Goal: Task Accomplishment & Management: Use online tool/utility

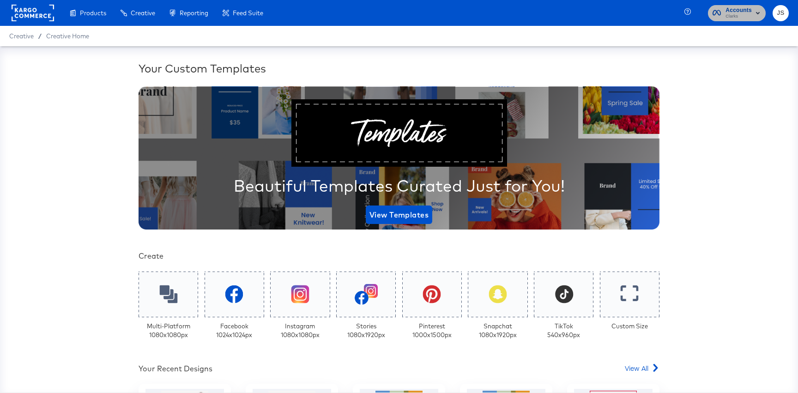
click at [738, 20] on span "Clarks" at bounding box center [738, 16] width 26 height 7
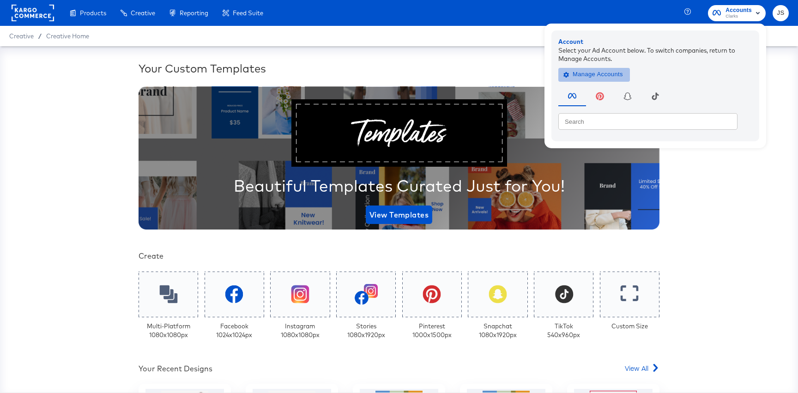
click at [603, 80] on button "Manage Accounts" at bounding box center [594, 74] width 72 height 14
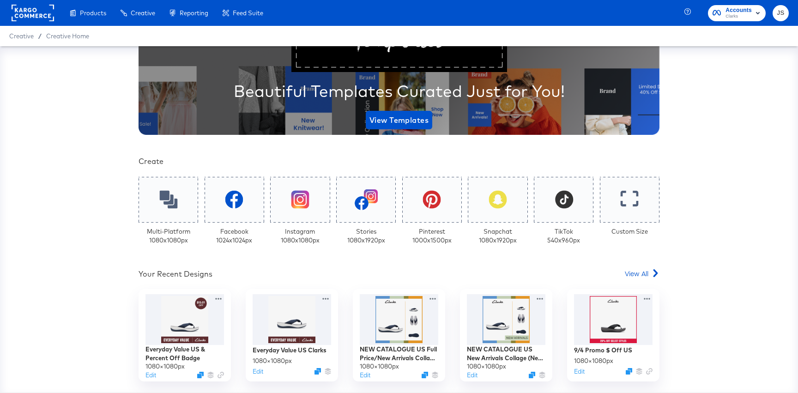
scroll to position [127, 0]
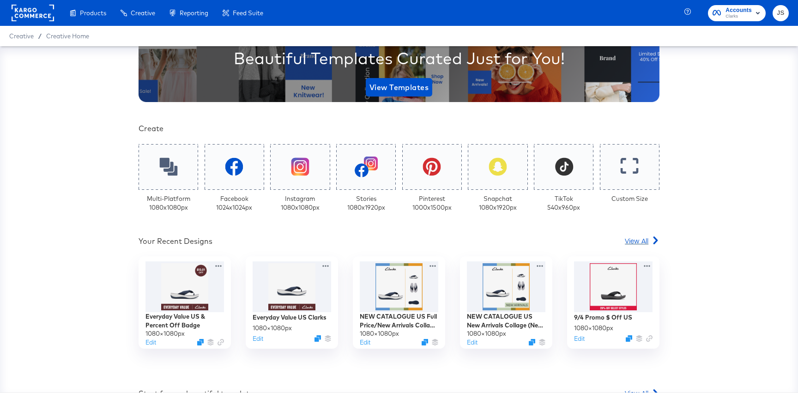
click at [637, 242] on span "View All" at bounding box center [637, 240] width 24 height 9
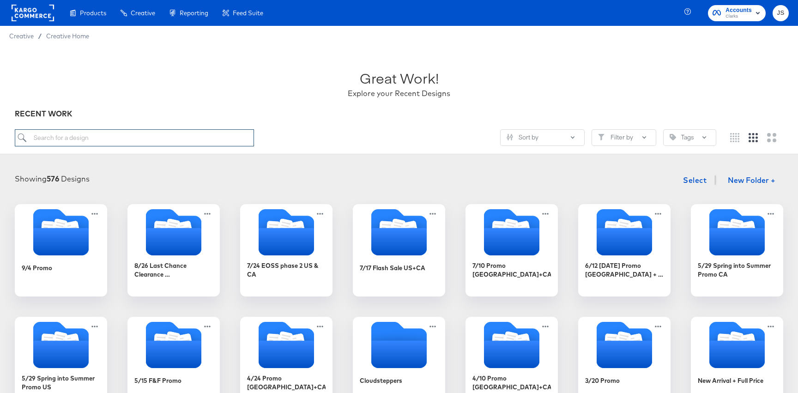
click at [205, 136] on input "search" at bounding box center [134, 137] width 239 height 17
paste input "Clarks US Special Price Overlay"
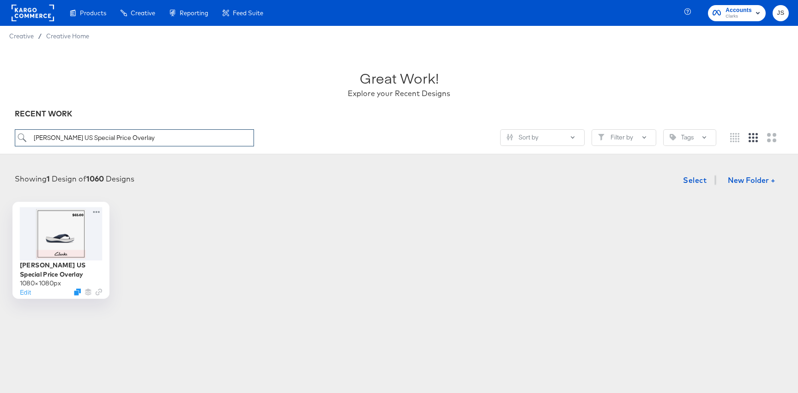
type input "Clarks US Special Price Overlay"
click at [80, 232] on div at bounding box center [61, 233] width 83 height 53
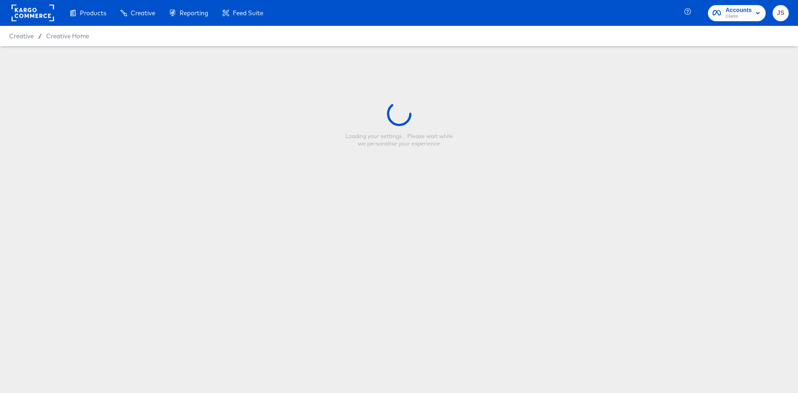
type input "Clarks US Special Price Overlay"
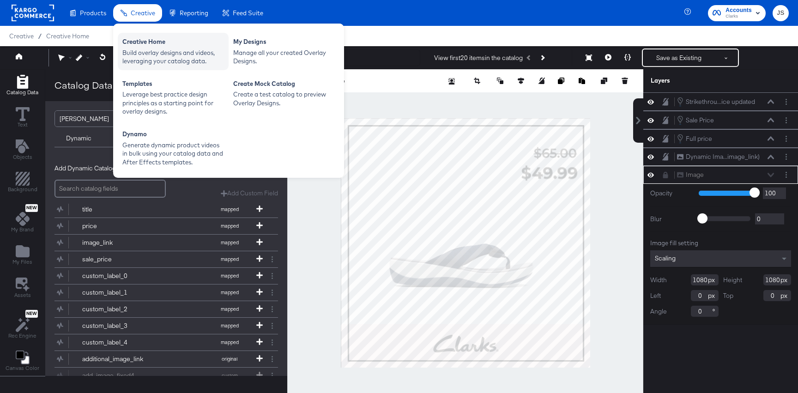
click at [151, 45] on div "Creative Home" at bounding box center [173, 42] width 102 height 11
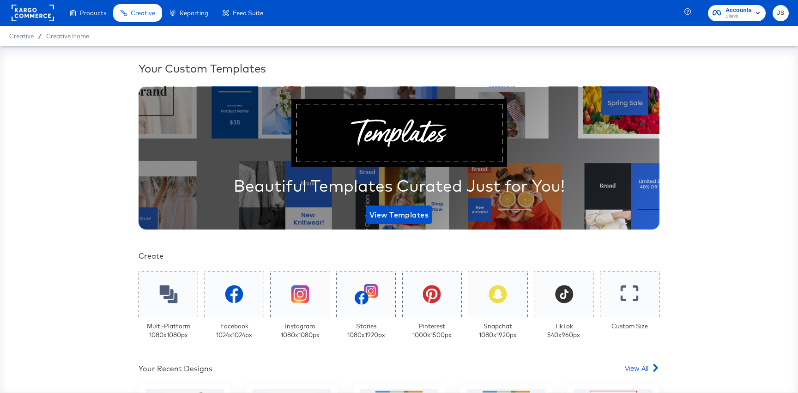
click at [737, 19] on span "Clarks" at bounding box center [738, 16] width 26 height 7
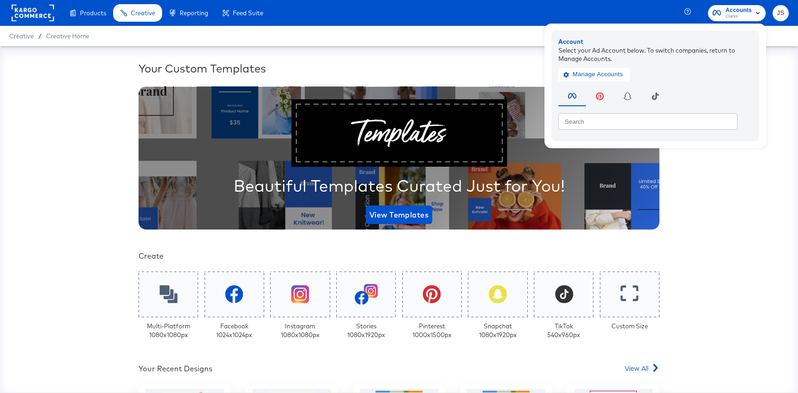
click at [633, 73] on div "Manage Accounts" at bounding box center [655, 72] width 194 height 18
click at [616, 79] on span "Manage Accounts" at bounding box center [594, 74] width 58 height 11
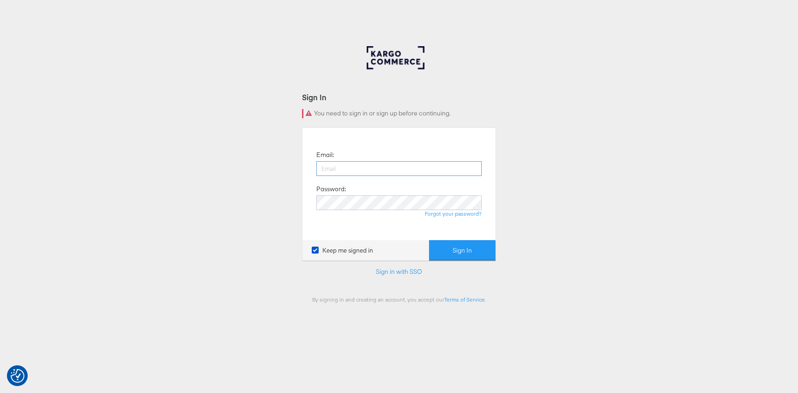
click at [417, 164] on input "email" at bounding box center [398, 168] width 165 height 15
type input "[EMAIL_ADDRESS][PERSON_NAME][DOMAIN_NAME]"
click at [404, 211] on div "Forgot your password?" at bounding box center [398, 213] width 165 height 7
click at [429, 240] on button "Sign In" at bounding box center [462, 250] width 66 height 21
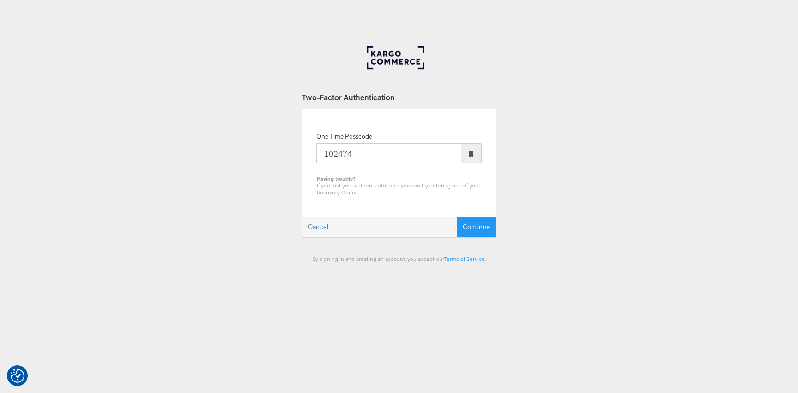
type input "102474"
click at [457, 217] on button "Continue" at bounding box center [476, 227] width 39 height 21
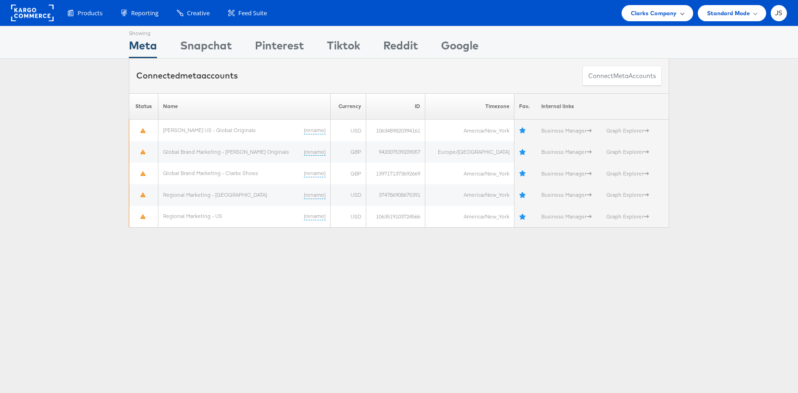
click at [631, 15] on span "Clarks Company" at bounding box center [654, 13] width 46 height 10
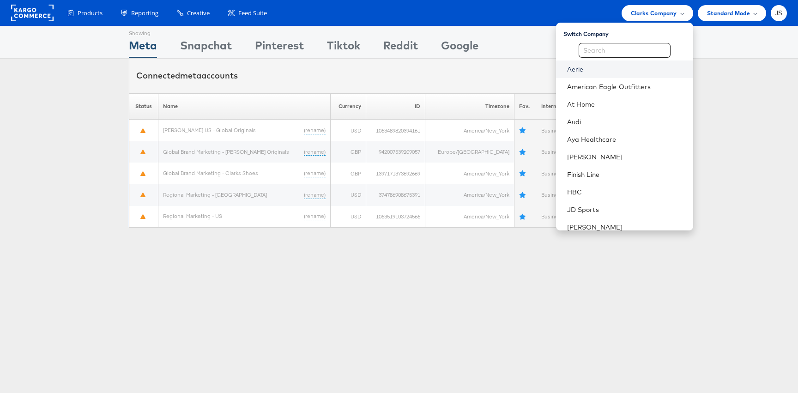
click at [598, 66] on link "Aerie" at bounding box center [626, 69] width 119 height 9
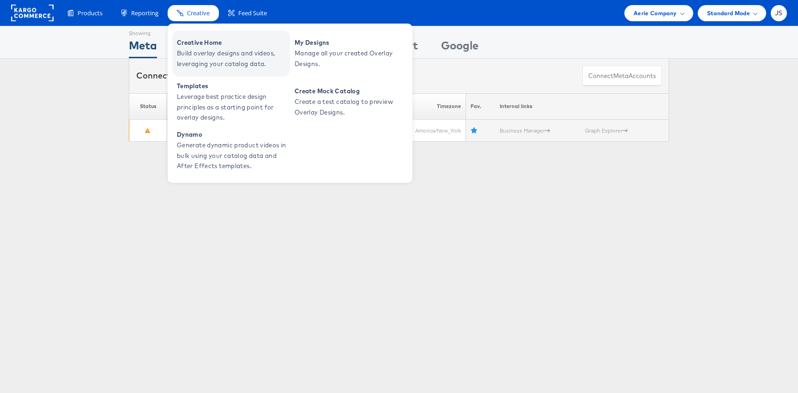
click at [209, 52] on span "Build overlay designs and videos, leveraging your catalog data." at bounding box center [232, 58] width 111 height 21
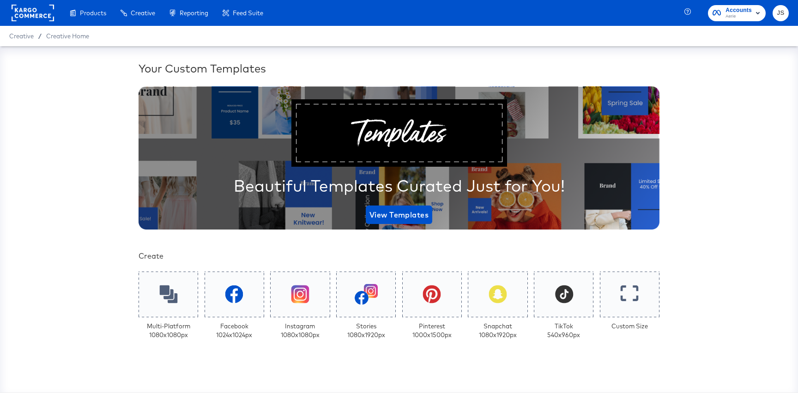
scroll to position [184, 0]
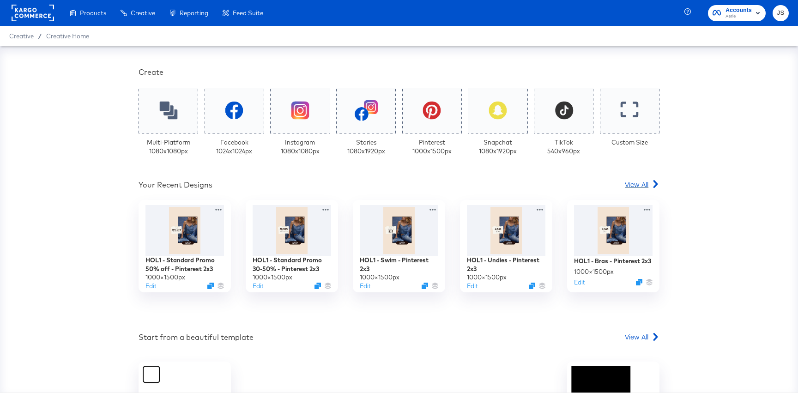
click at [638, 188] on span "View All" at bounding box center [637, 184] width 24 height 9
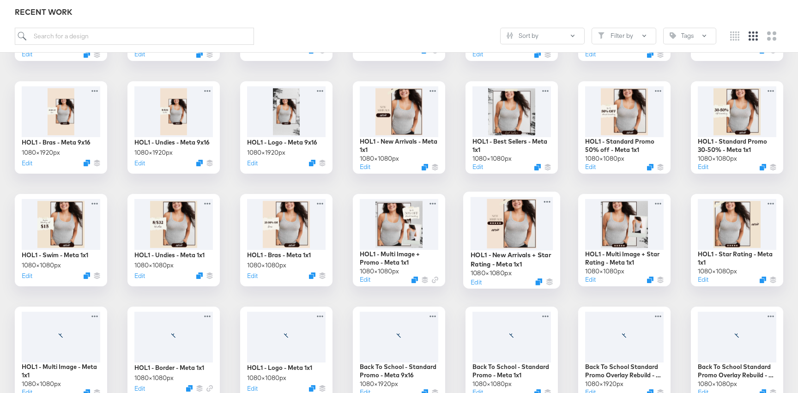
scroll to position [362, 0]
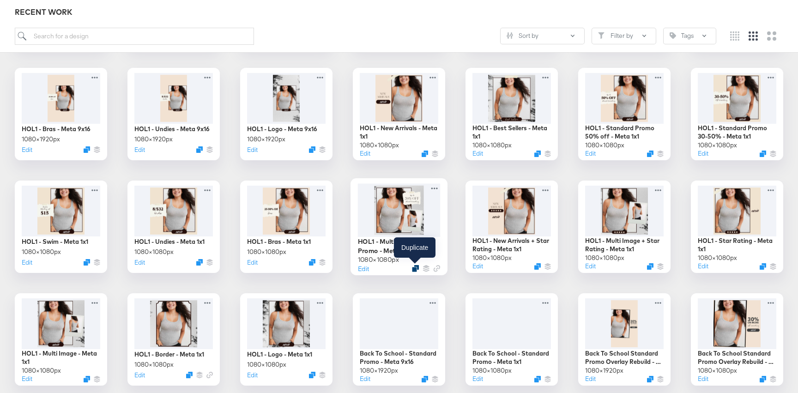
click at [413, 270] on icon "Duplicate" at bounding box center [415, 268] width 7 height 7
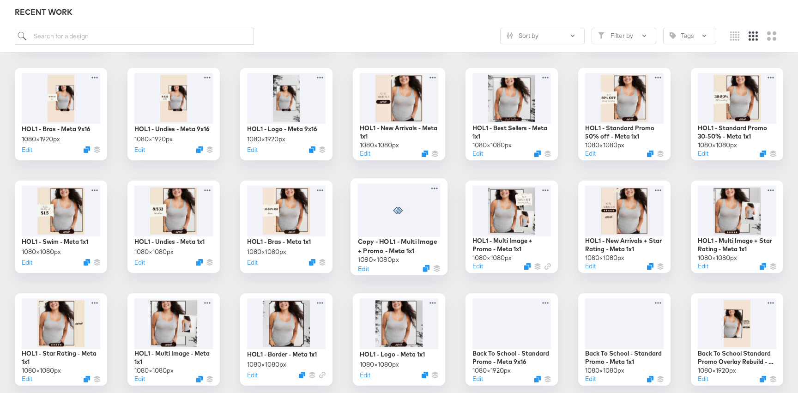
click at [421, 209] on div at bounding box center [399, 209] width 83 height 53
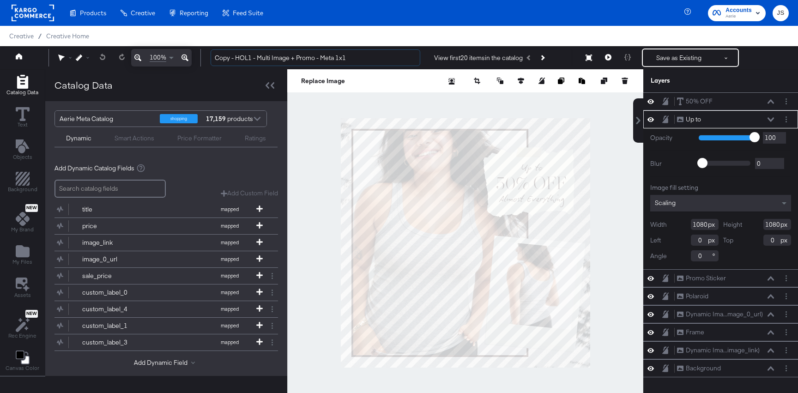
drag, startPoint x: 236, startPoint y: 57, endPoint x: 208, endPoint y: 56, distance: 27.7
click at [208, 56] on div "Copy - HOL1 - Multi Image + Promo - Meta 1x1 View first 20 items in the catalog…" at bounding box center [496, 57] width 586 height 18
click at [296, 58] on input "HOL1 - Multi Image + Promo - Meta 1x1" at bounding box center [316, 57] width 210 height 17
type input "HOL1 - Multi Image + Promo + Undies - Meta 1x1"
click at [26, 245] on icon "Add Files" at bounding box center [23, 251] width 14 height 14
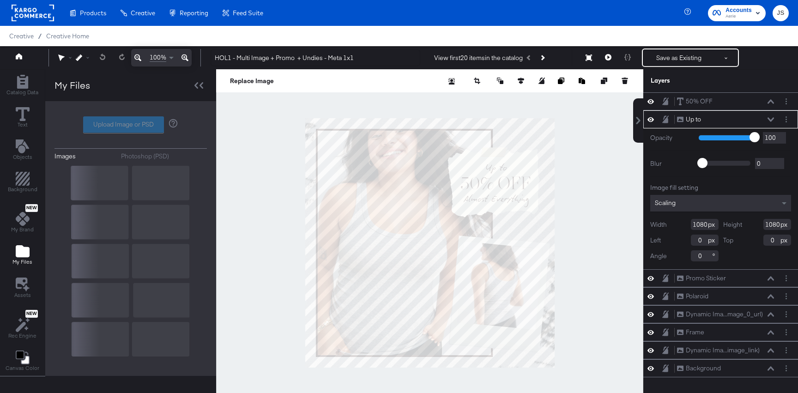
click at [136, 129] on div "Upload Image or PSD" at bounding box center [130, 124] width 152 height 17
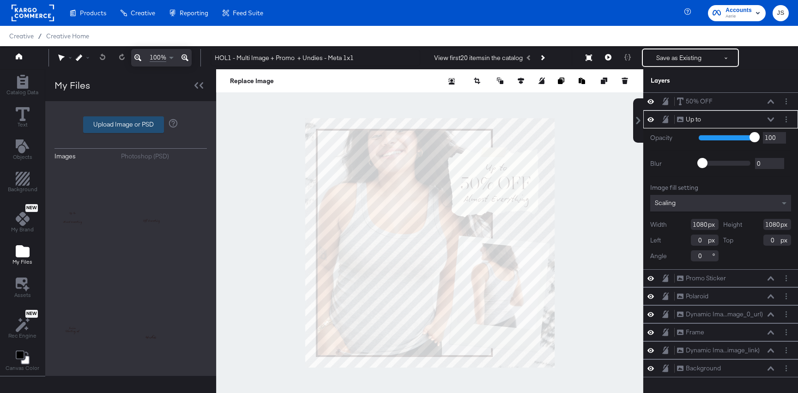
click at [130, 125] on label "Upload Image or PSD" at bounding box center [124, 125] width 80 height 16
click at [131, 125] on input "Upload Image or PSD" at bounding box center [131, 125] width 0 height 0
click at [153, 117] on button "Upload Image or PSD" at bounding box center [123, 124] width 81 height 17
click at [766, 120] on div "Up to Up to" at bounding box center [726, 120] width 98 height 10
click at [770, 118] on icon at bounding box center [770, 119] width 6 height 5
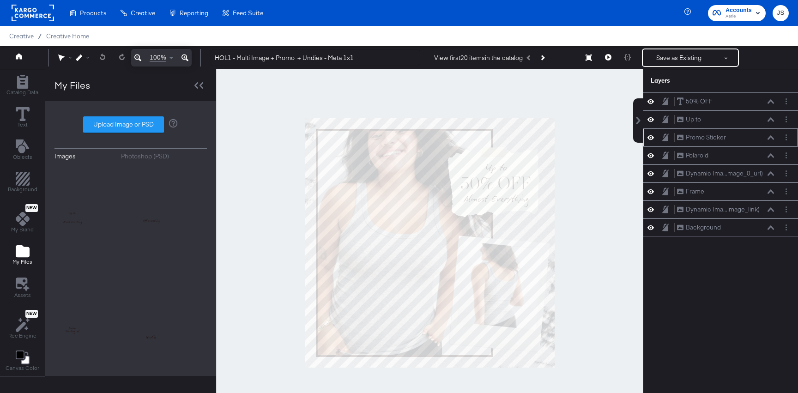
click at [653, 136] on icon at bounding box center [650, 137] width 6 height 8
click at [653, 136] on icon at bounding box center [650, 138] width 6 height 6
click at [651, 127] on div "Up to Up to" at bounding box center [720, 119] width 155 height 18
click at [651, 123] on button at bounding box center [650, 119] width 7 height 9
click at [651, 123] on div "Up to Up to" at bounding box center [720, 120] width 147 height 10
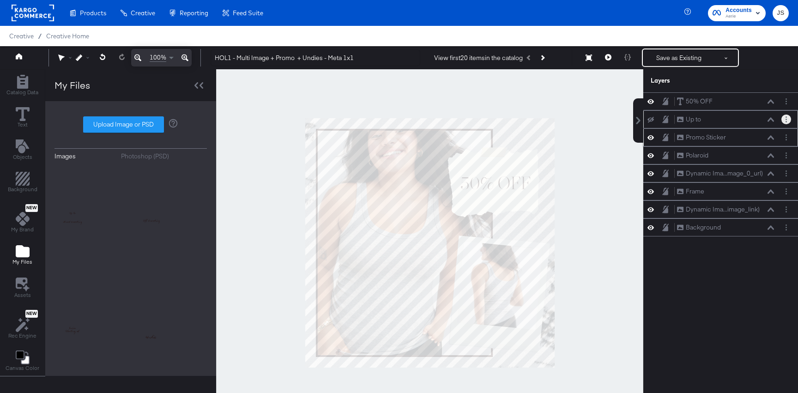
click at [782, 121] on button "Layer Options" at bounding box center [786, 120] width 10 height 10
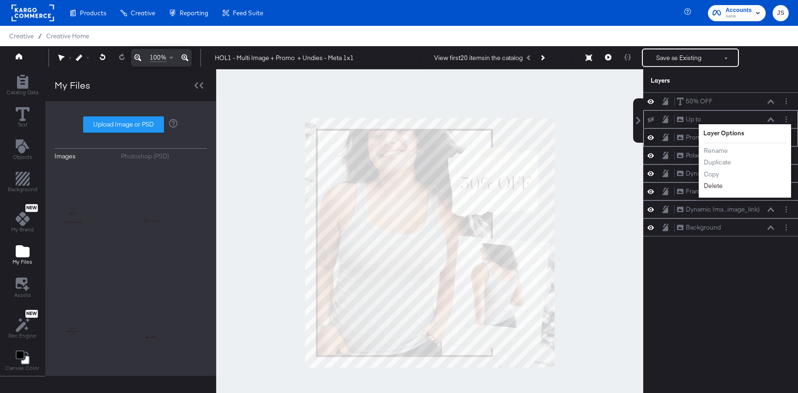
click at [717, 188] on button "Delete" at bounding box center [713, 186] width 20 height 10
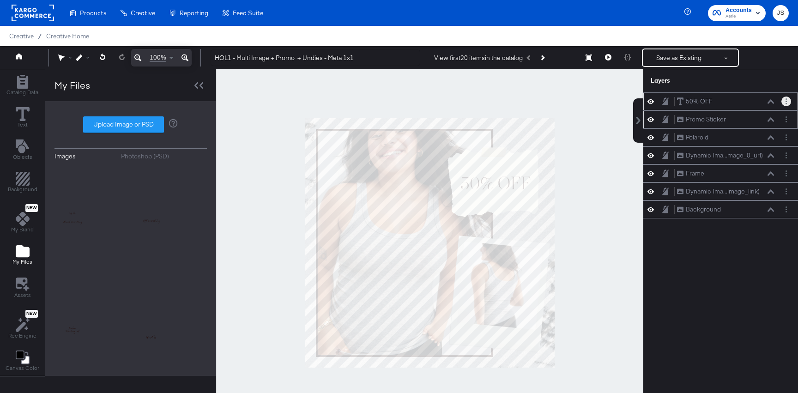
click at [785, 103] on button "Layer Options" at bounding box center [786, 102] width 10 height 10
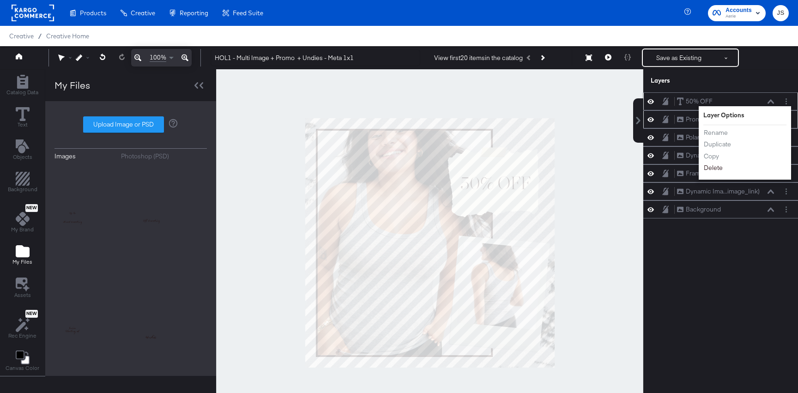
click at [717, 167] on button "Delete" at bounding box center [713, 168] width 20 height 10
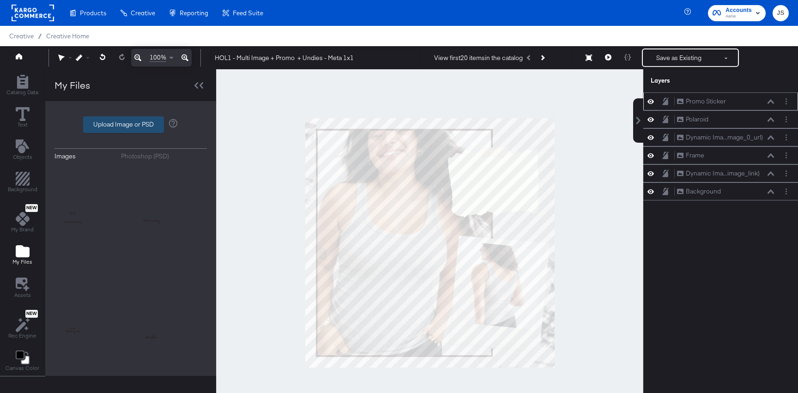
click at [122, 119] on label "Upload Image or PSD" at bounding box center [124, 125] width 80 height 16
click at [131, 125] on input "Upload Image or PSD" at bounding box center [131, 125] width 0 height 0
type input "C:\fakepath\Undies Copy.png"
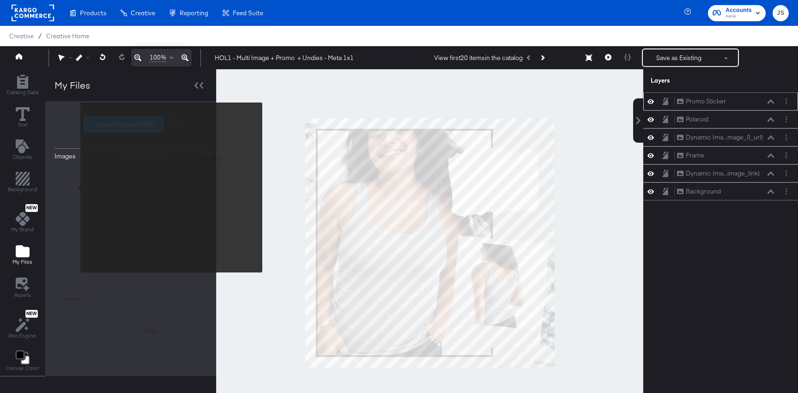
click at [74, 187] on img at bounding box center [91, 200] width 74 height 74
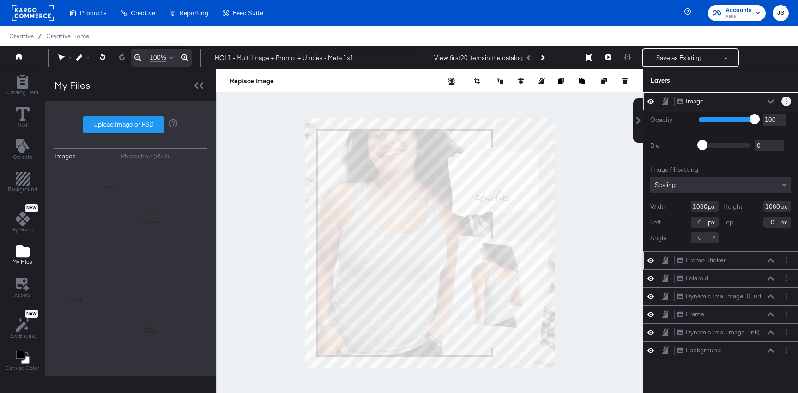
click at [787, 99] on button "Layer Options" at bounding box center [786, 102] width 10 height 10
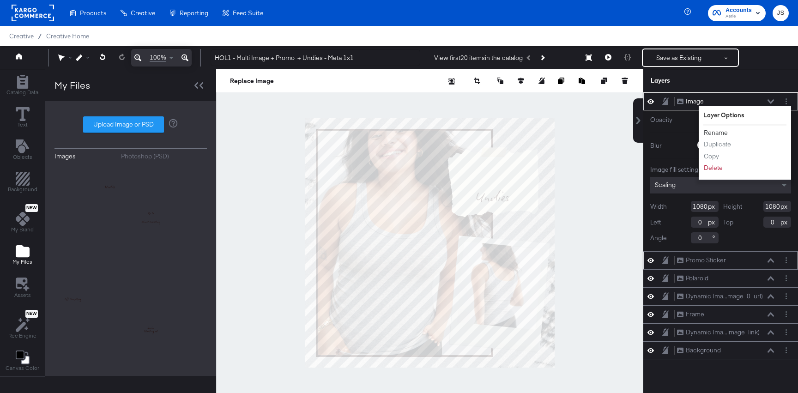
click at [723, 128] on button "Rename" at bounding box center [715, 133] width 25 height 10
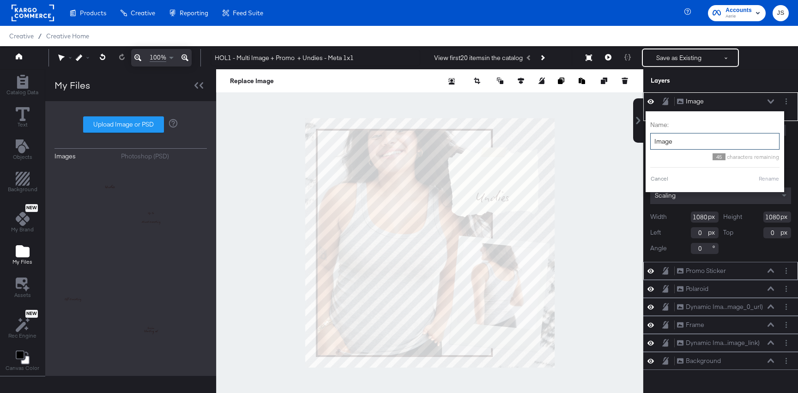
click at [707, 137] on input "Image" at bounding box center [714, 141] width 129 height 17
click at [707, 141] on input "Image" at bounding box center [714, 141] width 129 height 17
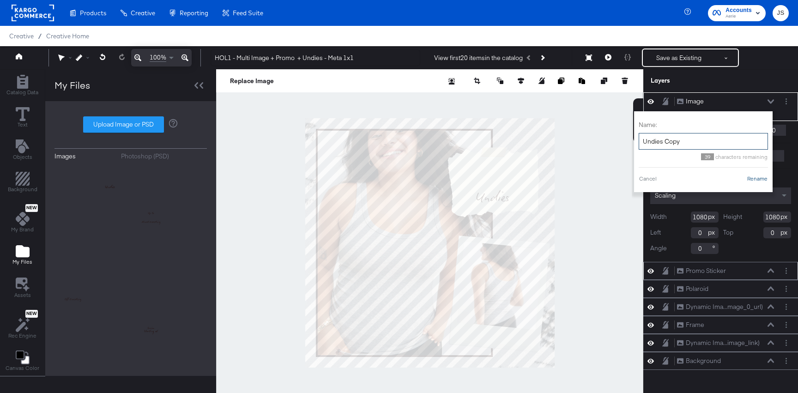
type input "Undies Copy"
click at [763, 178] on button "Rename" at bounding box center [757, 179] width 21 height 8
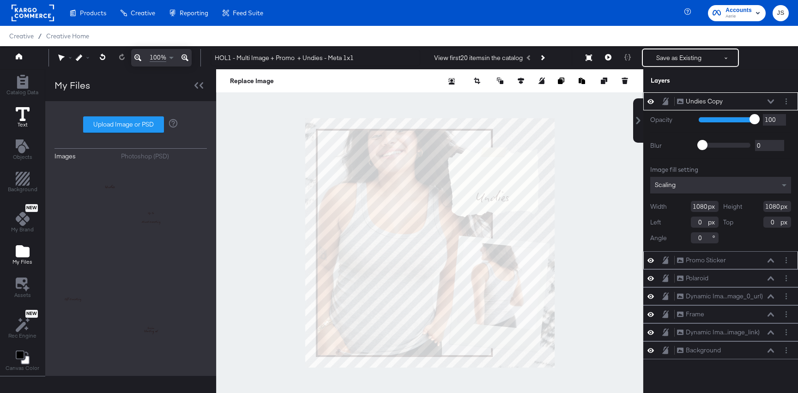
click at [16, 118] on icon at bounding box center [23, 114] width 14 height 14
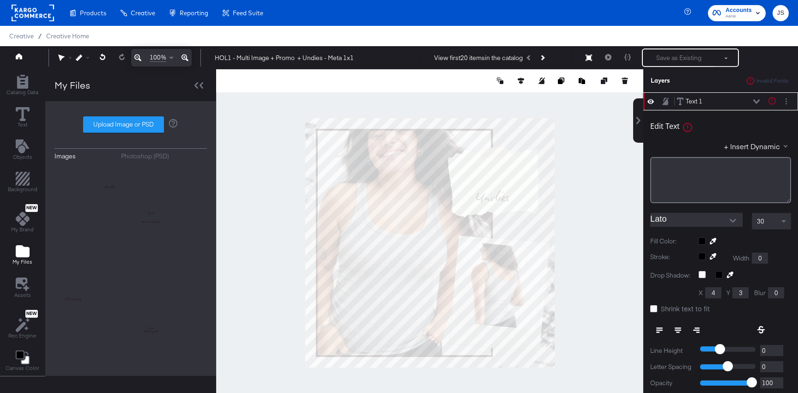
click at [649, 182] on div "Edit Text Text is too short (minimum is 1 characters) + Insert Dynamic ﻿ Lato 3…" at bounding box center [720, 288] width 155 height 357
click at [673, 158] on div "﻿" at bounding box center [720, 180] width 141 height 46
click at [784, 99] on button "Layer Options" at bounding box center [786, 102] width 10 height 10
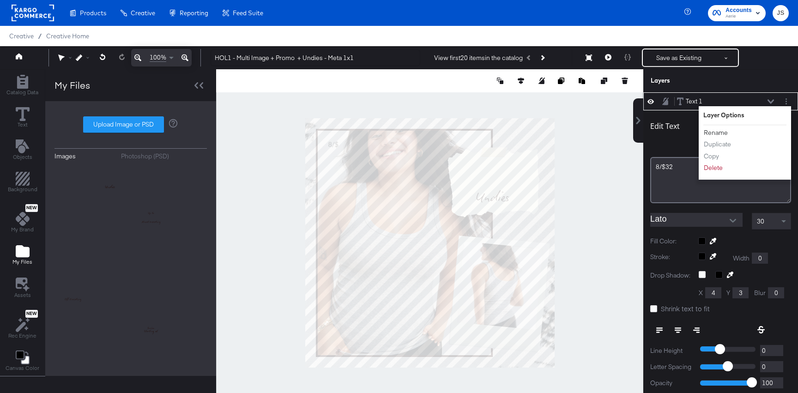
click at [718, 129] on button "Rename" at bounding box center [715, 133] width 25 height 10
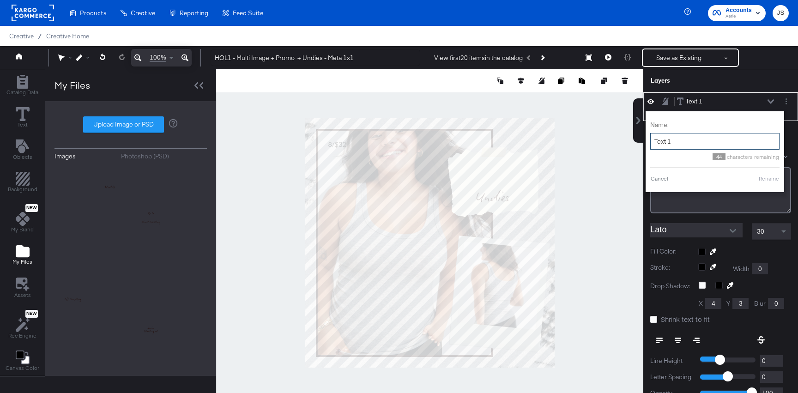
click at [712, 136] on input "Text 1" at bounding box center [714, 141] width 129 height 17
click at [710, 136] on input "Text 1" at bounding box center [714, 141] width 129 height 17
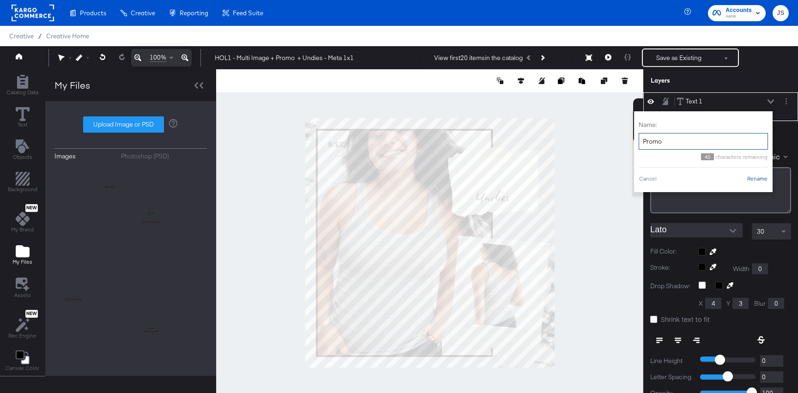
type input "Promo"
click at [757, 179] on button "Rename" at bounding box center [757, 179] width 21 height 8
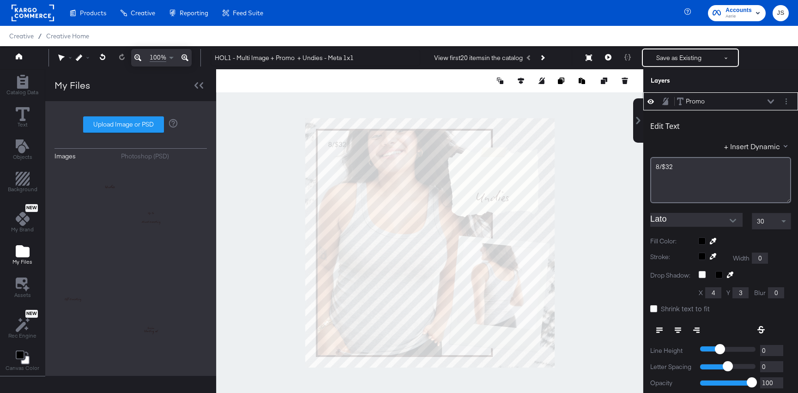
click at [770, 102] on icon at bounding box center [770, 101] width 6 height 4
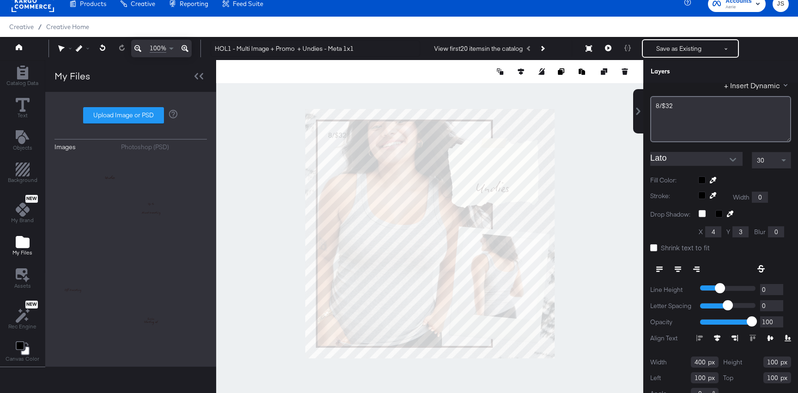
scroll to position [57, 0]
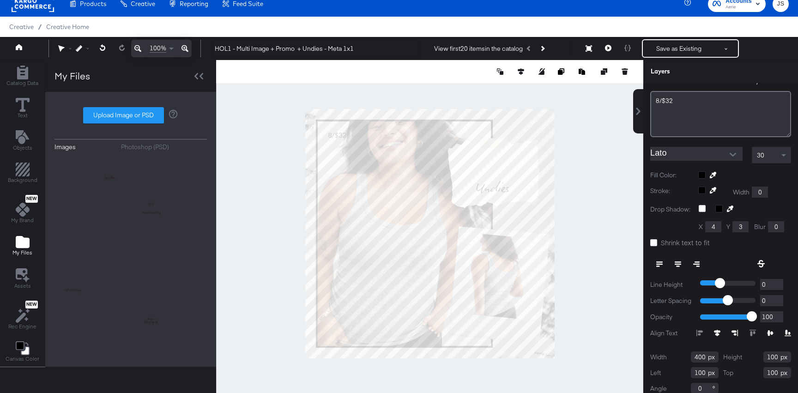
drag, startPoint x: 703, startPoint y: 355, endPoint x: 686, endPoint y: 355, distance: 17.5
click at [686, 355] on div "Width 400" at bounding box center [684, 356] width 68 height 11
drag, startPoint x: 706, startPoint y: 356, endPoint x: 656, endPoint y: 356, distance: 49.9
click at [656, 356] on div "Width 400" at bounding box center [684, 356] width 68 height 11
type input "282"
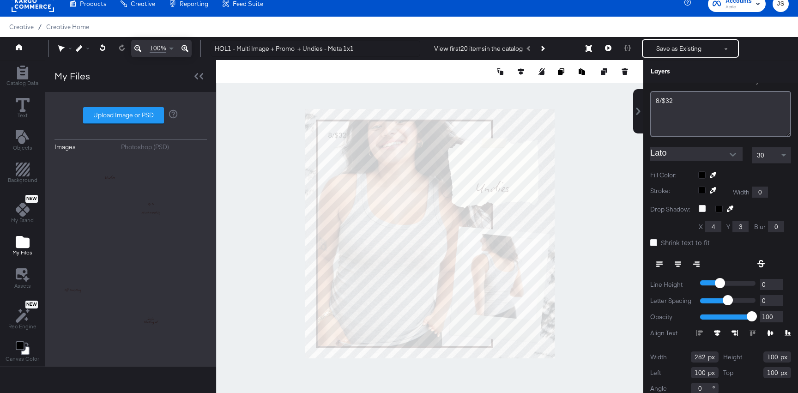
drag, startPoint x: 776, startPoint y: 355, endPoint x: 740, endPoint y: 355, distance: 36.0
click at [740, 355] on div "Height 100" at bounding box center [757, 356] width 68 height 11
drag, startPoint x: 778, startPoint y: 357, endPoint x: 748, endPoint y: 357, distance: 30.0
click at [748, 357] on div "Height 100" at bounding box center [757, 356] width 68 height 11
type input "93"
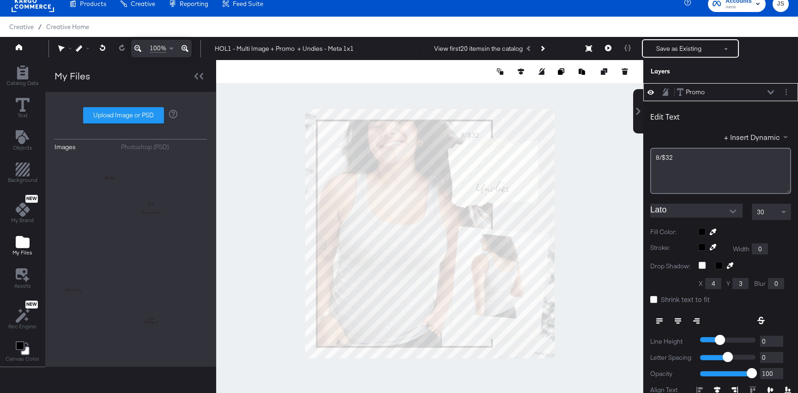
scroll to position [57, 0]
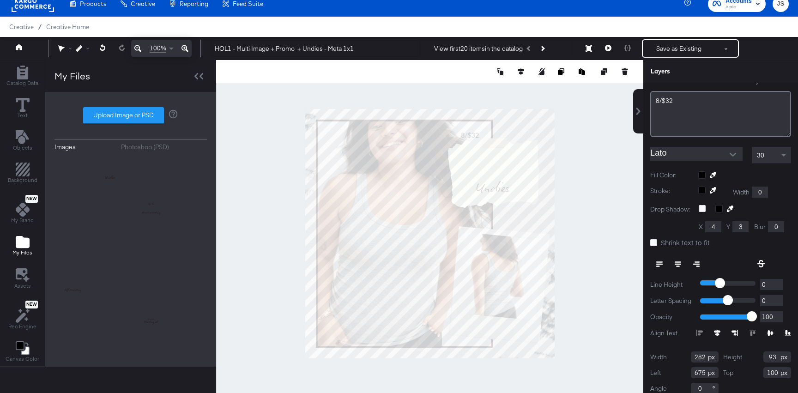
type input "675"
click at [691, 157] on input "Lato" at bounding box center [689, 154] width 79 height 14
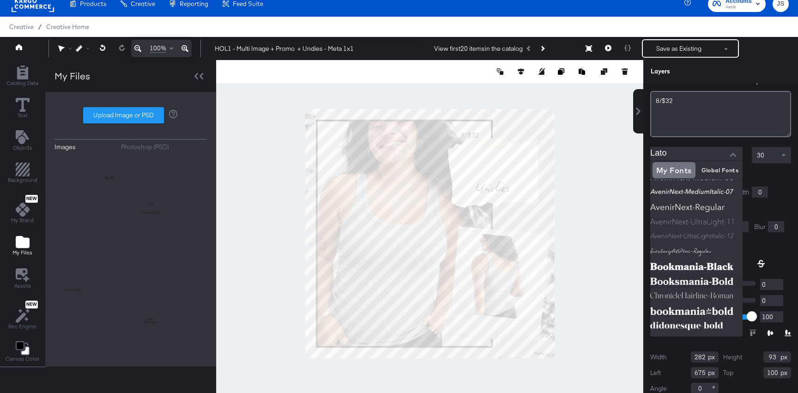
scroll to position [122, 0]
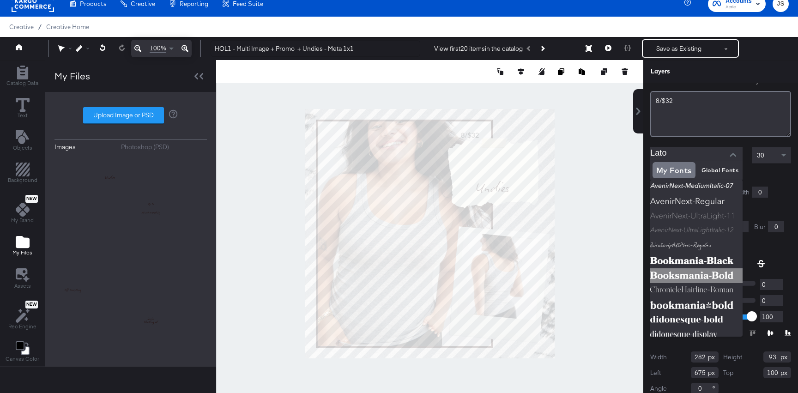
click at [688, 270] on img at bounding box center [696, 275] width 92 height 15
type input "Booksmania-Bold"
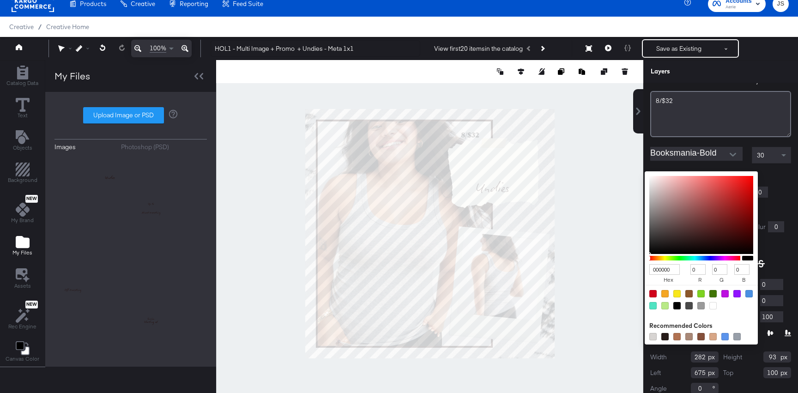
click at [704, 175] on div "000000 hex 0 r 0 g 0 b 100 a Recommended Colors" at bounding box center [744, 174] width 93 height 7
click at [659, 268] on input "000000" at bounding box center [664, 269] width 30 height 11
type input "251"
type input "34"
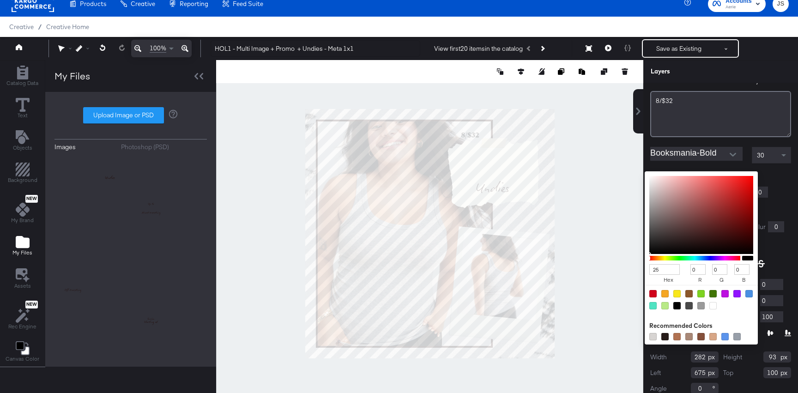
type input "85"
type input "17"
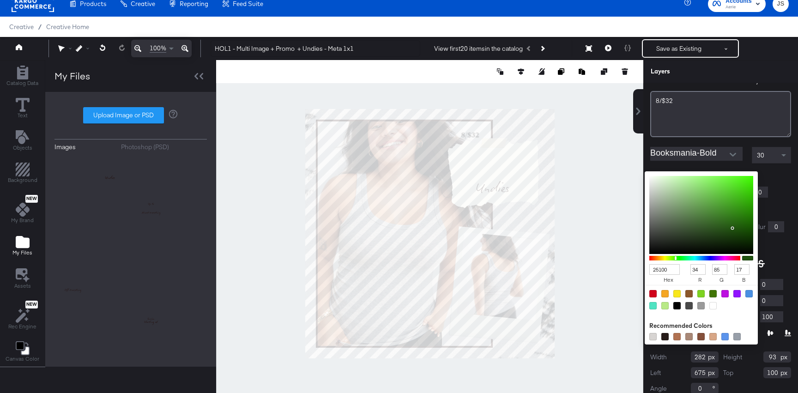
type input "25100c"
type input "37"
type input "16"
type input "12"
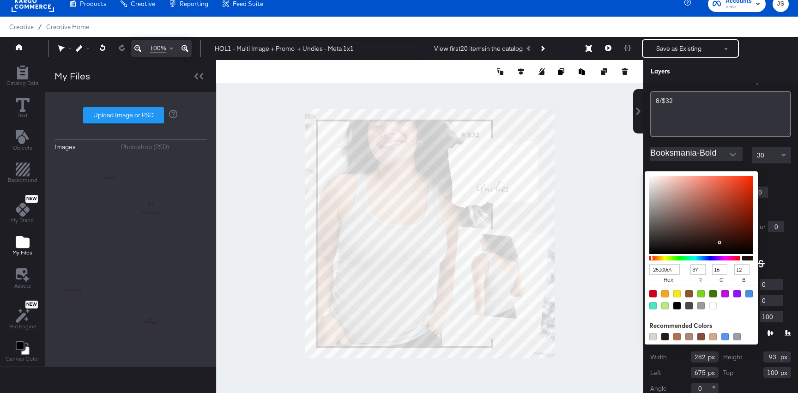
scroll to position [0, 0]
type input "25100C"
click at [784, 210] on div at bounding box center [747, 209] width 97 height 9
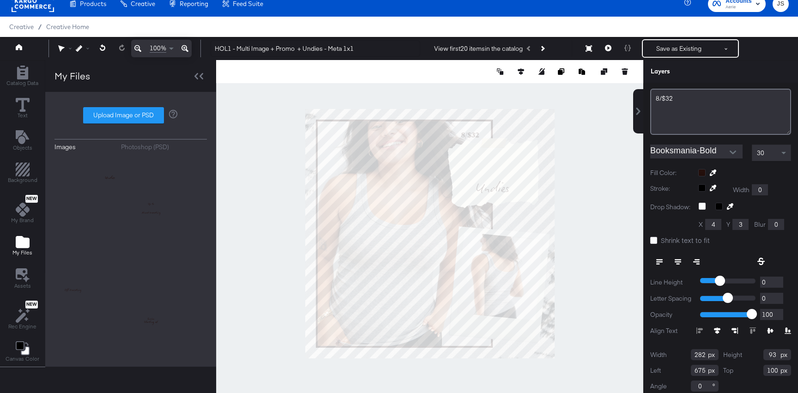
scroll to position [62, 0]
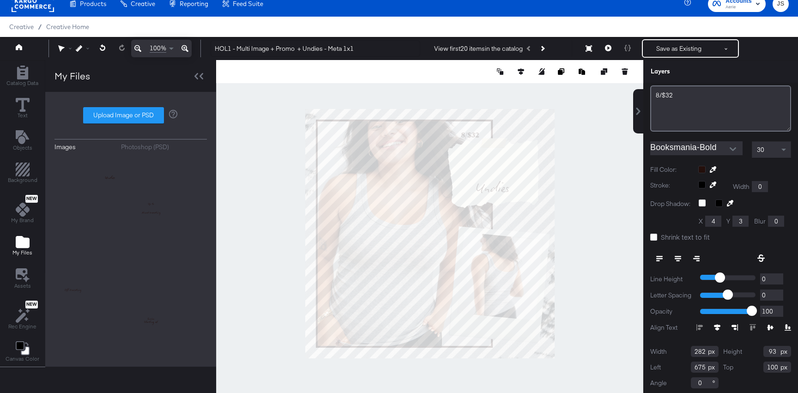
click at [773, 153] on div "30" at bounding box center [771, 150] width 38 height 16
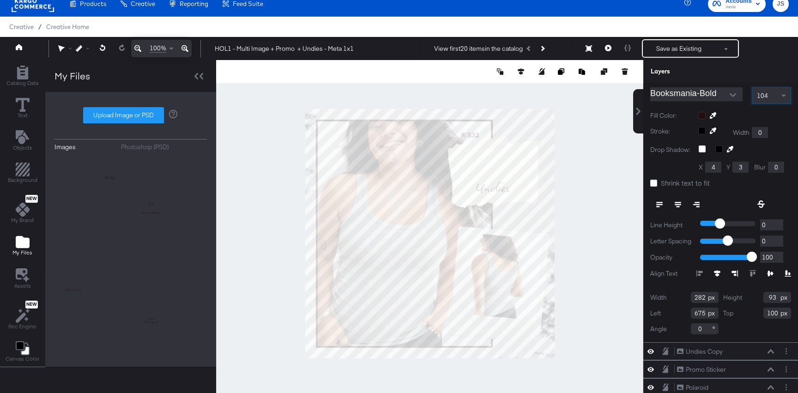
scroll to position [119, 0]
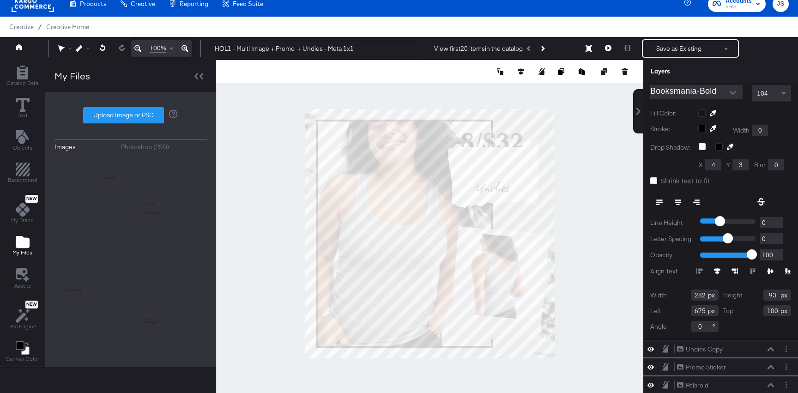
click at [706, 294] on input "282" at bounding box center [705, 295] width 28 height 11
drag, startPoint x: 705, startPoint y: 308, endPoint x: 692, endPoint y: 308, distance: 12.5
click at [692, 308] on input "675" at bounding box center [705, 310] width 28 height 11
type input "675"
drag, startPoint x: 778, startPoint y: 310, endPoint x: 746, endPoint y: 309, distance: 31.9
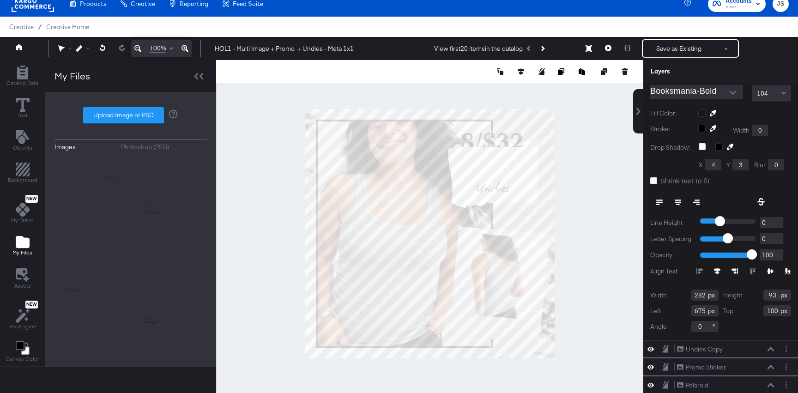
click at [747, 309] on div "Top 100" at bounding box center [757, 310] width 68 height 11
type input "212"
click at [656, 181] on icon at bounding box center [653, 180] width 7 height 7
click at [0, 0] on input "Shrink text to fit" at bounding box center [0, 0] width 0 height 0
click at [682, 200] on button at bounding box center [678, 202] width 18 height 17
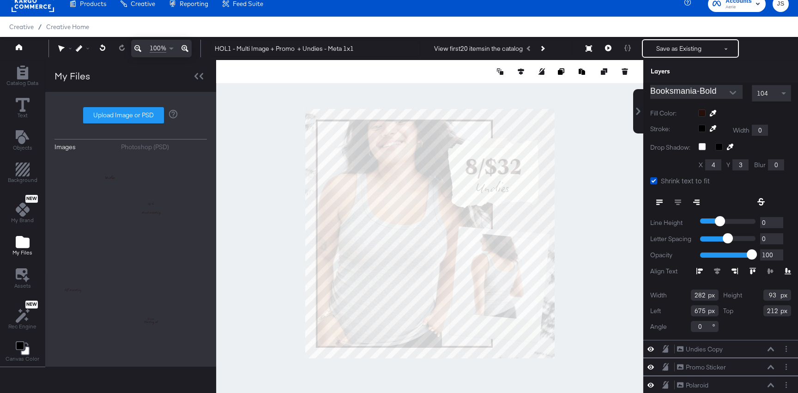
scroll to position [0, 0]
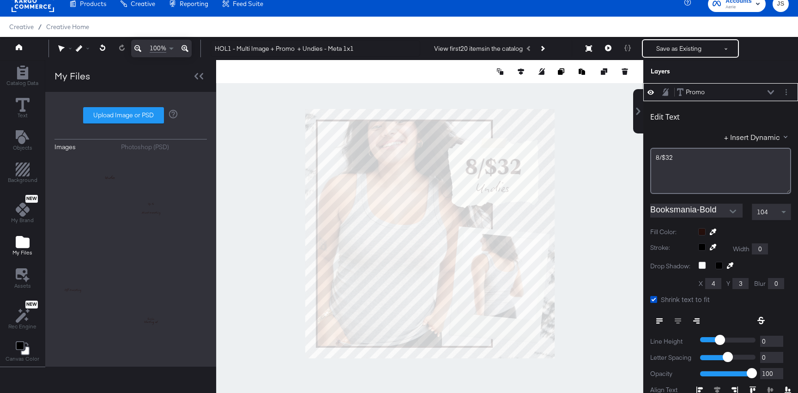
click at [767, 93] on button at bounding box center [770, 93] width 7 height 6
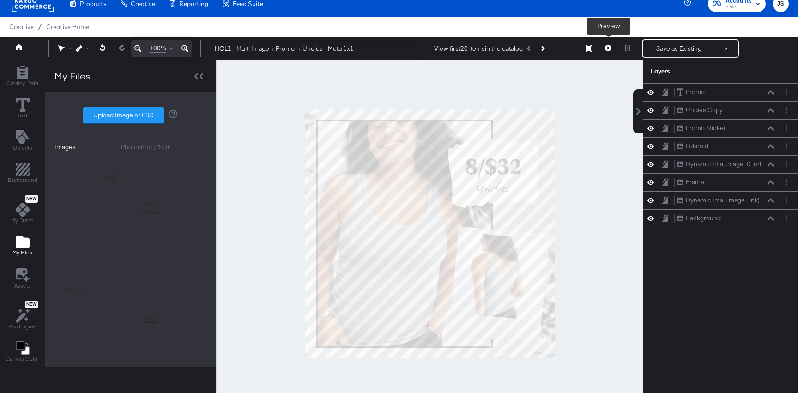
click at [610, 52] on button at bounding box center [607, 48] width 19 height 18
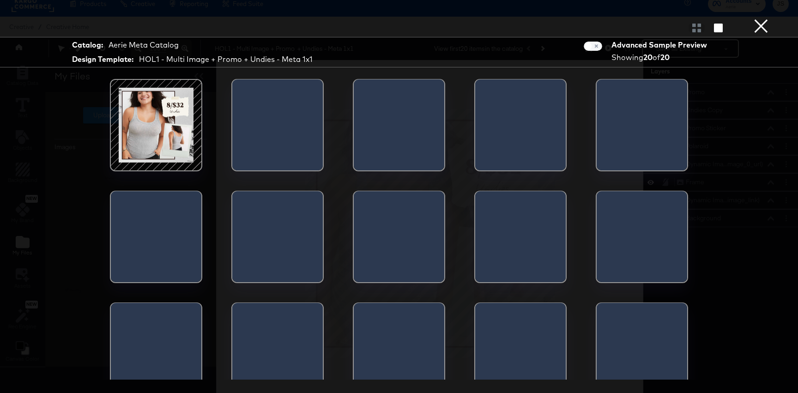
click at [175, 119] on div at bounding box center [156, 125] width 79 height 79
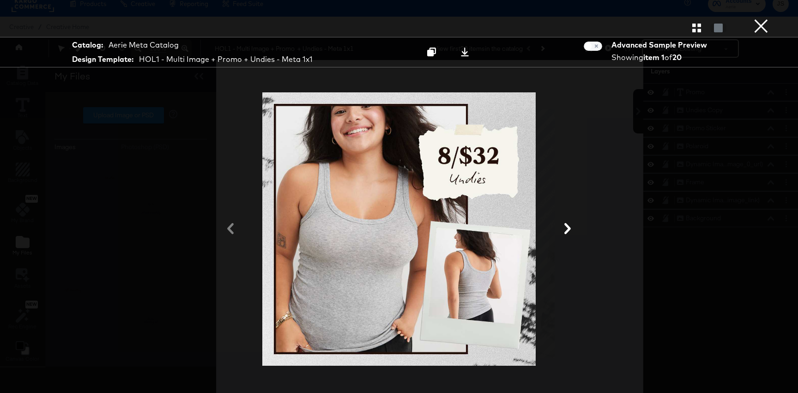
click at [763, 18] on button "×" at bounding box center [761, 9] width 18 height 18
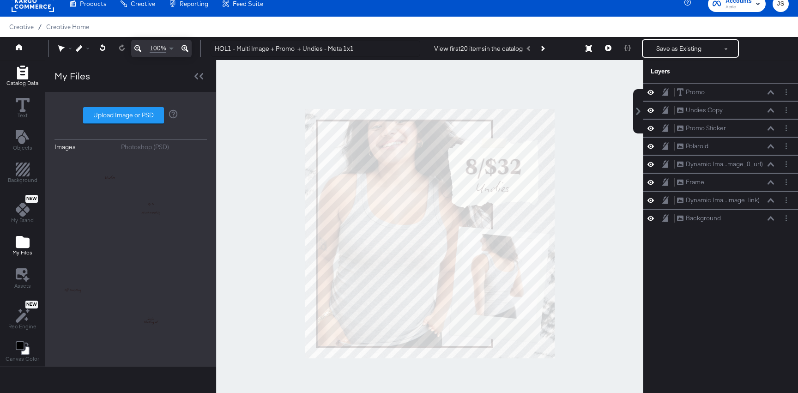
click at [32, 81] on span "Catalog Data" at bounding box center [22, 82] width 32 height 7
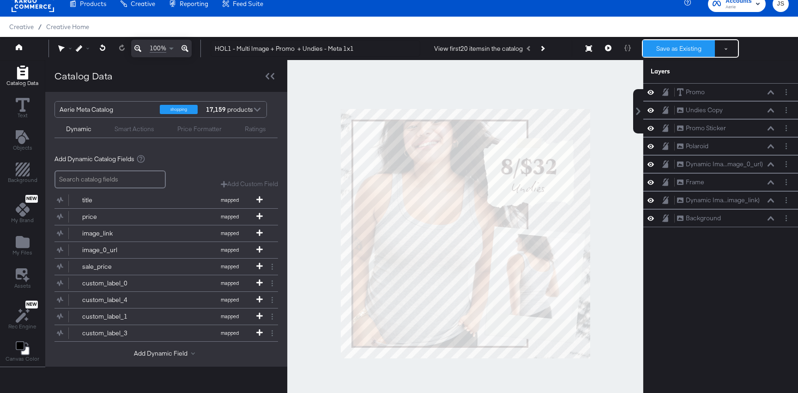
click at [668, 49] on button "Save as Existing" at bounding box center [679, 48] width 72 height 17
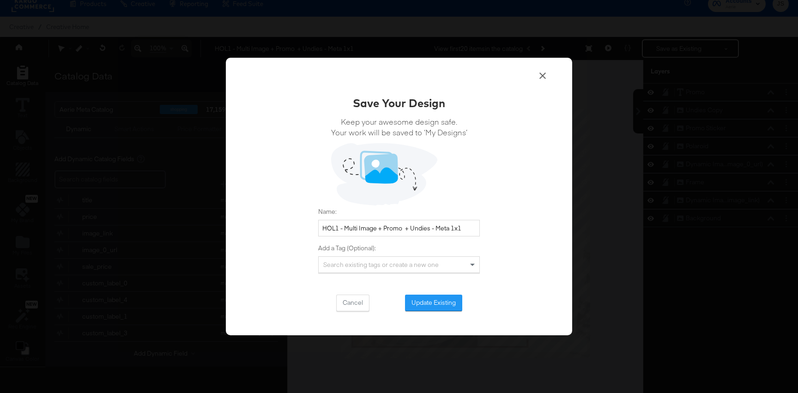
click at [449, 293] on div "Save Your Design Keep your awesome design safe. Your work will be saved to ‘My …" at bounding box center [399, 203] width 162 height 216
click at [449, 298] on button "Update Existing" at bounding box center [433, 303] width 57 height 17
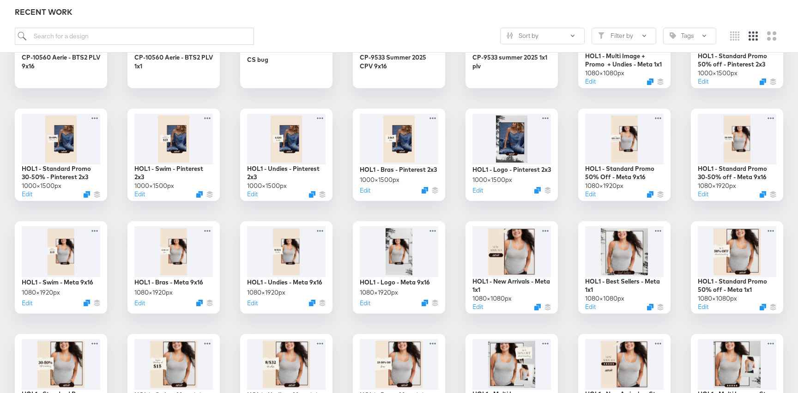
scroll to position [51, 0]
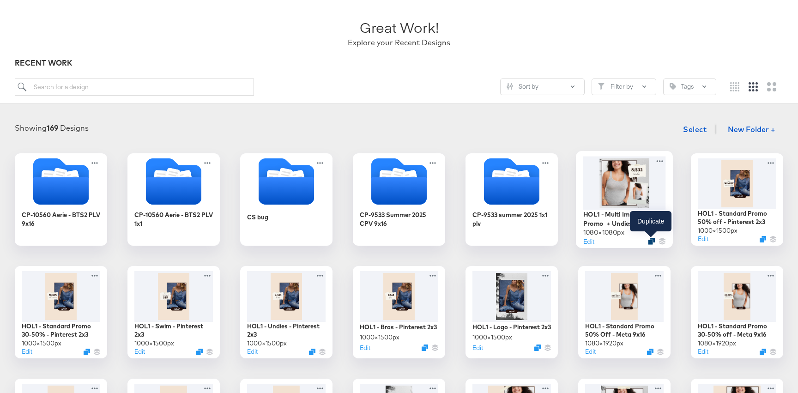
click at [652, 242] on icon "Duplicate" at bounding box center [651, 241] width 7 height 7
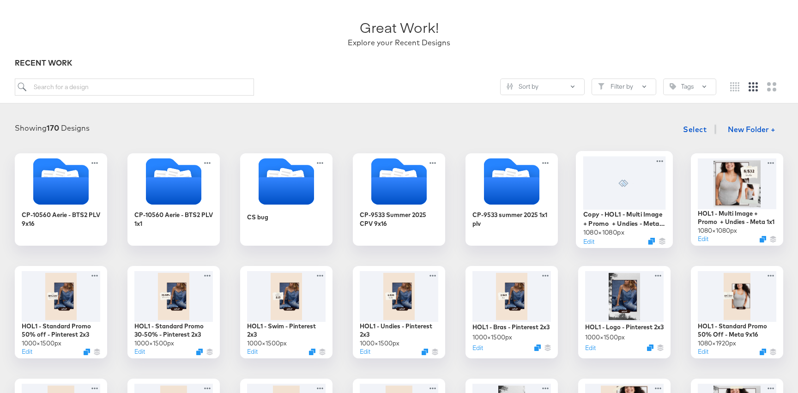
click at [646, 187] on div at bounding box center [624, 182] width 83 height 53
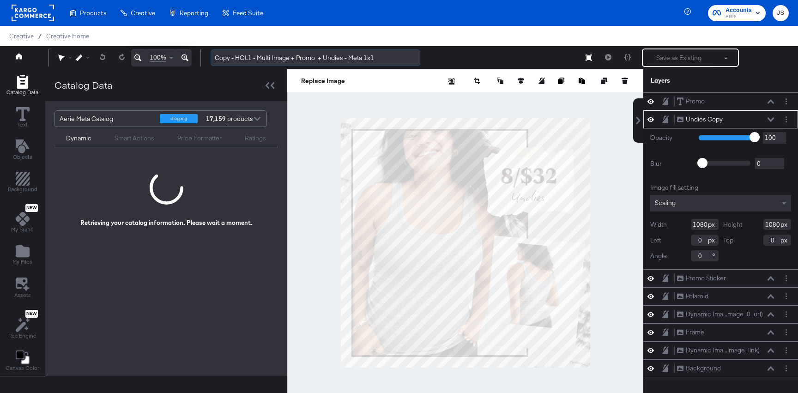
click at [320, 57] on input "Copy - HOL1 - Multi Image + Promo + Undies - Meta 1x1" at bounding box center [316, 57] width 210 height 17
drag, startPoint x: 323, startPoint y: 58, endPoint x: 342, endPoint y: 58, distance: 18.9
click at [342, 58] on input "Copy - HOL1 - Multi Image + Promo + Undies - Meta 1x1" at bounding box center [316, 57] width 210 height 17
drag, startPoint x: 296, startPoint y: 57, endPoint x: 331, endPoint y: 60, distance: 34.7
click at [331, 60] on input "Copy - HOL1 - Multi Image + Promo + Bra - Meta 1x1" at bounding box center [316, 57] width 210 height 17
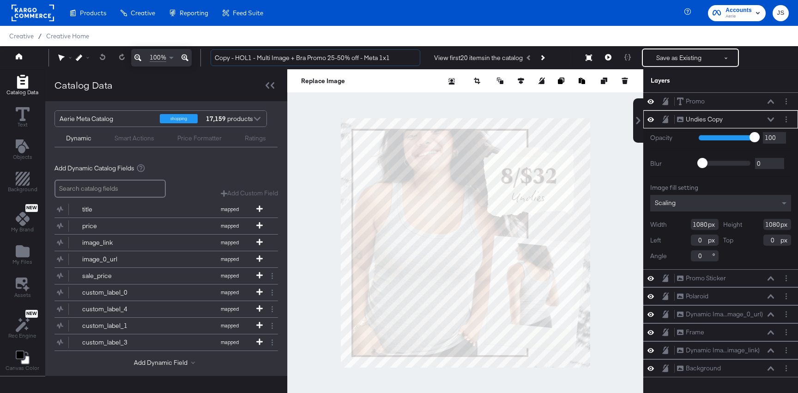
drag, startPoint x: 234, startPoint y: 59, endPoint x: 205, endPoint y: 60, distance: 29.6
click at [205, 60] on div "Copy - HOL1 - Multi Image + Bra Promo 25-50% off - Meta 1x1 View first 20 items…" at bounding box center [496, 57] width 586 height 18
type input "HOL1 - Multi Image + Bra Promo 25-50% off - Meta 1x1"
click at [22, 250] on icon "Add Files" at bounding box center [23, 251] width 14 height 12
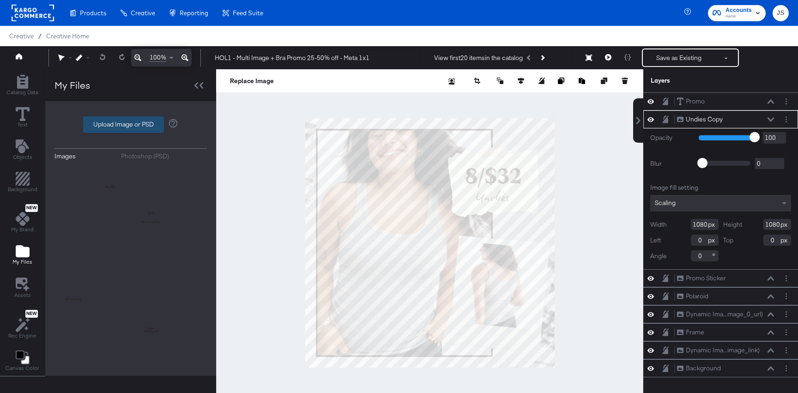
click at [161, 121] on label "Upload Image or PSD" at bounding box center [124, 125] width 80 height 16
click at [131, 125] on input "Upload Image or PSD" at bounding box center [131, 125] width 0 height 0
type input "C:\fakepath\Bra 25-50% off Copy.png"
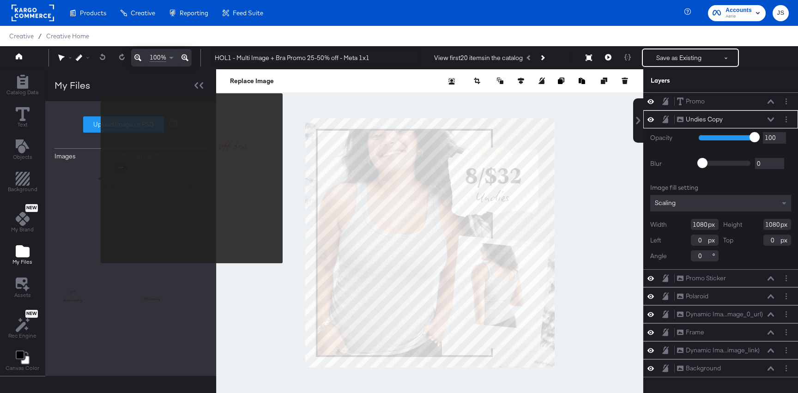
click at [95, 178] on img at bounding box center [91, 200] width 74 height 74
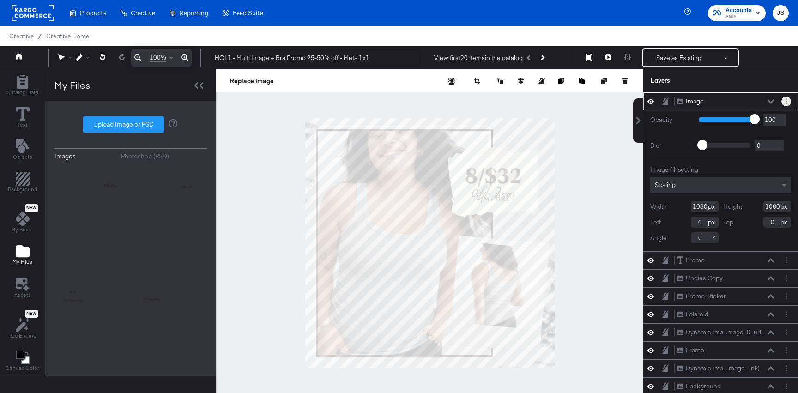
click at [786, 103] on icon "Layer Options" at bounding box center [785, 101] width 1 height 6
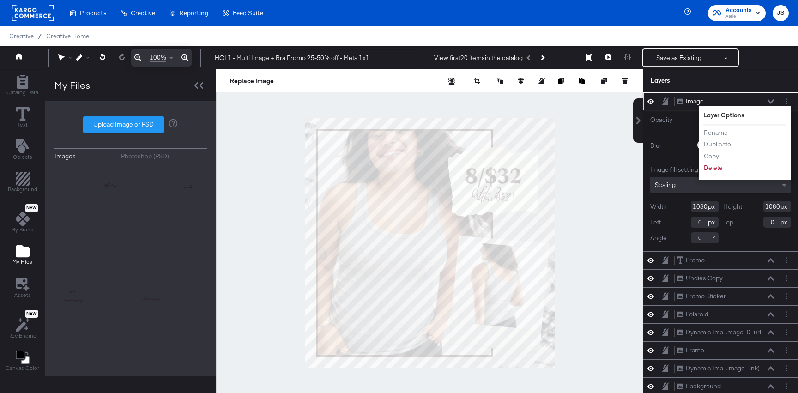
click at [774, 102] on button at bounding box center [770, 102] width 7 height 6
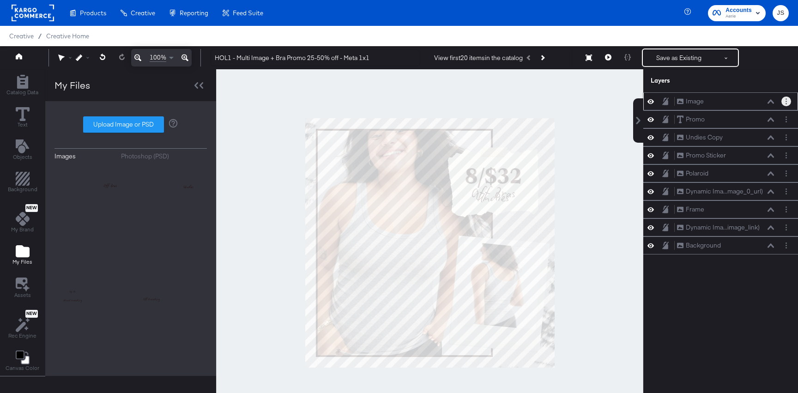
click at [786, 105] on button "Layer Options" at bounding box center [786, 102] width 10 height 10
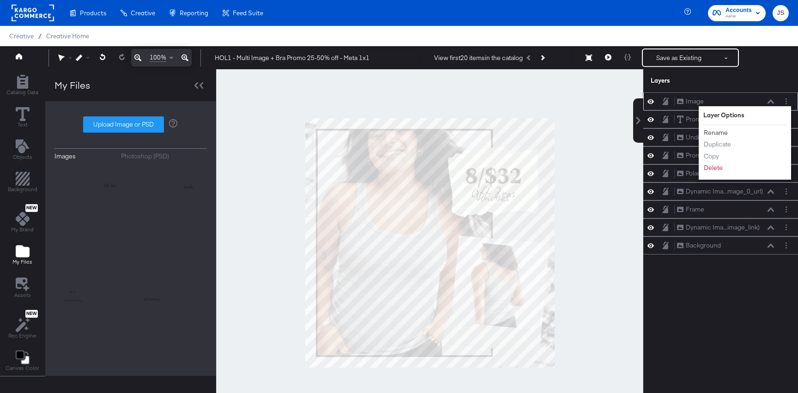
click at [710, 135] on button "Rename" at bounding box center [715, 133] width 25 height 10
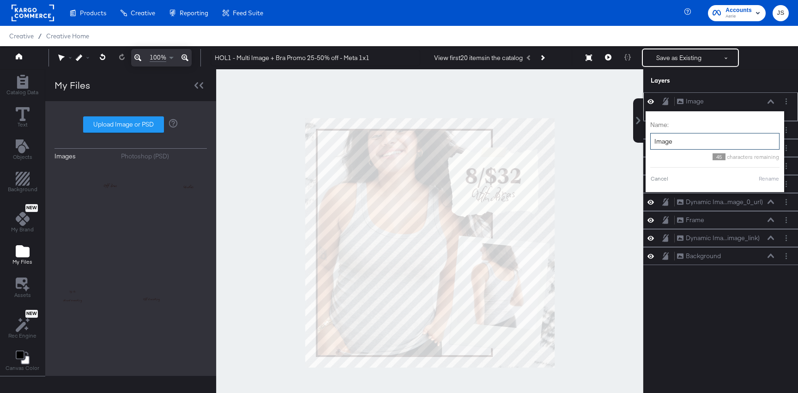
click at [699, 136] on input "Image" at bounding box center [714, 141] width 129 height 17
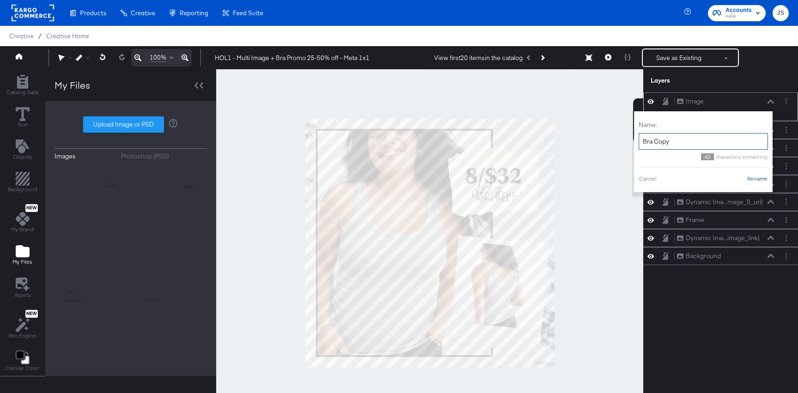
type input "Bra Copy"
click at [755, 181] on button "Rename" at bounding box center [757, 179] width 21 height 8
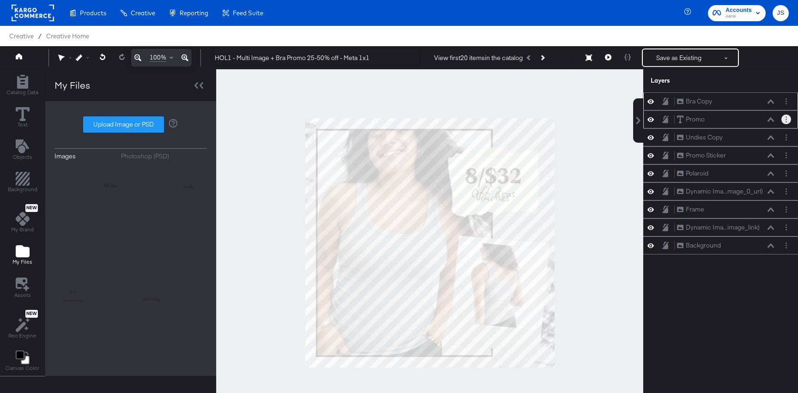
click at [783, 121] on button "Layer Options" at bounding box center [786, 120] width 10 height 10
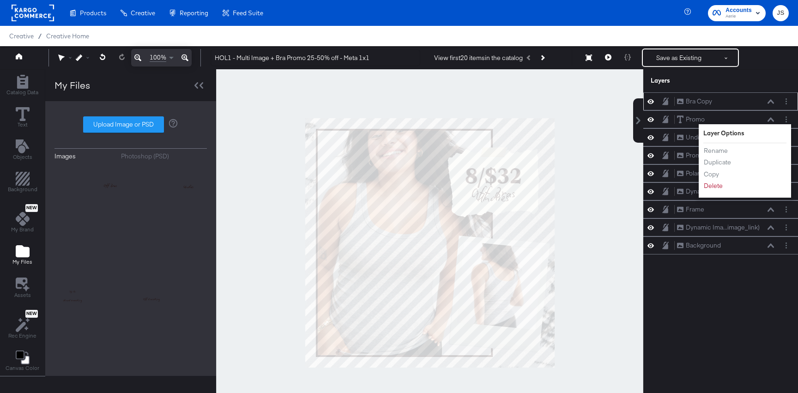
click at [769, 71] on div "Layers" at bounding box center [720, 80] width 155 height 23
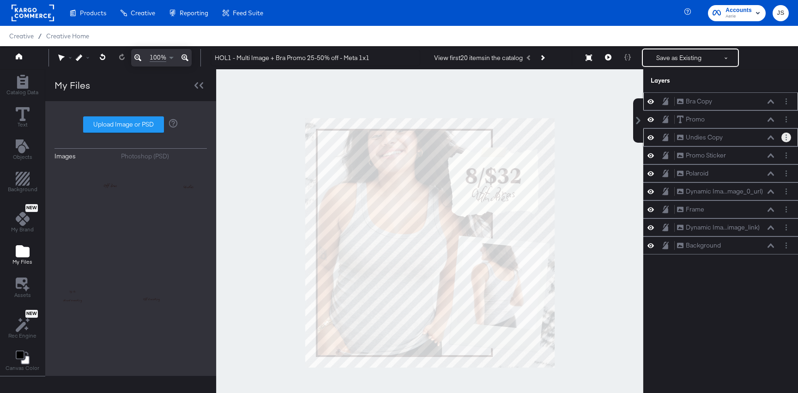
click at [788, 136] on button "Layer Options" at bounding box center [786, 138] width 10 height 10
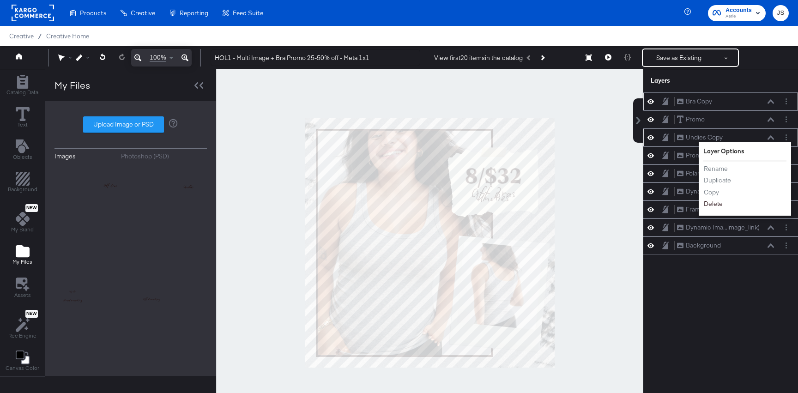
click at [713, 205] on button "Delete" at bounding box center [713, 204] width 20 height 10
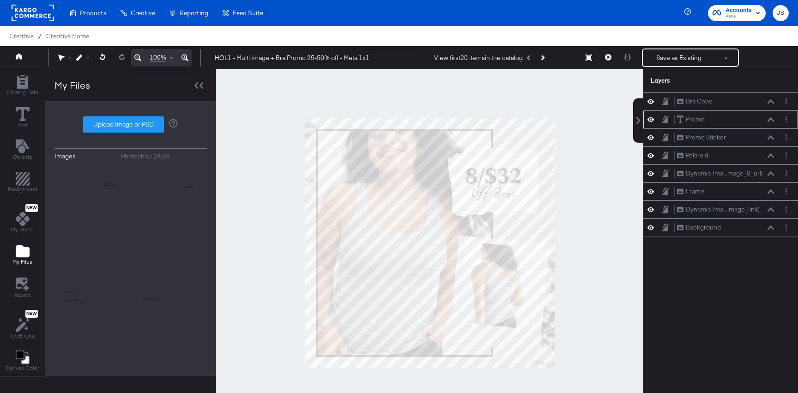
click at [772, 117] on icon at bounding box center [770, 119] width 6 height 5
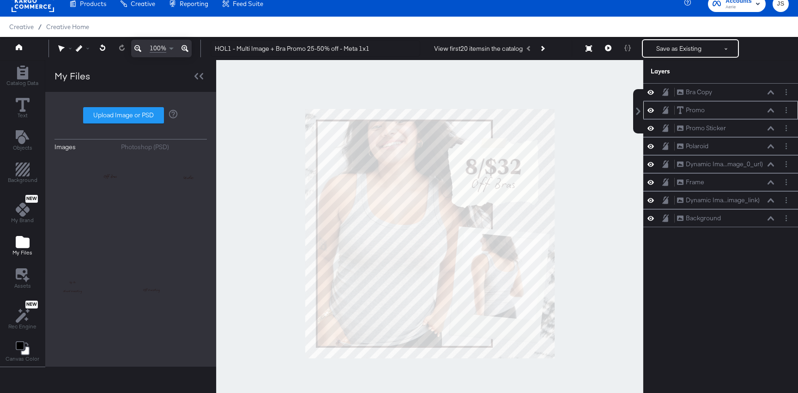
scroll to position [18, 0]
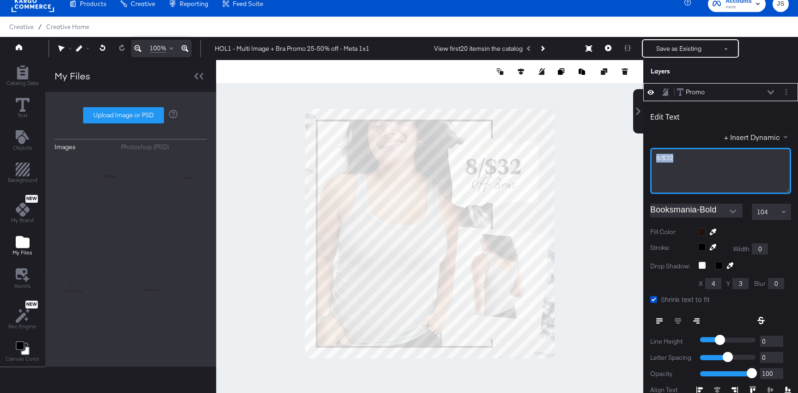
drag, startPoint x: 711, startPoint y: 157, endPoint x: 651, endPoint y: 152, distance: 59.7
click at [651, 152] on div "8/$32﻿" at bounding box center [720, 171] width 141 height 46
click at [696, 127] on div "Edit Text + Insert Dynamic 25-50%" at bounding box center [720, 149] width 141 height 89
click at [769, 216] on div "104" at bounding box center [771, 212] width 38 height 16
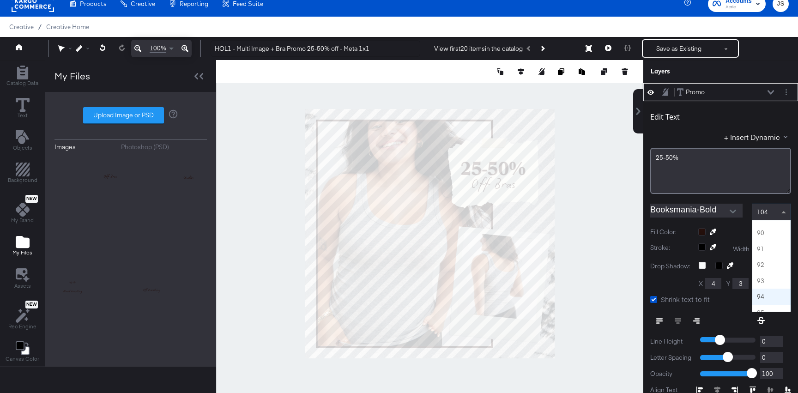
scroll to position [1413, 0]
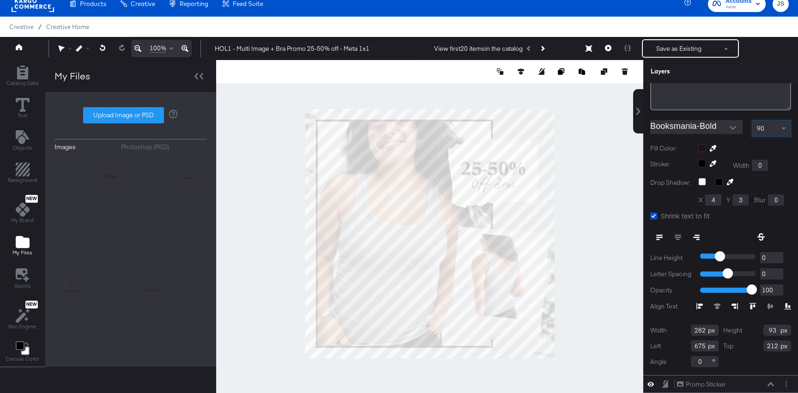
scroll to position [109, 0]
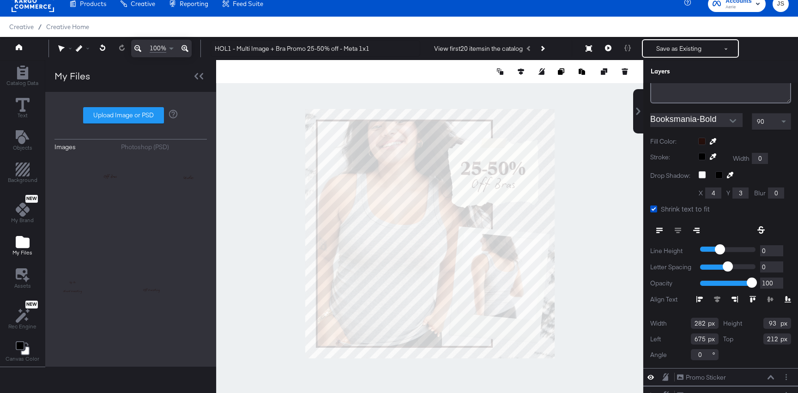
drag, startPoint x: 702, startPoint y: 319, endPoint x: 692, endPoint y: 319, distance: 10.6
click at [692, 319] on input "282" at bounding box center [705, 323] width 28 height 11
drag, startPoint x: 704, startPoint y: 325, endPoint x: 692, endPoint y: 325, distance: 11.5
click at [692, 325] on input "282" at bounding box center [705, 323] width 28 height 11
type input "318"
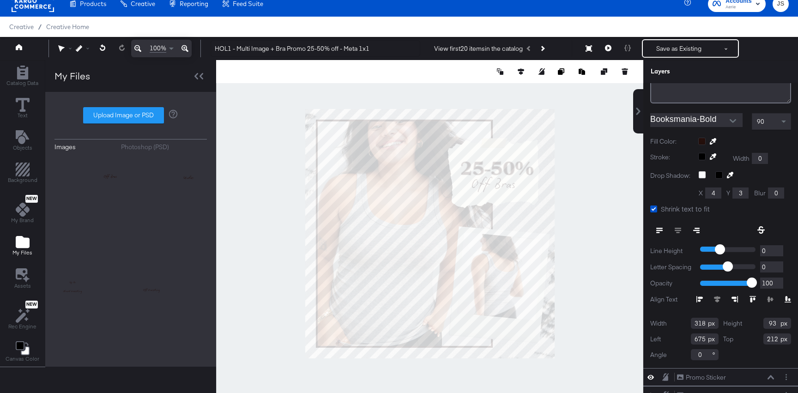
drag, startPoint x: 774, startPoint y: 323, endPoint x: 756, endPoint y: 323, distance: 18.0
click at [756, 323] on div "Height 93" at bounding box center [757, 323] width 68 height 11
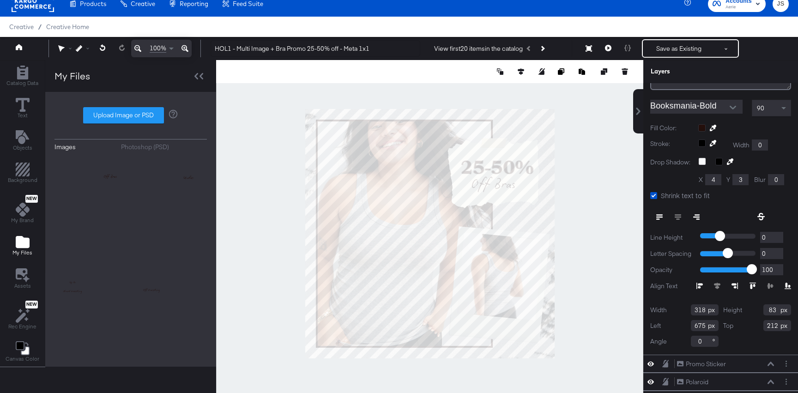
scroll to position [125, 0]
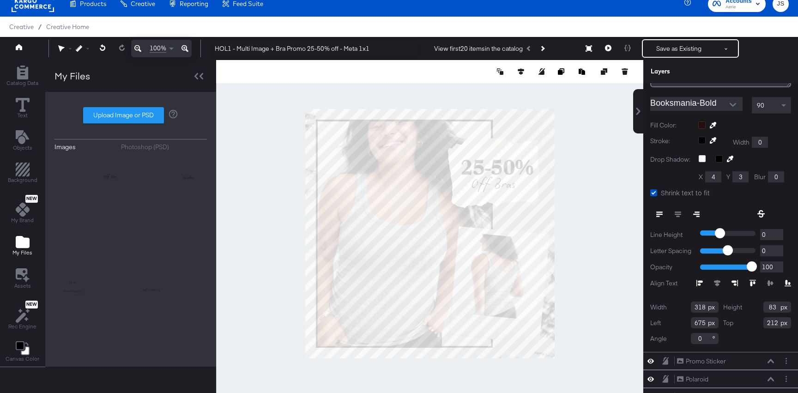
type input "83"
drag, startPoint x: 704, startPoint y: 322, endPoint x: 679, endPoint y: 319, distance: 25.1
click at [679, 319] on div "Left 675" at bounding box center [684, 322] width 68 height 11
type input "657"
drag, startPoint x: 780, startPoint y: 323, endPoint x: 749, endPoint y: 322, distance: 31.4
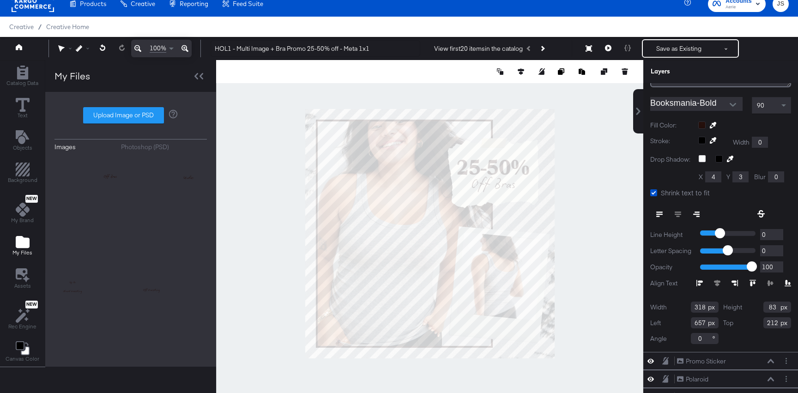
click at [749, 322] on div "Top 212" at bounding box center [757, 322] width 68 height 11
type input "204"
click at [593, 123] on div at bounding box center [429, 233] width 427 height 347
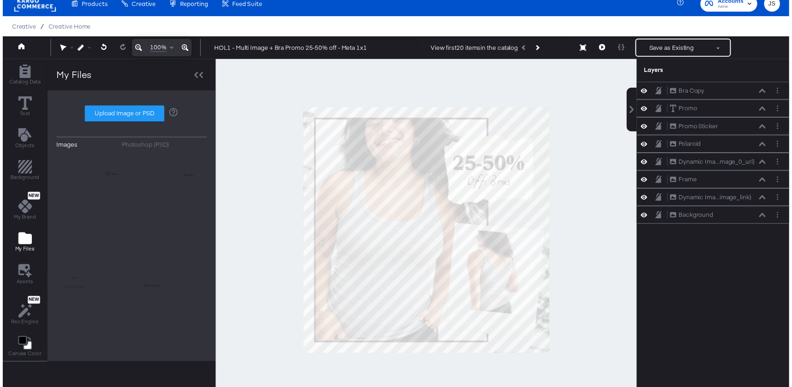
scroll to position [0, 0]
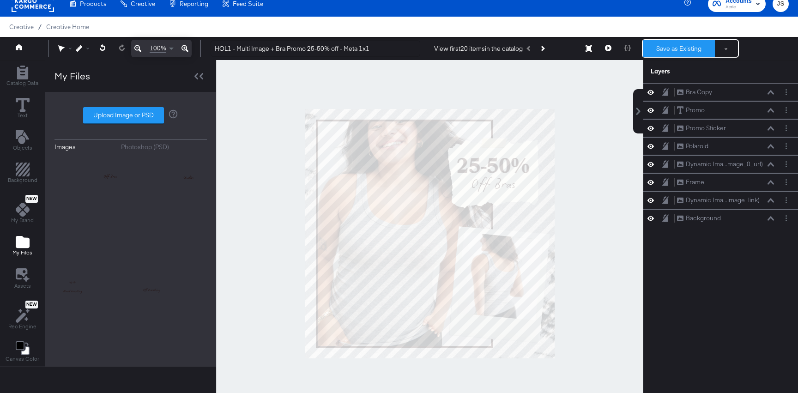
click at [679, 52] on button "Save as Existing" at bounding box center [679, 48] width 72 height 17
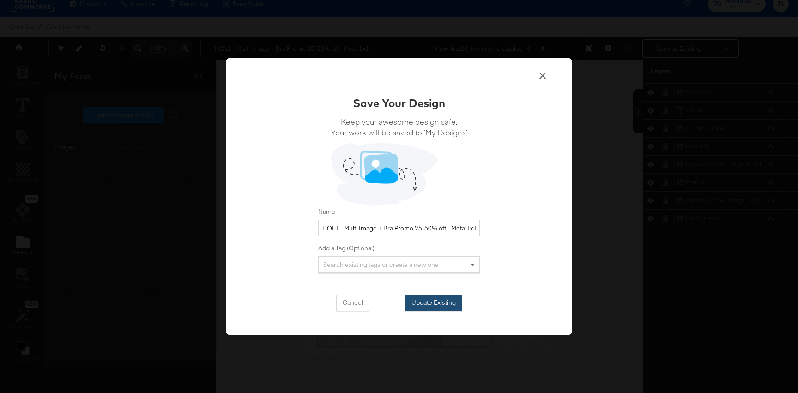
click at [437, 302] on button "Update Existing" at bounding box center [433, 303] width 57 height 17
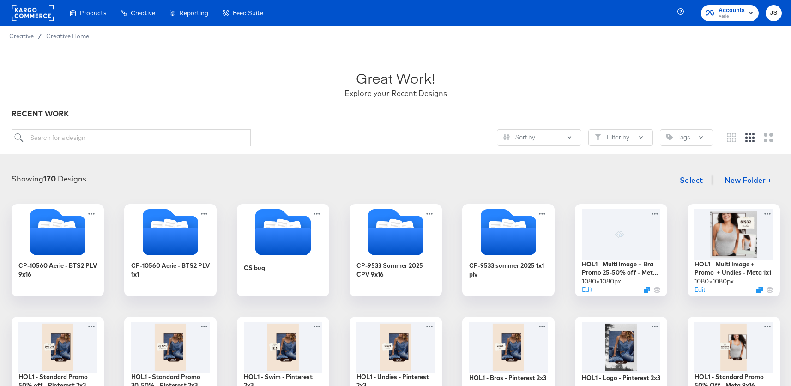
scroll to position [29, 0]
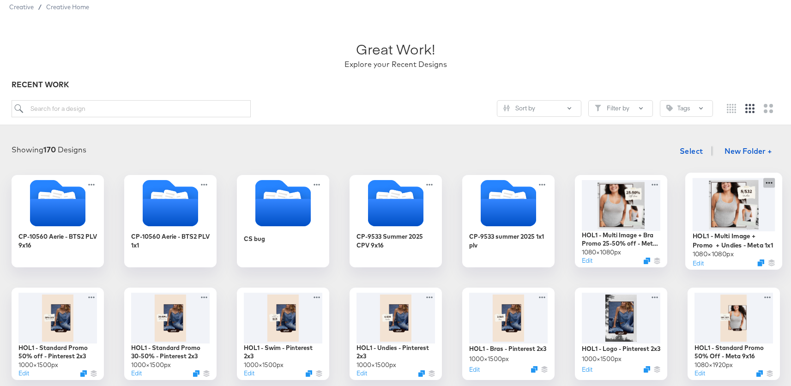
click at [772, 181] on icon at bounding box center [769, 183] width 12 height 10
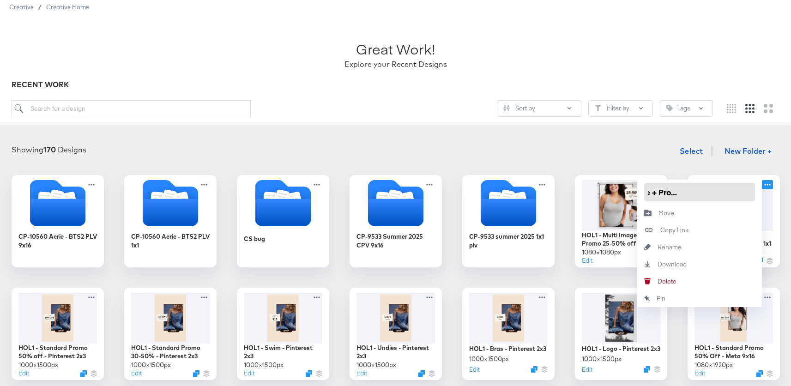
scroll to position [0, 80]
drag, startPoint x: 728, startPoint y: 194, endPoint x: 709, endPoint y: 192, distance: 19.0
click at [709, 192] on input "HOL1 - Multi Image + Promo + Undies - Meta 1x1" at bounding box center [699, 192] width 111 height 18
type input "HOL1 - Multi Image + Undies Promo - Meta 1x1"
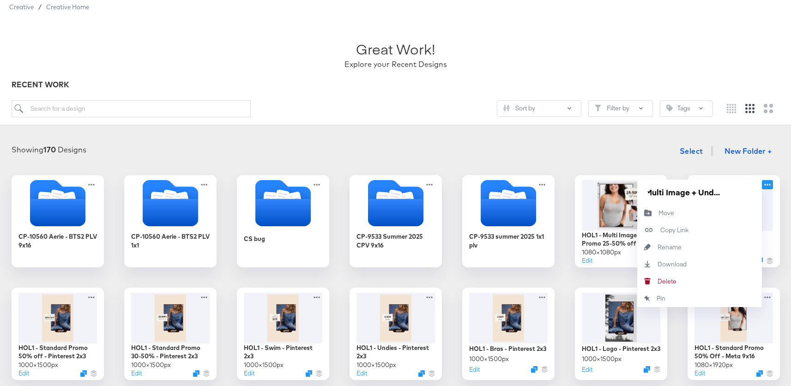
click at [713, 43] on div "Great Work! Explore your Recent Designs" at bounding box center [396, 51] width 768 height 58
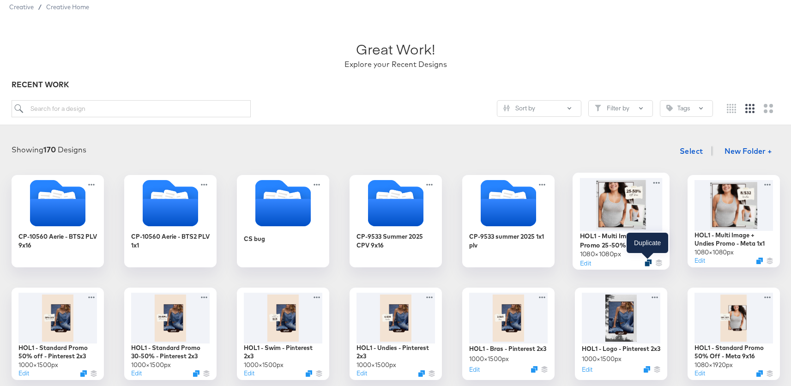
click at [647, 262] on icon "Duplicate" at bounding box center [648, 263] width 7 height 7
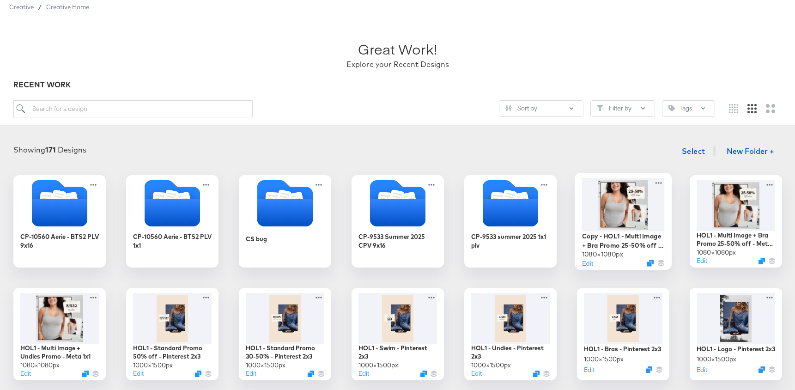
click at [622, 214] on div at bounding box center [622, 204] width 83 height 53
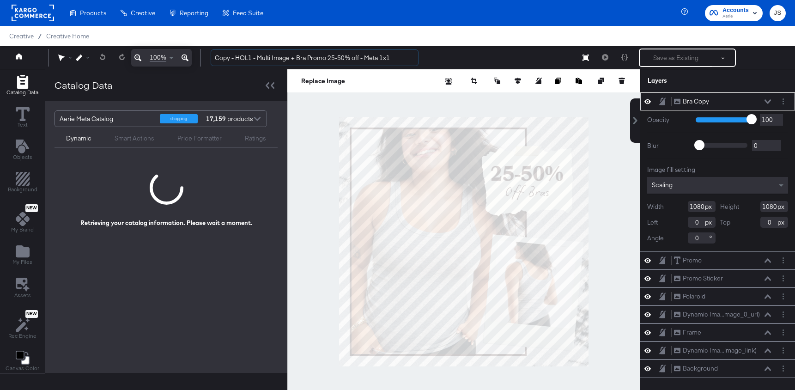
drag, startPoint x: 236, startPoint y: 57, endPoint x: 206, endPoint y: 57, distance: 30.5
click at [206, 57] on div "Copy - HOL1 - Multi Image + Bra Promo 25-50% off - Meta 1x1 Save as Existing Se…" at bounding box center [494, 57] width 582 height 18
drag, startPoint x: 308, startPoint y: 58, endPoint x: 338, endPoint y: 57, distance: 30.0
click at [338, 57] on input "HOL1 - Multi Image + Bra Promo 25-50% off - Meta 1x1" at bounding box center [315, 57] width 208 height 17
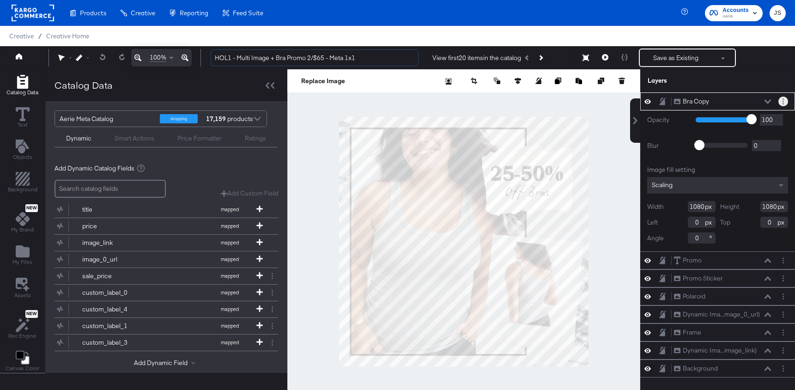
type input "HOL1 - Multi Image + Bra Promo 2/$65 - Meta 1x1"
click at [783, 103] on circle "Layer Options" at bounding box center [782, 103] width 1 height 1
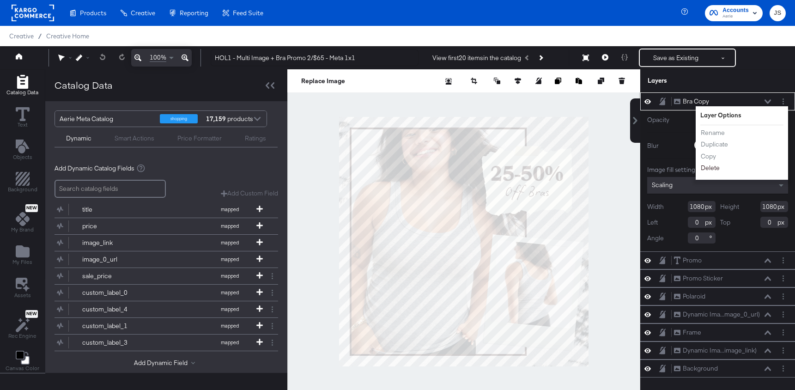
click at [713, 168] on button "Delete" at bounding box center [710, 168] width 20 height 10
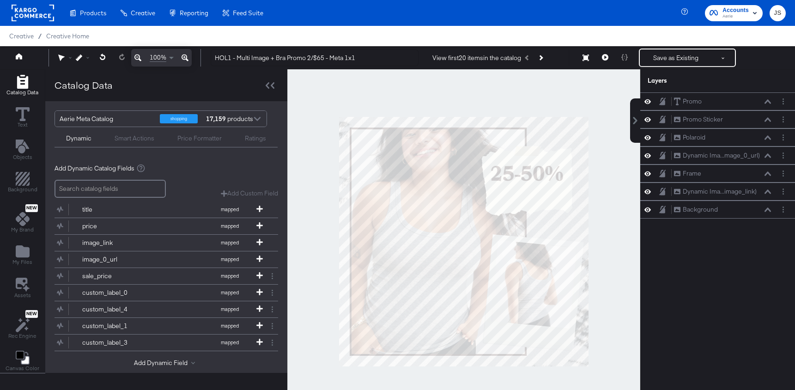
click at [43, 253] on div "Catalog Data Text Objects Background New My Brand My Files Assets New Rec Engin…" at bounding box center [22, 224] width 45 height 308
click at [27, 253] on icon "Add Files" at bounding box center [23, 251] width 14 height 12
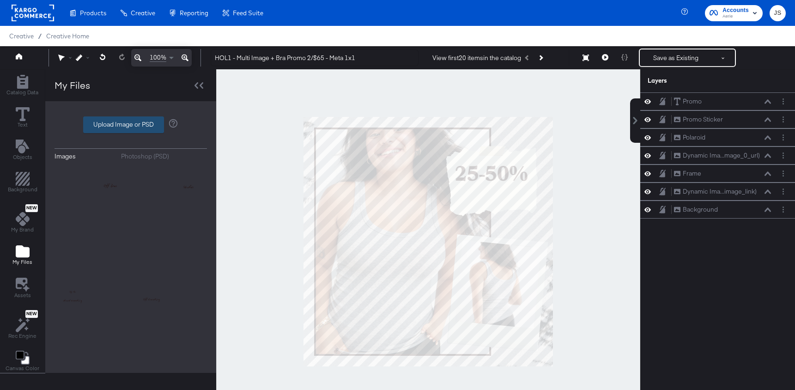
click at [150, 120] on label "Upload Image or PSD" at bounding box center [124, 125] width 80 height 16
click at [131, 125] on input "Upload Image or PSD" at bounding box center [131, 125] width 0 height 0
type input "C:\fakepath\$65 Copy.png"
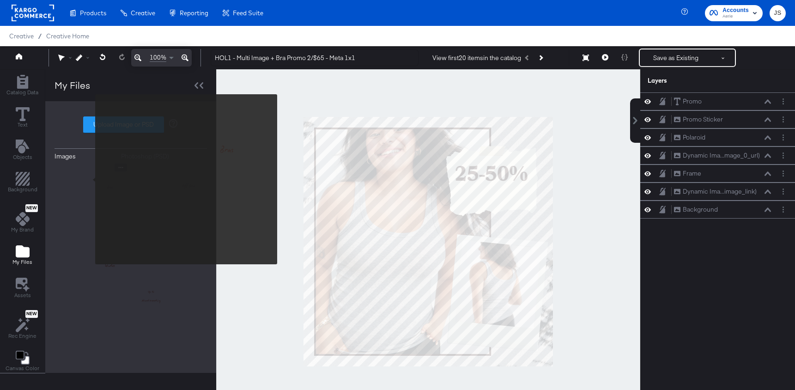
click at [89, 184] on img at bounding box center [91, 200] width 74 height 74
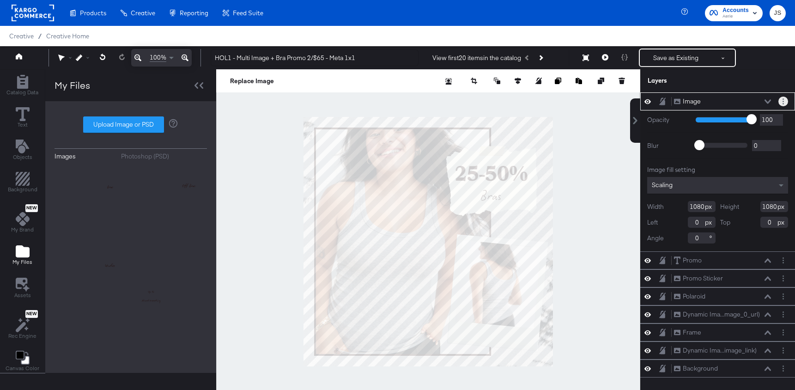
click at [785, 102] on button "Layer Options" at bounding box center [783, 102] width 10 height 10
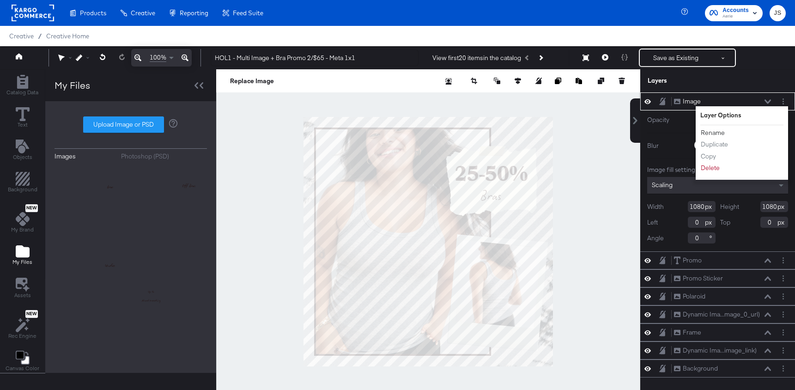
click at [719, 133] on button "Rename" at bounding box center [712, 133] width 25 height 10
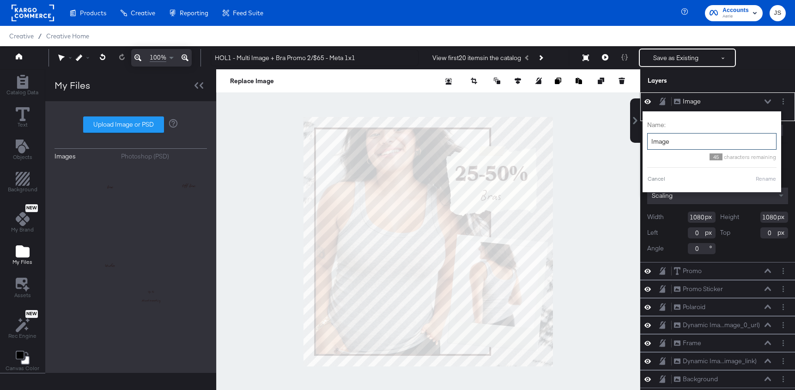
click at [700, 146] on input "Image" at bounding box center [711, 141] width 129 height 17
type input "H"
type input "Bra Copy"
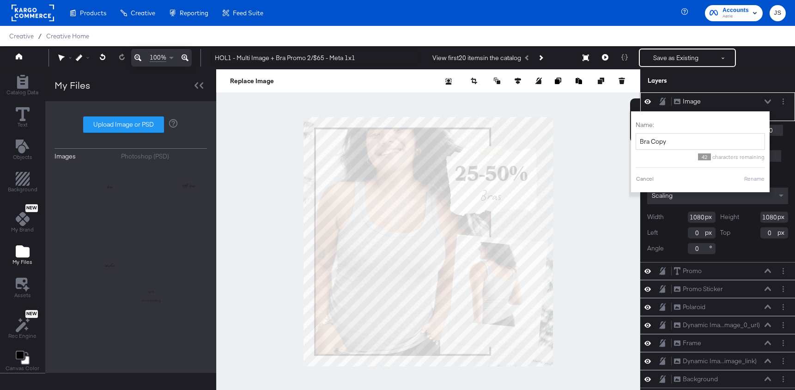
click at [760, 178] on button "Rename" at bounding box center [753, 179] width 21 height 8
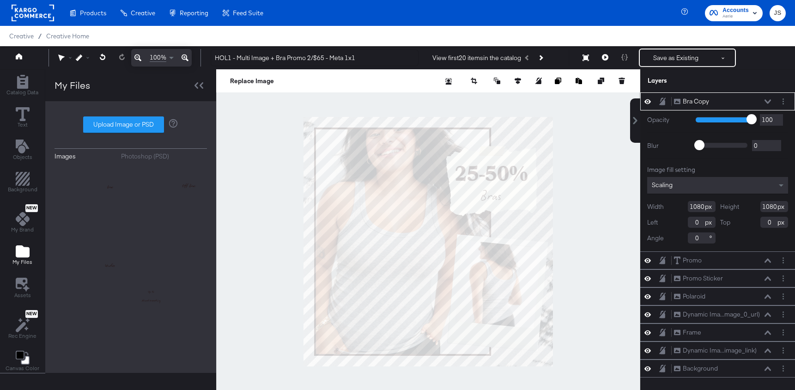
click at [768, 104] on div "Bra Copy Bra Copy" at bounding box center [722, 102] width 98 height 10
click at [768, 100] on icon at bounding box center [767, 101] width 6 height 5
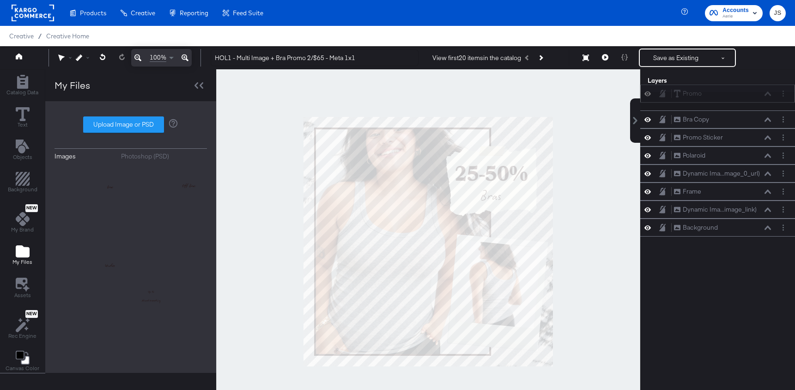
drag, startPoint x: 741, startPoint y: 123, endPoint x: 741, endPoint y: 94, distance: 28.6
click at [741, 94] on div "Promo Promo" at bounding box center [722, 94] width 98 height 10
click at [767, 98] on div "Promo Promo" at bounding box center [722, 102] width 98 height 10
click at [769, 101] on icon at bounding box center [767, 101] width 6 height 5
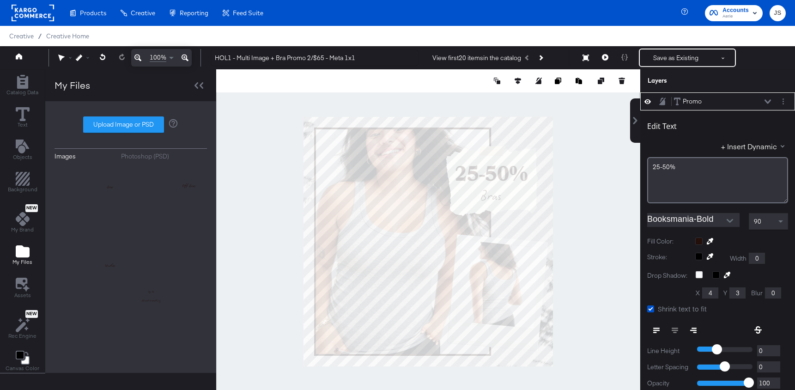
scroll to position [9, 0]
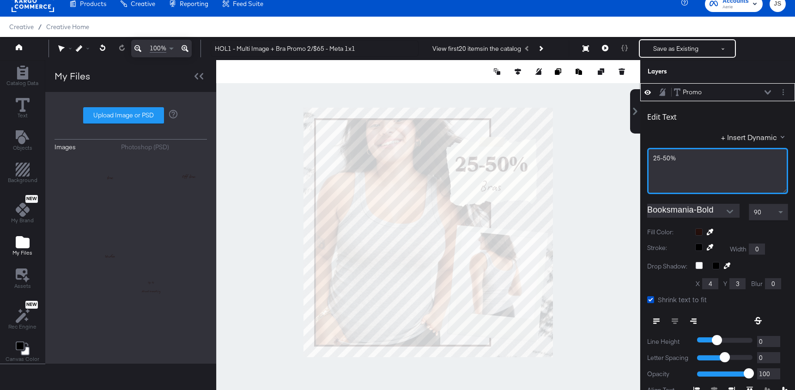
drag, startPoint x: 701, startPoint y: 152, endPoint x: 646, endPoint y: 157, distance: 54.2
click at [647, 157] on div "25-50%" at bounding box center [717, 171] width 141 height 46
click at [668, 157] on span "25-50%" at bounding box center [664, 158] width 23 height 8
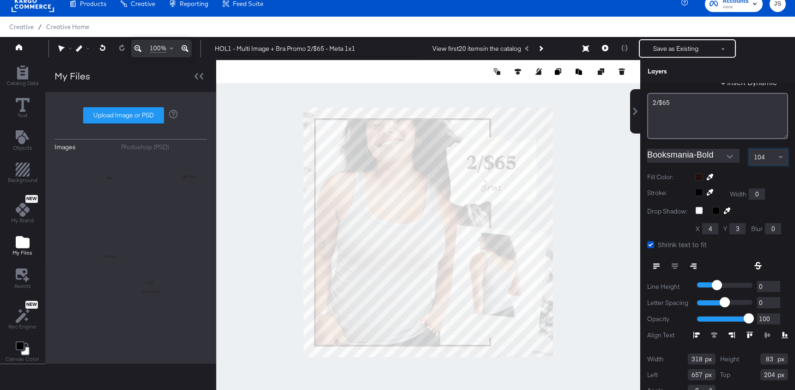
scroll to position [67, 0]
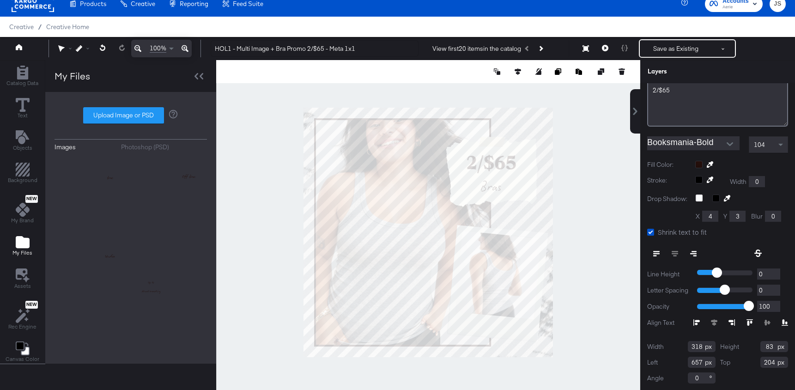
drag, startPoint x: 692, startPoint y: 346, endPoint x: 679, endPoint y: 346, distance: 13.4
click at [679, 346] on div "Width 318" at bounding box center [681, 346] width 68 height 11
type input "282"
drag, startPoint x: 772, startPoint y: 345, endPoint x: 740, endPoint y: 345, distance: 31.9
click at [740, 345] on div "Height 83" at bounding box center [754, 346] width 68 height 11
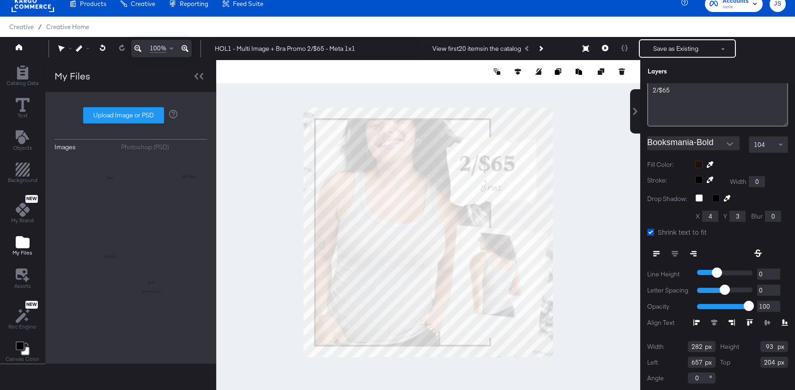
type input "93"
drag, startPoint x: 702, startPoint y: 361, endPoint x: 676, endPoint y: 360, distance: 26.3
click at [676, 360] on div "Left 657" at bounding box center [681, 361] width 68 height 11
type input "675"
drag, startPoint x: 773, startPoint y: 364, endPoint x: 750, endPoint y: 364, distance: 22.6
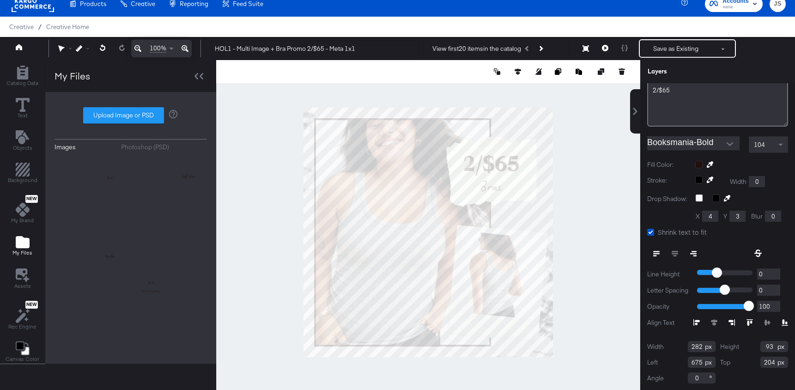
click at [750, 364] on div "Top 204" at bounding box center [754, 361] width 68 height 11
type input "212"
click at [739, 358] on div "Top 212" at bounding box center [754, 361] width 68 height 11
click at [773, 158] on div "Edit Text + Insert Dynamic 2/$65 Booksmania-Bold 104 Fill Color: Stroke: Width …" at bounding box center [717, 212] width 155 height 357
click at [592, 164] on div at bounding box center [428, 232] width 424 height 344
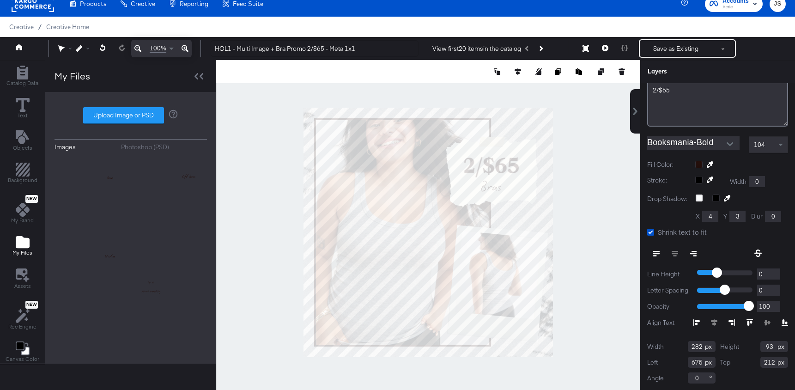
scroll to position [0, 0]
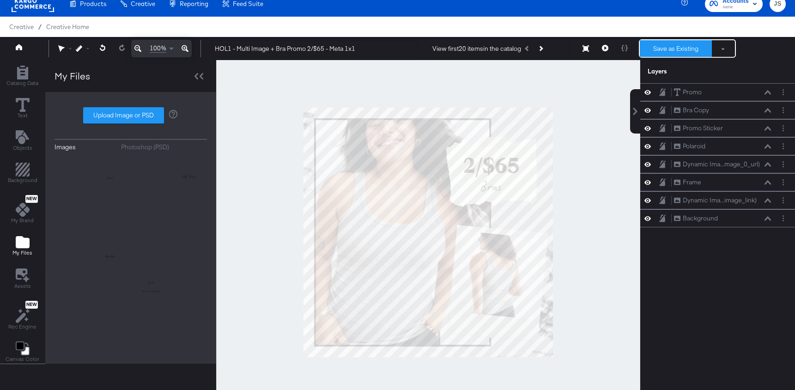
click at [668, 47] on button "Save as Existing" at bounding box center [676, 48] width 72 height 17
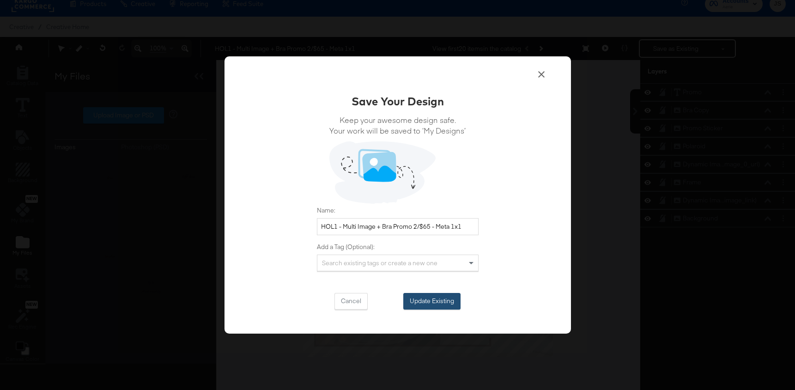
click at [435, 297] on button "Update Existing" at bounding box center [431, 301] width 57 height 17
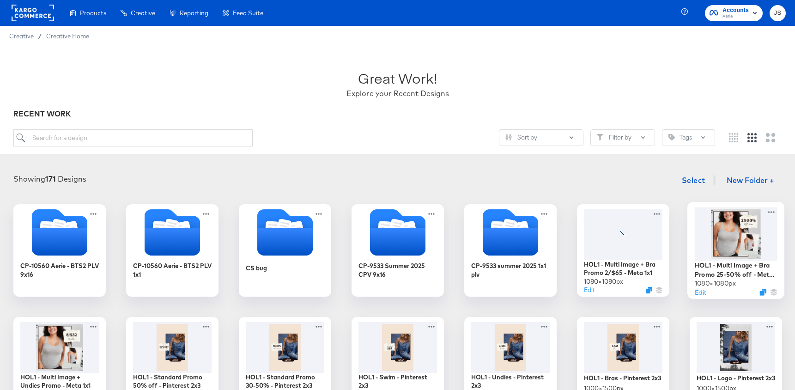
click at [735, 248] on div at bounding box center [735, 233] width 83 height 53
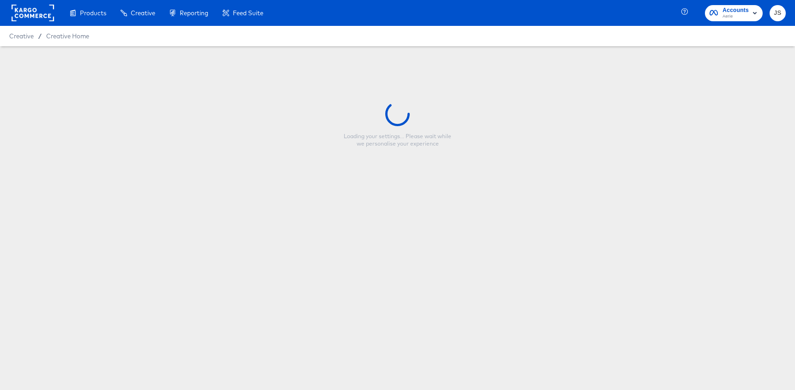
type input "HOL1 - Multi Image + Bra Promo 25-50% off - Meta 1x1"
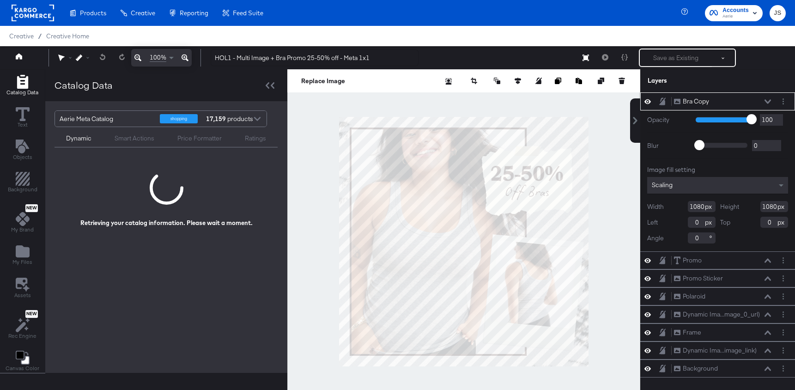
click at [767, 103] on icon at bounding box center [767, 101] width 6 height 4
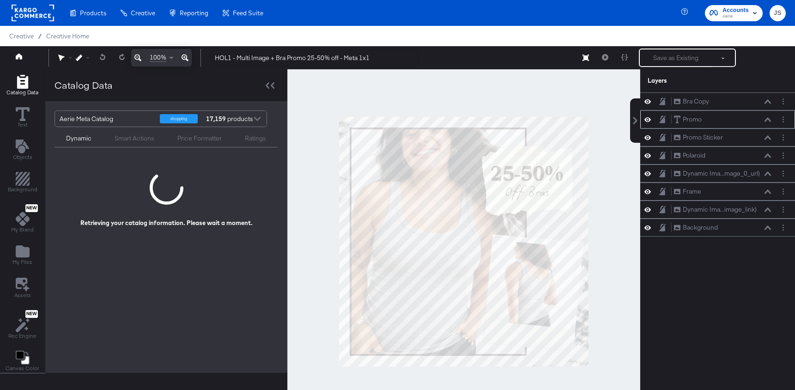
click at [768, 116] on div "Promo Promo" at bounding box center [722, 120] width 98 height 10
click at [768, 120] on icon at bounding box center [767, 119] width 6 height 5
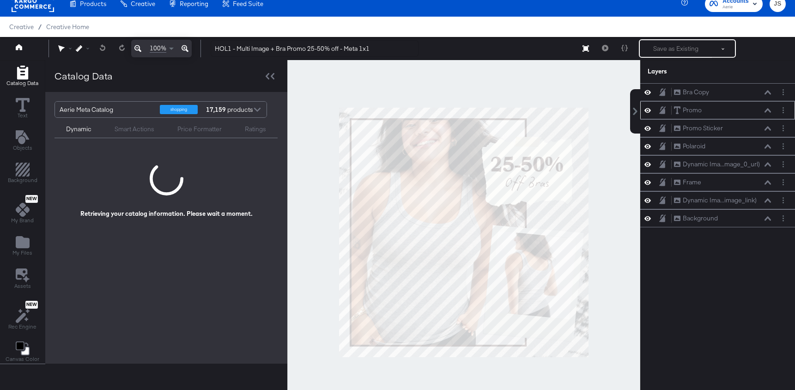
scroll to position [18, 0]
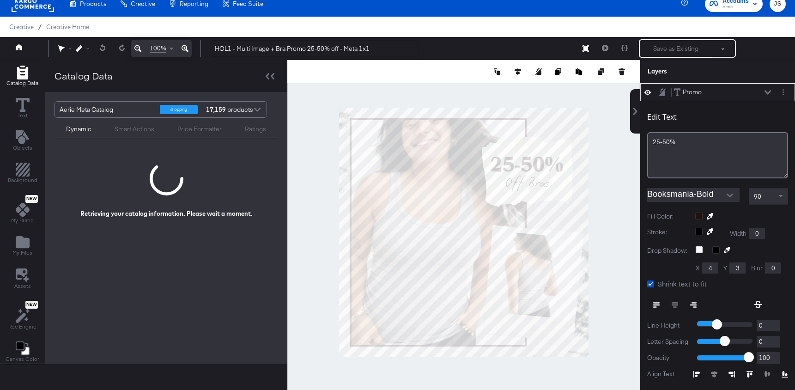
type input "658"
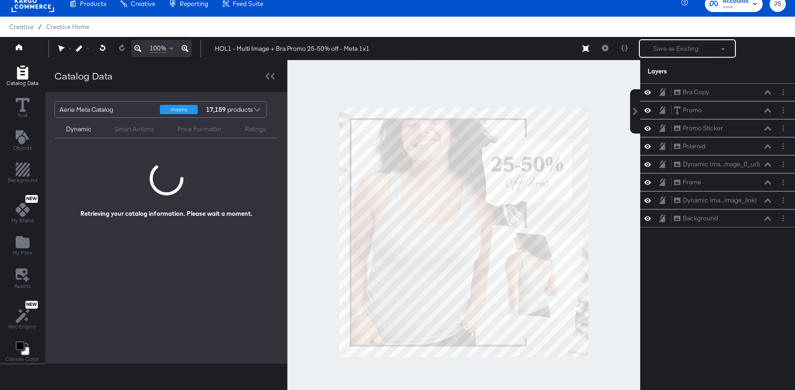
click at [611, 138] on div at bounding box center [463, 232] width 353 height 344
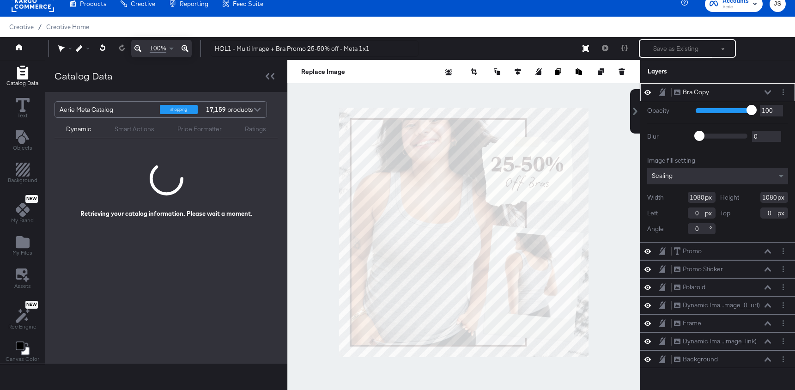
click at [767, 92] on icon at bounding box center [767, 92] width 6 height 5
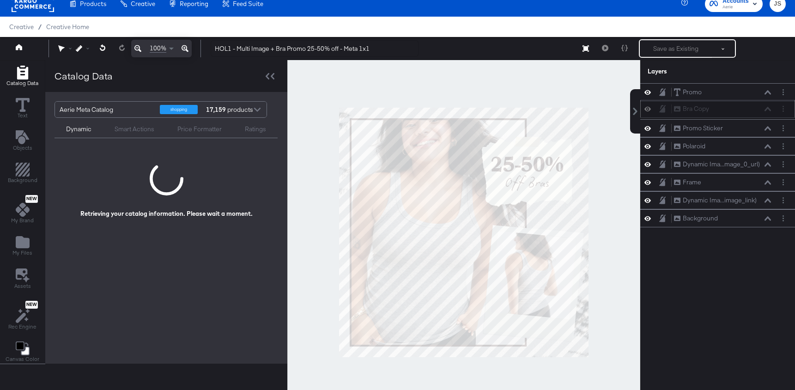
scroll to position [8, 0]
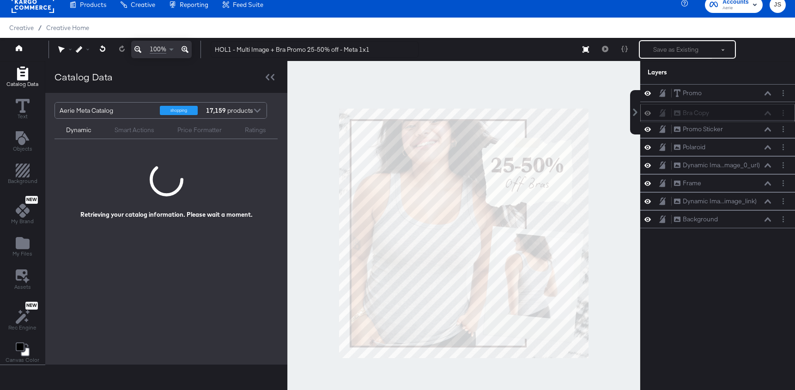
drag, startPoint x: 745, startPoint y: 92, endPoint x: 745, endPoint y: 115, distance: 23.6
click at [745, 115] on div "Bra Copy Bra Copy" at bounding box center [722, 113] width 98 height 10
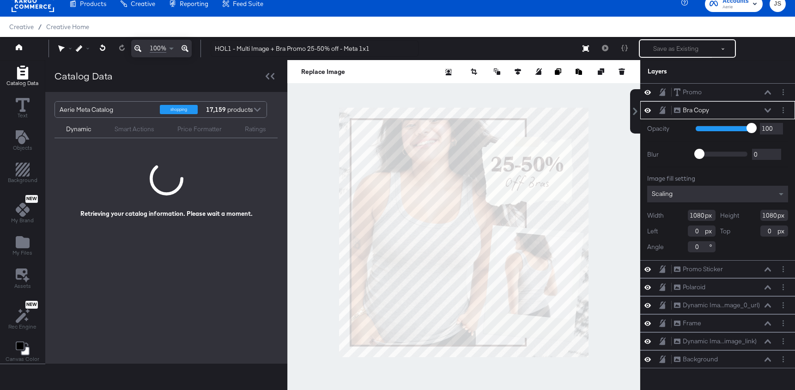
type input "1"
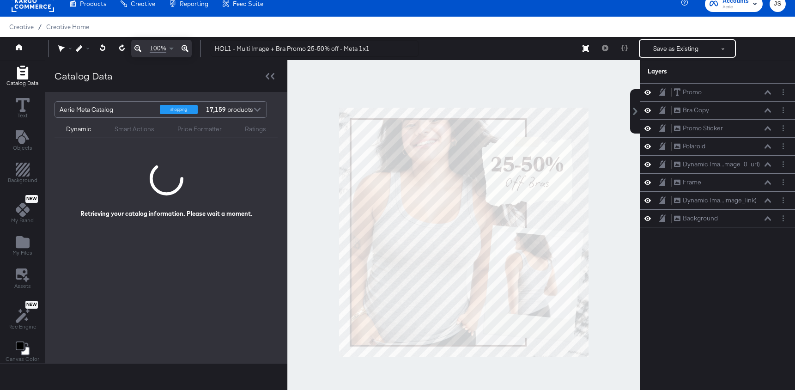
click at [608, 169] on div at bounding box center [463, 232] width 353 height 344
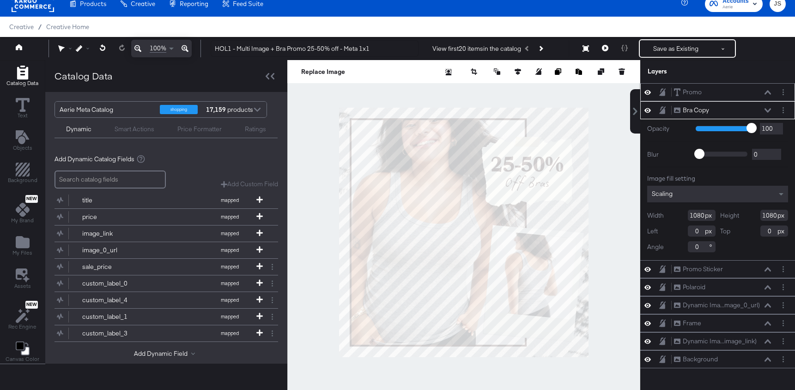
click at [768, 89] on div "Promo Promo" at bounding box center [722, 92] width 98 height 10
click at [768, 90] on icon at bounding box center [767, 92] width 6 height 5
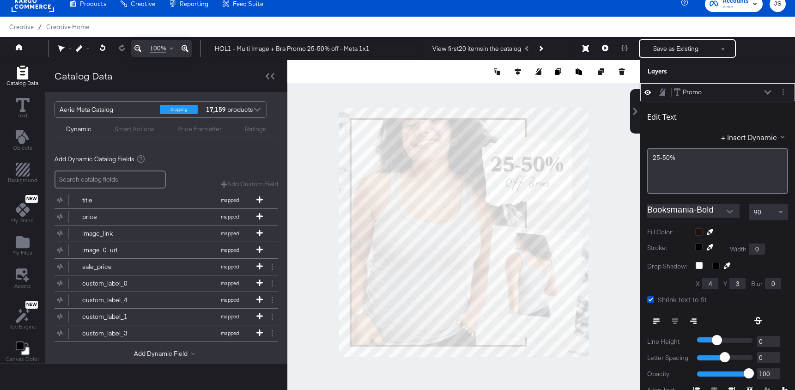
type input "659"
click at [630, 83] on div "Catalog Data Text Objects Background New My Brand My Files Assets New Rec Engin…" at bounding box center [397, 71] width 795 height 23
click at [627, 157] on div at bounding box center [463, 232] width 353 height 344
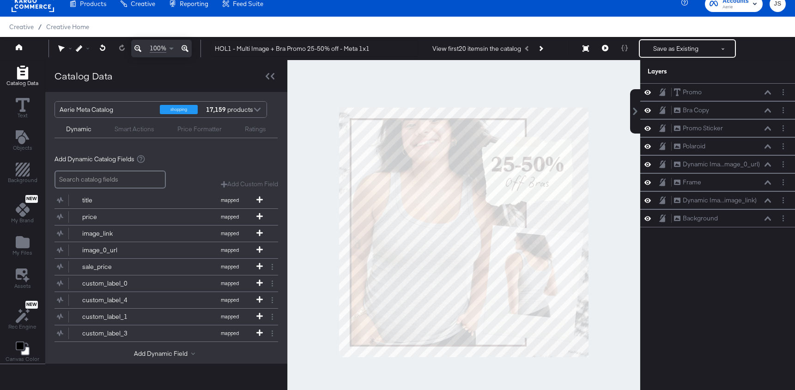
click at [663, 59] on div "100% HOL1 - Multi Image + Bra Promo 25-50% off - Meta 1x1 View first 20 items i…" at bounding box center [397, 48] width 795 height 23
click at [663, 54] on button "Save as Existing" at bounding box center [676, 48] width 72 height 17
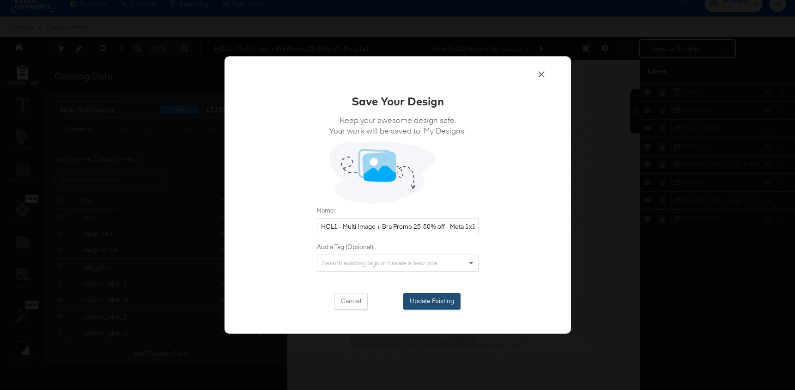
click at [427, 296] on button "Update Existing" at bounding box center [431, 301] width 57 height 17
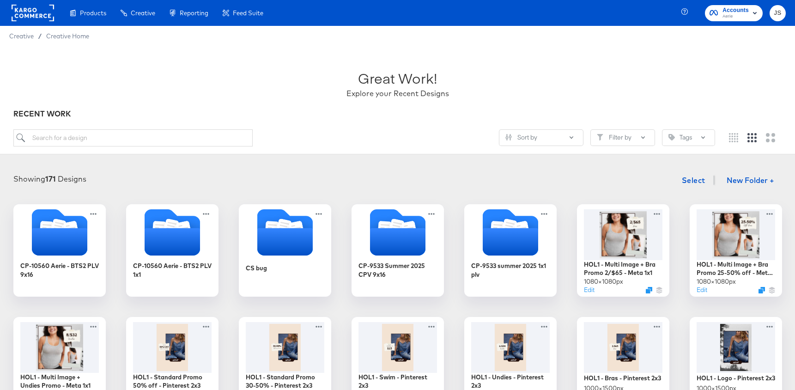
click at [263, 112] on div "RECENT WORK" at bounding box center [397, 114] width 768 height 11
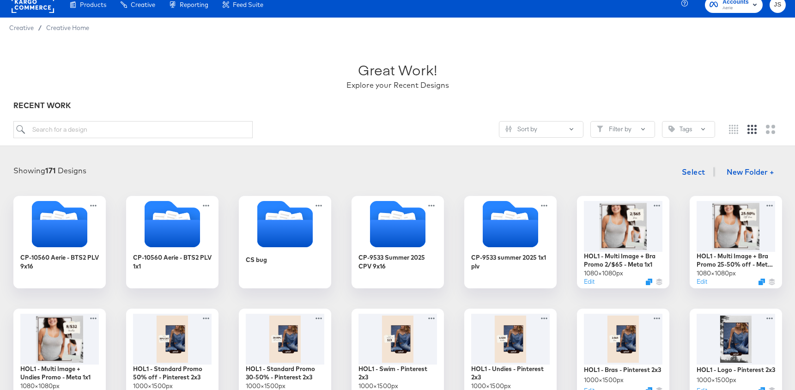
scroll to position [9, 0]
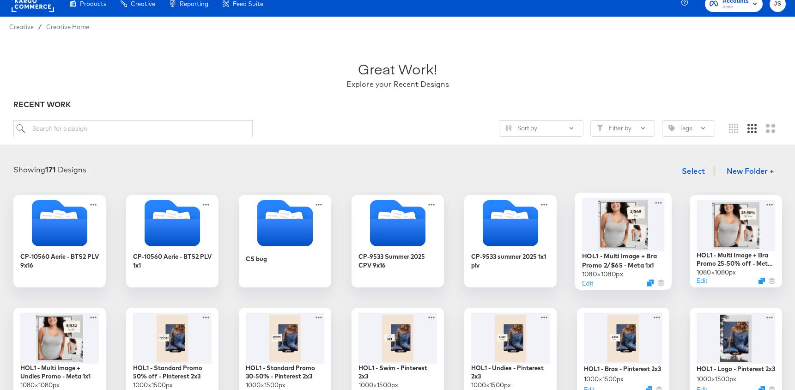
click at [622, 237] on div at bounding box center [622, 224] width 83 height 53
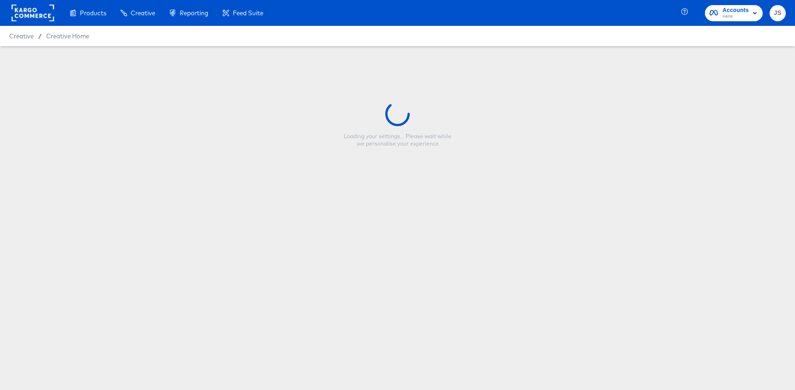
type input "HOL1 - Multi Image + Bra Promo 2/$65 - Meta 1x1"
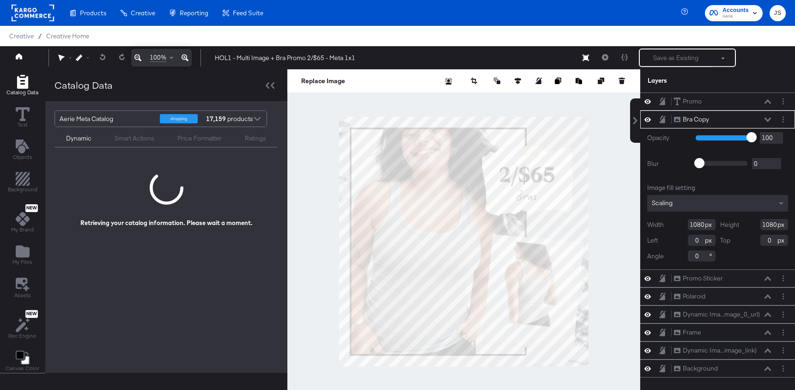
click at [767, 121] on icon at bounding box center [767, 119] width 6 height 4
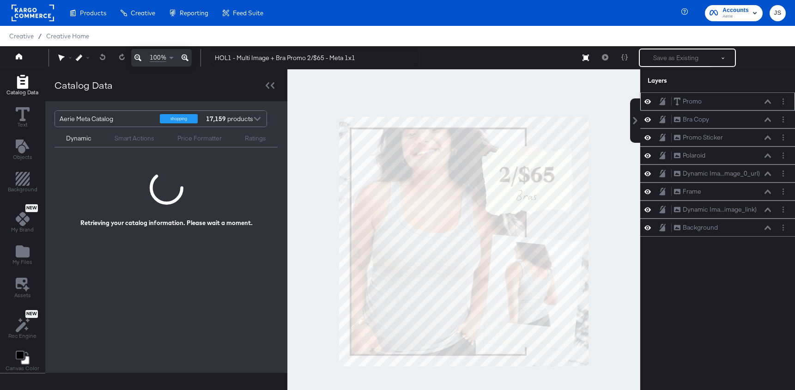
click at [770, 101] on icon at bounding box center [767, 101] width 6 height 5
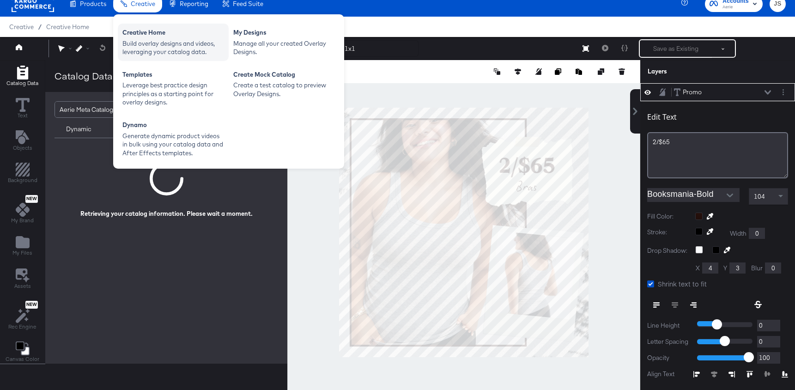
click at [144, 42] on div "Build overlay designs and videos, leveraging your catalog data." at bounding box center [173, 47] width 102 height 17
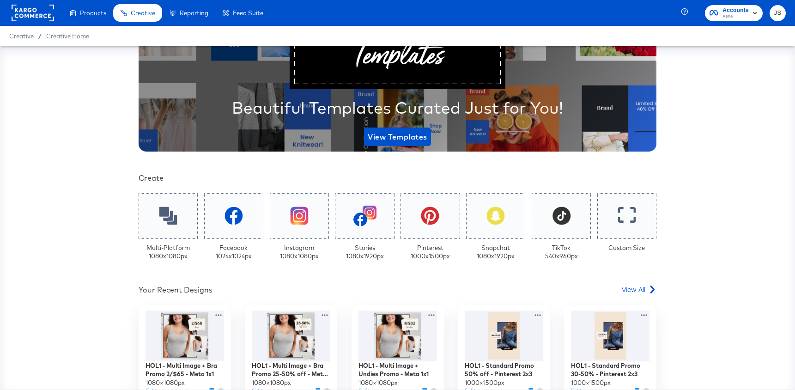
scroll to position [175, 0]
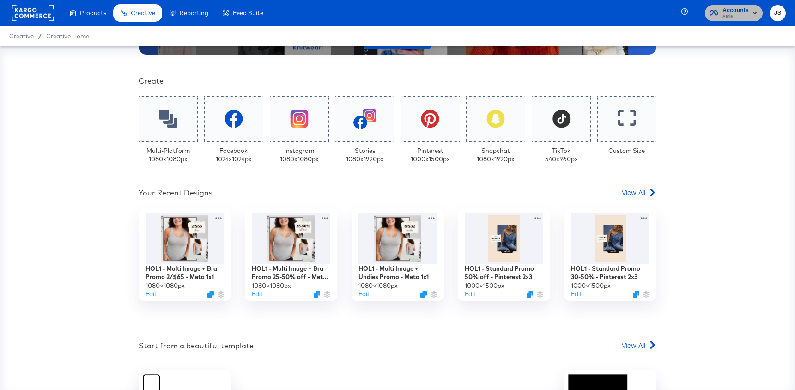
click at [751, 18] on icon "button" at bounding box center [754, 12] width 11 height 11
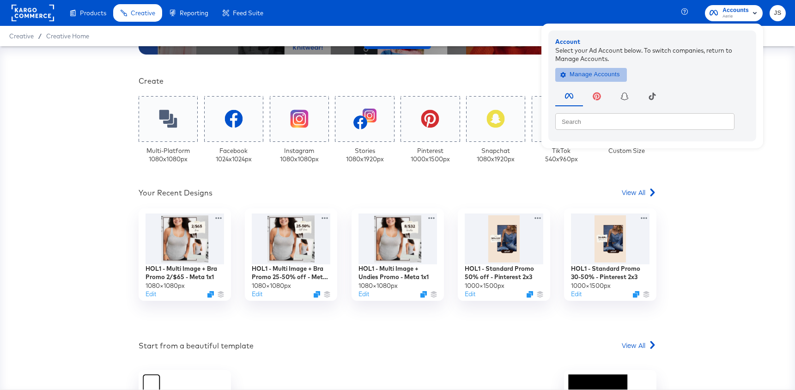
click at [617, 78] on span "Manage Accounts" at bounding box center [591, 74] width 58 height 11
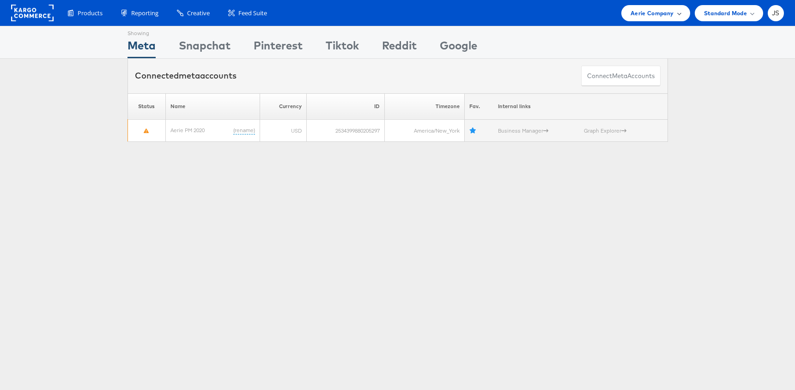
click at [657, 13] on span "Aerie Company" at bounding box center [651, 13] width 43 height 10
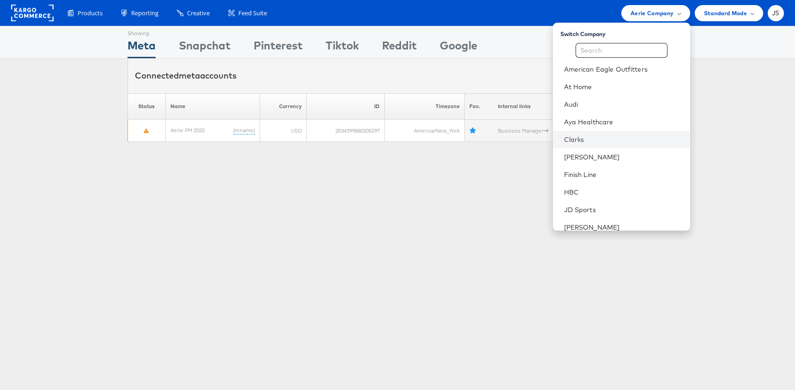
click at [604, 144] on li "Clarks" at bounding box center [621, 140] width 137 height 18
click at [603, 140] on link "Clarks" at bounding box center [623, 139] width 119 height 9
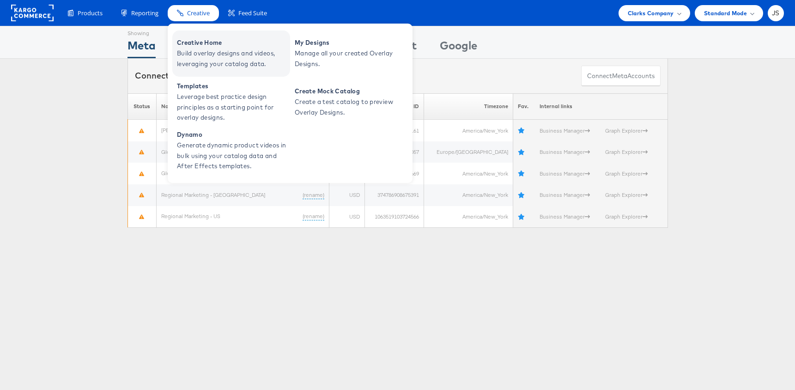
click at [187, 44] on span "Creative Home" at bounding box center [232, 42] width 111 height 11
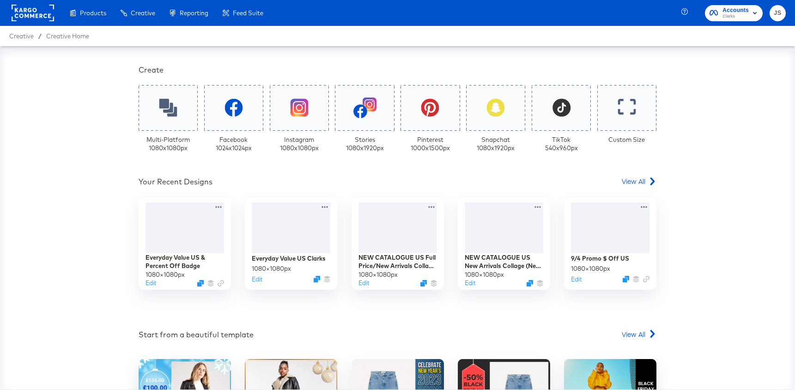
scroll to position [247, 0]
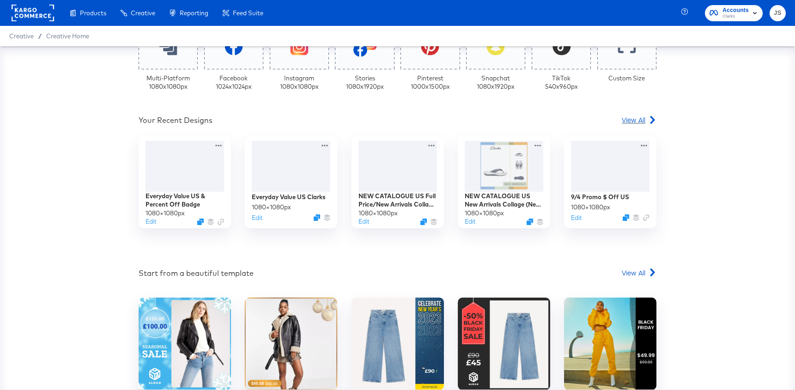
click at [645, 121] on span "View All" at bounding box center [634, 119] width 24 height 9
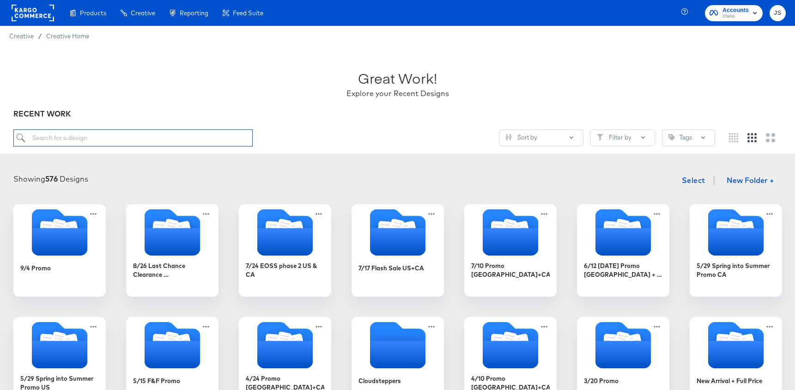
click at [122, 137] on input "search" at bounding box center [132, 137] width 239 height 17
paste input "[PERSON_NAME] US Special Price Overlay"
type input "[PERSON_NAME] US Special Price Overlay"
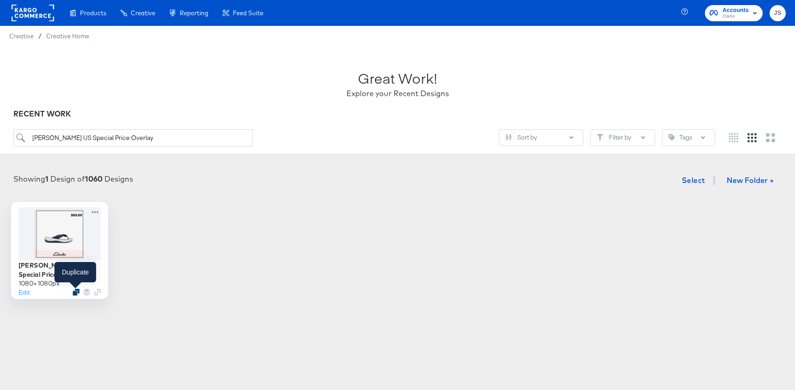
click at [73, 293] on icon "Duplicate" at bounding box center [75, 292] width 7 height 7
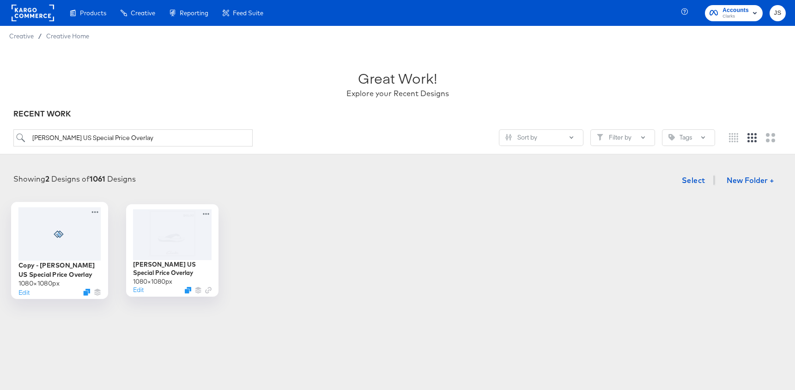
click at [72, 239] on div at bounding box center [59, 233] width 83 height 53
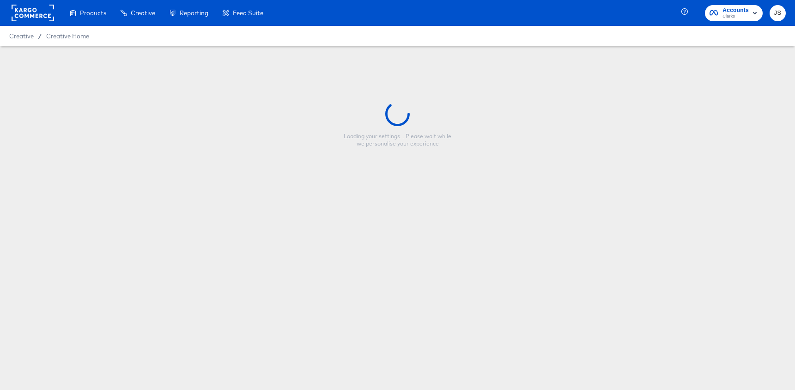
type input "Copy - [PERSON_NAME] US Special Price Overlay"
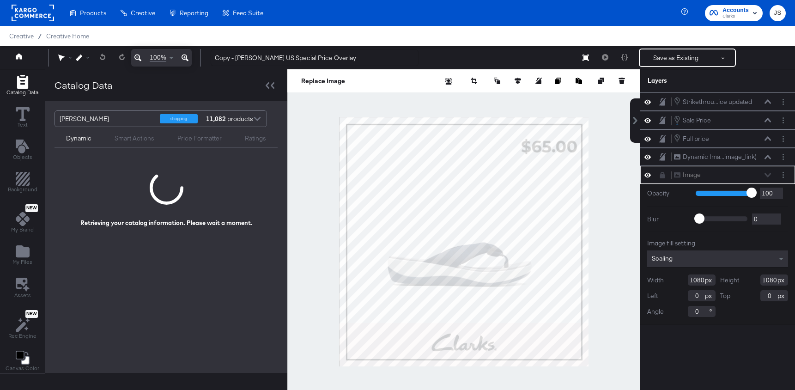
click at [765, 174] on div "Image Image" at bounding box center [722, 175] width 98 height 10
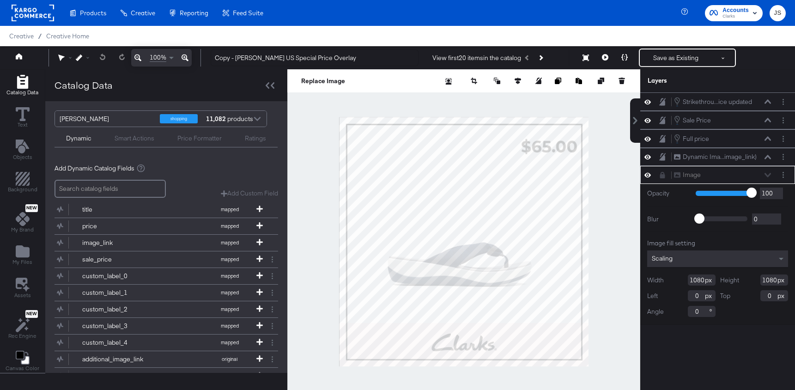
click at [768, 176] on div "Image Image" at bounding box center [722, 175] width 98 height 10
click at [764, 137] on button at bounding box center [767, 139] width 7 height 6
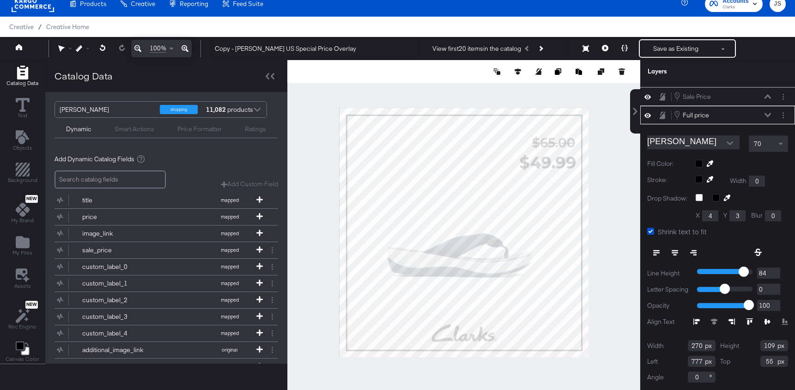
click at [764, 115] on button at bounding box center [767, 115] width 7 height 6
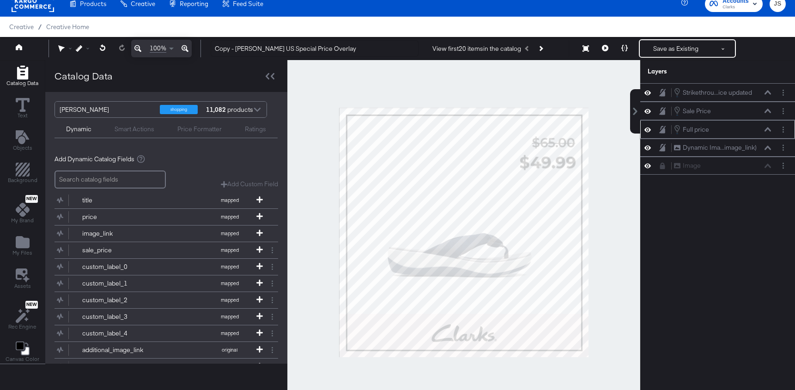
scroll to position [0, 0]
click at [781, 111] on button "Layer Options" at bounding box center [783, 111] width 10 height 10
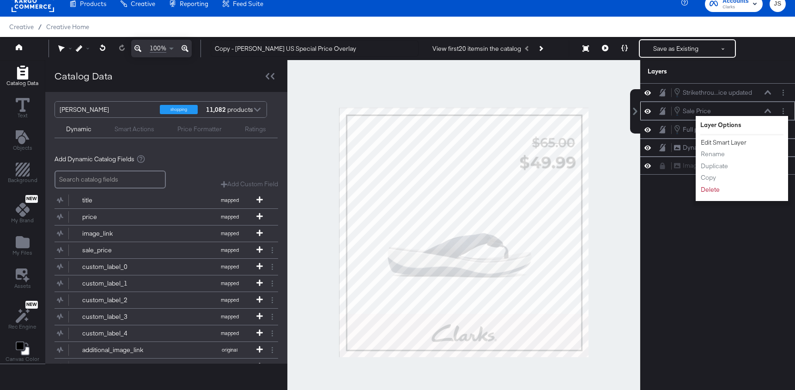
click at [740, 140] on button "Edit Smart Layer" at bounding box center [723, 143] width 47 height 10
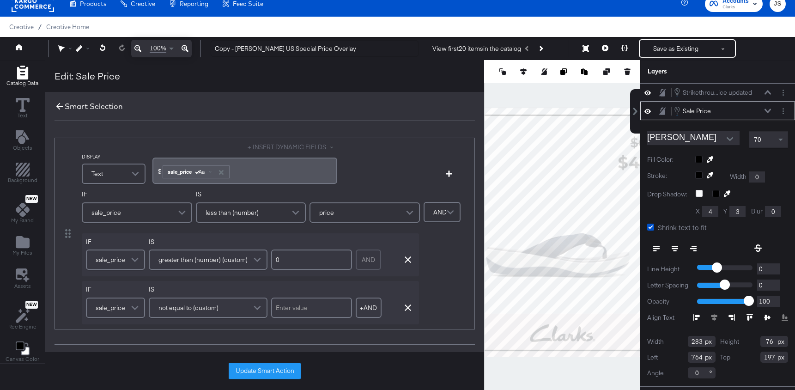
click at [59, 103] on icon at bounding box center [59, 106] width 10 height 10
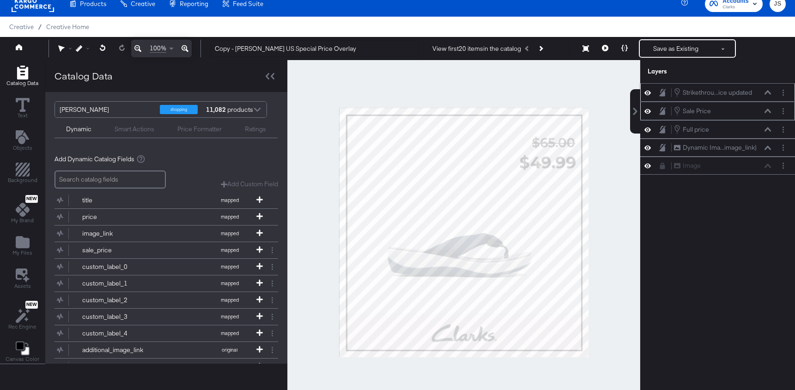
click at [766, 91] on icon at bounding box center [767, 92] width 6 height 5
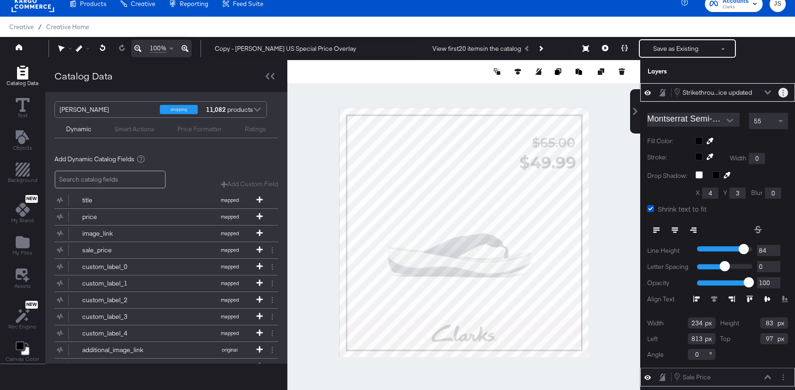
click at [780, 91] on button "Layer Options" at bounding box center [783, 93] width 10 height 10
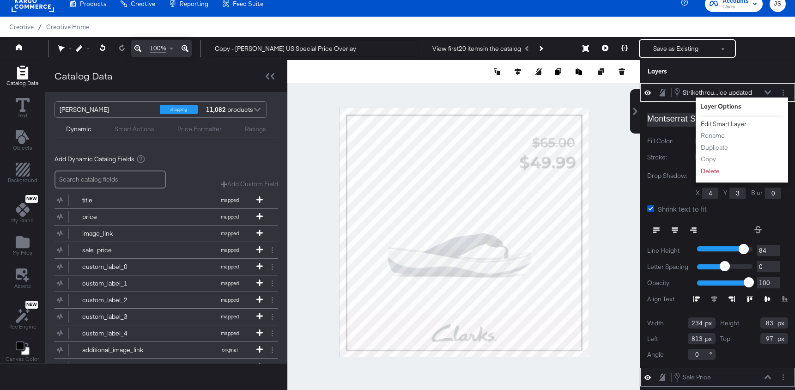
click at [721, 122] on button "Edit Smart Layer" at bounding box center [723, 124] width 47 height 10
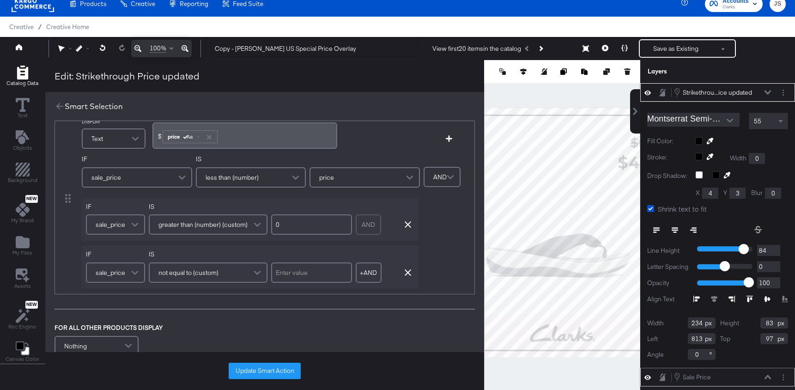
scroll to position [80, 0]
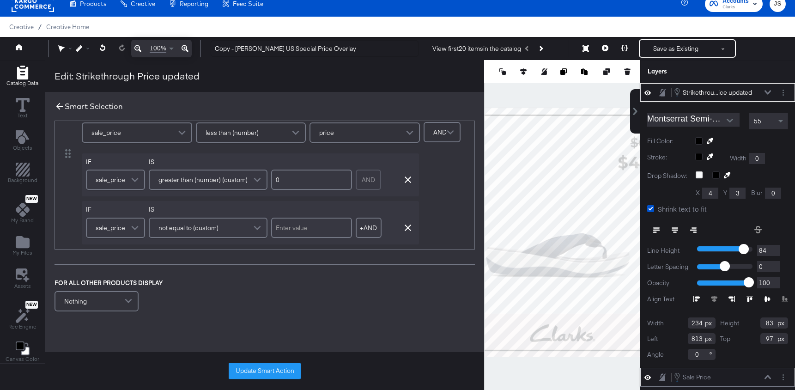
click at [54, 108] on icon at bounding box center [59, 106] width 10 height 10
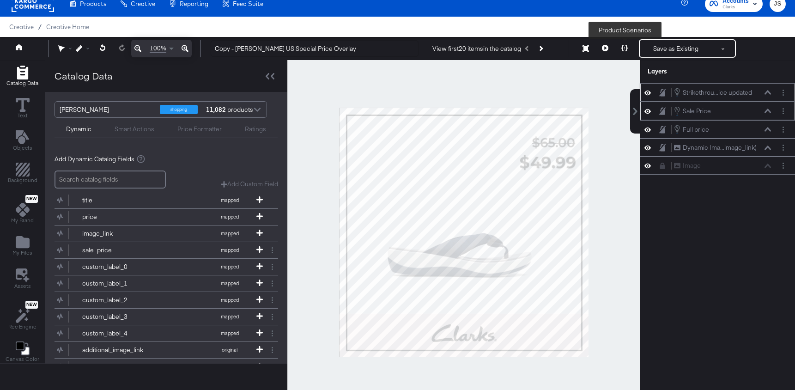
click at [621, 49] on button at bounding box center [624, 48] width 19 height 18
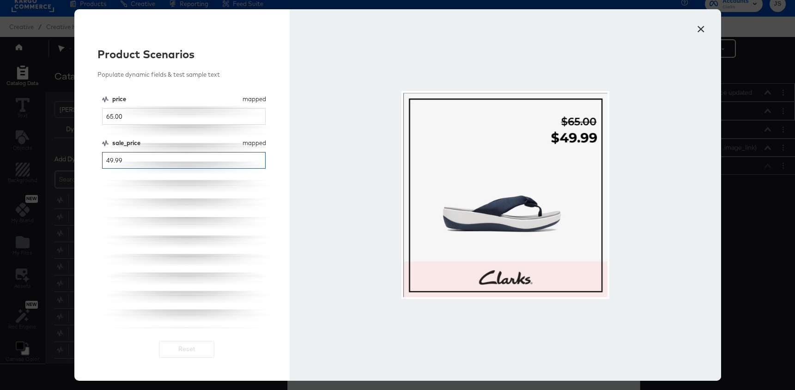
drag, startPoint x: 250, startPoint y: 156, endPoint x: 79, endPoint y: 154, distance: 170.9
click at [79, 155] on div "Product Scenarios Populate dynamic fields & test sample text price mapped price…" at bounding box center [182, 194] width 216 height 371
drag, startPoint x: 139, startPoint y: 116, endPoint x: 78, endPoint y: 115, distance: 61.4
click at [78, 115] on div "Product Scenarios Populate dynamic fields & test sample text price mapped price…" at bounding box center [182, 194] width 216 height 371
click at [699, 30] on button "×" at bounding box center [701, 26] width 17 height 17
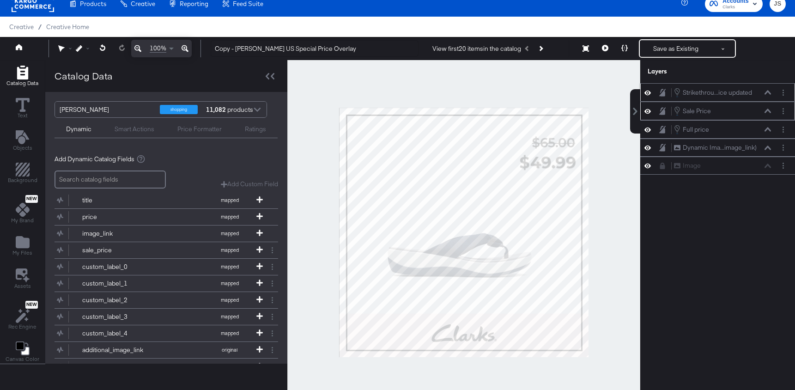
click at [778, 93] on div at bounding box center [783, 93] width 10 height 10
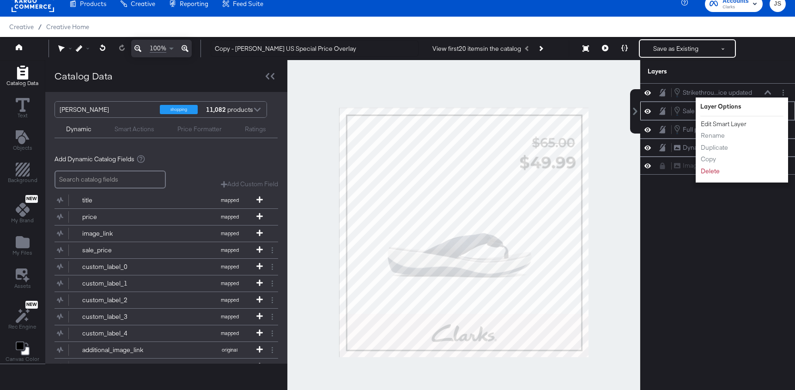
click at [718, 124] on button "Edit Smart Layer" at bounding box center [723, 124] width 47 height 10
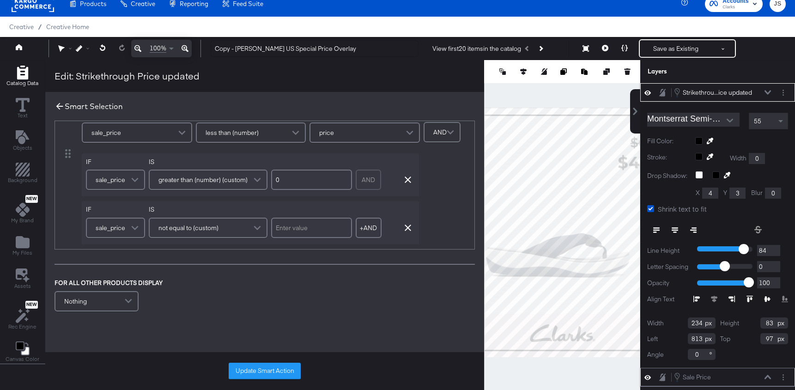
click at [58, 103] on icon at bounding box center [59, 106] width 7 height 7
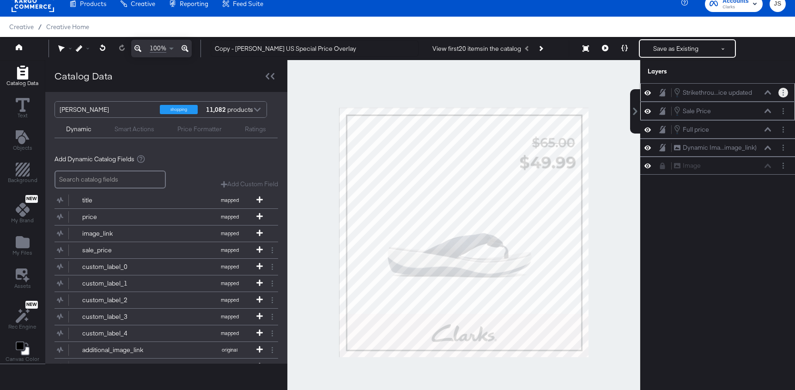
click at [784, 94] on button "Layer Options" at bounding box center [783, 93] width 10 height 10
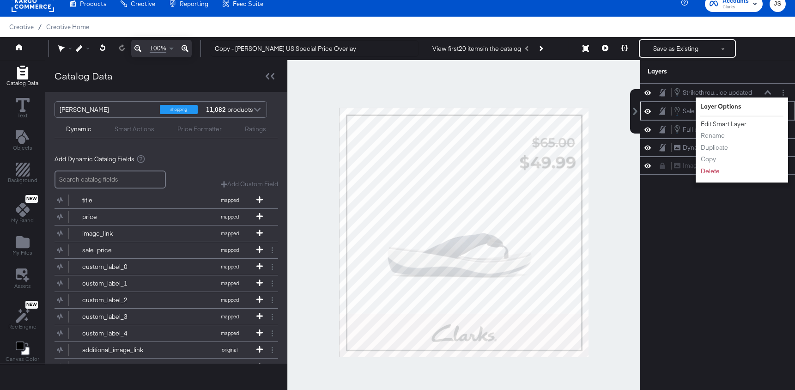
click at [737, 122] on button "Edit Smart Layer" at bounding box center [723, 124] width 47 height 10
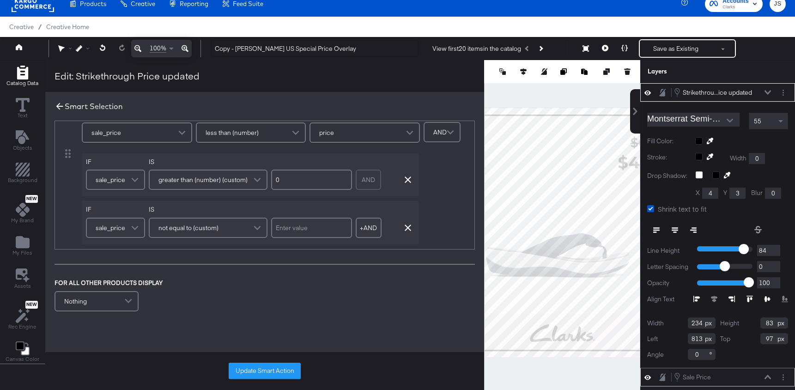
click at [58, 105] on icon at bounding box center [59, 106] width 10 height 10
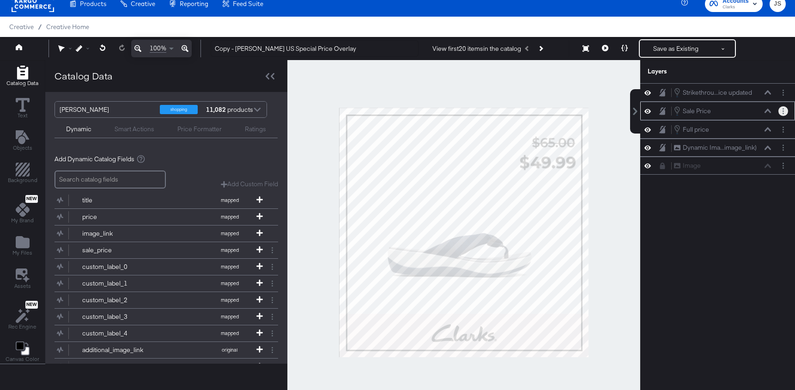
click at [781, 107] on button "Layer Options" at bounding box center [783, 111] width 10 height 10
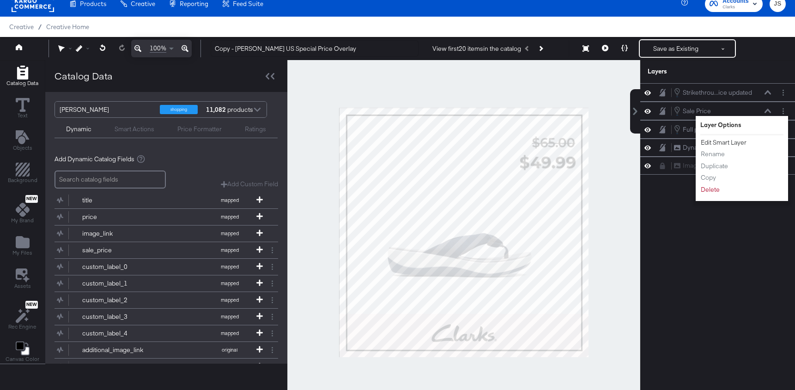
click at [711, 144] on button "Edit Smart Layer" at bounding box center [723, 143] width 47 height 10
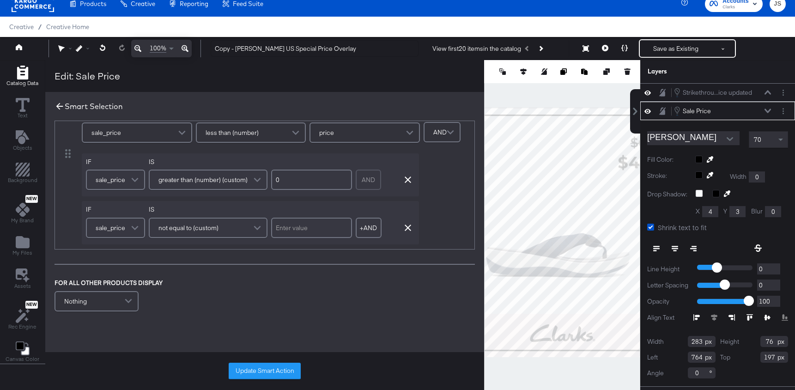
click at [60, 105] on icon at bounding box center [59, 106] width 10 height 10
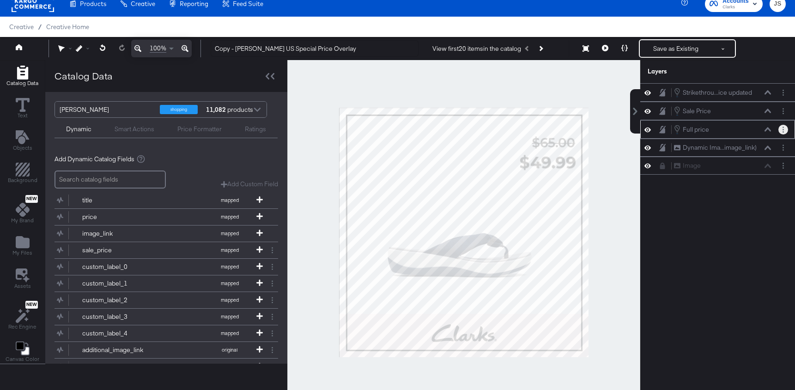
click at [782, 128] on icon "Layer Options" at bounding box center [782, 130] width 1 height 6
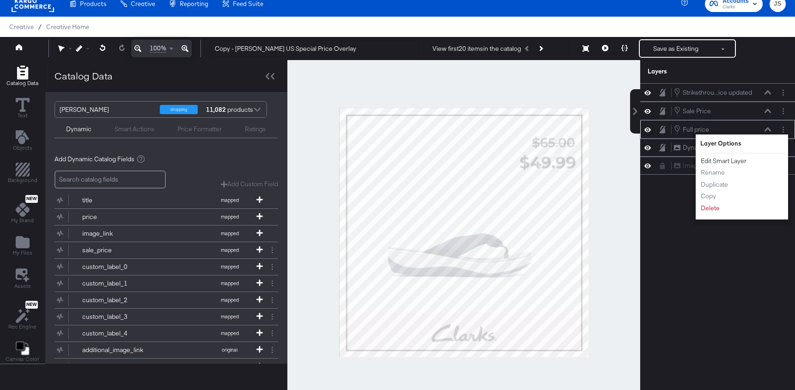
click at [723, 160] on button "Edit Smart Layer" at bounding box center [723, 161] width 47 height 10
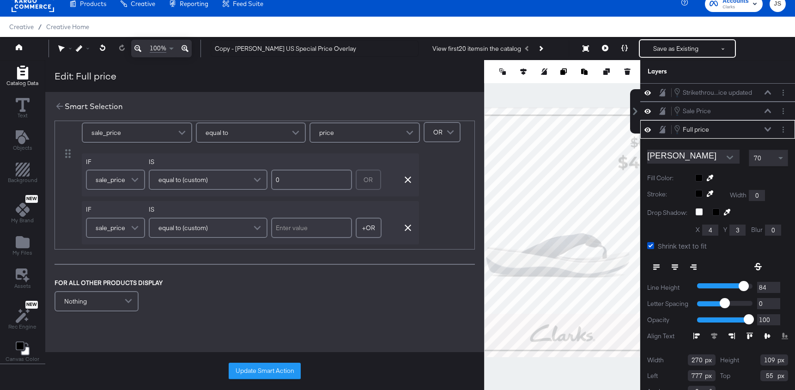
scroll to position [14, 0]
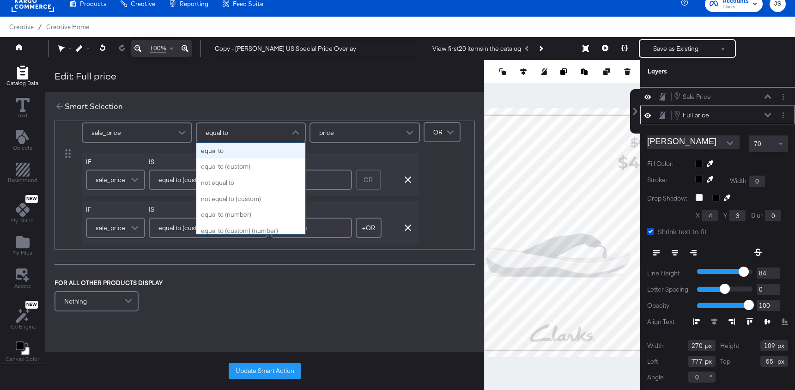
click at [269, 142] on div "equal to" at bounding box center [251, 132] width 109 height 18
click at [289, 142] on span at bounding box center [297, 132] width 16 height 18
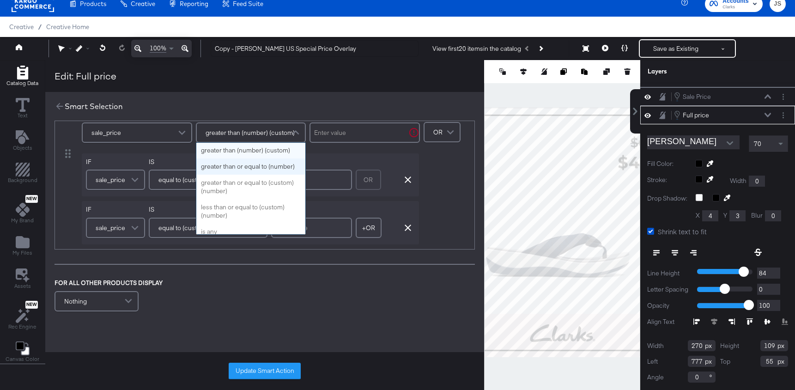
scroll to position [140, 0]
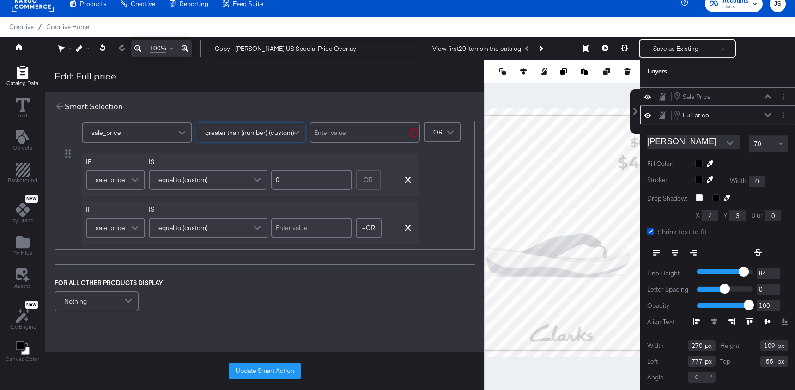
click at [292, 142] on span at bounding box center [297, 132] width 16 height 19
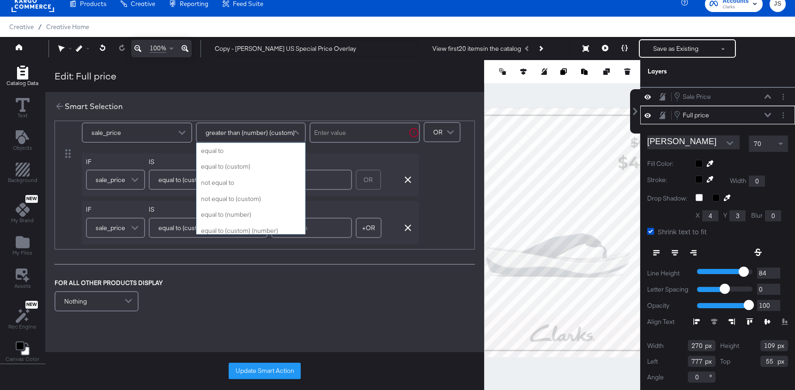
scroll to position [144, 0]
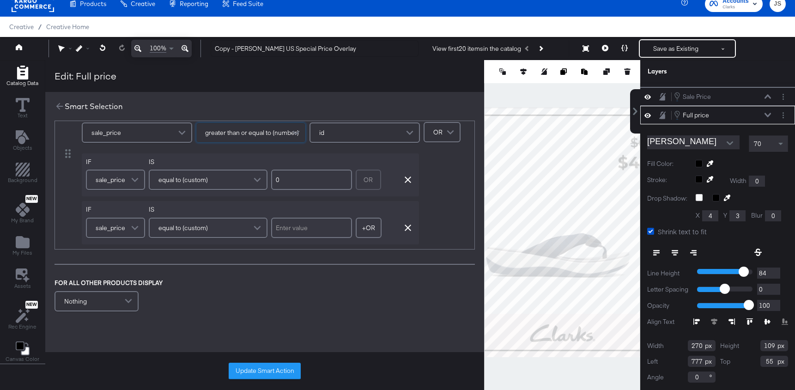
click at [366, 142] on div "id" at bounding box center [364, 132] width 109 height 18
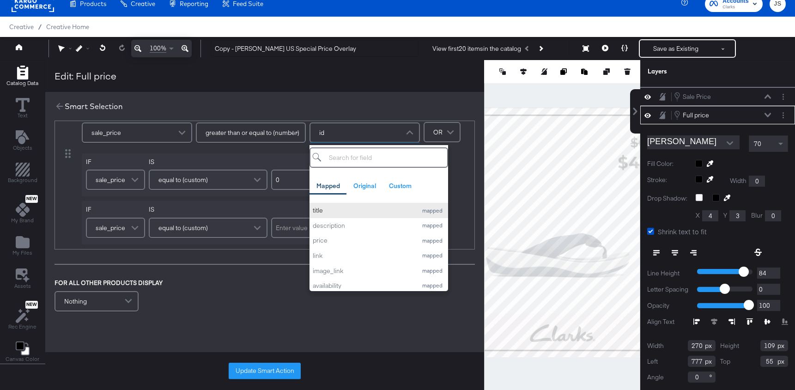
scroll to position [22, 0]
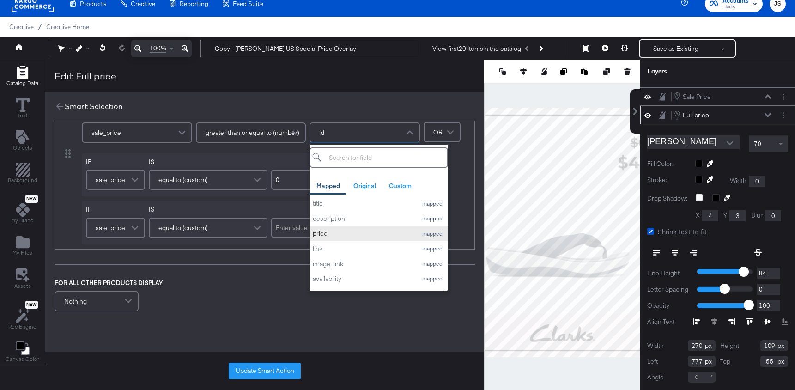
click at [370, 238] on div "price" at bounding box center [363, 233] width 100 height 9
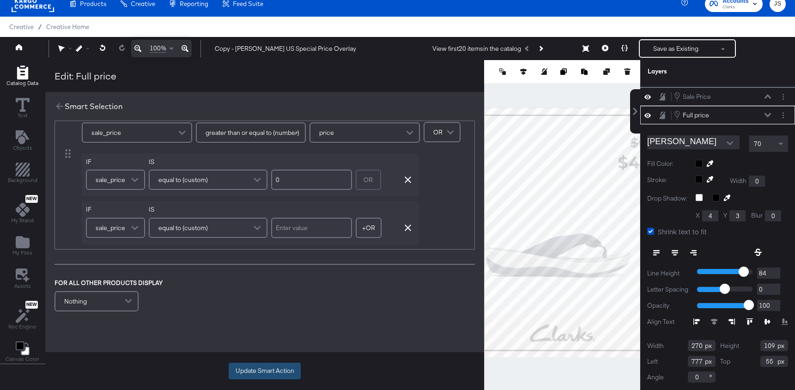
click at [277, 365] on button "Update Smart Action" at bounding box center [265, 370] width 72 height 17
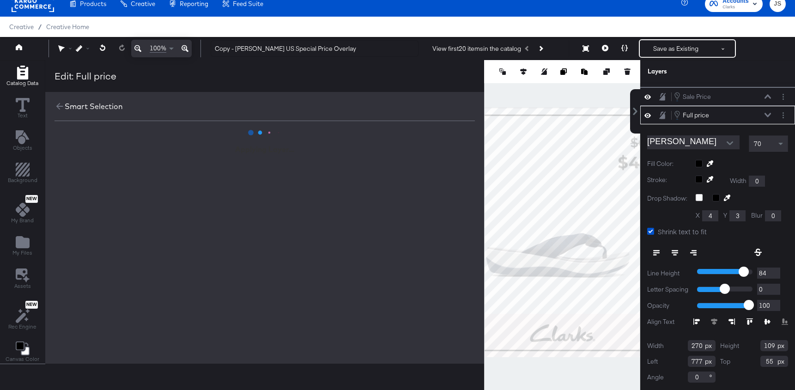
scroll to position [0, 0]
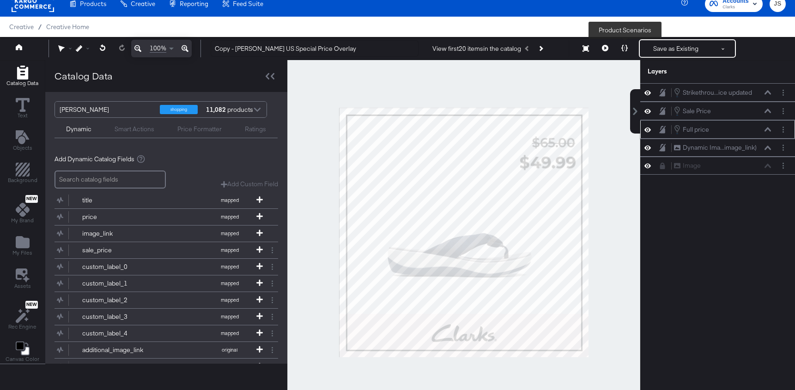
click at [631, 47] on button at bounding box center [624, 48] width 19 height 18
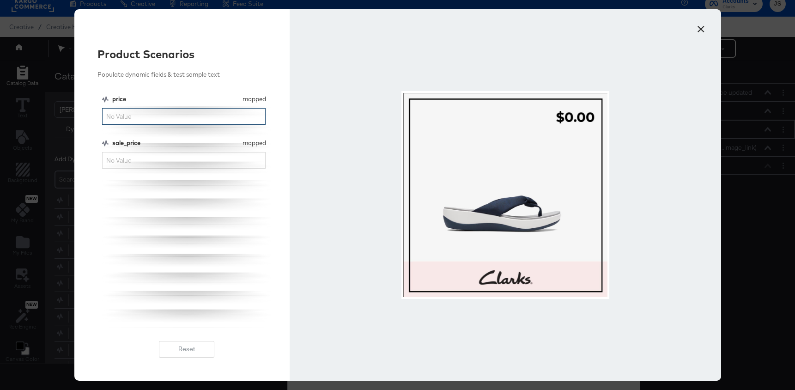
click at [193, 118] on input "price" at bounding box center [184, 116] width 164 height 17
click at [697, 34] on button "×" at bounding box center [701, 26] width 17 height 17
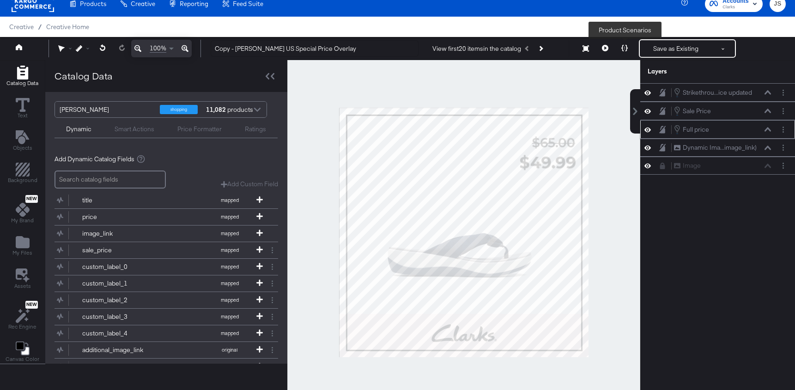
click at [625, 50] on icon at bounding box center [624, 48] width 6 height 6
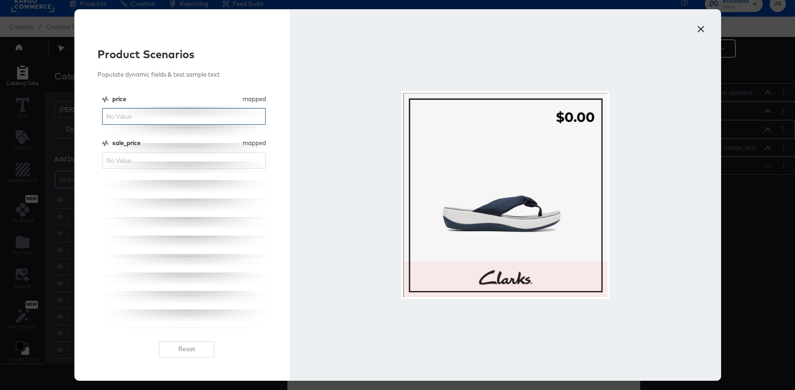
click at [169, 112] on input "price" at bounding box center [184, 116] width 164 height 17
click at [702, 28] on button "×" at bounding box center [701, 26] width 17 height 17
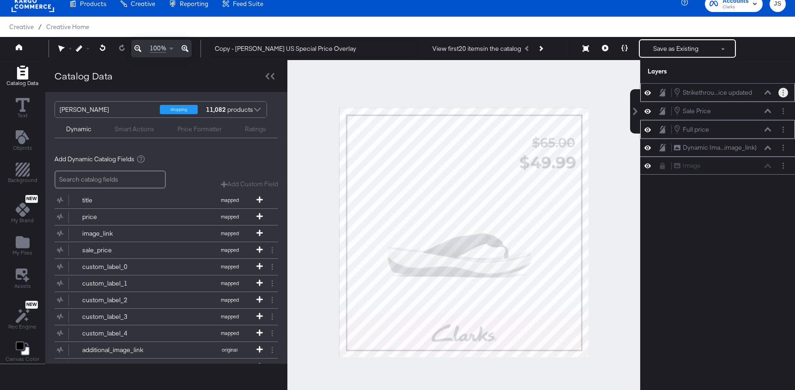
click at [780, 94] on button "Layer Options" at bounding box center [783, 93] width 10 height 10
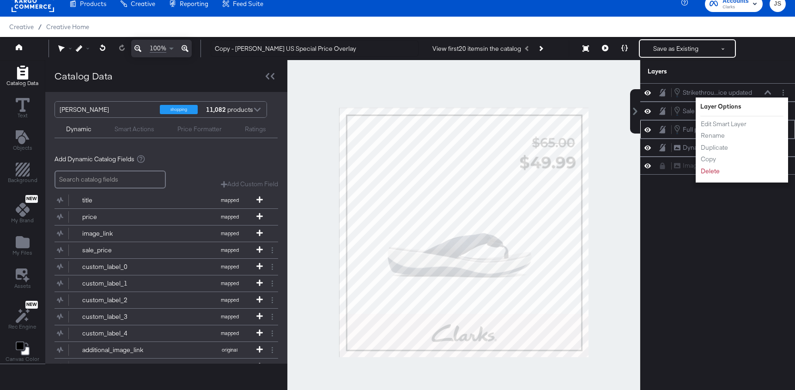
click at [624, 51] on button at bounding box center [624, 48] width 19 height 18
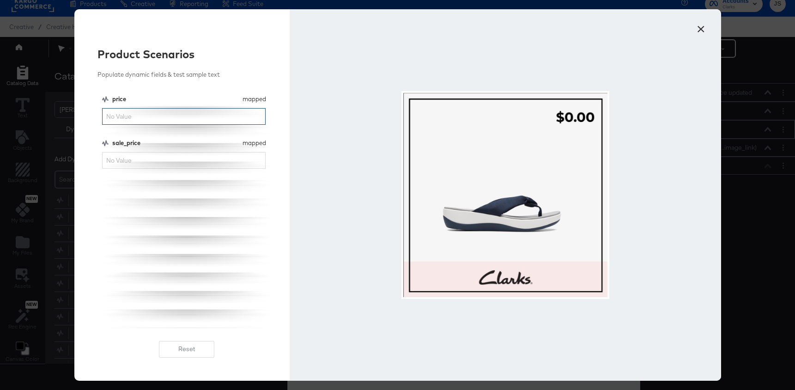
click at [224, 113] on input "price" at bounding box center [184, 116] width 164 height 17
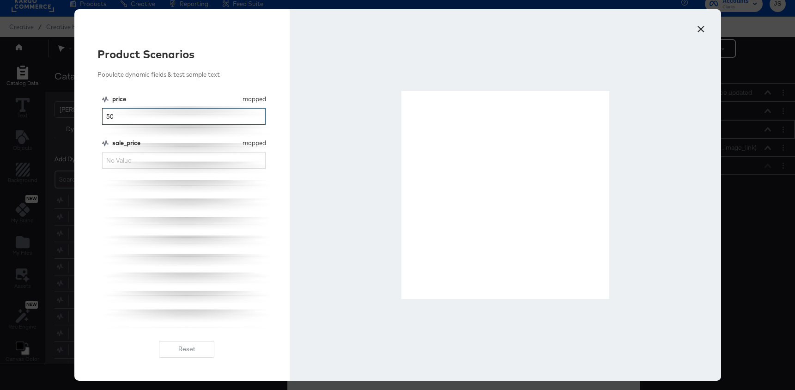
type input "50"
click at [184, 157] on input "sale_price" at bounding box center [184, 160] width 164 height 17
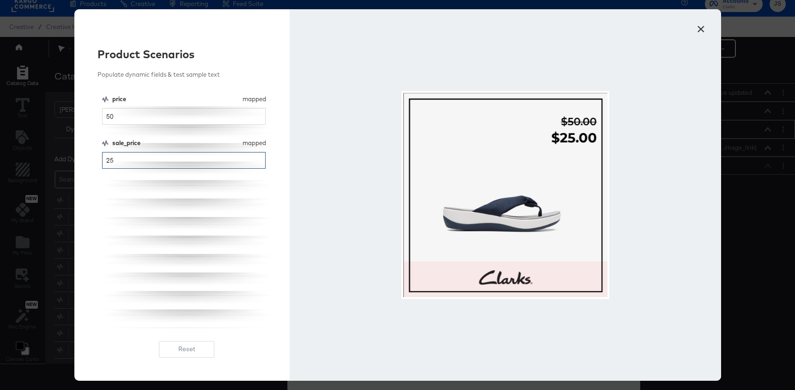
type input "25"
drag, startPoint x: 196, startPoint y: 110, endPoint x: 66, endPoint y: 115, distance: 129.8
click at [66, 115] on div "× Product Scenarios Populate dynamic fields & test sample text price mapped pri…" at bounding box center [397, 195] width 795 height 390
drag, startPoint x: 122, startPoint y: 113, endPoint x: 92, endPoint y: 113, distance: 30.5
click at [94, 113] on div "Product Scenarios Populate dynamic fields & test sample text price mapped price…" at bounding box center [182, 194] width 216 height 371
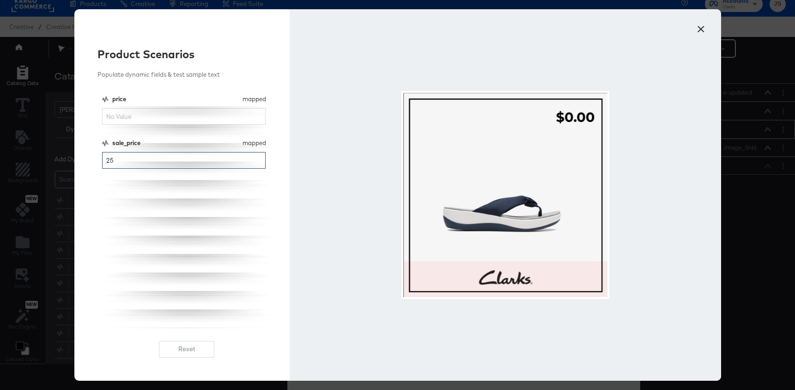
drag, startPoint x: 140, startPoint y: 162, endPoint x: 69, endPoint y: 162, distance: 71.1
click at [69, 162] on div "× Product Scenarios Populate dynamic fields & test sample text price mapped pri…" at bounding box center [397, 195] width 795 height 390
click at [700, 25] on button "×" at bounding box center [701, 26] width 17 height 17
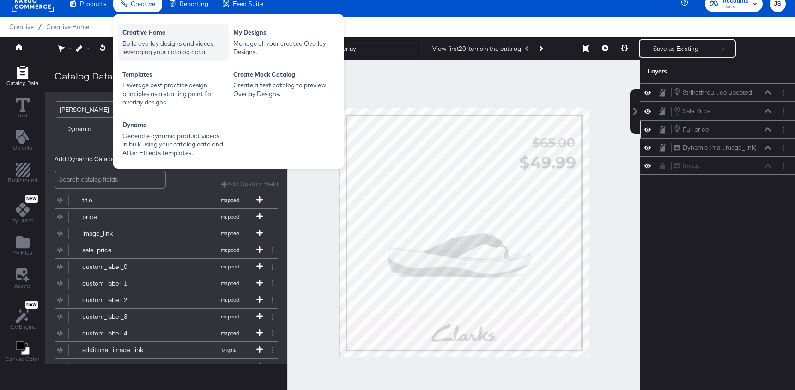
click at [145, 56] on div "Creative Home Build overlay designs and videos, leveraging your catalog data." at bounding box center [173, 42] width 111 height 37
click at [161, 43] on div "Build overlay designs and videos, leveraging your catalog data." at bounding box center [173, 47] width 102 height 17
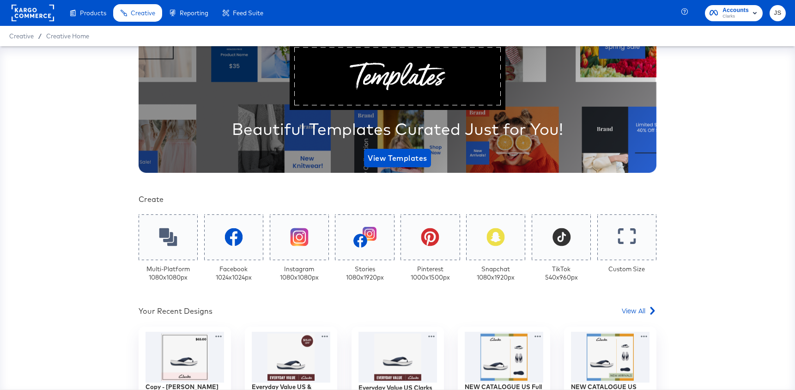
scroll to position [165, 0]
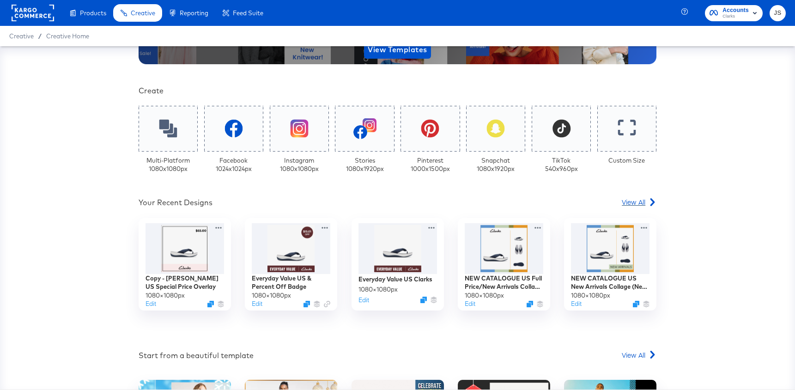
click at [634, 198] on span "View All" at bounding box center [634, 201] width 24 height 9
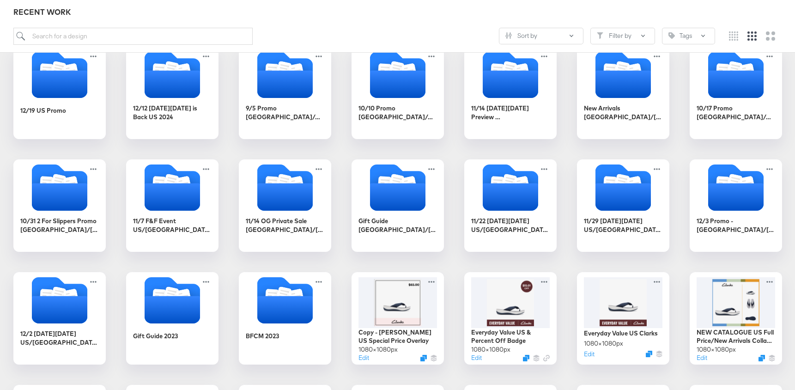
scroll to position [580, 0]
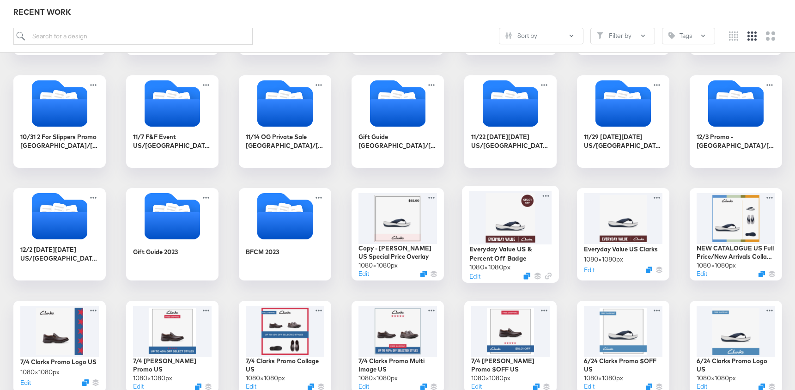
click at [493, 231] on div at bounding box center [510, 217] width 83 height 53
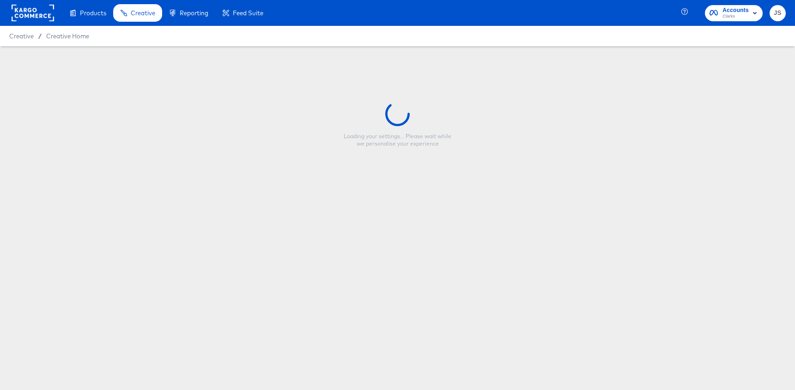
type input "Everyday Value US & Percent Off Badge"
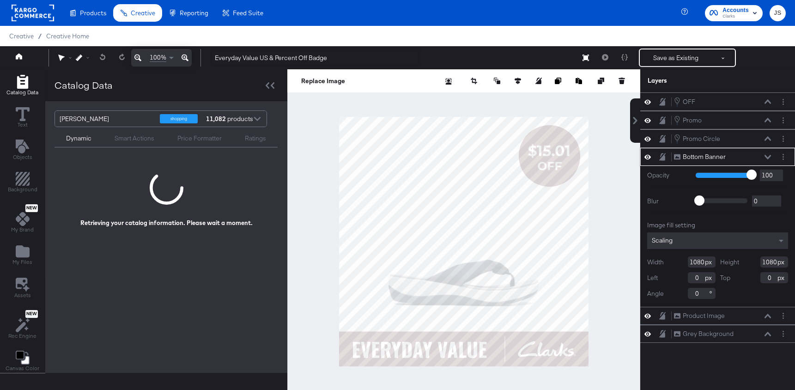
click at [765, 157] on icon at bounding box center [767, 157] width 6 height 5
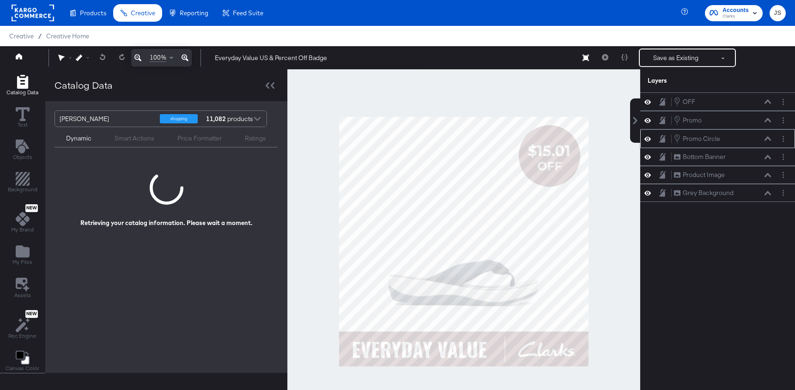
click at [648, 139] on icon at bounding box center [647, 139] width 6 height 8
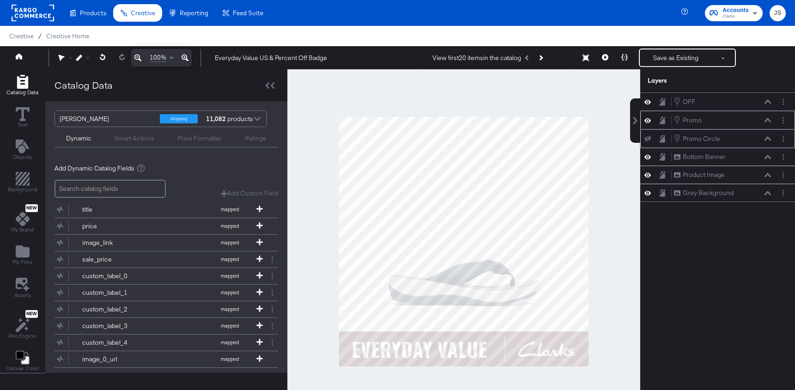
click at [647, 119] on icon at bounding box center [647, 120] width 6 height 8
click at [647, 102] on icon at bounding box center [647, 101] width 6 height 5
click at [647, 102] on icon at bounding box center [647, 102] width 6 height 6
click at [647, 102] on icon at bounding box center [647, 101] width 6 height 5
click at [33, 253] on button "My Files" at bounding box center [22, 255] width 31 height 26
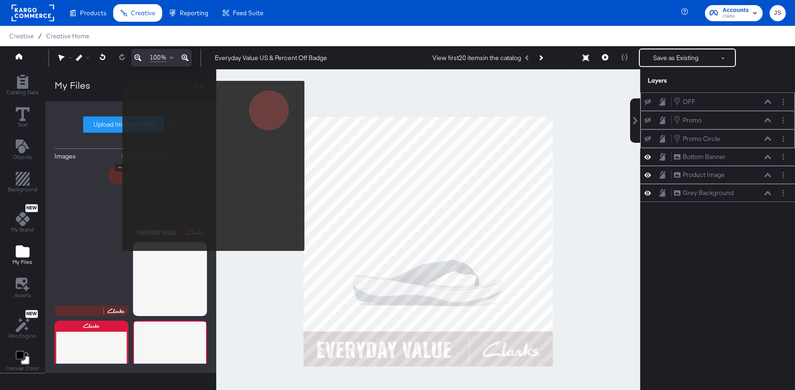
click at [99, 176] on img at bounding box center [91, 200] width 74 height 74
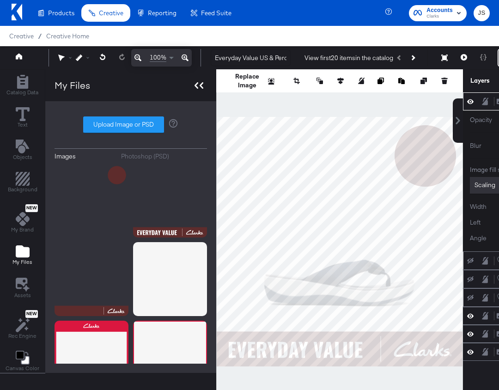
click at [199, 84] on icon at bounding box center [201, 85] width 4 height 6
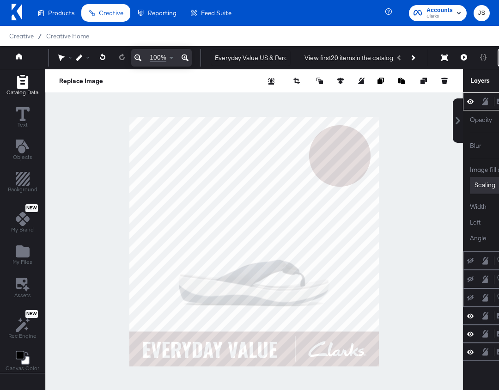
click at [17, 90] on span "Catalog Data" at bounding box center [22, 92] width 32 height 7
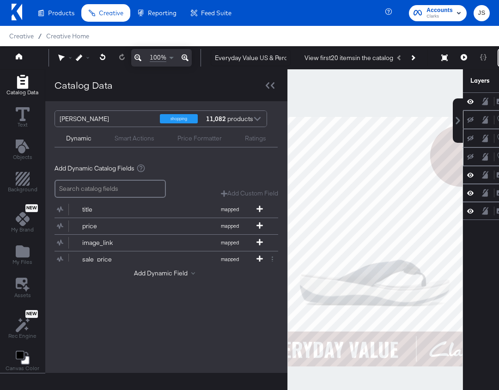
click at [138, 140] on div "Smart Actions" at bounding box center [135, 138] width 40 height 9
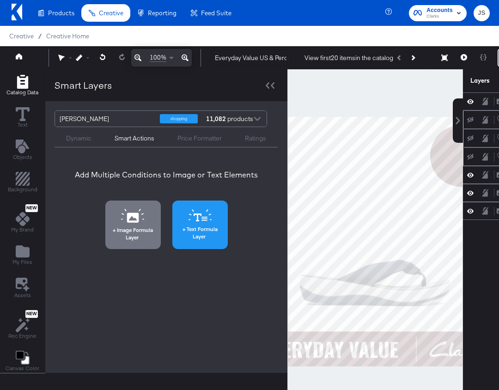
click at [183, 215] on button "Text Formula Layer" at bounding box center [199, 224] width 55 height 48
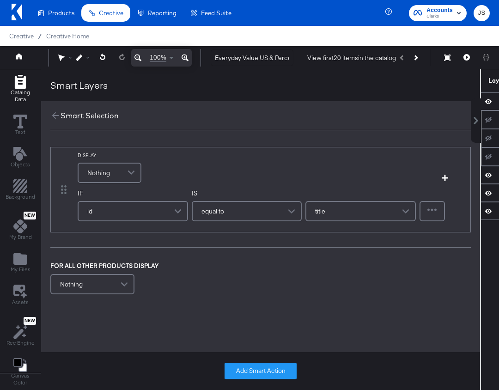
click at [131, 173] on span at bounding box center [132, 172] width 16 height 18
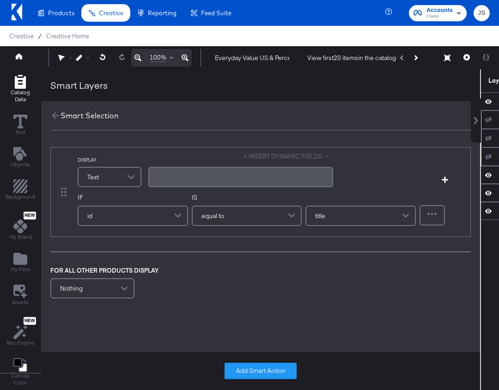
click at [180, 181] on div "﻿" at bounding box center [240, 177] width 185 height 20
click at [306, 154] on button "+ INSERT DYNAMIC FIELDS" at bounding box center [288, 156] width 90 height 9
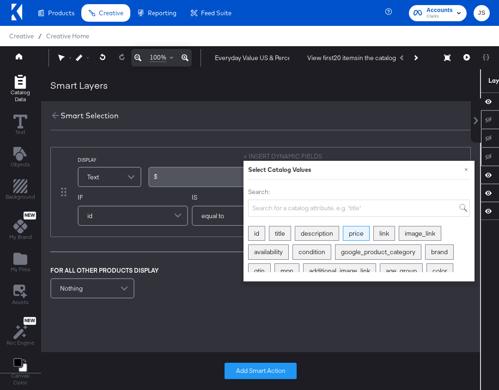
click at [355, 236] on div "price" at bounding box center [356, 233] width 26 height 14
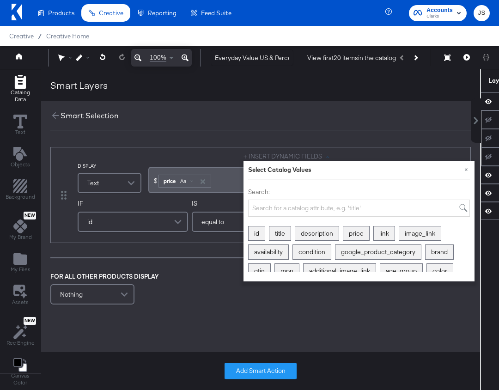
click at [189, 186] on div "price Aa" at bounding box center [185, 181] width 52 height 12
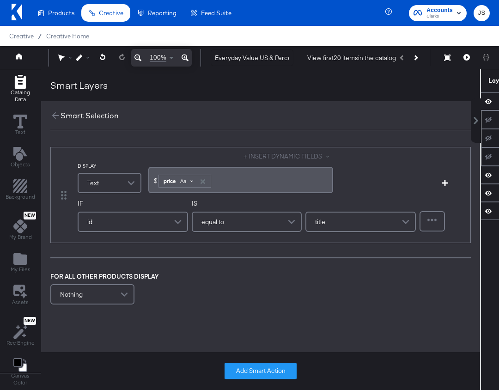
click at [189, 182] on div "Aa" at bounding box center [186, 180] width 22 height 7
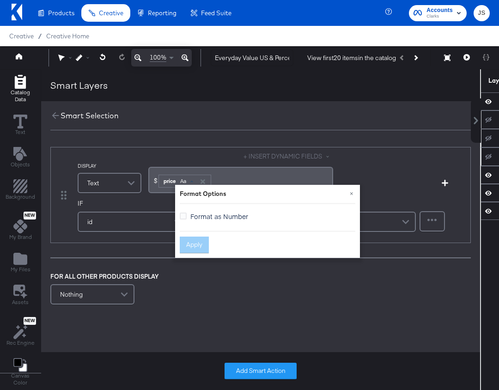
click at [187, 215] on label "Format as Number" at bounding box center [216, 216] width 72 height 10
click at [0, 0] on input "Format as Number" at bounding box center [0, 0] width 0 height 0
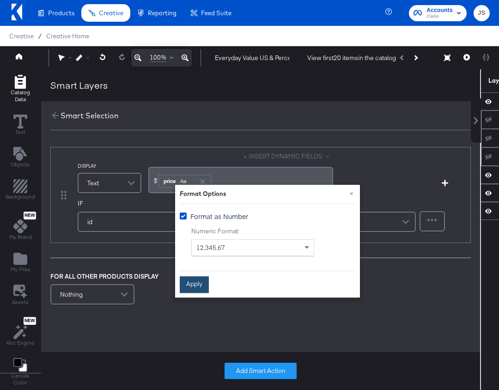
click at [192, 290] on button "Apply" at bounding box center [194, 284] width 29 height 17
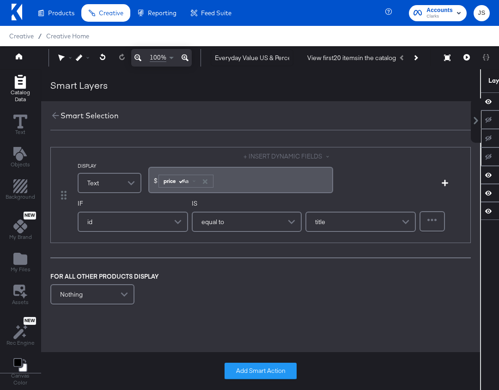
click at [171, 217] on span at bounding box center [179, 221] width 16 height 18
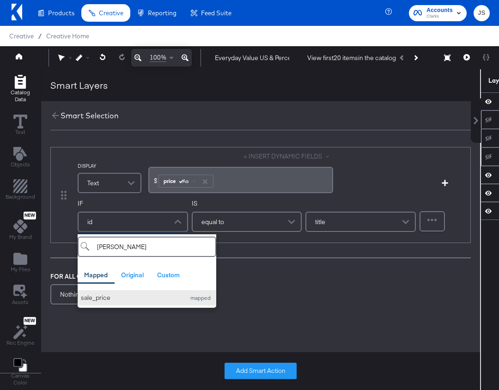
type input "sal"
click at [121, 299] on div "sale_price" at bounding box center [131, 297] width 100 height 9
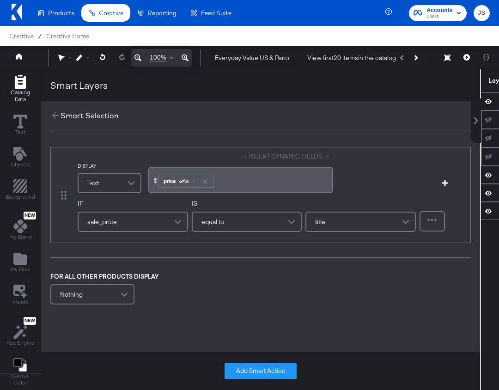
click at [241, 208] on div "IS equal to" at bounding box center [247, 216] width 110 height 35
click at [360, 214] on div "title" at bounding box center [360, 221] width 109 height 18
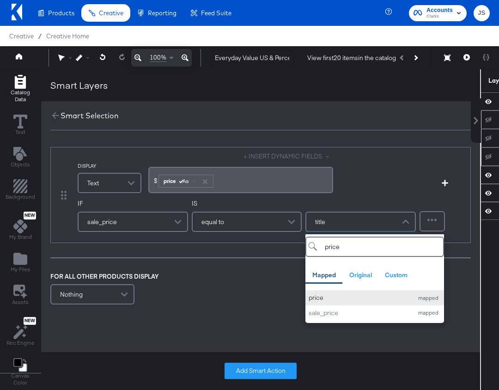
type input "price"
click at [326, 296] on div "price" at bounding box center [358, 297] width 100 height 9
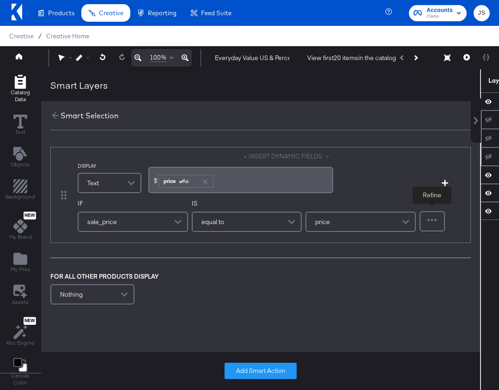
click at [434, 221] on div at bounding box center [432, 221] width 24 height 18
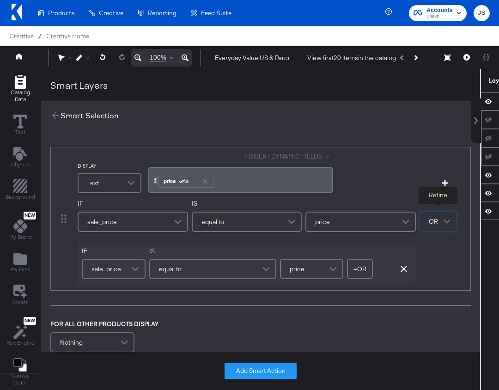
click at [429, 214] on span "OR" at bounding box center [433, 221] width 9 height 16
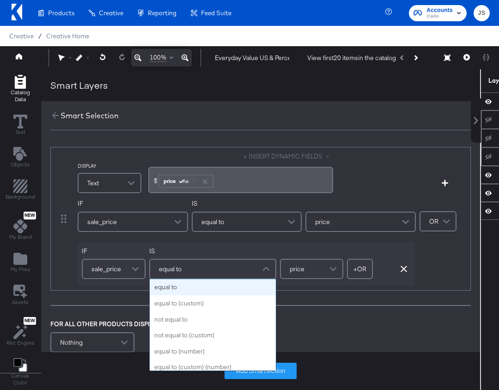
click at [236, 270] on div "equal to" at bounding box center [212, 269] width 125 height 18
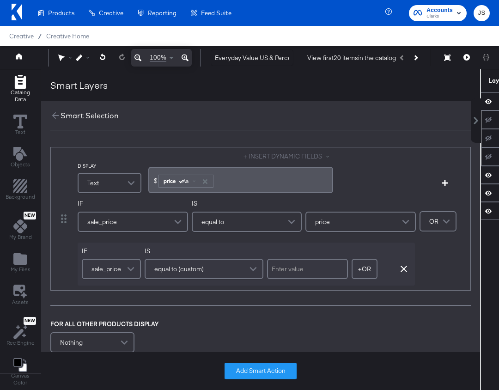
click at [329, 273] on input "text" at bounding box center [307, 269] width 81 height 20
type input "0"
click at [327, 238] on div "IF sale_price IS equal to price IF sale_price IS equal to (custom) 0 + OR Add O…" at bounding box center [247, 242] width 338 height 86
click at [370, 263] on button "+ OR" at bounding box center [364, 269] width 26 height 20
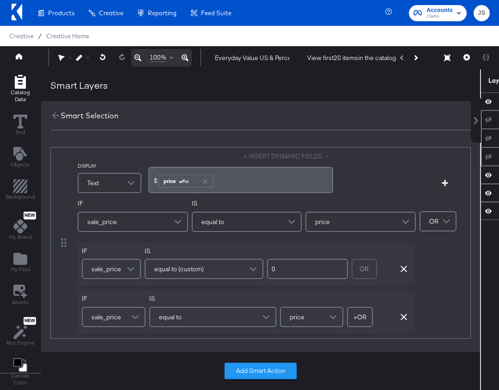
click at [222, 312] on div "equal to" at bounding box center [212, 317] width 127 height 20
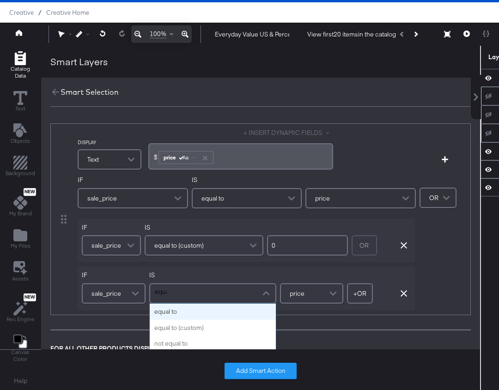
type input "equal"
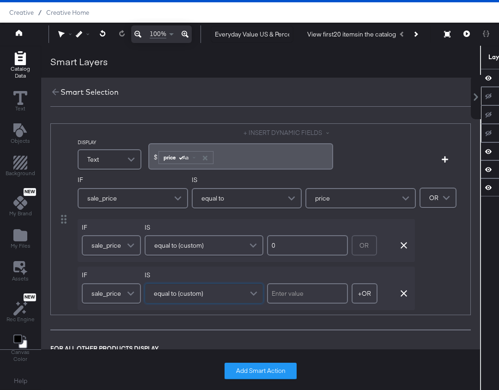
click at [325, 273] on div "IF sale_price IS equal to (custom) + OR Add OR Condition Remove Condition" at bounding box center [246, 287] width 337 height 43
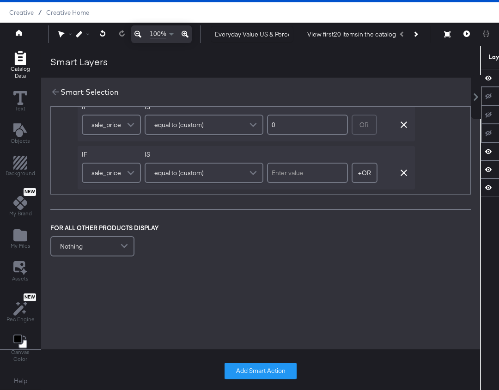
scroll to position [125, 0]
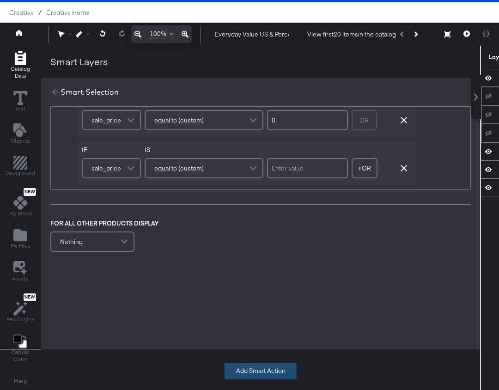
click at [250, 367] on button "Add Smart Action" at bounding box center [260, 370] width 72 height 17
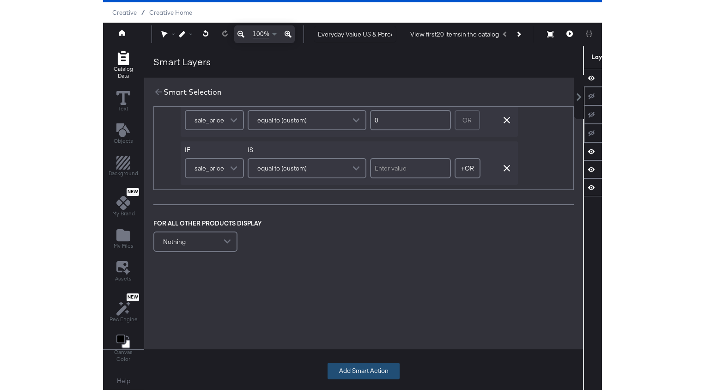
scroll to position [0, 0]
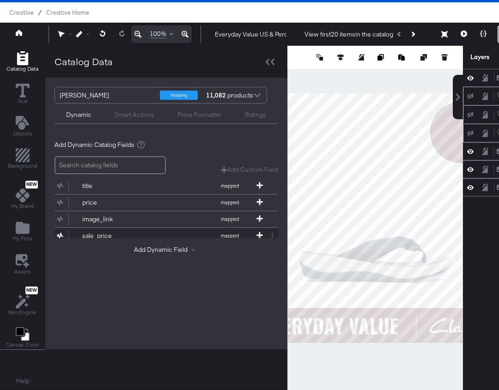
click at [151, 229] on button "sale_price mapped" at bounding box center [160, 236] width 212 height 16
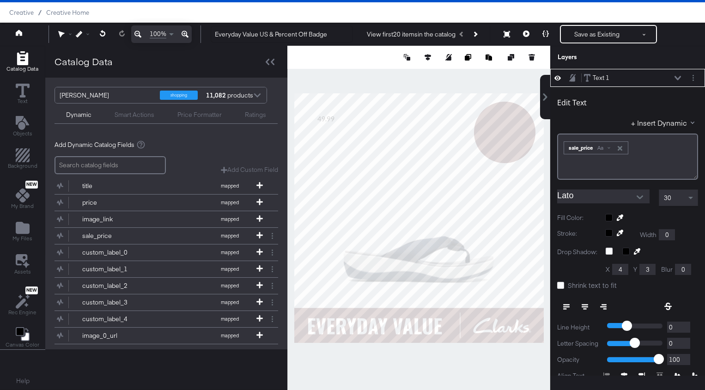
click at [275, 72] on div "Catalog Data" at bounding box center [166, 62] width 242 height 32
click at [273, 62] on div at bounding box center [270, 61] width 16 height 13
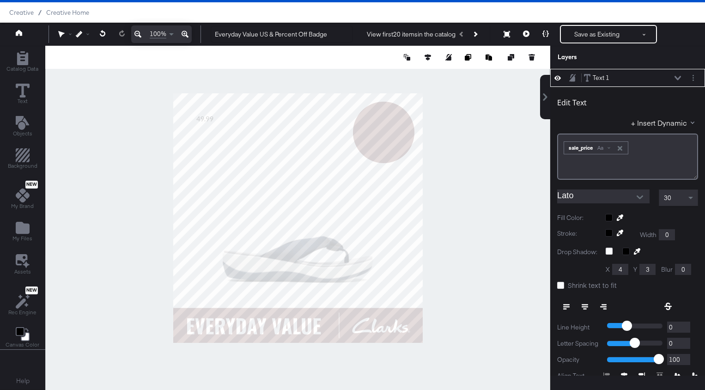
click at [607, 197] on input "Lato" at bounding box center [596, 196] width 79 height 14
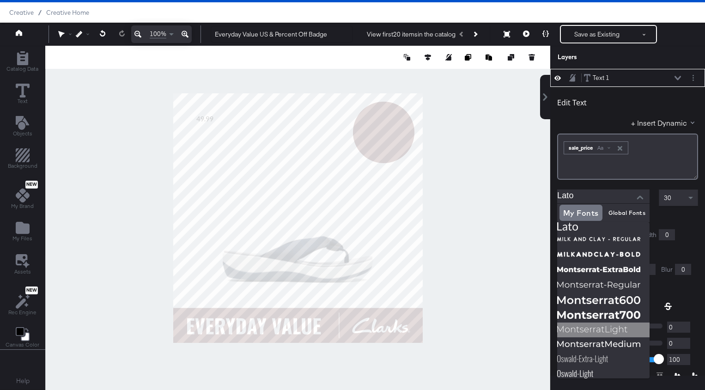
scroll to position [1, 0]
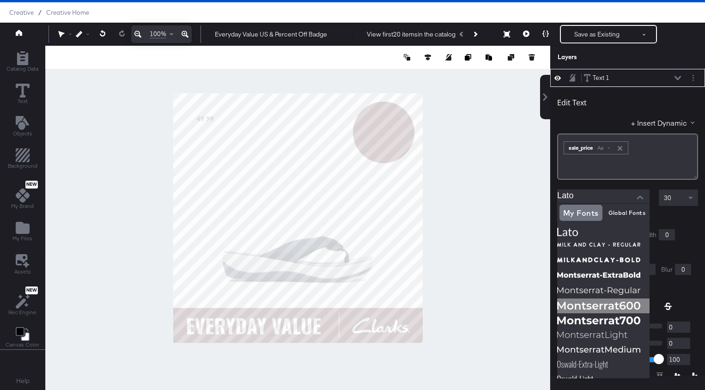
click at [586, 310] on img at bounding box center [603, 305] width 92 height 15
type input "Montserrat Semi-Bold"
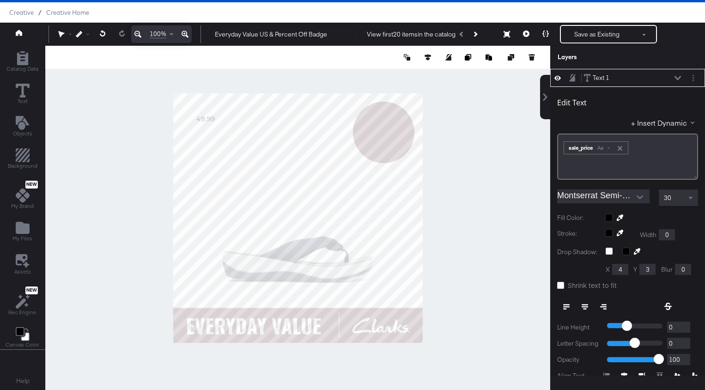
click at [608, 220] on div at bounding box center [651, 217] width 93 height 7
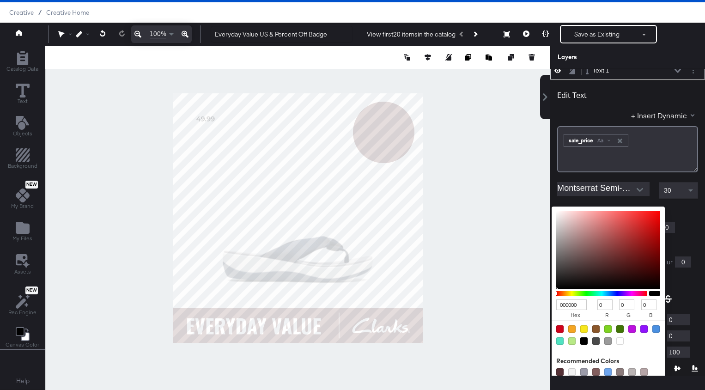
type input "E39494"
type input "227"
type input "148"
type input "E5B0B0"
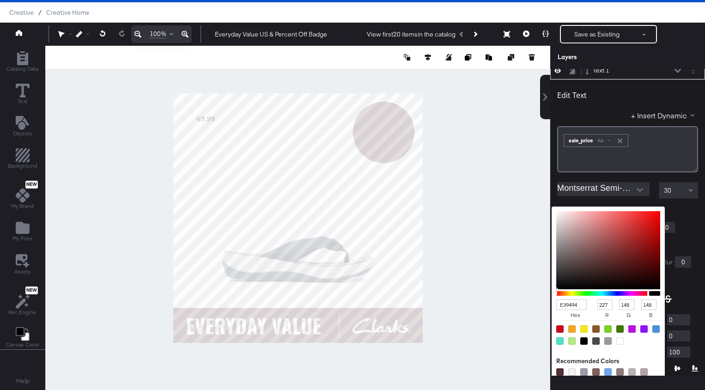
type input "229"
type input "176"
type input "F7F7F7"
type input "247"
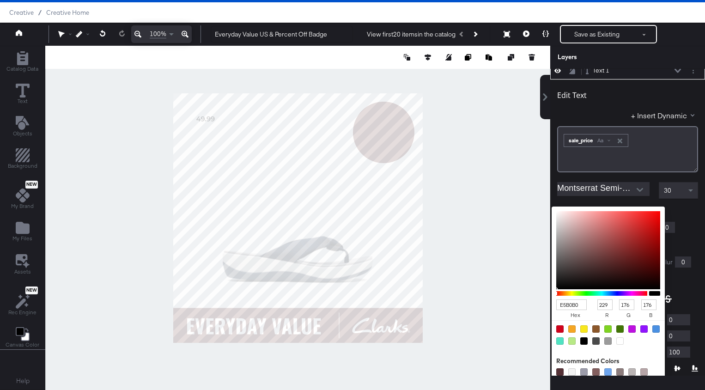
type input "247"
type input "FFFFFF"
type input "255"
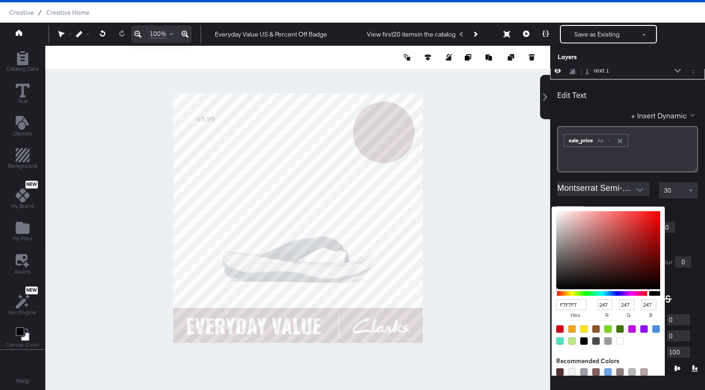
type input "255"
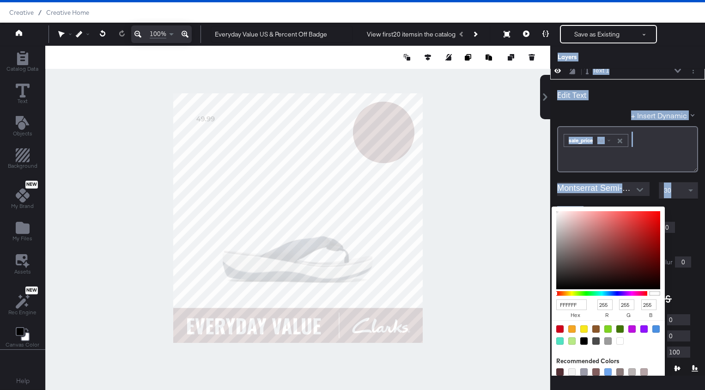
drag, startPoint x: 592, startPoint y: 219, endPoint x: 537, endPoint y: 205, distance: 57.7
click at [537, 69] on div "Catalog Data Text Objects Background New My Brand My Files Assets New Rec Engin…" at bounding box center [352, 57] width 705 height 23
click at [562, 179] on div "Edit Text + Insert Dynamic ﻿ ﻿ sale_price Aa ﻿ Montserrat Semi-Bold 30 Fill Col…" at bounding box center [627, 257] width 155 height 357
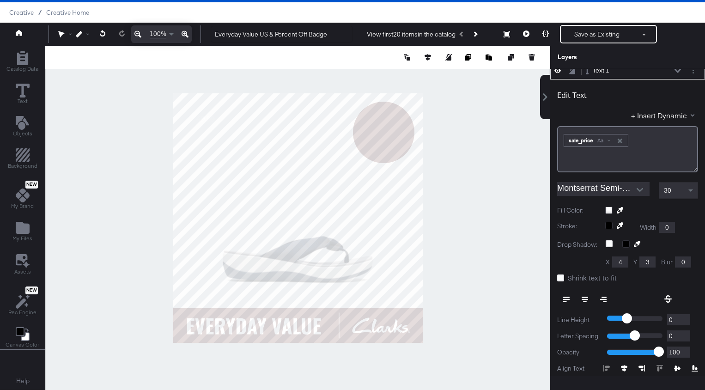
click at [583, 298] on icon at bounding box center [584, 299] width 6 height 6
click at [675, 190] on div "30" at bounding box center [678, 190] width 38 height 16
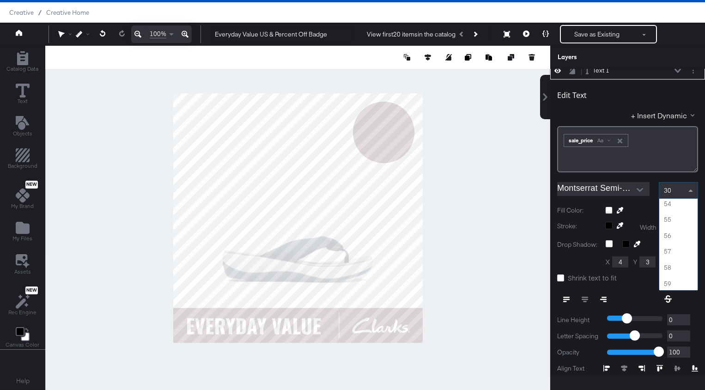
scroll to position [860, 0]
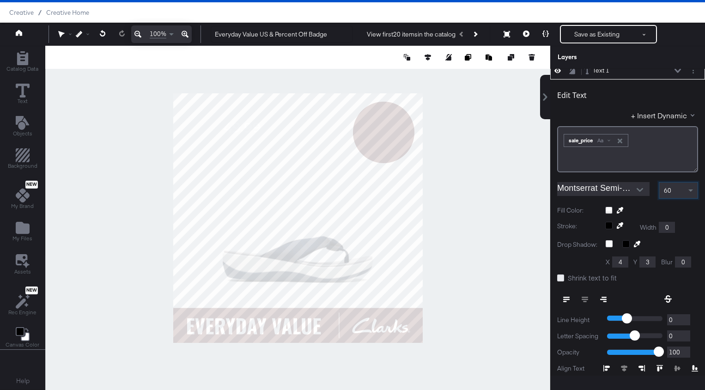
click at [559, 277] on icon at bounding box center [560, 277] width 7 height 7
click at [0, 0] on input "Shrink text to fit" at bounding box center [0, 0] width 0 height 0
type input "204"
type input "296"
click at [564, 139] on div "sale_price Aa" at bounding box center [596, 140] width 65 height 13
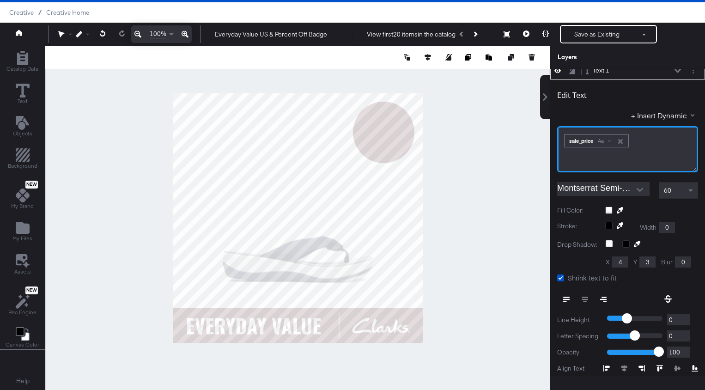
click at [561, 137] on div "﻿ ﻿ sale_price Aa ﻿" at bounding box center [627, 149] width 141 height 46
click at [610, 140] on div "Aa" at bounding box center [608, 140] width 22 height 7
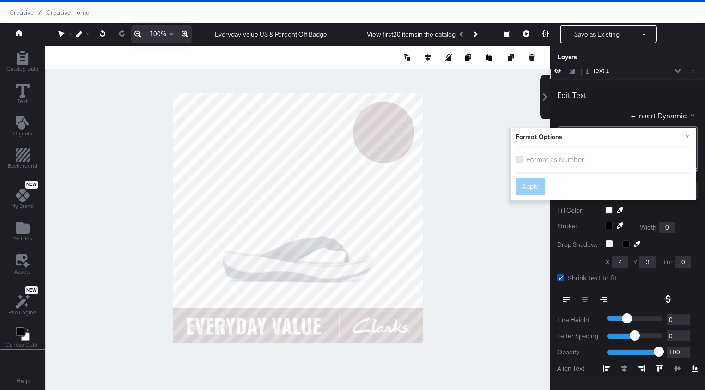
click at [519, 158] on icon at bounding box center [518, 159] width 7 height 7
click at [0, 0] on input "Format as Number" at bounding box center [0, 0] width 0 height 0
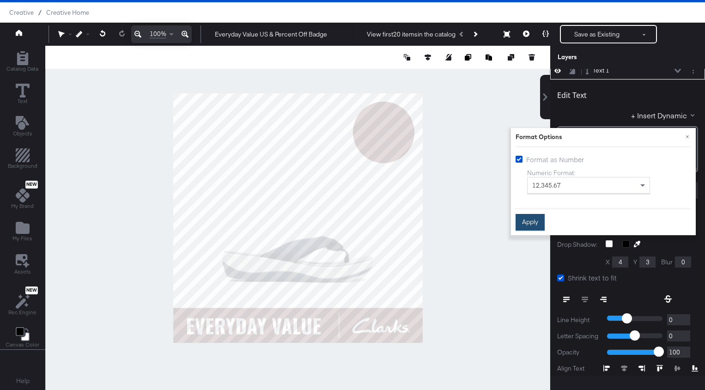
click at [535, 226] on button "Apply" at bounding box center [529, 222] width 29 height 17
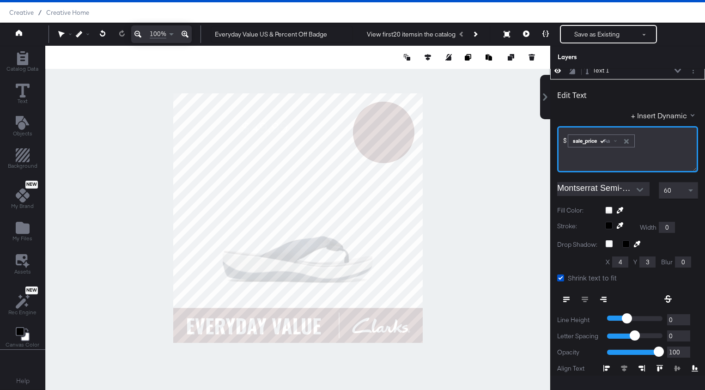
scroll to position [0, 0]
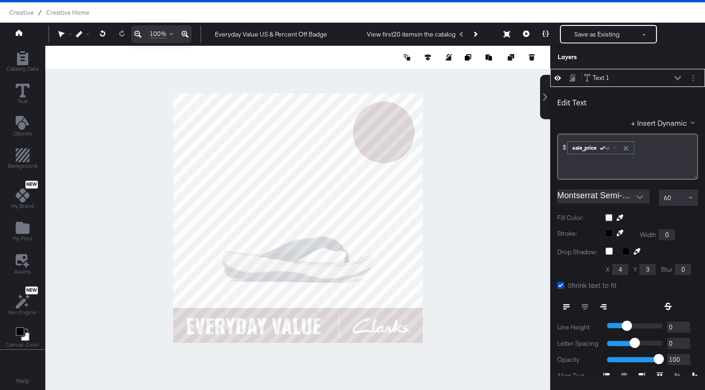
click at [611, 111] on div "Edit Text + Insert Dynamic $﻿ ﻿ sale_price Aa ﻿" at bounding box center [627, 135] width 141 height 89
click at [675, 79] on icon at bounding box center [677, 78] width 6 height 5
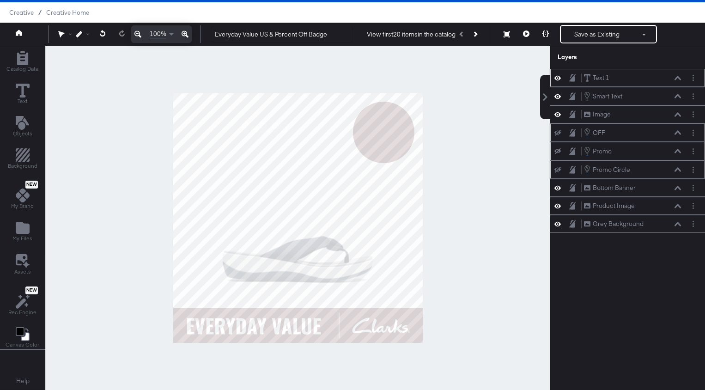
click at [676, 78] on icon at bounding box center [677, 78] width 6 height 5
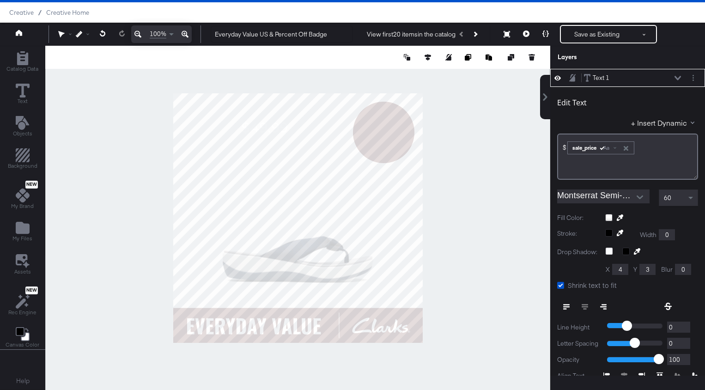
click at [676, 78] on icon at bounding box center [677, 78] width 6 height 4
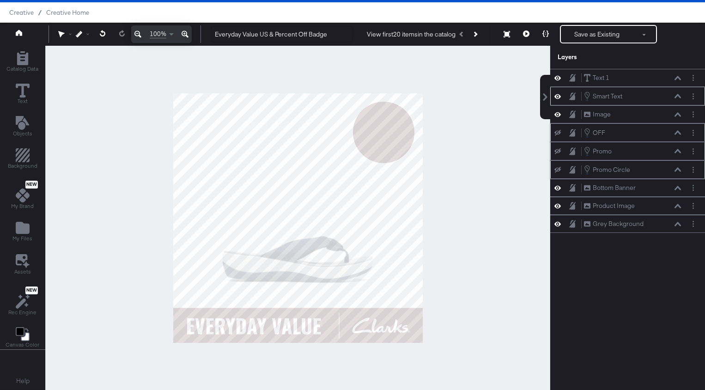
click at [672, 96] on div "Smart Text Smart Text" at bounding box center [632, 96] width 98 height 10
click at [676, 95] on icon at bounding box center [677, 96] width 6 height 5
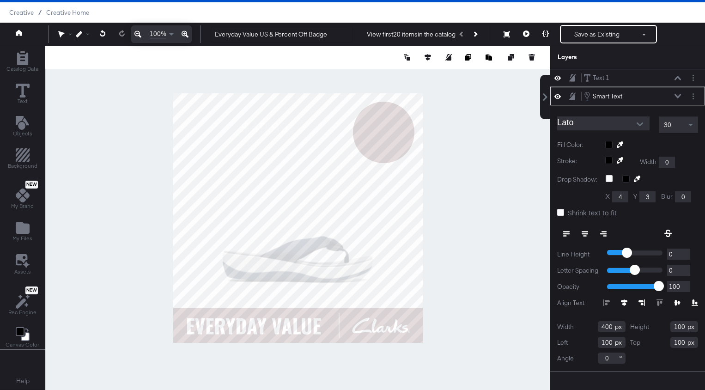
type input "680"
type input "184"
click at [693, 79] on circle "Layer Options" at bounding box center [692, 79] width 1 height 1
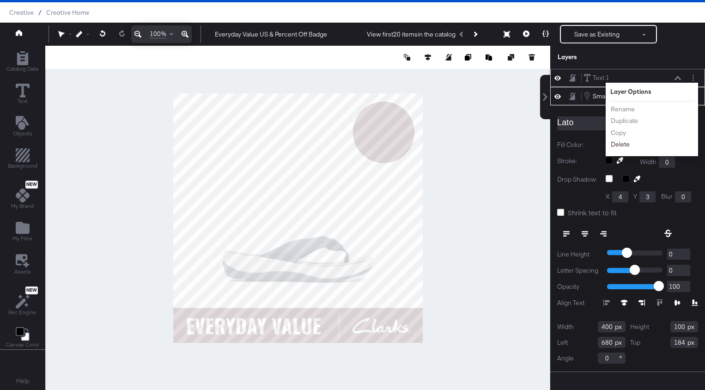
click at [622, 144] on button "Delete" at bounding box center [620, 144] width 20 height 10
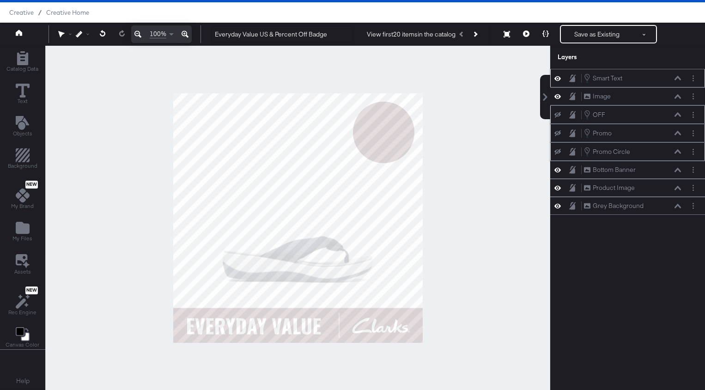
click at [678, 79] on icon at bounding box center [677, 78] width 6 height 5
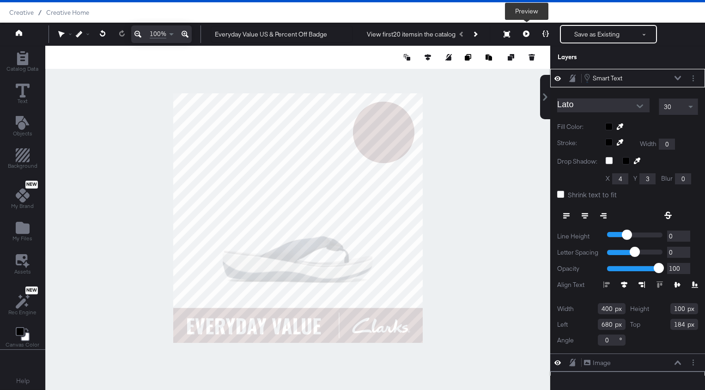
click at [526, 35] on icon at bounding box center [526, 33] width 6 height 6
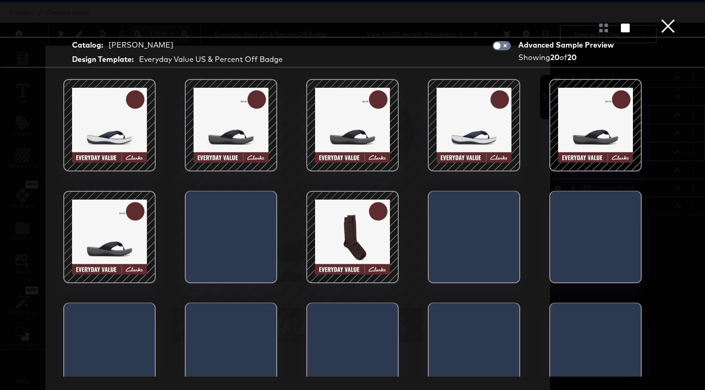
click at [97, 256] on div at bounding box center [109, 237] width 79 height 79
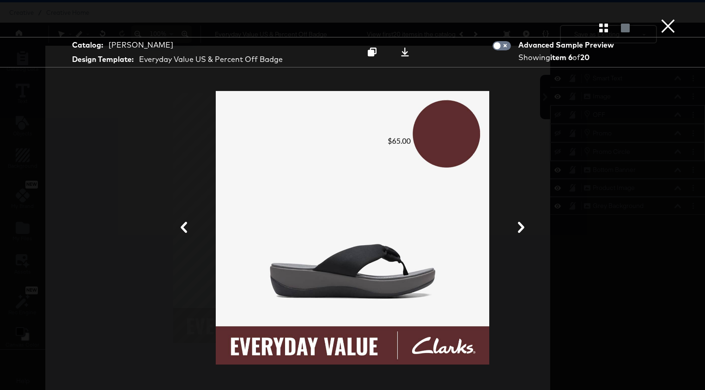
click at [665, 18] on button "×" at bounding box center [667, 9] width 18 height 18
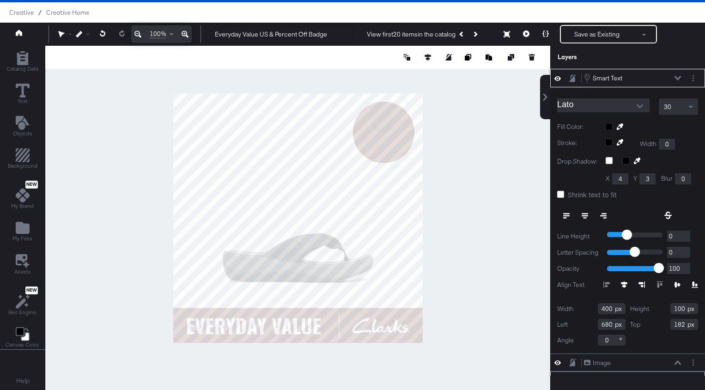
type input "864"
type input "142"
click at [610, 127] on div at bounding box center [651, 126] width 93 height 7
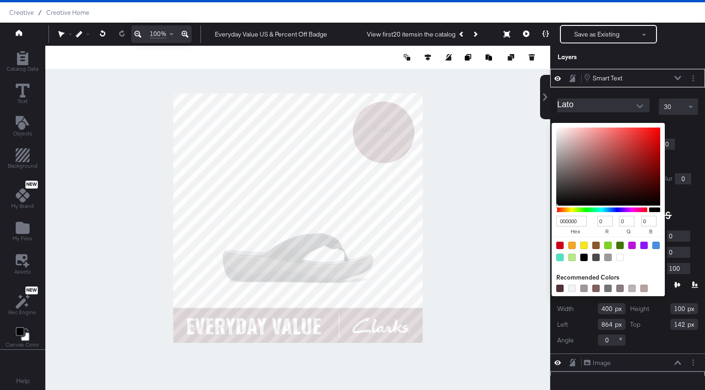
type input "D88B8B"
type input "216"
type input "139"
type input "D88C8C"
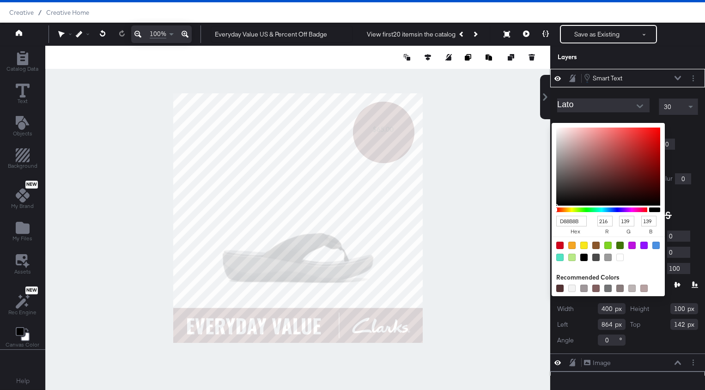
type input "140"
type input "E3BEBE"
type input "227"
type input "190"
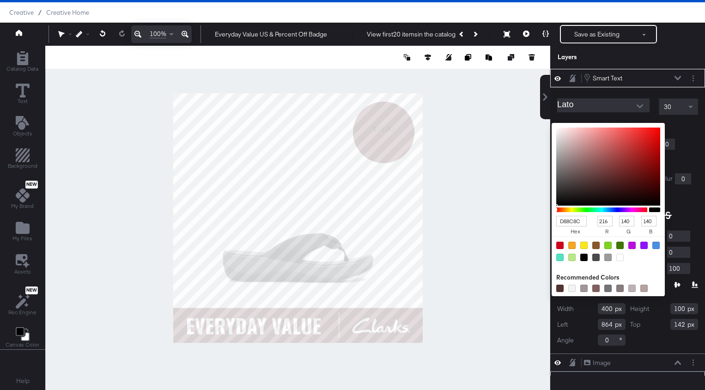
type input "190"
type input "FFFFFF"
type input "255"
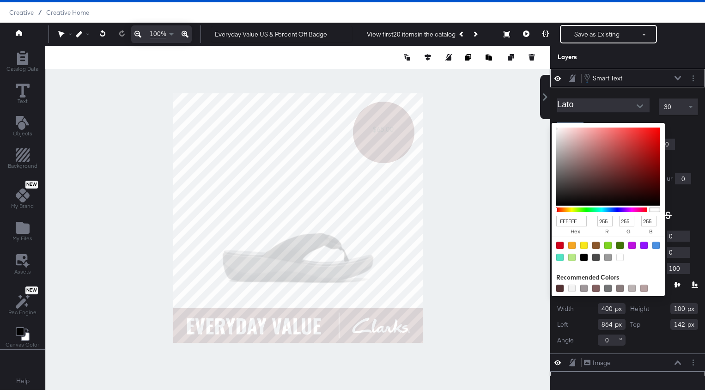
drag, startPoint x: 564, startPoint y: 133, endPoint x: 540, endPoint y: 121, distance: 26.6
click at [540, 121] on div "Smart Text Smart Text Lato 30 Fill Color: FFFFFF hex 255 r 255 g 255 b 100 a Re…" at bounding box center [621, 222] width 166 height 307
click at [604, 106] on input "Lato" at bounding box center [596, 105] width 79 height 14
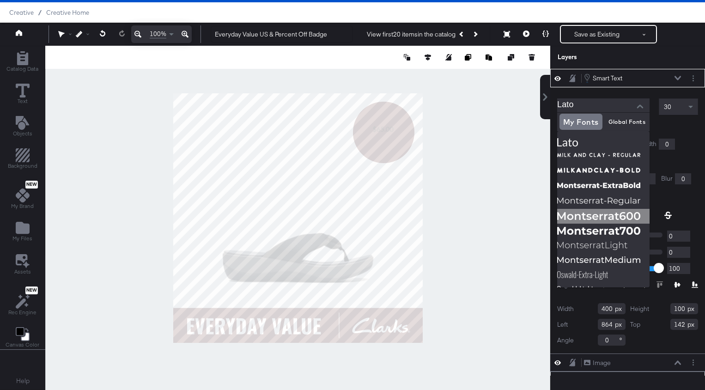
scroll to position [17, 0]
drag, startPoint x: 574, startPoint y: 126, endPoint x: 594, endPoint y: 209, distance: 86.1
click at [594, 209] on img at bounding box center [603, 216] width 92 height 15
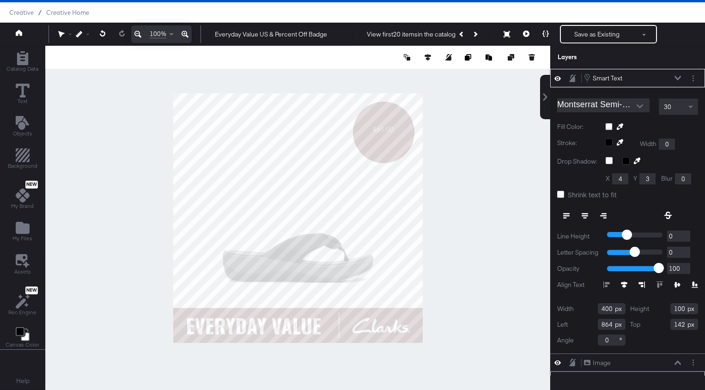
click at [587, 215] on icon at bounding box center [584, 215] width 6 height 6
click at [681, 106] on div "30" at bounding box center [678, 107] width 38 height 16
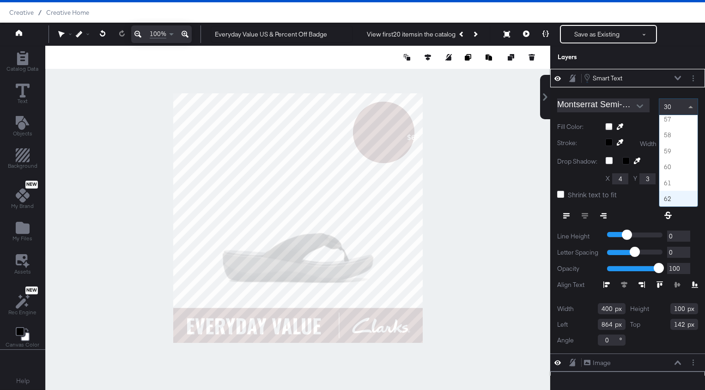
scroll to position [900, 0]
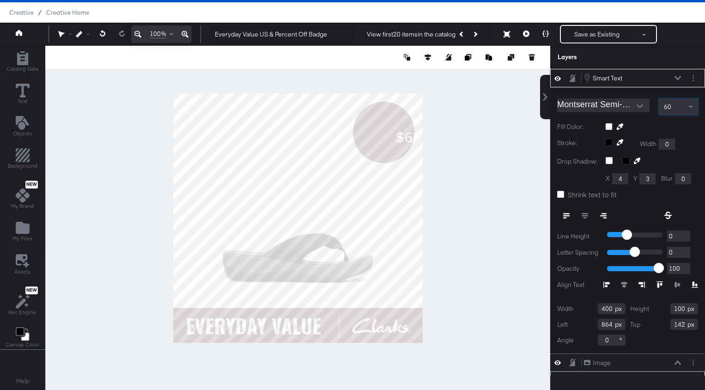
click at [628, 106] on input "Montserrat Semi-Bold" at bounding box center [596, 105] width 79 height 14
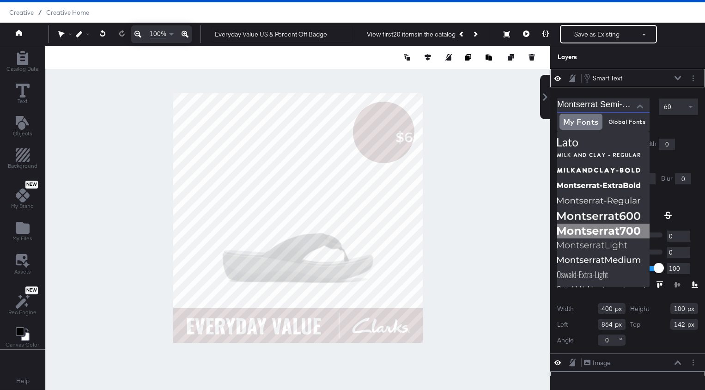
click at [597, 230] on img at bounding box center [603, 230] width 92 height 15
type input "Montserrat Bold"
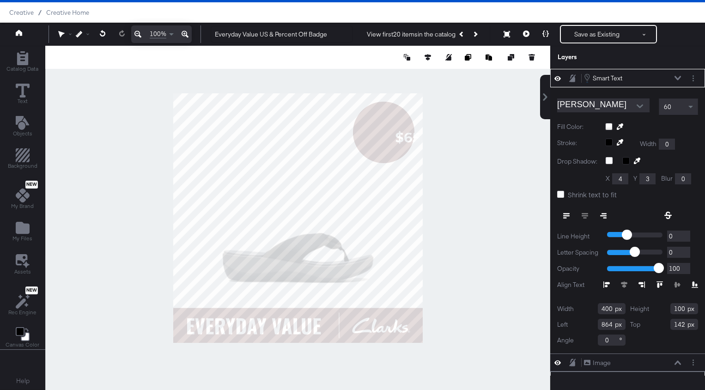
type input "652"
click at [633, 102] on button "Open" at bounding box center [640, 106] width 14 height 14
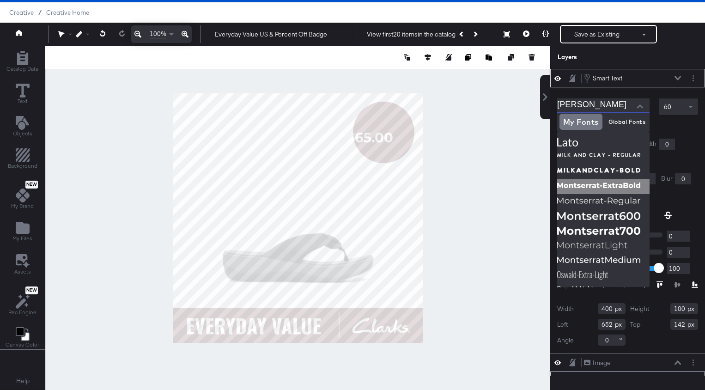
click at [619, 192] on img at bounding box center [603, 186] width 92 height 15
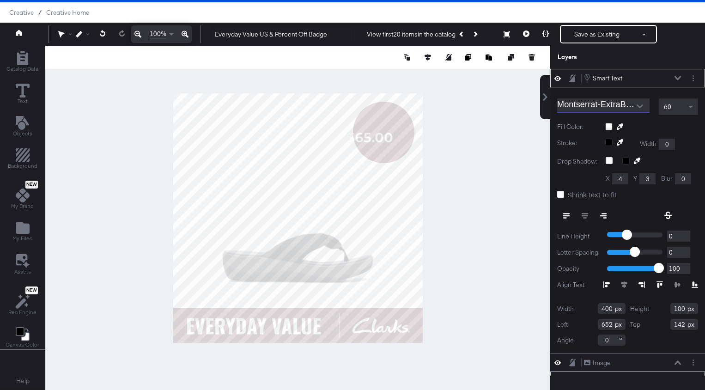
click at [630, 111] on div at bounding box center [639, 106] width 19 height 14
click at [631, 107] on div at bounding box center [639, 106] width 19 height 14
click at [637, 102] on button "Open" at bounding box center [640, 106] width 14 height 14
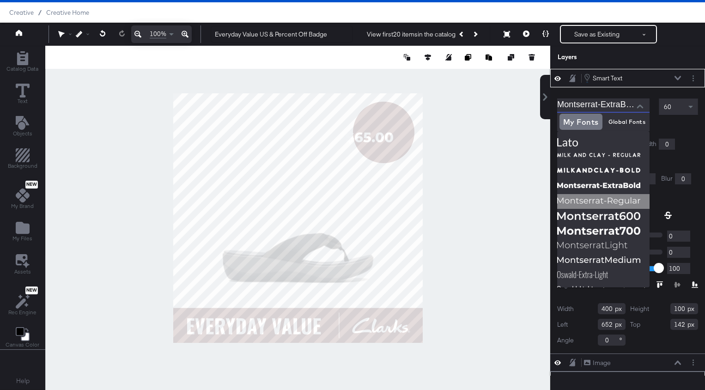
click at [612, 196] on img at bounding box center [603, 201] width 92 height 15
type input "Montserrat"
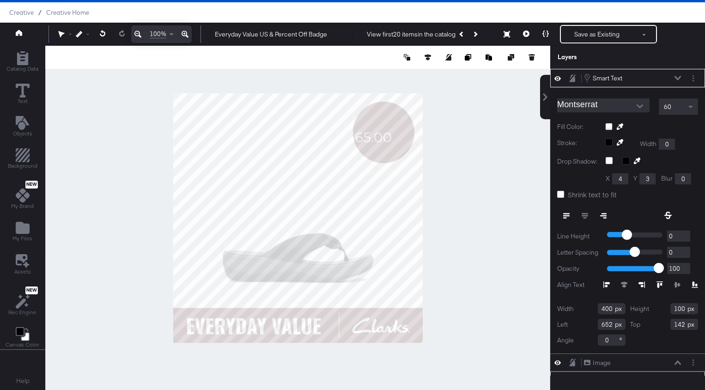
type input "210"
type input "806"
type input "118"
click at [471, 123] on div at bounding box center [297, 218] width 505 height 344
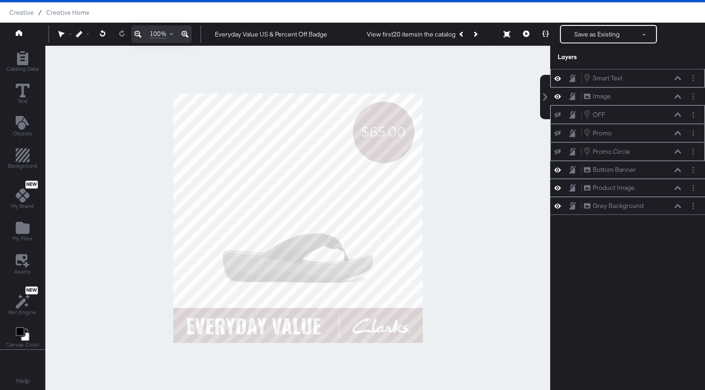
click at [677, 76] on button at bounding box center [677, 78] width 7 height 6
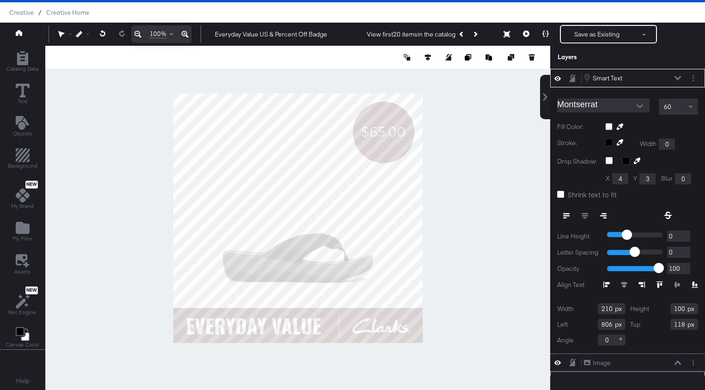
click at [639, 105] on icon "Open" at bounding box center [639, 106] width 6 height 4
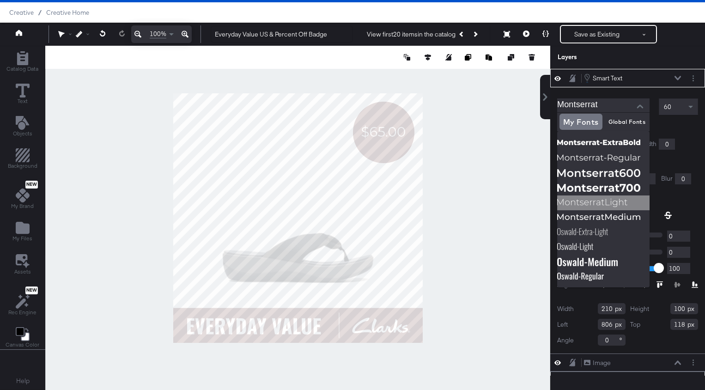
scroll to position [43, 0]
click at [613, 214] on img at bounding box center [603, 217] width 92 height 15
type input "Montserrat Medium"
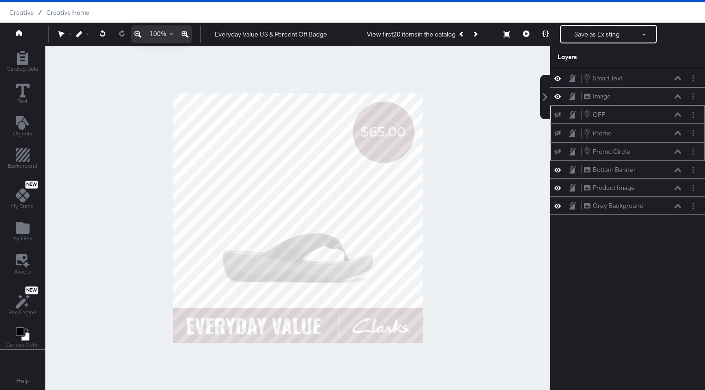
click at [524, 87] on div at bounding box center [297, 218] width 505 height 344
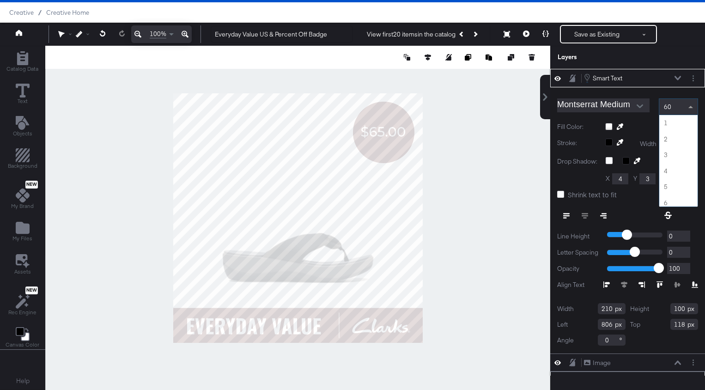
click at [687, 111] on span at bounding box center [692, 107] width 12 height 16
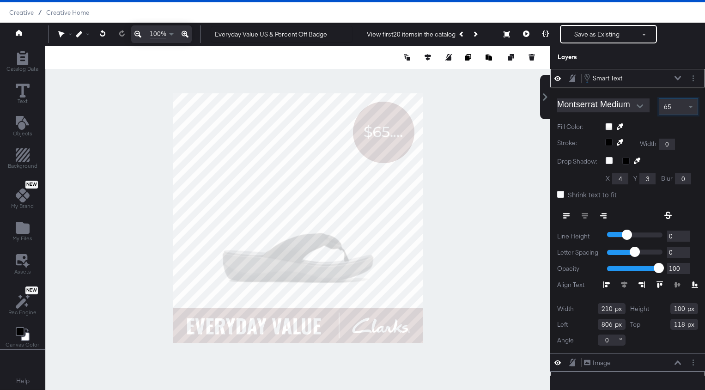
click at [565, 191] on label "Shrink text to fit" at bounding box center [588, 195] width 63 height 10
click at [0, 0] on input "Shrink text to fit" at bounding box center [0, 0] width 0 height 0
click at [505, 156] on div at bounding box center [297, 218] width 505 height 344
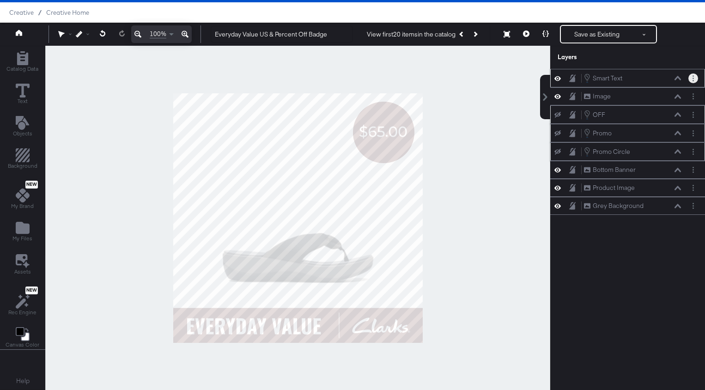
click at [691, 76] on button "Layer Options" at bounding box center [693, 78] width 10 height 10
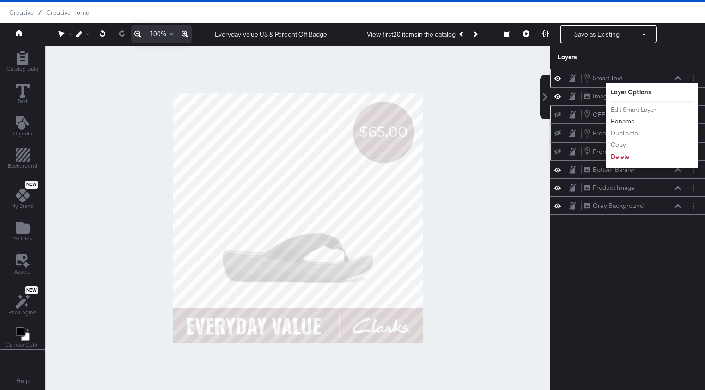
click at [627, 121] on button "Rename" at bounding box center [622, 121] width 25 height 10
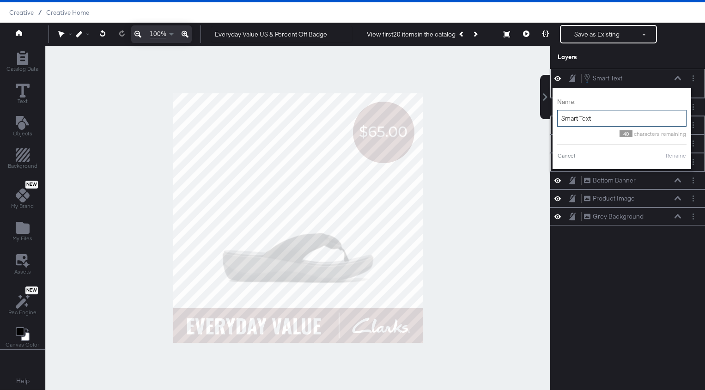
click at [604, 120] on input "Smart Text" at bounding box center [621, 118] width 129 height 17
type input "D"
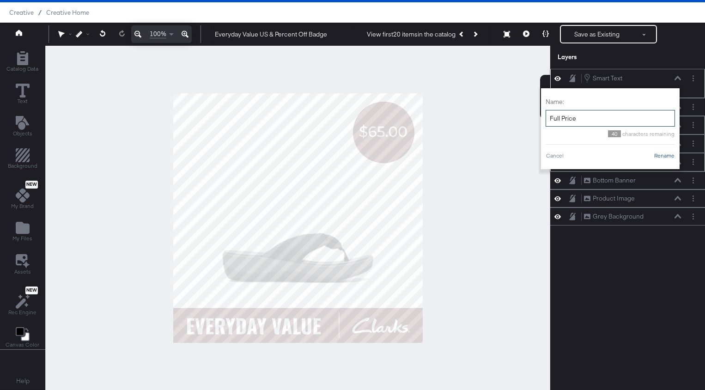
type input "Full Price"
click at [664, 157] on button "Rename" at bounding box center [663, 155] width 21 height 8
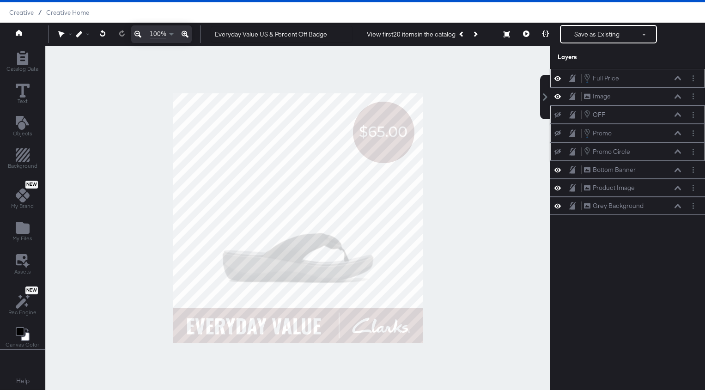
click at [675, 77] on icon at bounding box center [677, 78] width 6 height 5
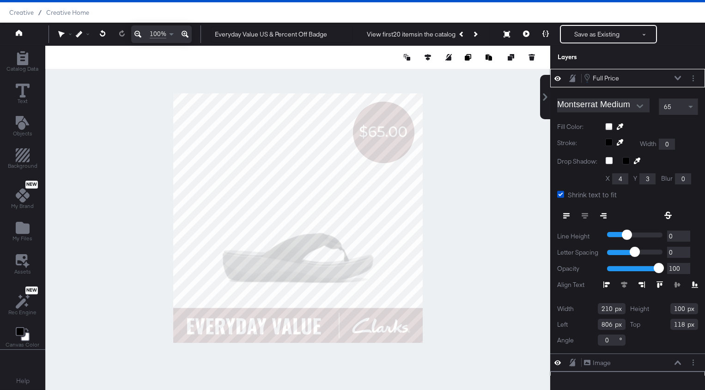
click at [682, 111] on div "65" at bounding box center [678, 107] width 38 height 16
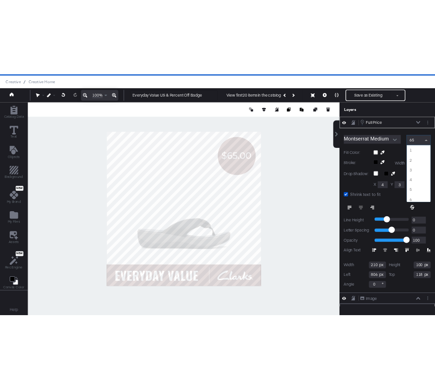
scroll to position [1022, 0]
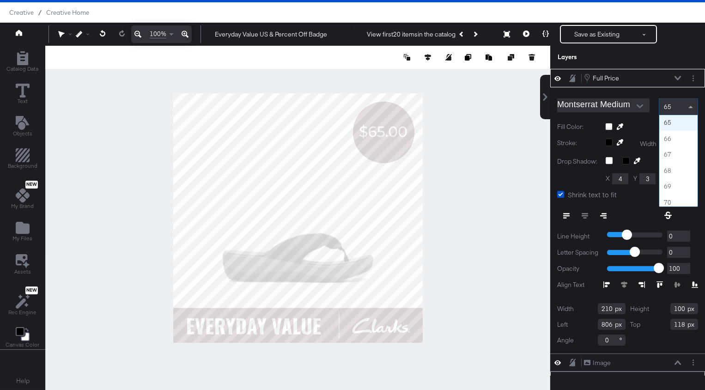
click at [529, 129] on div at bounding box center [297, 218] width 505 height 344
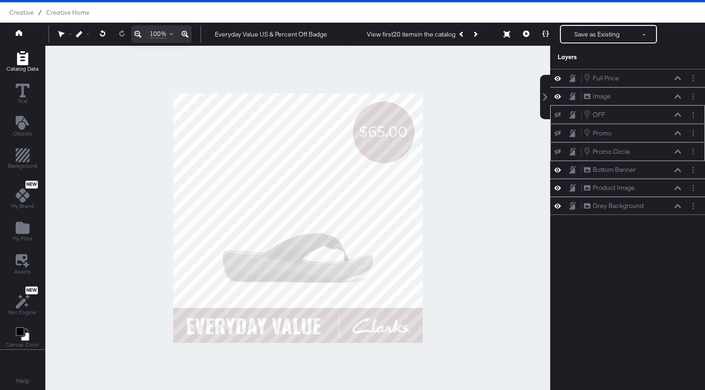
click at [18, 72] on span "Catalog Data" at bounding box center [22, 68] width 32 height 7
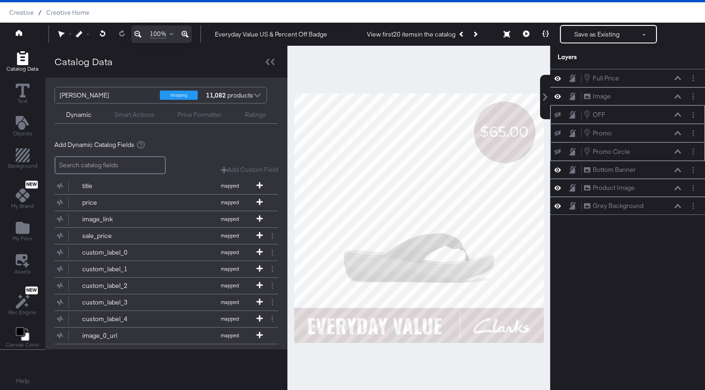
click at [134, 121] on div "Dynamic Smart Actions Price Formatter Ratings" at bounding box center [165, 113] width 223 height 20
click at [132, 116] on div "Smart Actions" at bounding box center [135, 114] width 40 height 9
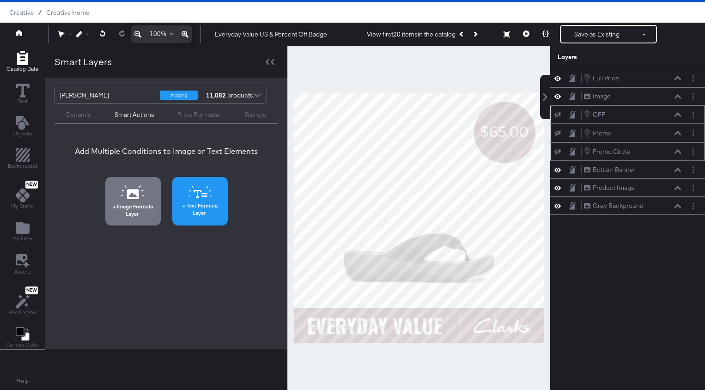
click at [215, 197] on button "Text Formula Layer" at bounding box center [199, 201] width 55 height 48
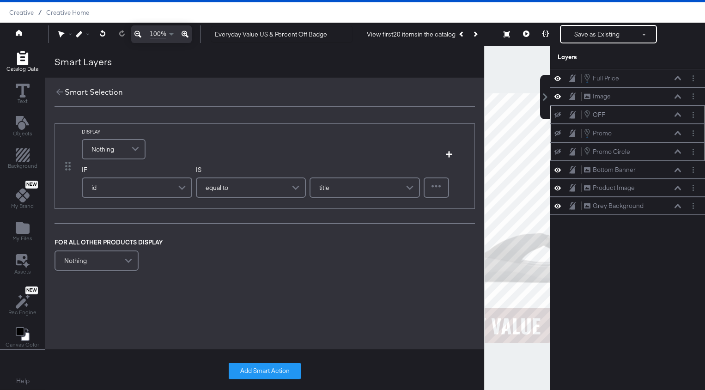
click at [129, 148] on span at bounding box center [136, 149] width 16 height 18
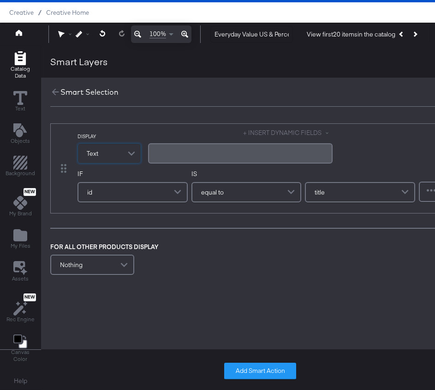
click at [174, 158] on div "﻿" at bounding box center [240, 153] width 185 height 20
click at [266, 132] on button "+ INSERT DYNAMIC FIELDS" at bounding box center [288, 132] width 90 height 9
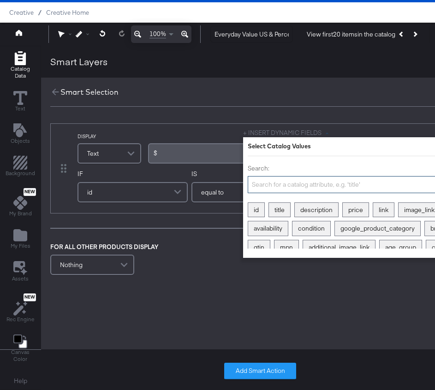
click at [261, 180] on input "Search:" at bounding box center [359, 184] width 222 height 17
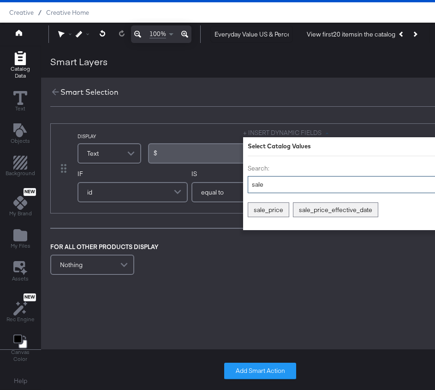
type input "sale"
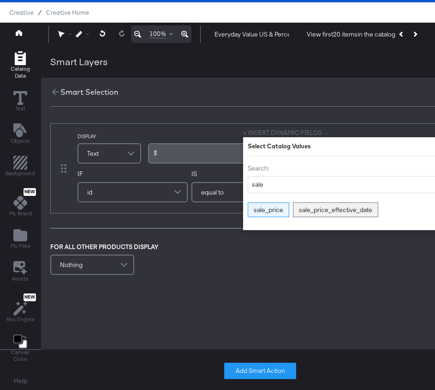
click at [278, 207] on div "sale_price" at bounding box center [268, 210] width 41 height 14
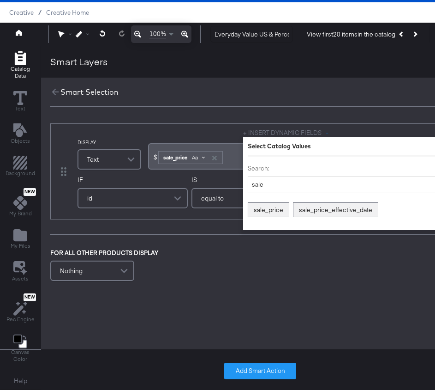
click at [205, 154] on div "Aa" at bounding box center [198, 157] width 22 height 7
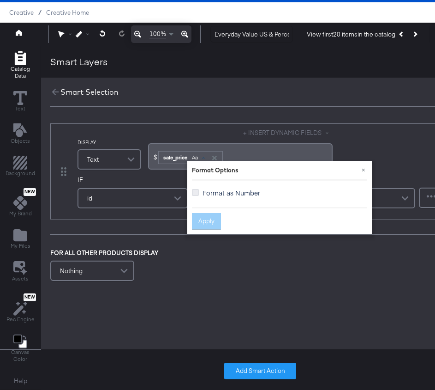
click at [196, 193] on icon at bounding box center [195, 192] width 7 height 7
click at [0, 0] on input "Format as Number" at bounding box center [0, 0] width 0 height 0
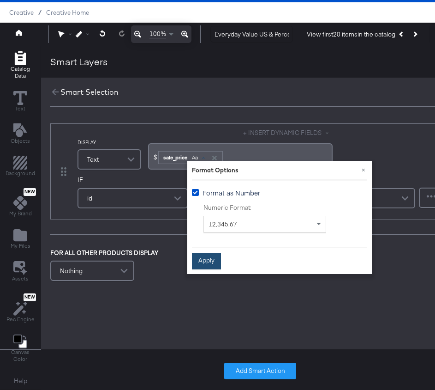
click at [200, 257] on button "Apply" at bounding box center [206, 261] width 29 height 17
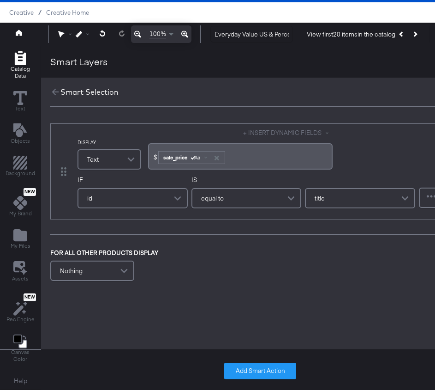
click at [217, 85] on div "Smart Selection" at bounding box center [260, 92] width 439 height 29
click at [122, 200] on div "id" at bounding box center [133, 198] width 109 height 18
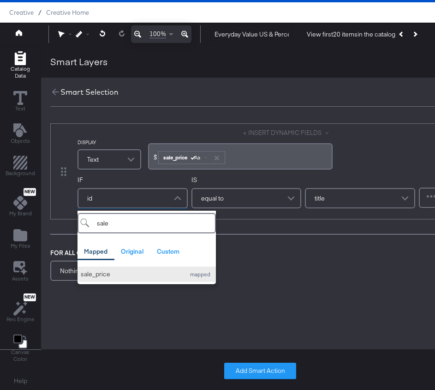
type input "sale"
click at [119, 278] on div "sale_price" at bounding box center [131, 274] width 100 height 9
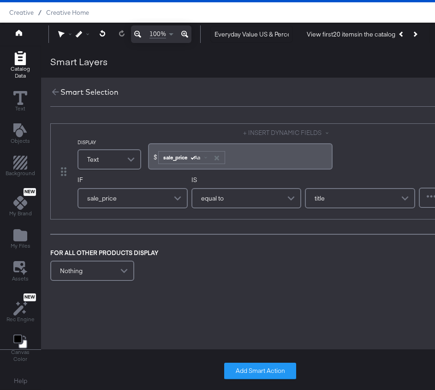
click at [217, 200] on span "equal to" at bounding box center [212, 198] width 23 height 16
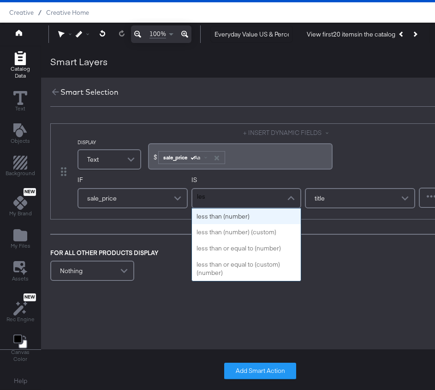
type input "less"
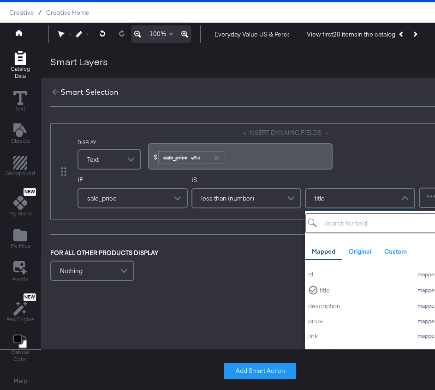
scroll to position [24, 8]
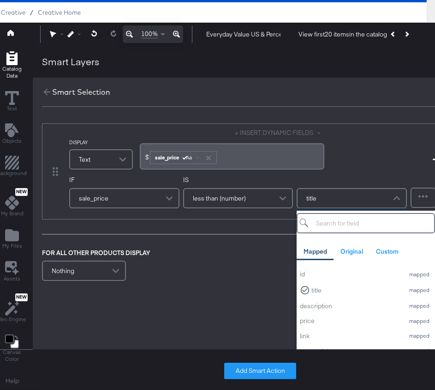
click at [334, 190] on div "title" at bounding box center [352, 198] width 109 height 18
click at [321, 321] on div "price" at bounding box center [350, 320] width 100 height 9
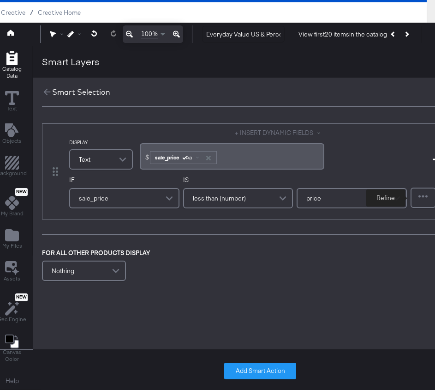
click at [419, 198] on div at bounding box center [424, 197] width 24 height 18
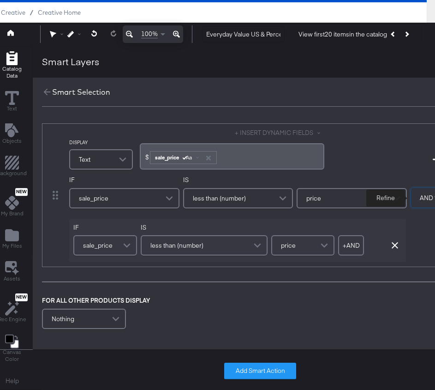
click at [122, 248] on span at bounding box center [128, 245] width 16 height 18
click at [200, 241] on span "less than (number)" at bounding box center [177, 245] width 53 height 16
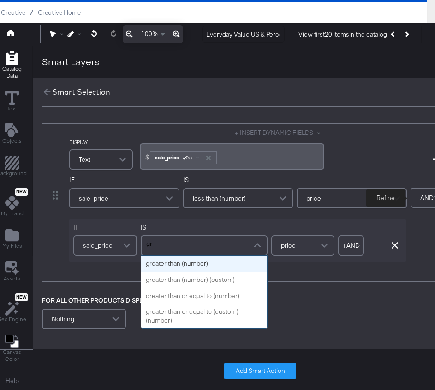
scroll to position [0, 0]
type input "grea"
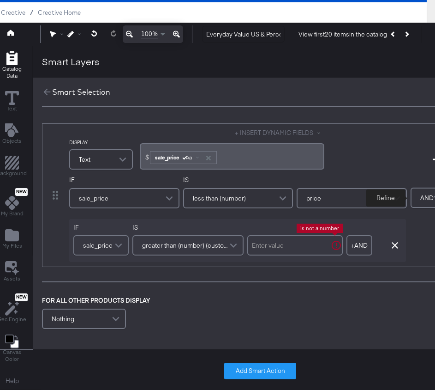
click at [274, 244] on input "text" at bounding box center [296, 245] width 96 height 20
type input "0"
click at [278, 224] on div "IF sale_price IS greater than (number) (custom) 0 + AND Add AND Condition Remov…" at bounding box center [237, 240] width 337 height 43
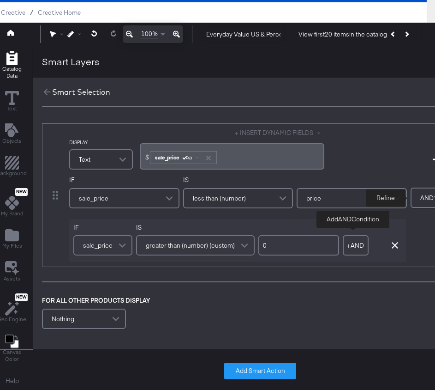
click at [359, 249] on button "+ AND" at bounding box center [356, 245] width 26 height 20
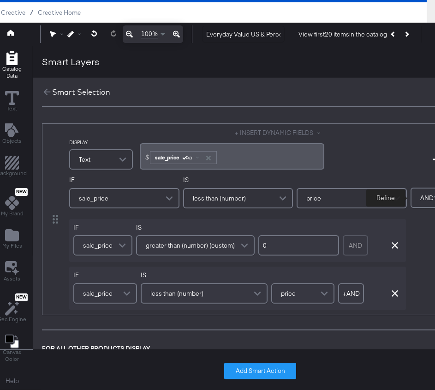
click at [225, 292] on div "less than (number)" at bounding box center [204, 293] width 125 height 18
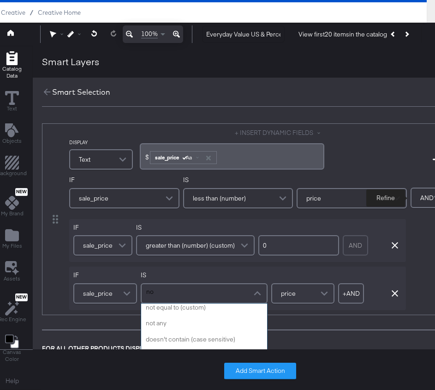
type input "not"
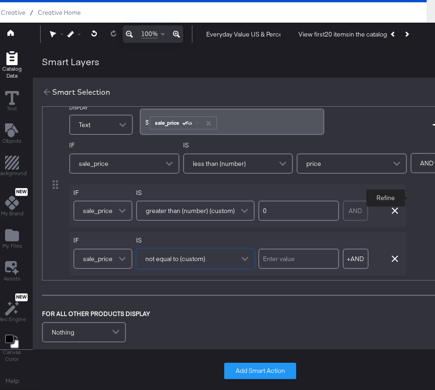
scroll to position [40, 0]
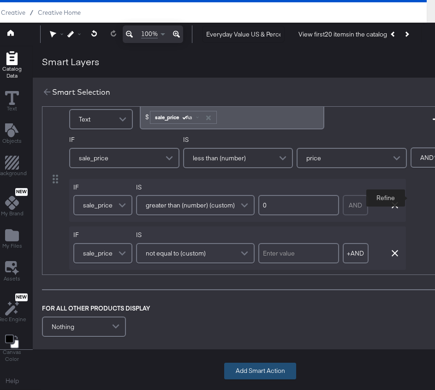
click at [253, 374] on button "Add Smart Action" at bounding box center [260, 370] width 72 height 17
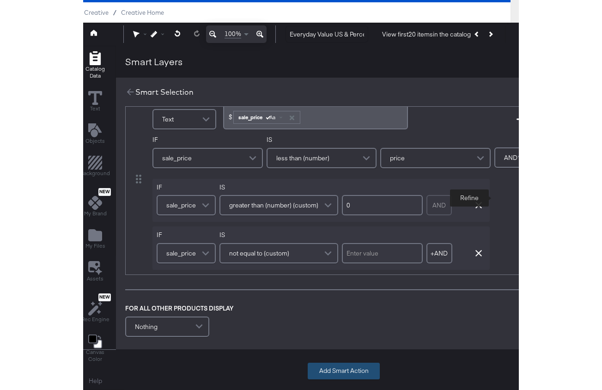
scroll to position [0, 0]
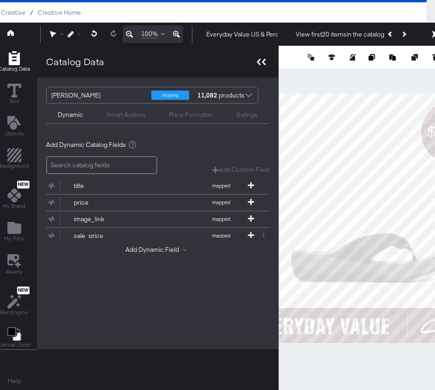
click at [259, 64] on icon at bounding box center [259, 62] width 4 height 6
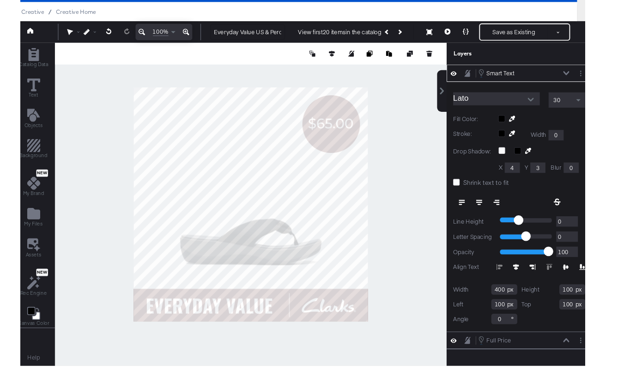
scroll to position [24, 0]
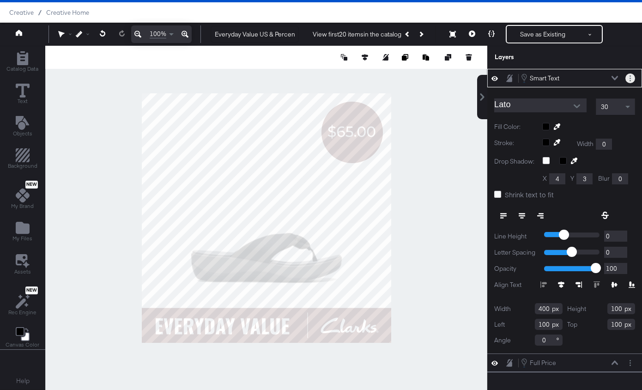
click at [629, 75] on circle "Layer Options" at bounding box center [629, 75] width 1 height 1
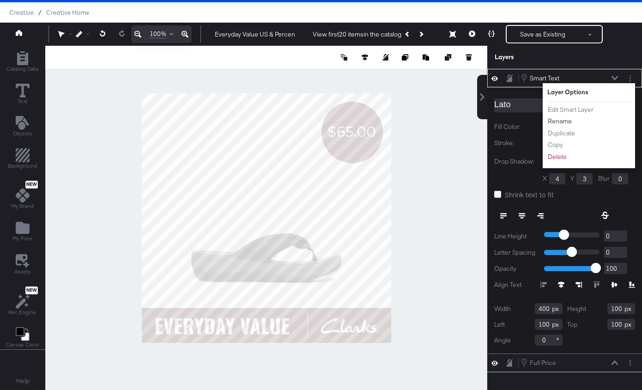
click at [568, 120] on button "Rename" at bounding box center [559, 121] width 25 height 10
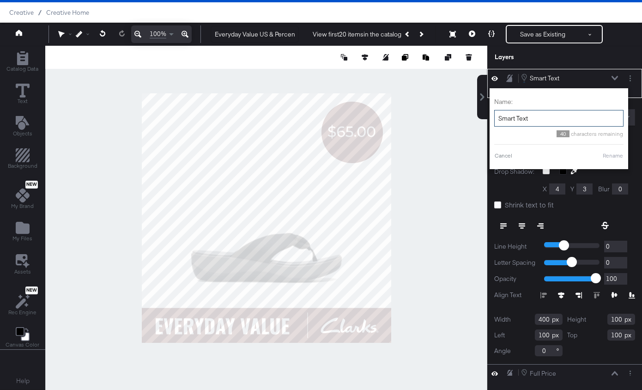
click at [552, 120] on input "Smart Text" at bounding box center [558, 118] width 129 height 17
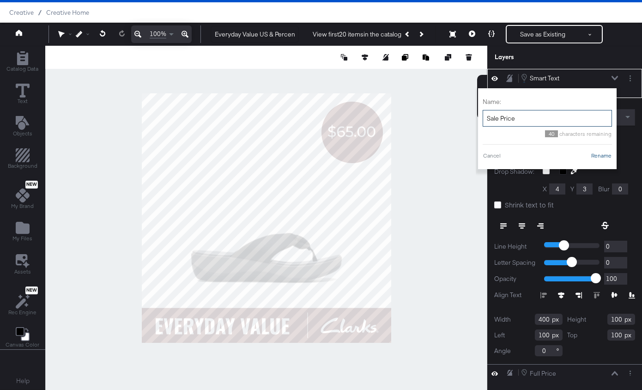
type input "Sale Price"
click at [601, 153] on button "Rename" at bounding box center [601, 155] width 21 height 8
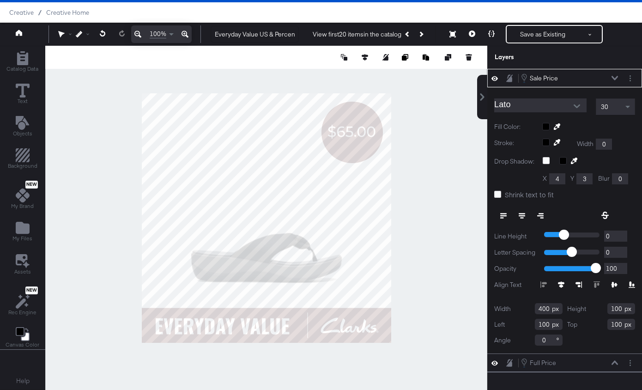
click at [615, 78] on icon at bounding box center [614, 78] width 6 height 5
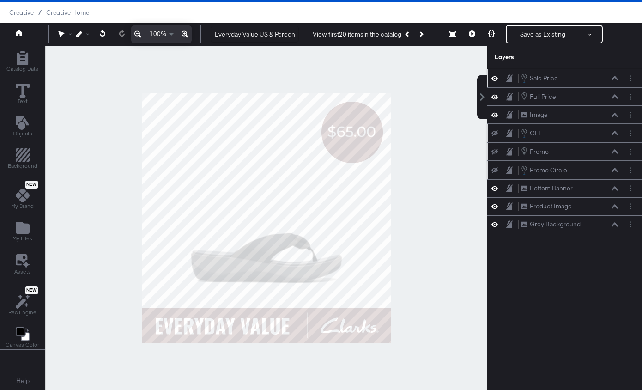
click at [616, 78] on icon at bounding box center [614, 78] width 6 height 4
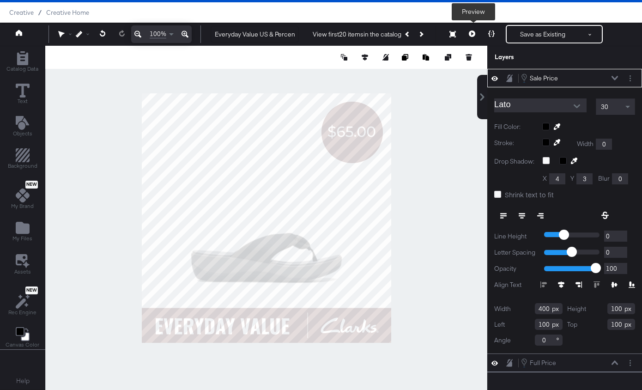
click at [470, 38] on button at bounding box center [471, 34] width 19 height 18
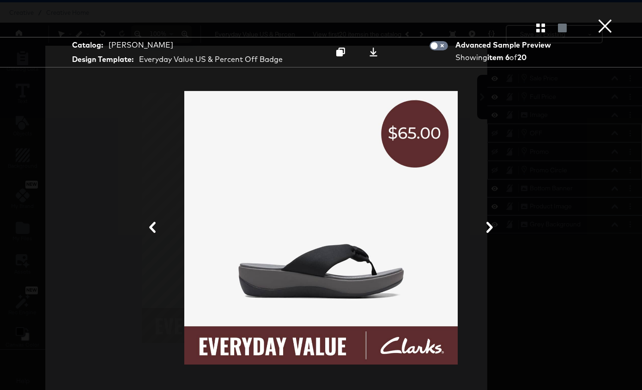
click at [614, 26] on div at bounding box center [321, 27] width 642 height 18
click at [604, 18] on button "×" at bounding box center [605, 9] width 18 height 18
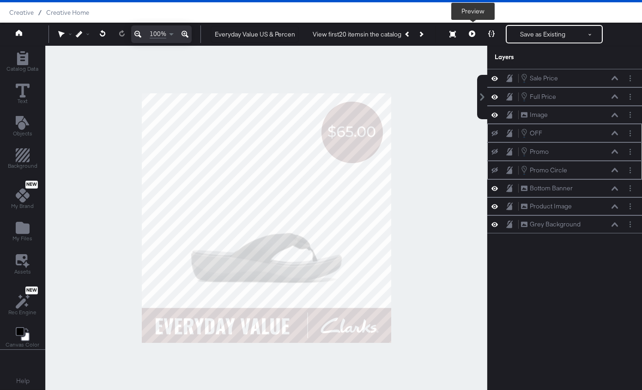
click at [471, 36] on icon at bounding box center [472, 33] width 6 height 6
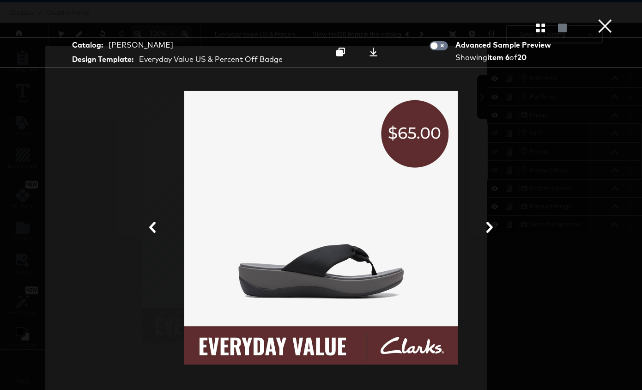
click at [538, 36] on div at bounding box center [321, 27] width 642 height 18
click at [539, 28] on icon "button" at bounding box center [540, 28] width 9 height 9
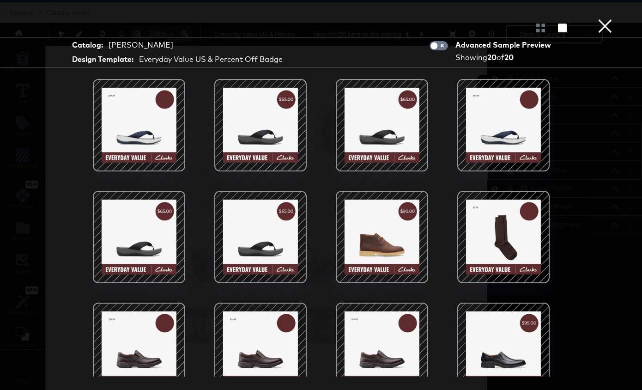
click at [471, 258] on div at bounding box center [503, 237] width 79 height 79
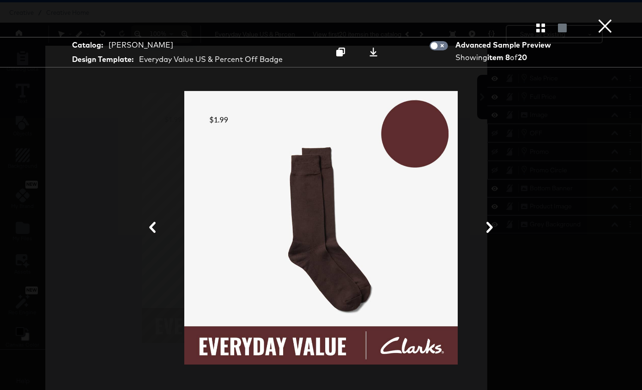
click at [606, 18] on button "×" at bounding box center [605, 9] width 18 height 18
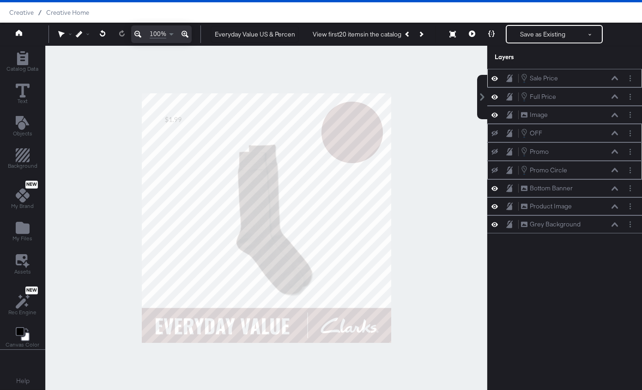
click at [613, 77] on icon at bounding box center [614, 78] width 6 height 5
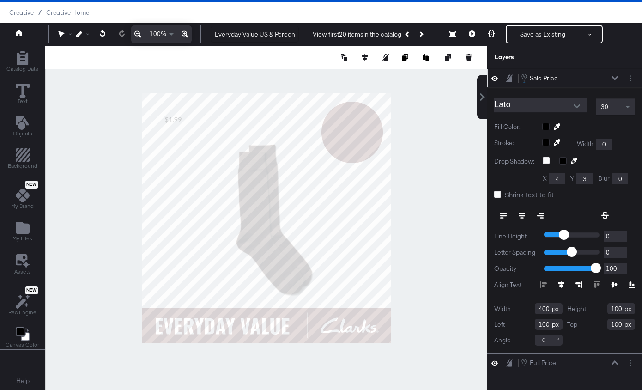
click at [545, 126] on div at bounding box center [588, 126] width 93 height 7
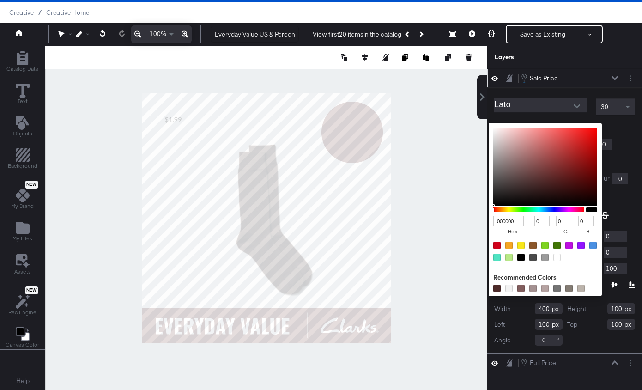
type input "AF7F7F"
type input "175"
type input "127"
type input "AF8080"
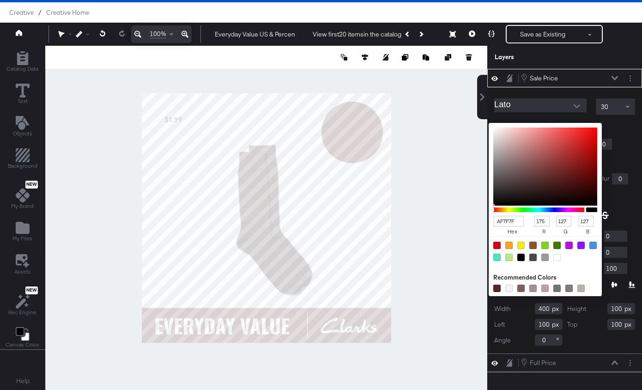
type input "128"
type input "CFAFAF"
type input "207"
type input "175"
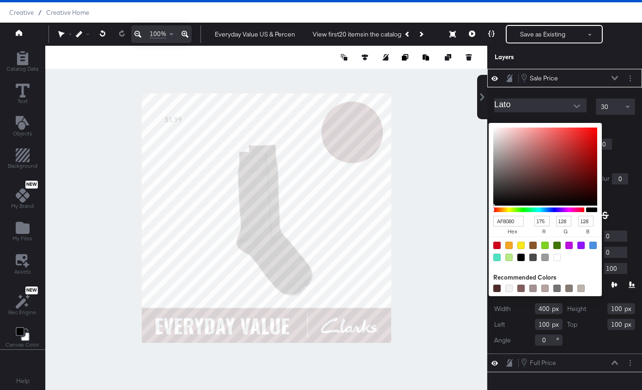
type input "175"
type input "FFFFFF"
type input "255"
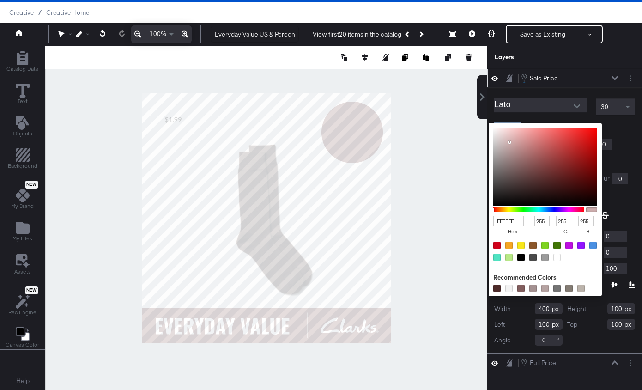
drag, startPoint x: 521, startPoint y: 152, endPoint x: 477, endPoint y: 117, distance: 56.5
click at [487, 117] on div "Sale Price Sale Price Lato 30 Fill Color: FFFFFF hex 255 r 255 g 255 b 100 a Re…" at bounding box center [564, 222] width 155 height 307
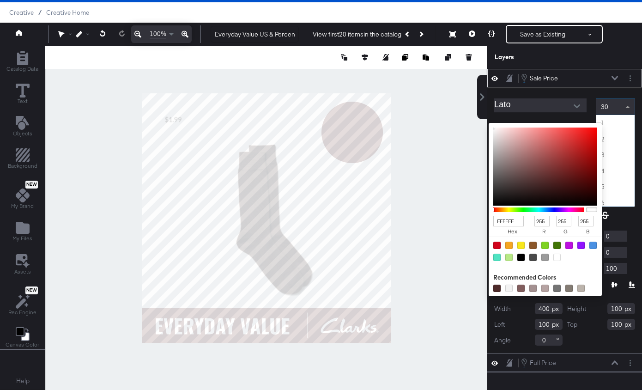
click at [612, 108] on div "30" at bounding box center [615, 107] width 38 height 16
click at [620, 112] on div "30" at bounding box center [615, 107] width 38 height 16
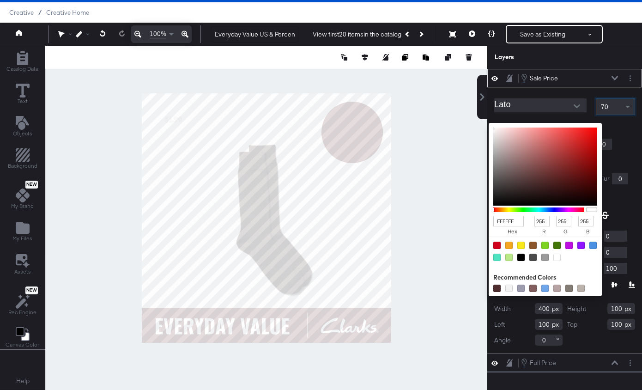
click at [562, 109] on input "Lato" at bounding box center [533, 105] width 79 height 14
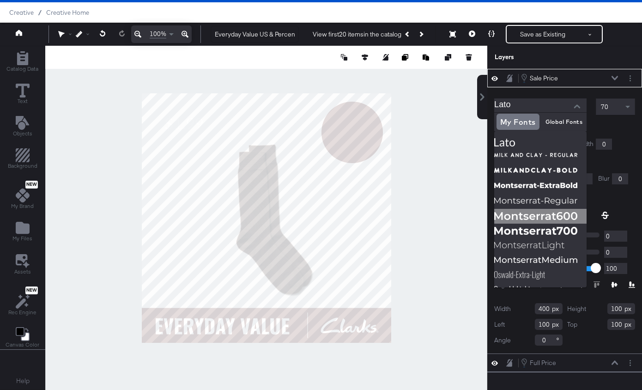
click at [544, 214] on img at bounding box center [540, 216] width 92 height 15
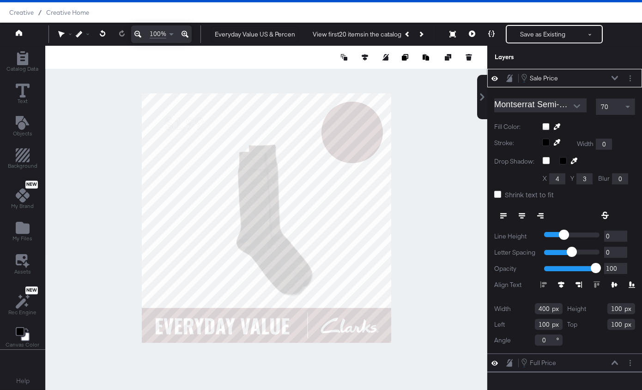
click at [563, 101] on input "Montserrat Semi-Bold" at bounding box center [533, 105] width 79 height 14
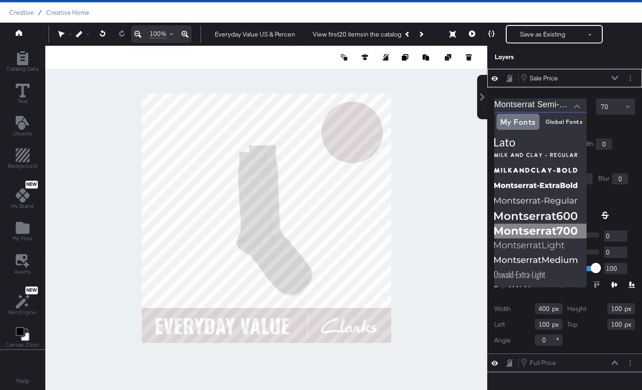
click at [559, 234] on img at bounding box center [540, 230] width 92 height 15
type input "[PERSON_NAME]"
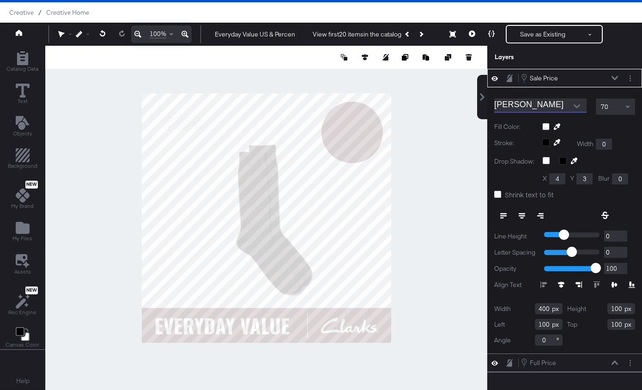
click at [591, 124] on div at bounding box center [588, 126] width 93 height 7
click at [520, 216] on icon at bounding box center [522, 215] width 6 height 6
type input "290"
click at [501, 195] on icon at bounding box center [497, 194] width 7 height 7
click at [0, 0] on input "Shrink text to fit" at bounding box center [0, 0] width 0 height 0
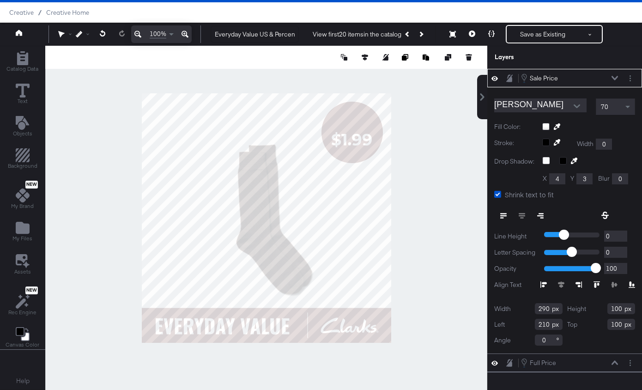
type input "766"
type input "152"
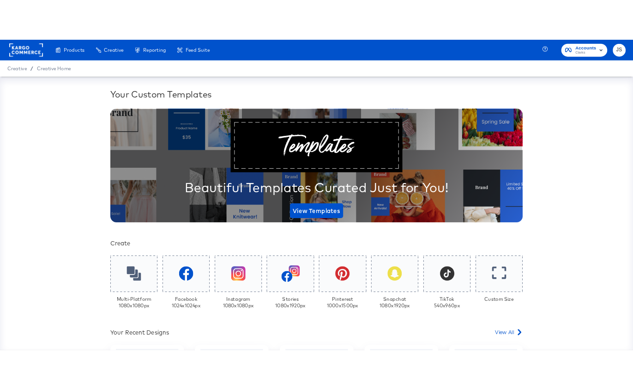
scroll to position [186, 0]
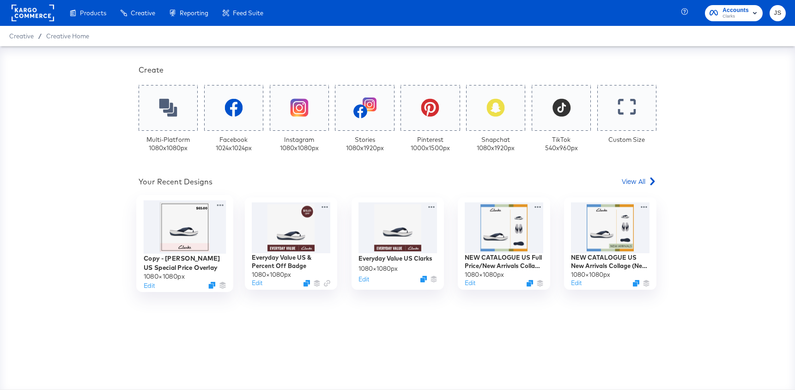
click at [198, 214] on div at bounding box center [185, 226] width 83 height 53
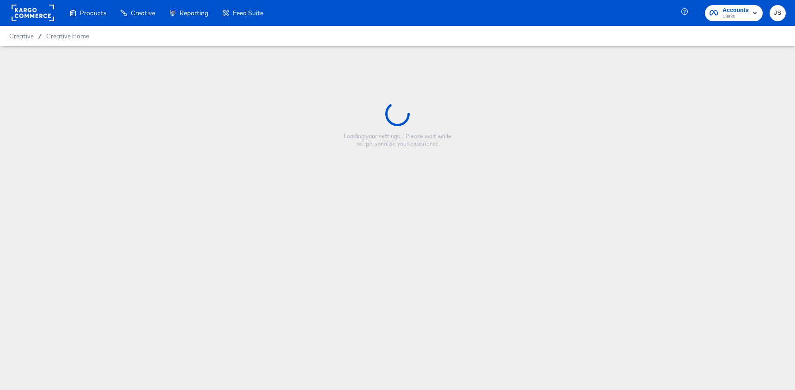
type input "Copy - [PERSON_NAME] US Special Price Overlay"
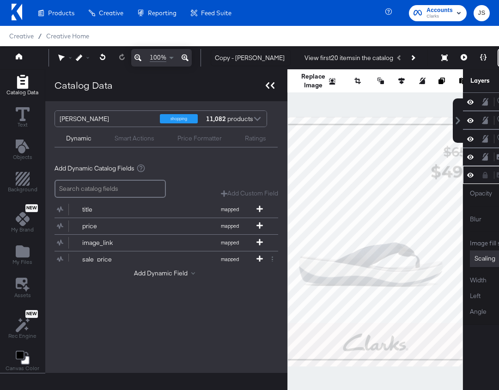
click at [268, 86] on icon at bounding box center [270, 85] width 9 height 6
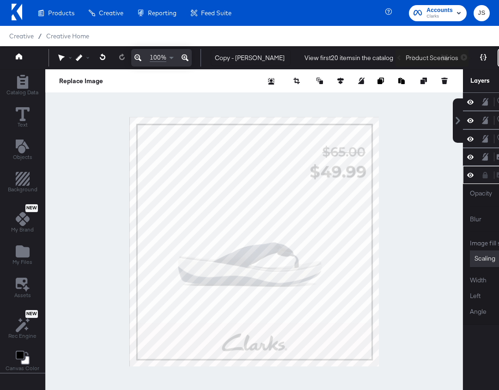
click at [480, 53] on button at bounding box center [482, 57] width 19 height 18
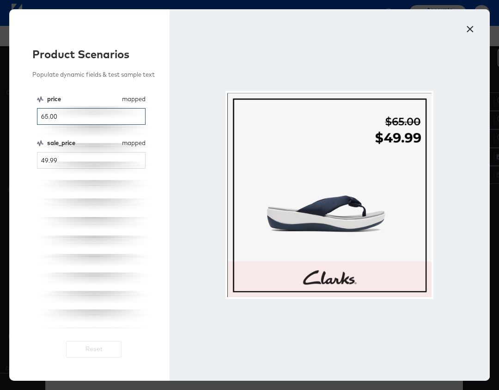
drag, startPoint x: 86, startPoint y: 128, endPoint x: 14, endPoint y: 126, distance: 72.1
click at [14, 126] on div "Product Scenarios Populate dynamic fields & test sample text price mapped price…" at bounding box center [89, 194] width 160 height 371
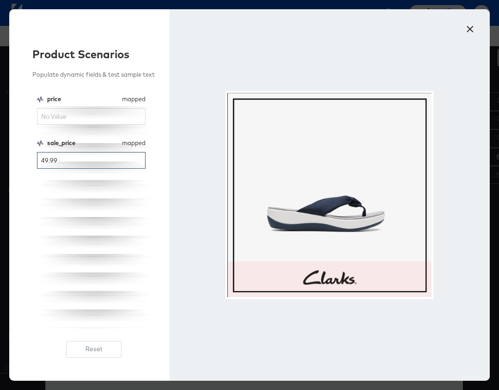
drag, startPoint x: 67, startPoint y: 169, endPoint x: 22, endPoint y: 169, distance: 45.3
click at [22, 169] on div "Product Scenarios Populate dynamic fields & test sample text price mapped price…" at bounding box center [89, 194] width 160 height 371
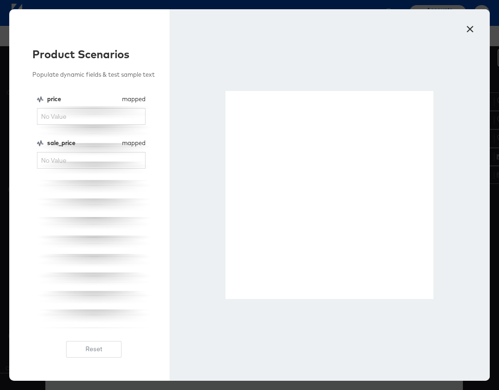
click at [470, 35] on button "×" at bounding box center [469, 26] width 17 height 17
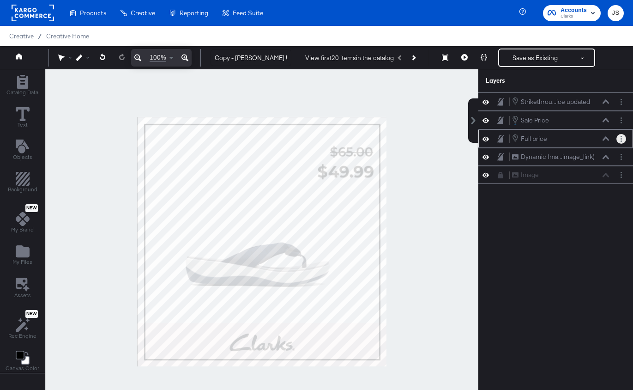
click at [619, 138] on button "Layer Options" at bounding box center [621, 139] width 10 height 10
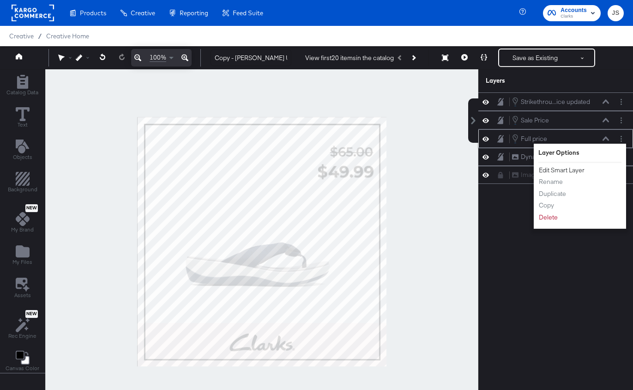
click at [570, 169] on button "Edit Smart Layer" at bounding box center [561, 170] width 47 height 10
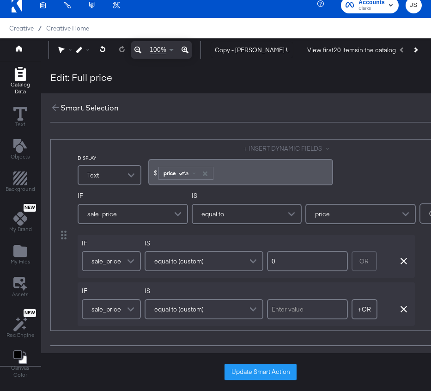
click at [52, 113] on div "Smart Selection" at bounding box center [260, 107] width 439 height 29
click at [52, 108] on icon at bounding box center [55, 108] width 10 height 10
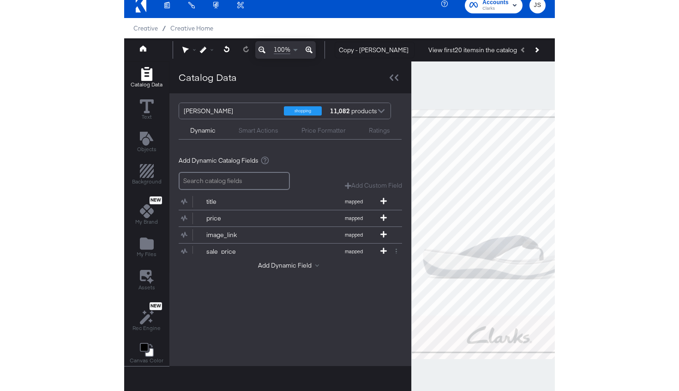
scroll to position [9, 0]
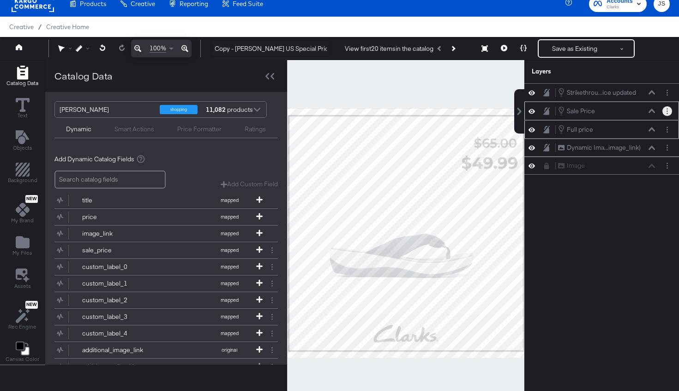
click at [666, 115] on button "Layer Options" at bounding box center [668, 111] width 10 height 10
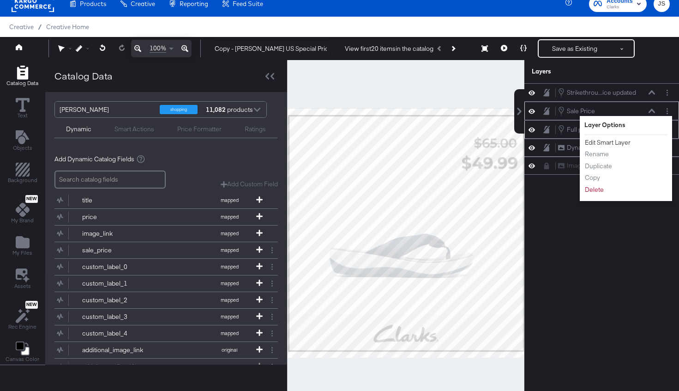
click at [616, 141] on button "Edit Smart Layer" at bounding box center [608, 143] width 47 height 10
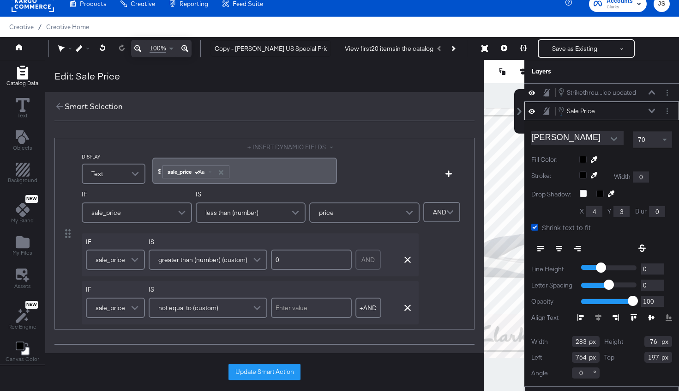
click at [52, 103] on div "Smart Selection" at bounding box center [264, 106] width 439 height 29
click at [62, 107] on icon at bounding box center [59, 106] width 10 height 10
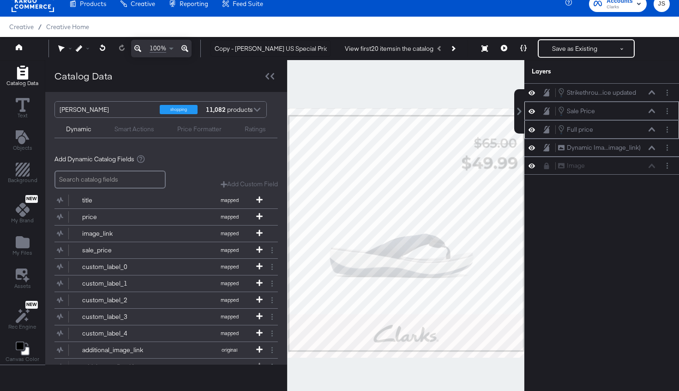
click at [533, 111] on icon at bounding box center [532, 111] width 6 height 8
click at [533, 111] on icon at bounding box center [532, 111] width 6 height 6
click at [271, 71] on div at bounding box center [270, 75] width 16 height 13
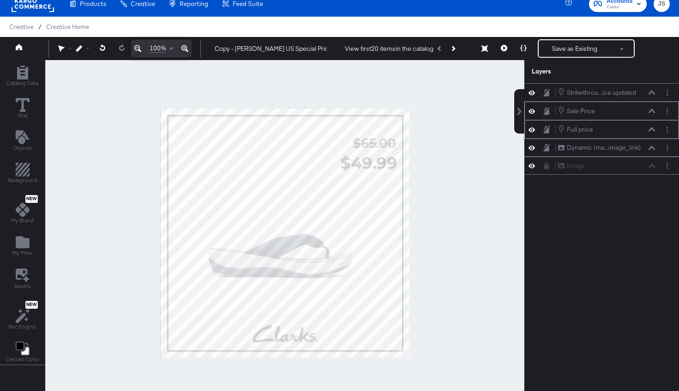
click at [532, 108] on icon at bounding box center [532, 111] width 6 height 8
click at [532, 108] on button at bounding box center [531, 110] width 7 height 7
click at [648, 113] on div "Sale Price Sale Price" at bounding box center [607, 111] width 98 height 10
click at [648, 114] on div "Sale Price Sale Price" at bounding box center [607, 111] width 98 height 10
click at [650, 109] on icon at bounding box center [652, 111] width 6 height 5
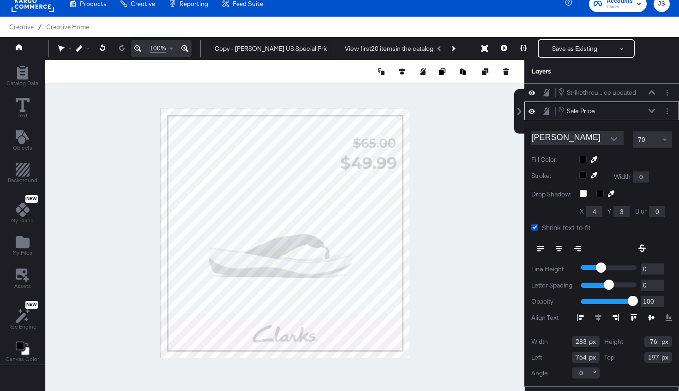
click at [652, 109] on icon at bounding box center [652, 111] width 6 height 5
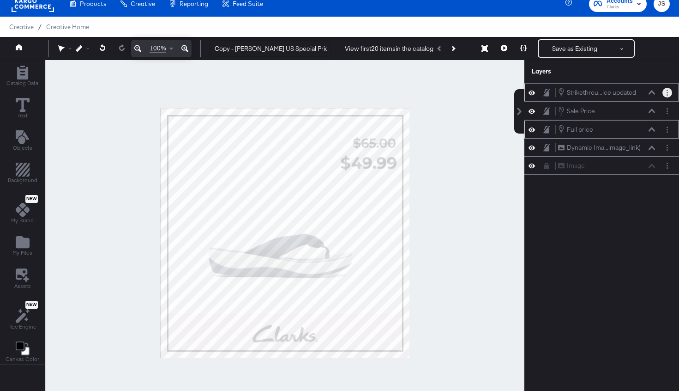
click at [670, 91] on button "Layer Options" at bounding box center [668, 93] width 10 height 10
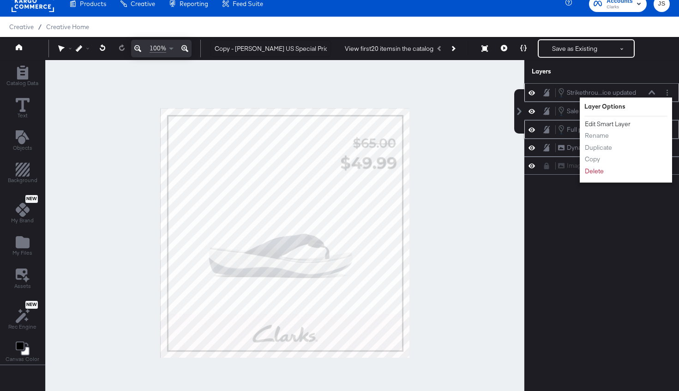
click at [624, 123] on button "Edit Smart Layer" at bounding box center [608, 124] width 47 height 10
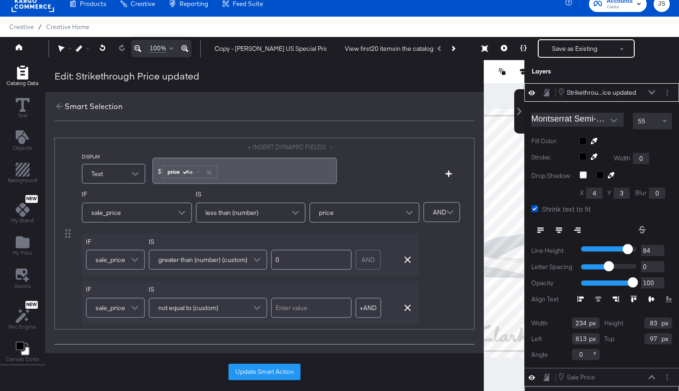
scroll to position [22, 0]
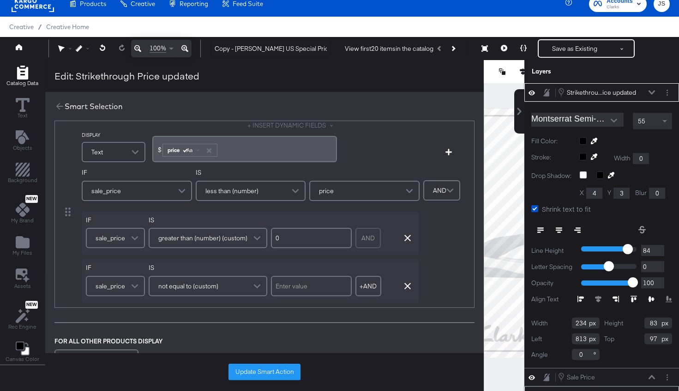
click at [59, 114] on div "Smart Selection" at bounding box center [264, 106] width 439 height 29
click at [59, 111] on icon at bounding box center [59, 106] width 10 height 10
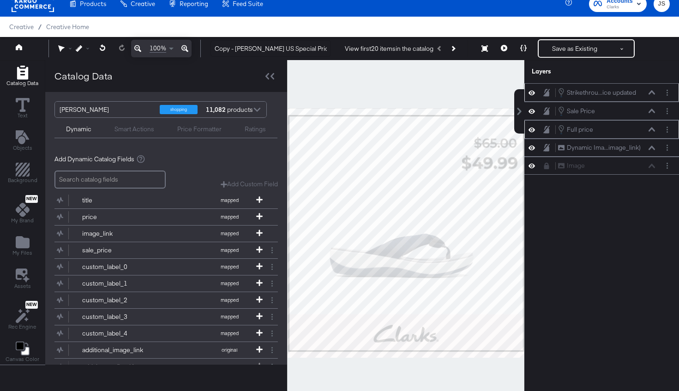
click at [532, 93] on icon at bounding box center [532, 92] width 6 height 5
click at [532, 93] on icon at bounding box center [532, 93] width 6 height 6
click at [654, 92] on icon at bounding box center [652, 92] width 6 height 5
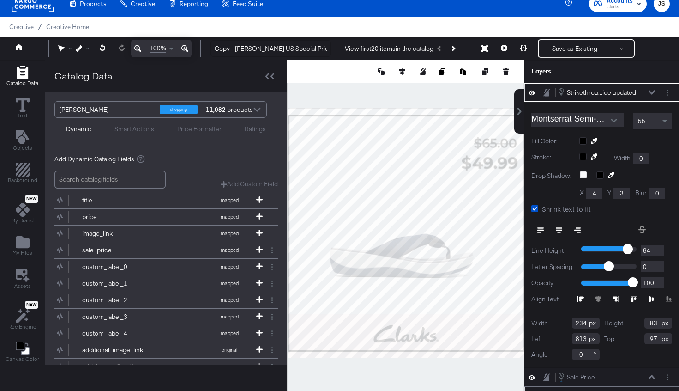
click at [654, 92] on icon at bounding box center [652, 92] width 6 height 5
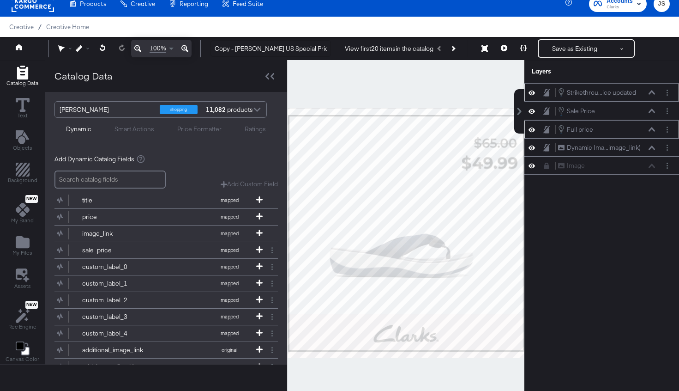
click at [653, 92] on icon at bounding box center [652, 92] width 6 height 4
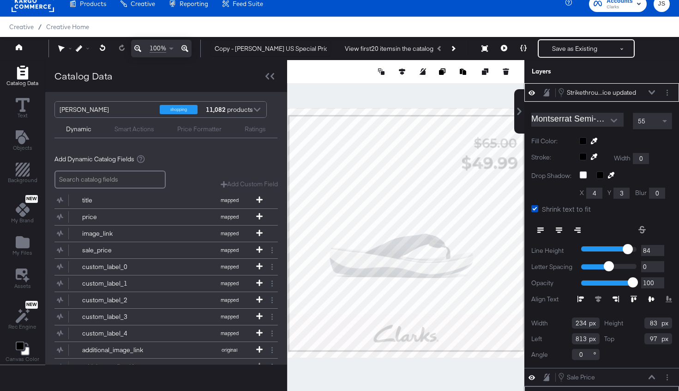
click at [529, 94] on icon at bounding box center [532, 93] width 6 height 8
click at [529, 94] on icon at bounding box center [532, 93] width 6 height 6
click at [269, 78] on icon at bounding box center [270, 76] width 9 height 6
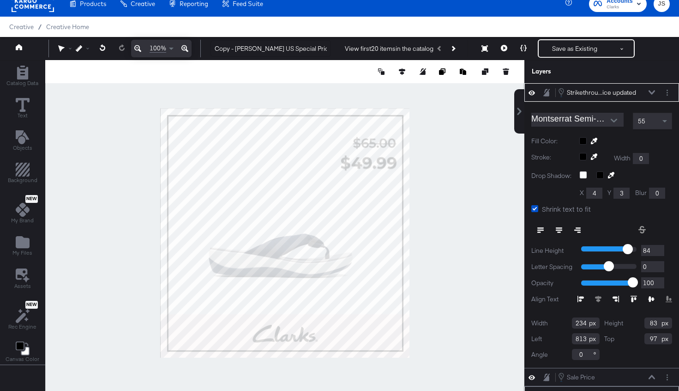
click at [652, 90] on div "Strikethrou...ice updated Strikethrough Price updated" at bounding box center [607, 92] width 98 height 10
click at [652, 92] on icon at bounding box center [652, 92] width 6 height 5
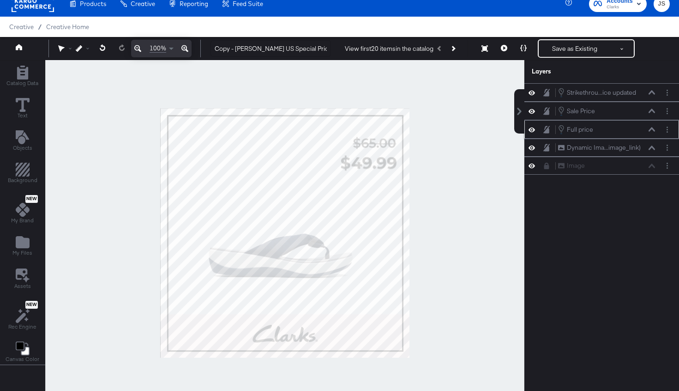
click at [651, 127] on button at bounding box center [651, 130] width 7 height 6
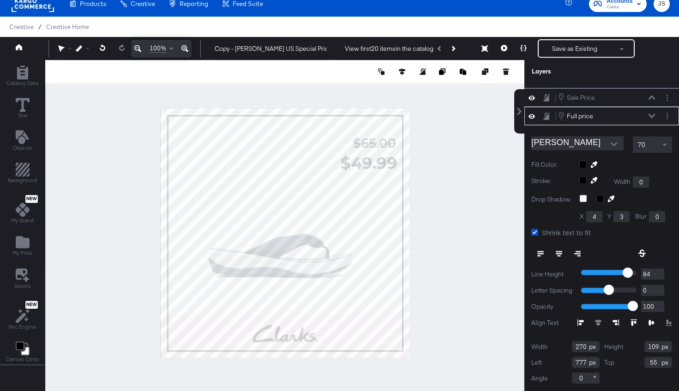
click at [651, 127] on div "Montserrat Bold 70 Fill Color: Stroke: Width 0 Drop Shadow: X 4 Y 3 Blur 0 Shri…" at bounding box center [602, 258] width 155 height 266
click at [650, 118] on icon at bounding box center [652, 116] width 6 height 5
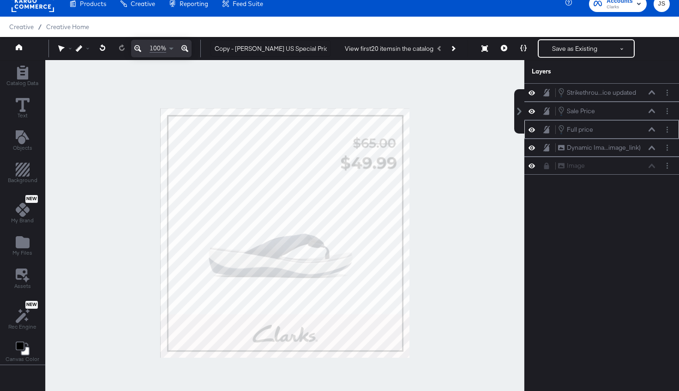
scroll to position [0, 0]
click at [501, 51] on button at bounding box center [504, 48] width 19 height 18
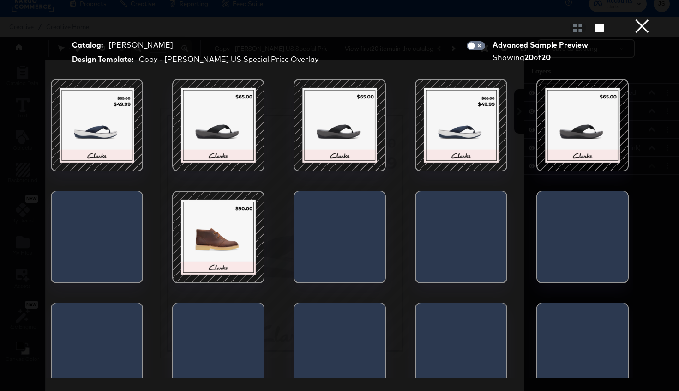
click at [254, 147] on div at bounding box center [218, 125] width 79 height 79
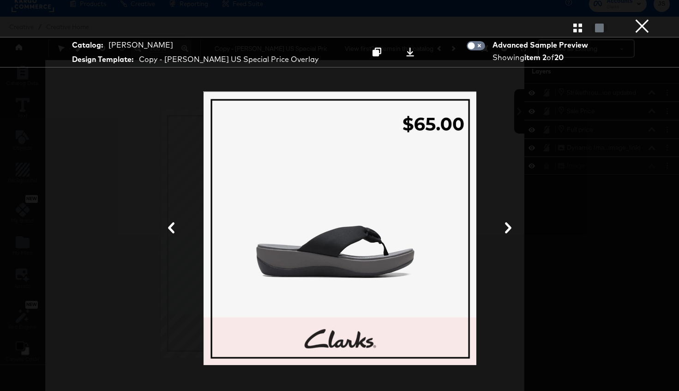
click at [638, 18] on button "×" at bounding box center [642, 9] width 18 height 18
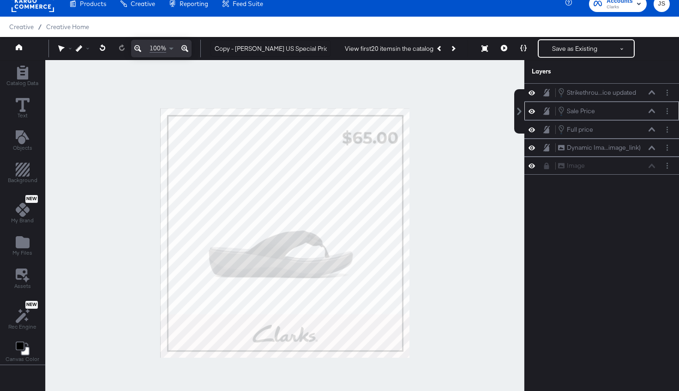
click at [650, 112] on icon at bounding box center [652, 111] width 6 height 4
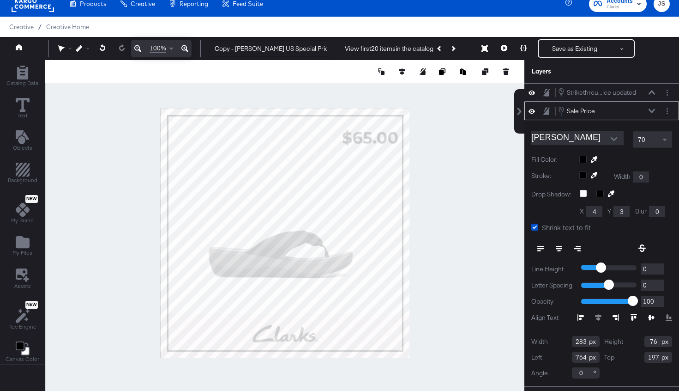
click at [650, 112] on icon at bounding box center [652, 111] width 6 height 5
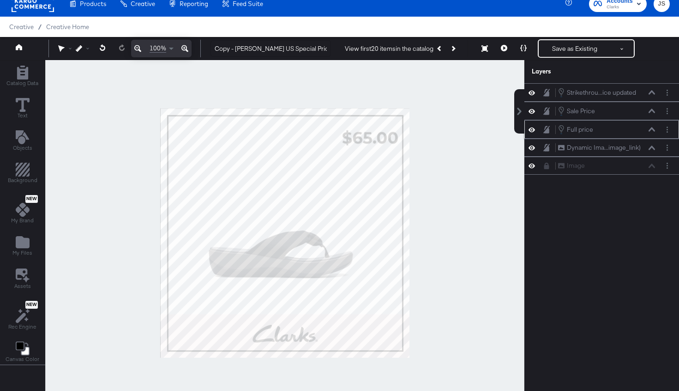
click at [652, 128] on icon at bounding box center [652, 129] width 6 height 4
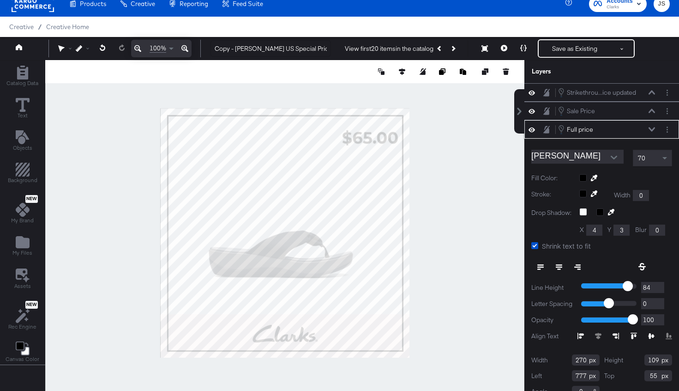
scroll to position [13, 0]
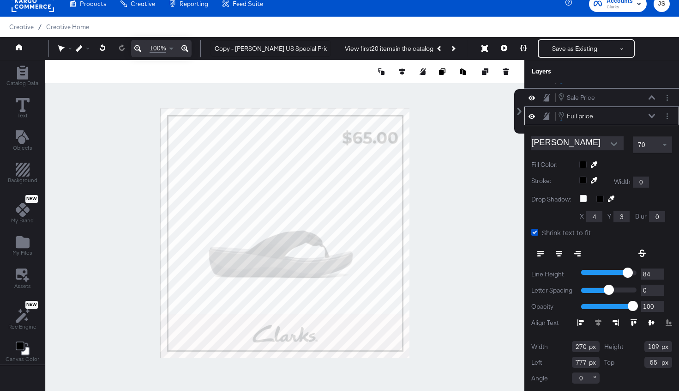
click at [649, 119] on div "Full price Full price" at bounding box center [607, 116] width 98 height 10
click at [521, 44] on button at bounding box center [523, 48] width 19 height 18
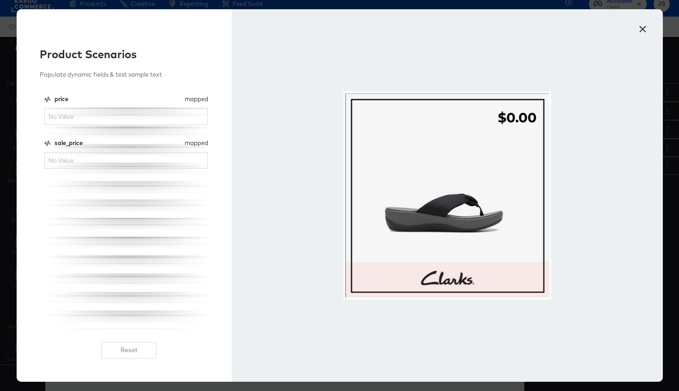
click at [642, 28] on button "×" at bounding box center [643, 26] width 17 height 17
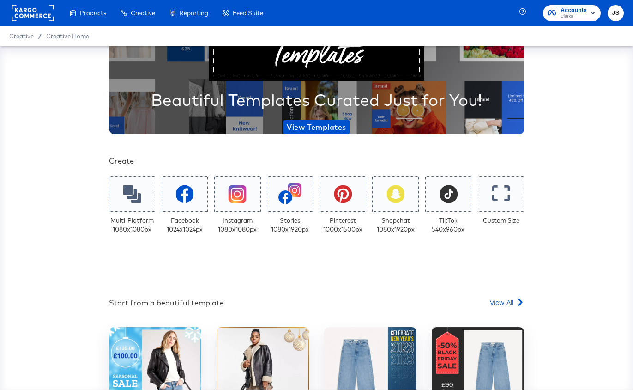
scroll to position [69, 0]
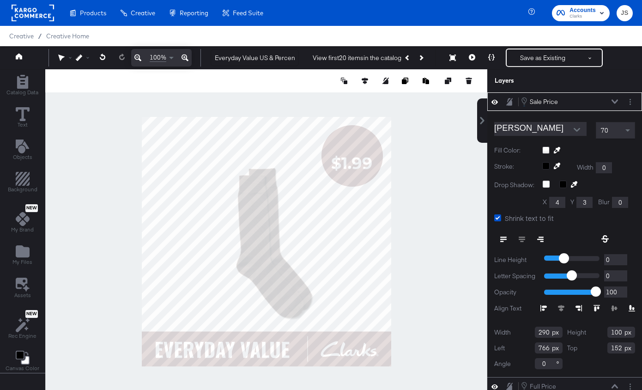
scroll to position [24, 0]
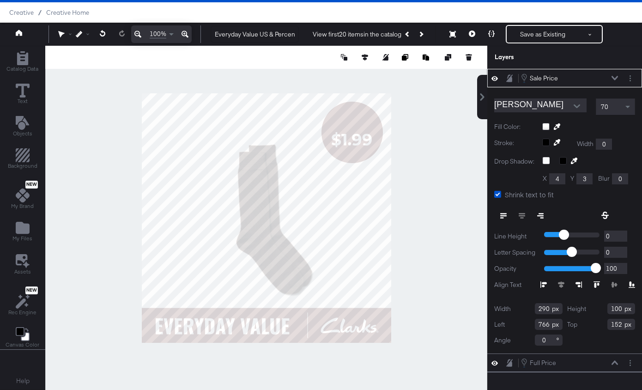
click at [614, 109] on div "70" at bounding box center [615, 107] width 38 height 16
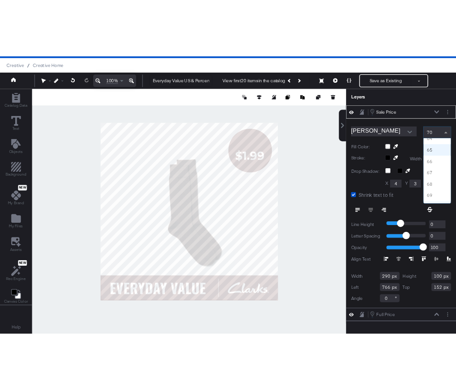
scroll to position [1005, 0]
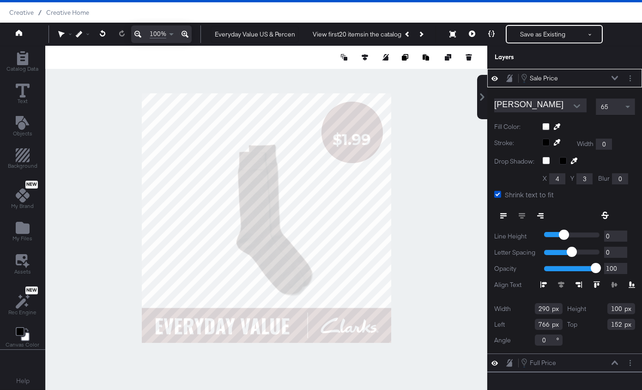
type input "250"
type input "786"
type input "146"
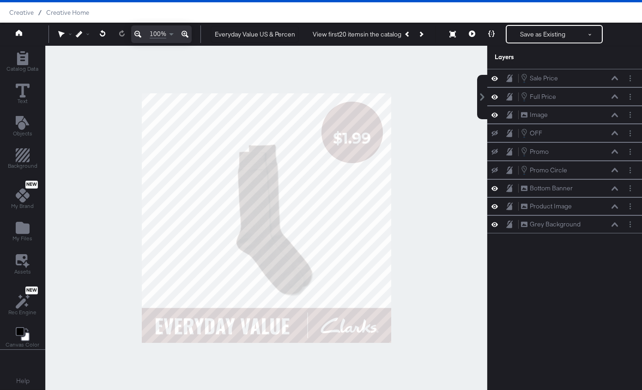
click at [434, 117] on div at bounding box center [266, 218] width 442 height 344
click at [24, 72] on button "Catalog Data" at bounding box center [22, 62] width 43 height 26
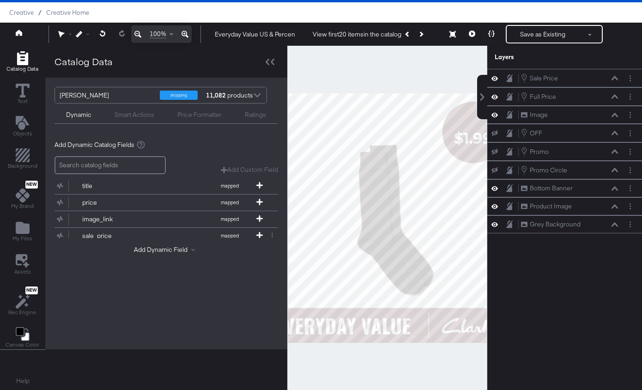
click at [145, 117] on div "Smart Actions" at bounding box center [135, 114] width 40 height 9
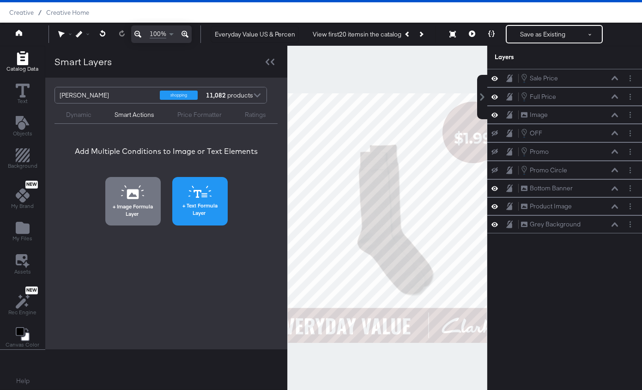
click at [205, 196] on icon at bounding box center [204, 196] width 6 height 1
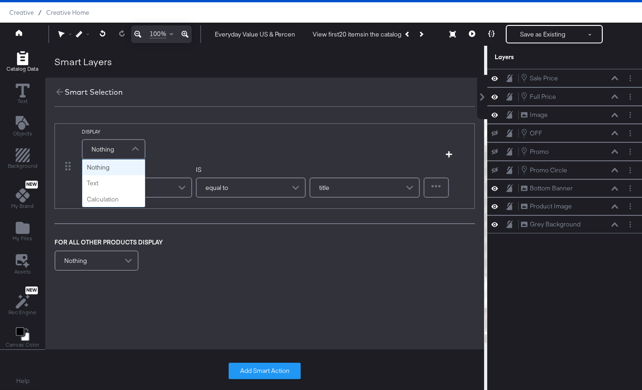
click at [131, 147] on span at bounding box center [136, 149] width 16 height 18
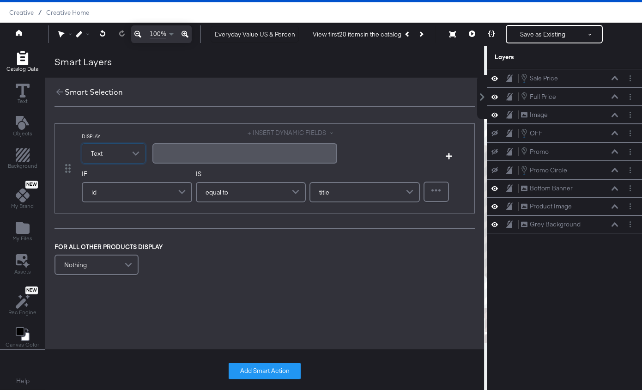
click at [182, 154] on div "﻿" at bounding box center [245, 153] width 174 height 9
click at [276, 133] on button "+ INSERT DYNAMIC FIELDS" at bounding box center [293, 132] width 90 height 9
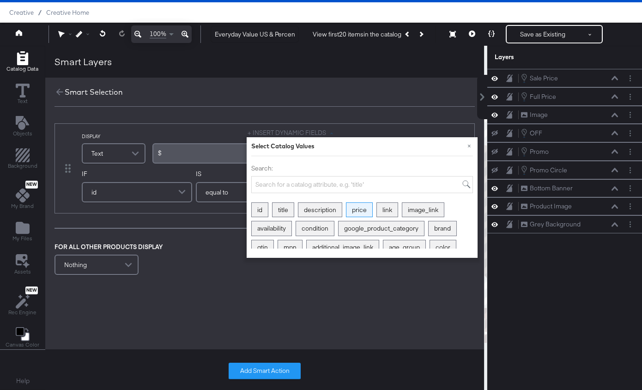
click at [359, 211] on div "price" at bounding box center [359, 210] width 26 height 14
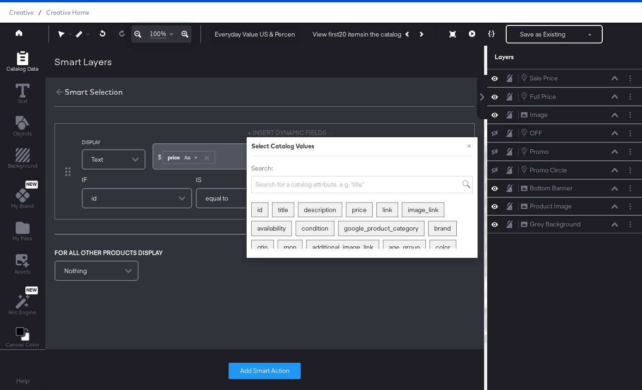
click at [199, 154] on div "Aa" at bounding box center [191, 157] width 22 height 7
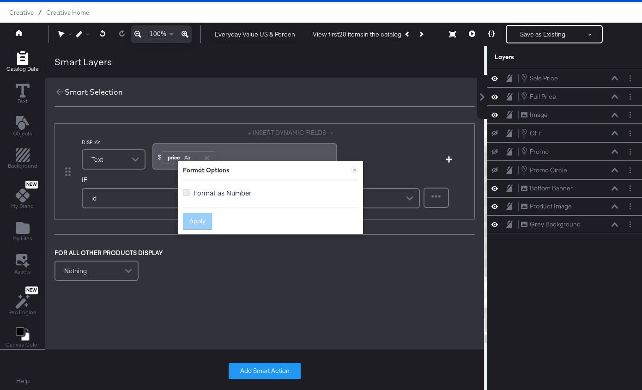
click at [186, 195] on icon at bounding box center [186, 192] width 7 height 7
click at [0, 0] on input "Format as Number" at bounding box center [0, 0] width 0 height 0
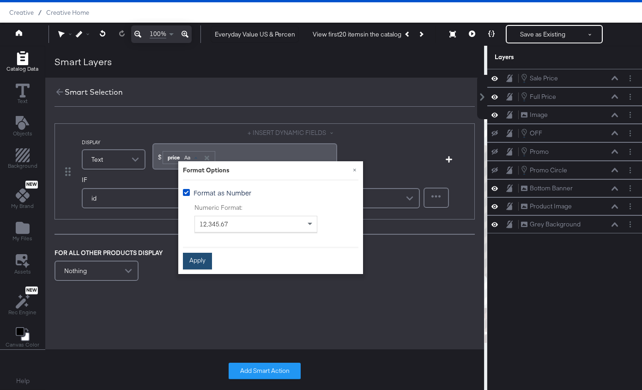
click at [195, 266] on button "Apply" at bounding box center [197, 261] width 29 height 17
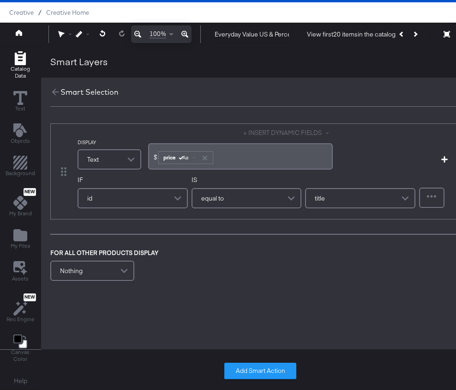
click at [134, 200] on div "id" at bounding box center [133, 198] width 109 height 18
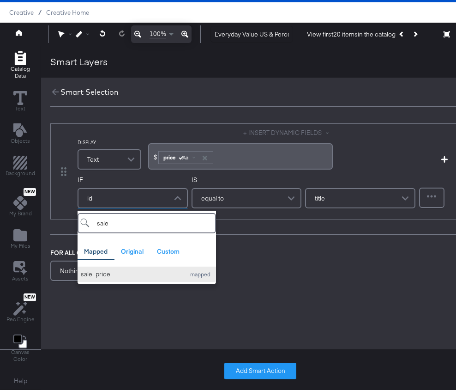
type input "sale"
click at [135, 272] on div "sale_price" at bounding box center [131, 274] width 100 height 9
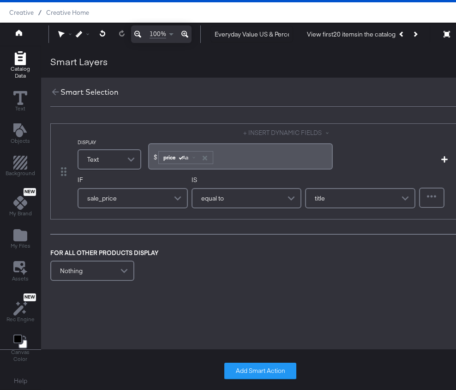
click at [221, 203] on span "equal to" at bounding box center [212, 198] width 23 height 16
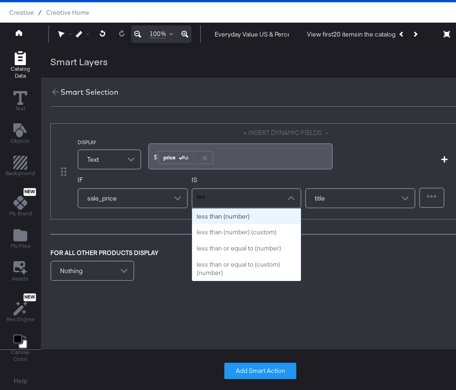
type input "less"
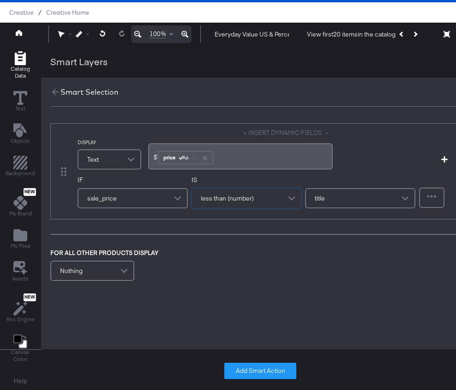
click at [367, 204] on div "title" at bounding box center [360, 198] width 109 height 18
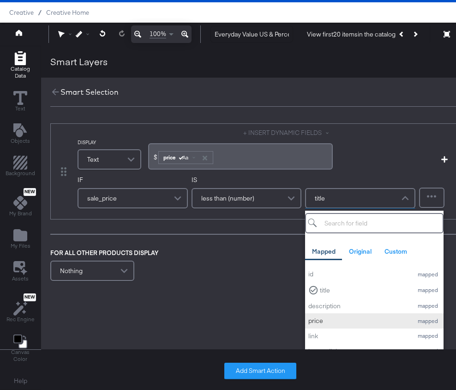
click at [335, 318] on div "price" at bounding box center [358, 320] width 100 height 9
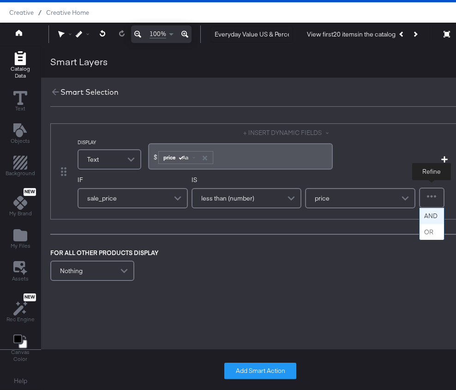
click at [425, 204] on div at bounding box center [432, 197] width 24 height 18
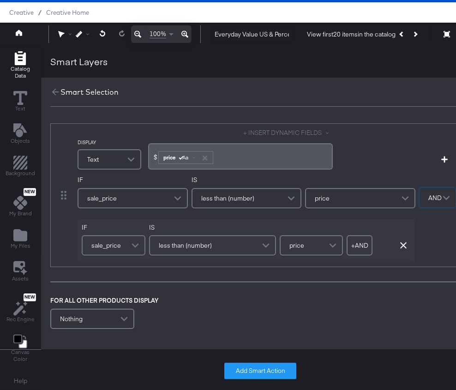
click at [239, 248] on div "less than (number)" at bounding box center [212, 245] width 125 height 18
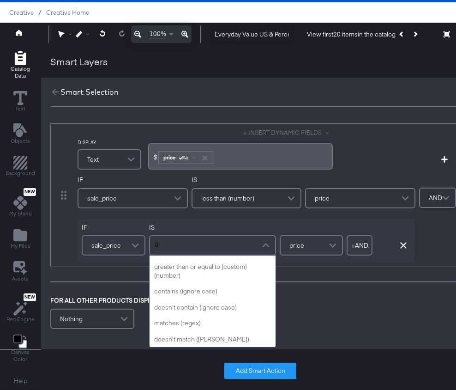
scroll to position [0, 0]
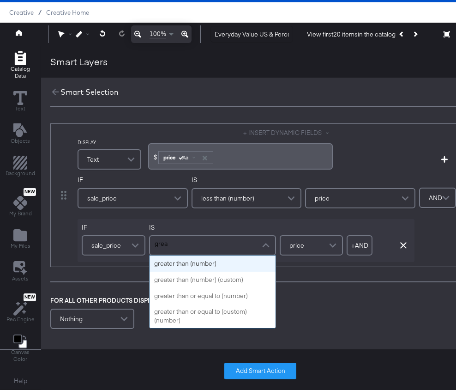
type input "great"
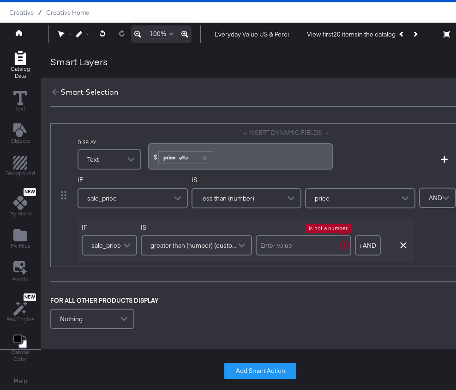
click at [310, 244] on input "text" at bounding box center [304, 245] width 96 height 20
type input "0"
click at [285, 217] on div "IF sale_price IS less than (number) price IF sale_price IS greater than (number…" at bounding box center [247, 218] width 338 height 86
click at [365, 243] on button "+ AND" at bounding box center [364, 245] width 26 height 20
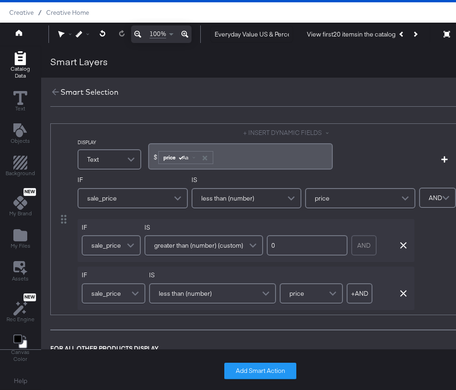
click at [223, 295] on div "less than (number)" at bounding box center [212, 293] width 125 height 18
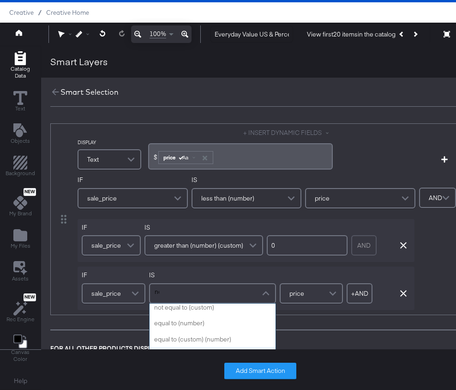
type input "not"
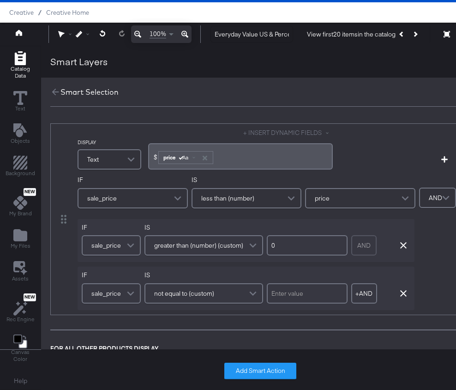
click at [144, 317] on div "DISPLAY Text + INSERT DYNAMIC FIELDS $ ﻿ price Aa ﻿ Add Condition IF sale_price…" at bounding box center [260, 251] width 439 height 274
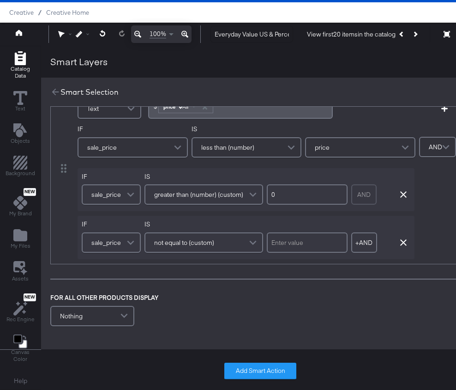
scroll to position [79, 0]
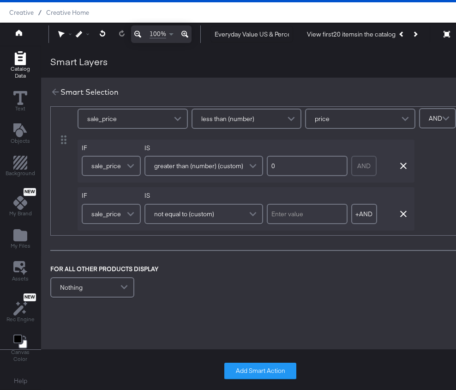
click at [260, 384] on div "Add Smart Action" at bounding box center [260, 371] width 439 height 38
click at [245, 375] on button "Add Smart Action" at bounding box center [260, 370] width 72 height 17
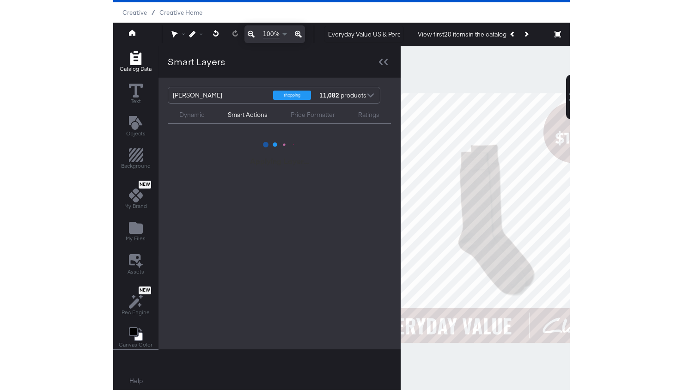
scroll to position [0, 0]
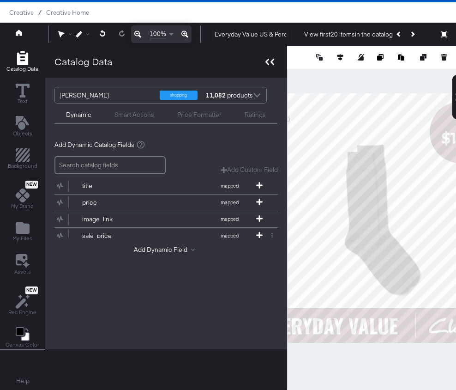
click at [266, 64] on icon at bounding box center [270, 62] width 9 height 6
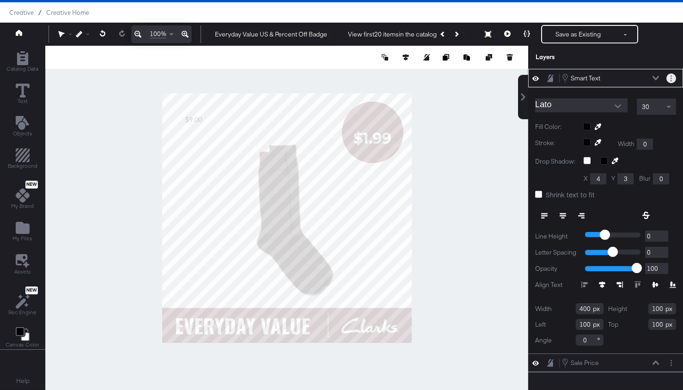
click at [641, 80] on circle "Layer Options" at bounding box center [670, 80] width 1 height 1
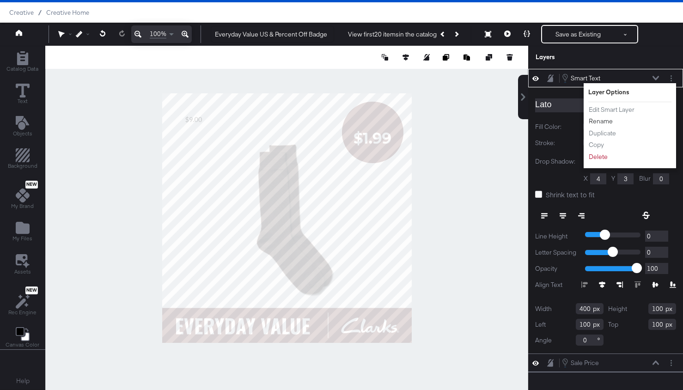
click at [608, 120] on button "Rename" at bounding box center [600, 121] width 25 height 10
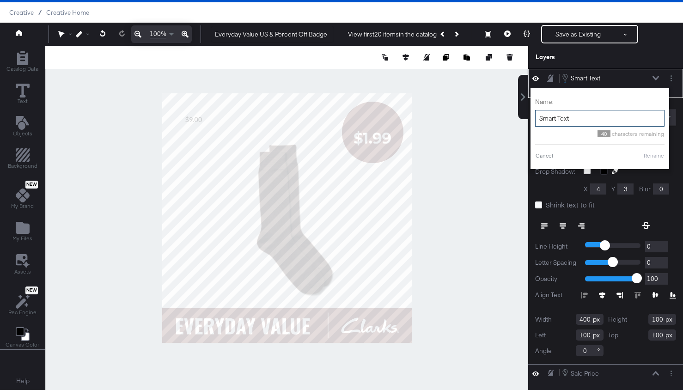
click at [598, 117] on input "Smart Text" at bounding box center [599, 118] width 129 height 17
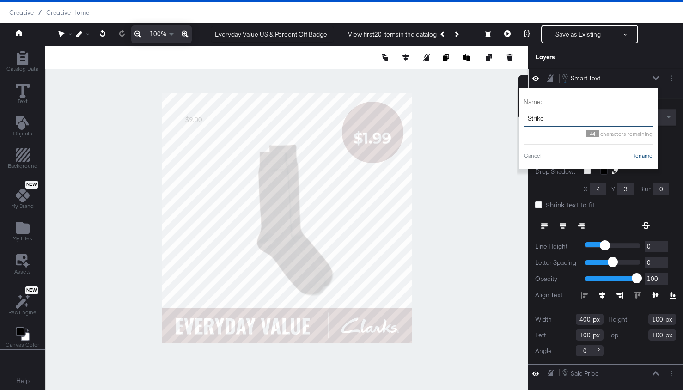
type input "Strike"
click at [641, 157] on button "Rename" at bounding box center [641, 155] width 21 height 8
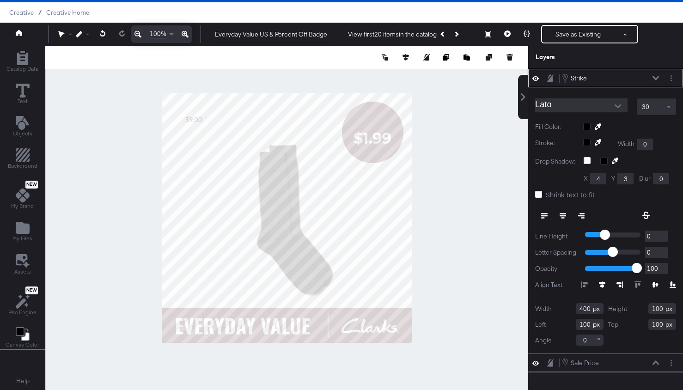
click at [572, 103] on input "Lato" at bounding box center [574, 105] width 79 height 14
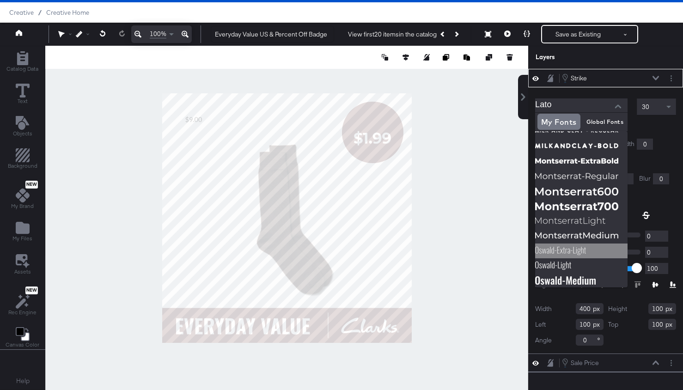
scroll to position [15, 0]
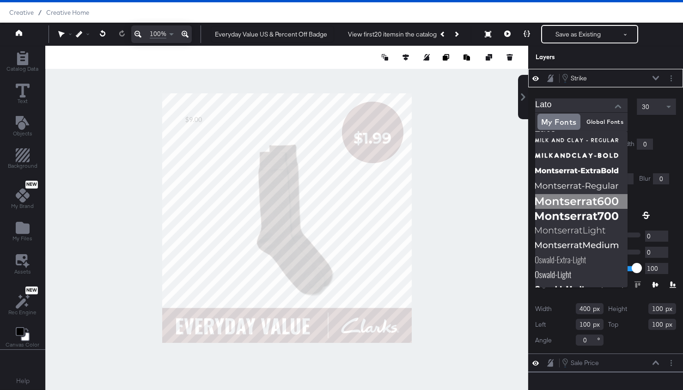
click at [570, 203] on img at bounding box center [581, 201] width 92 height 15
type input "Montserrat Semi-Bold"
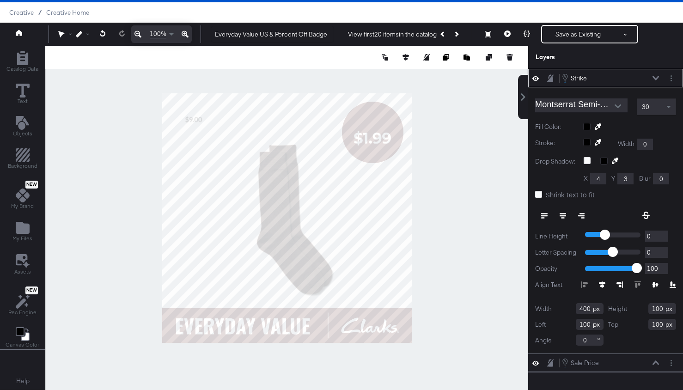
click at [641, 105] on div "30" at bounding box center [656, 107] width 38 height 16
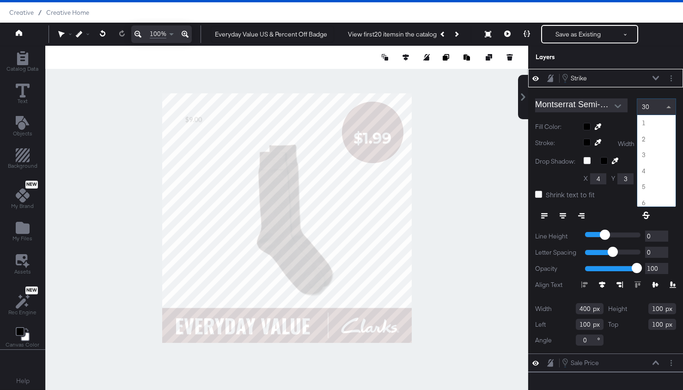
scroll to position [463, 0]
click at [536, 197] on icon at bounding box center [538, 194] width 7 height 7
click at [0, 0] on input "Shrink text to fit" at bounding box center [0, 0] width 0 height 0
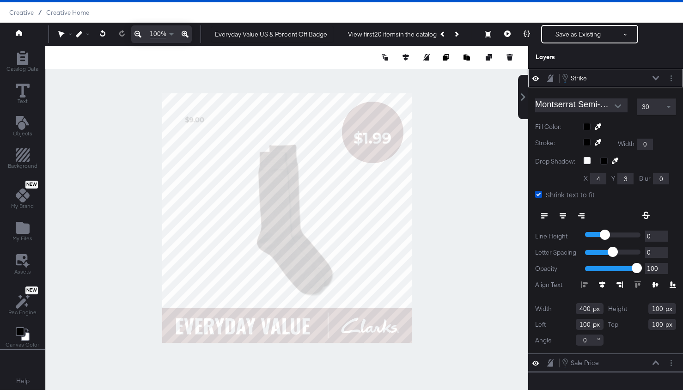
click at [641, 107] on span "30" at bounding box center [644, 107] width 7 height 8
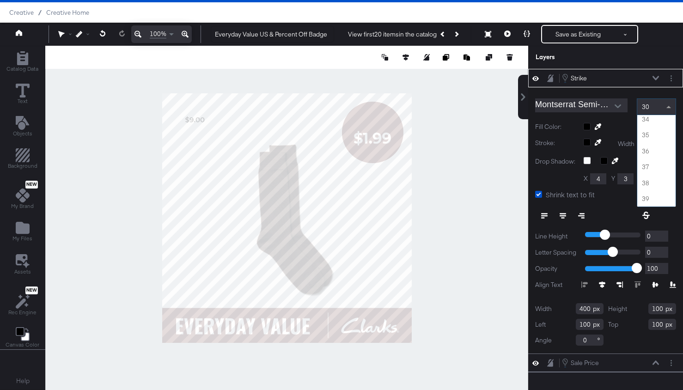
scroll to position [556, 0]
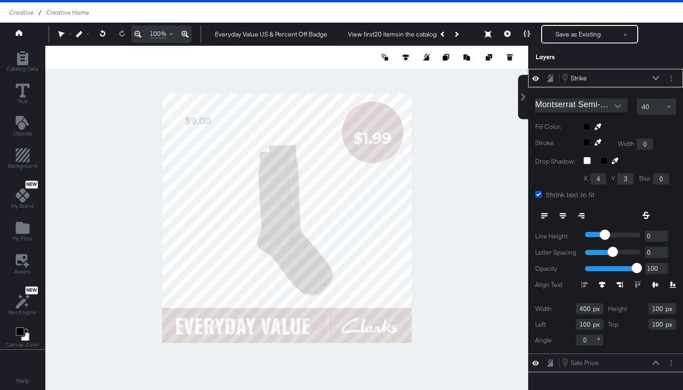
click at [561, 216] on icon at bounding box center [562, 215] width 6 height 6
click at [585, 127] on div at bounding box center [629, 126] width 93 height 7
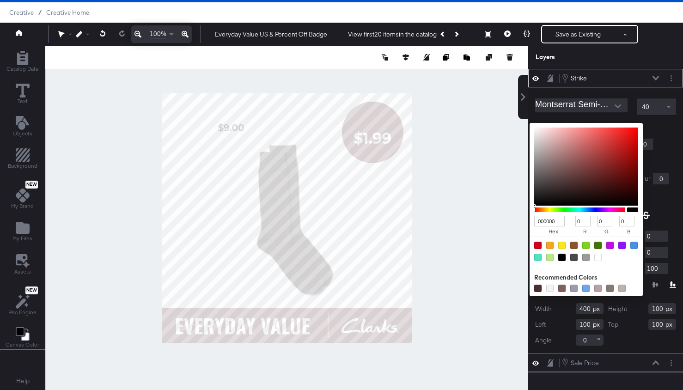
type input "8D7272"
type input "141"
type input "114"
type input "B5A8A8"
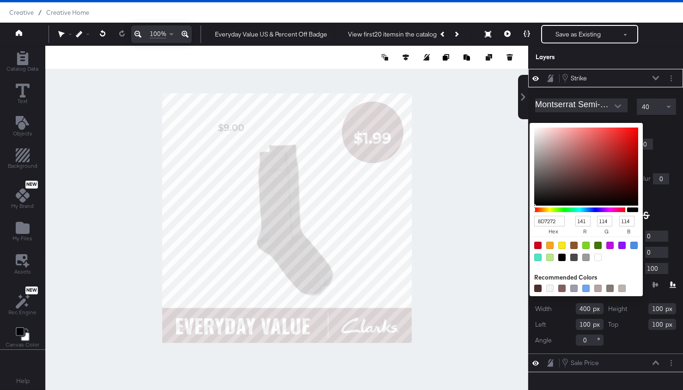
type input "181"
type input "168"
type input "EFEFEF"
type input "239"
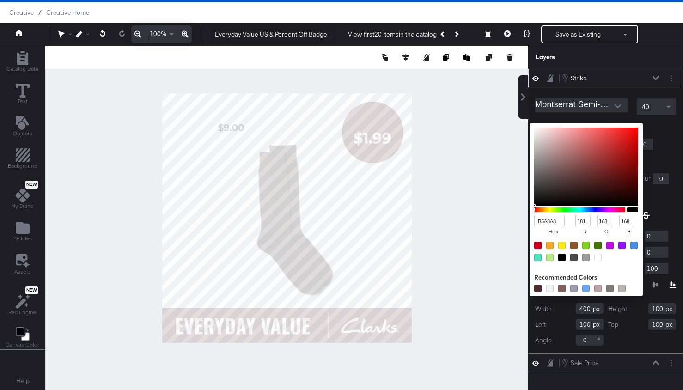
type input "239"
type input "FFFFFF"
type input "255"
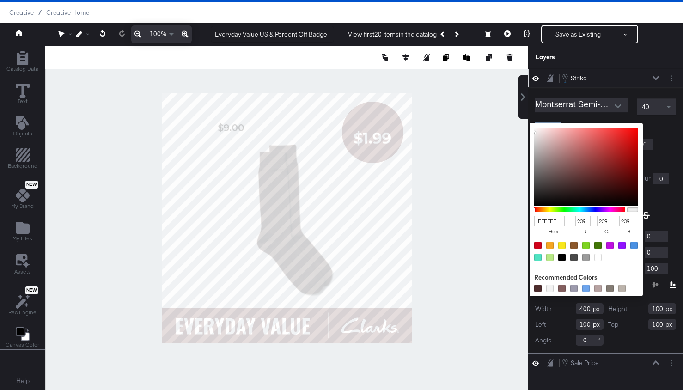
type input "255"
drag, startPoint x: 553, startPoint y: 162, endPoint x: 523, endPoint y: 122, distance: 50.1
click at [528, 122] on div "Strike Strike Montserrat Semi-Bold 40 Fill Color: FFFFFF hex 255 r 255 g 255 b …" at bounding box center [605, 222] width 155 height 307
click at [641, 126] on div "FFFFFF hex 255 r 255 g 255 b 100 a Recommended Colors" at bounding box center [629, 126] width 93 height 7
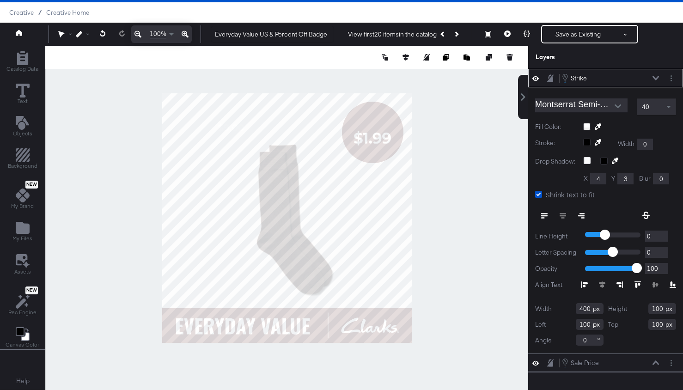
type input "246"
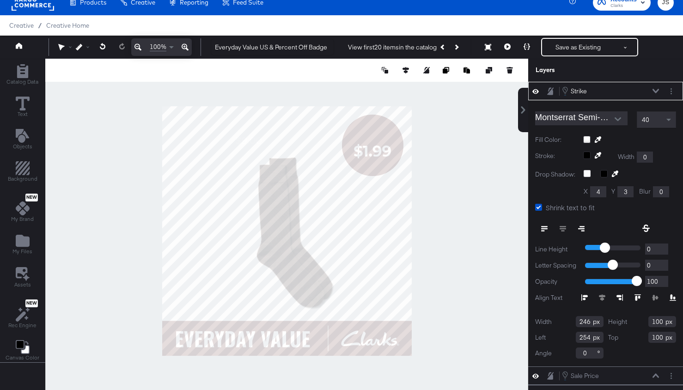
scroll to position [0, 0]
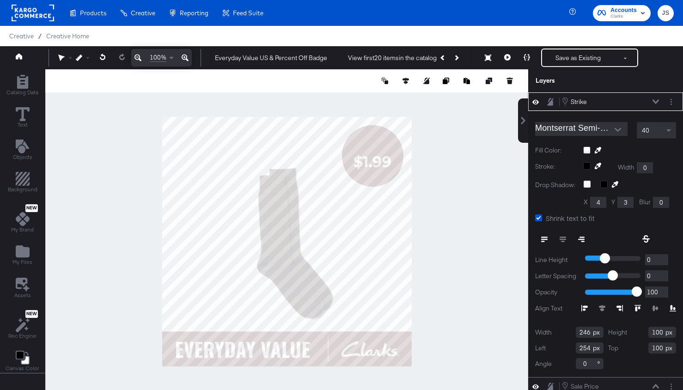
click at [641, 235] on icon at bounding box center [645, 238] width 7 height 7
type input "790"
type input "78"
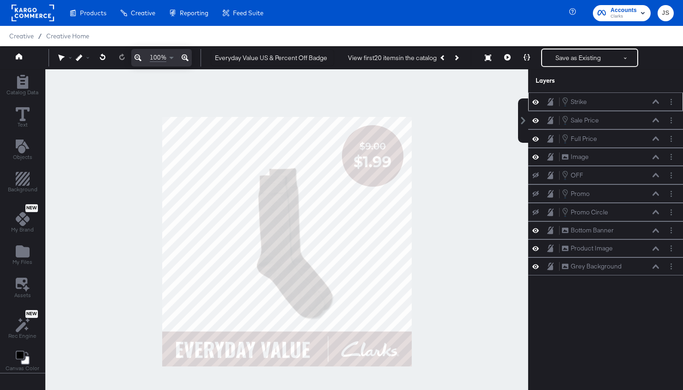
click at [447, 134] on div at bounding box center [286, 241] width 483 height 344
click at [641, 99] on icon at bounding box center [655, 101] width 6 height 5
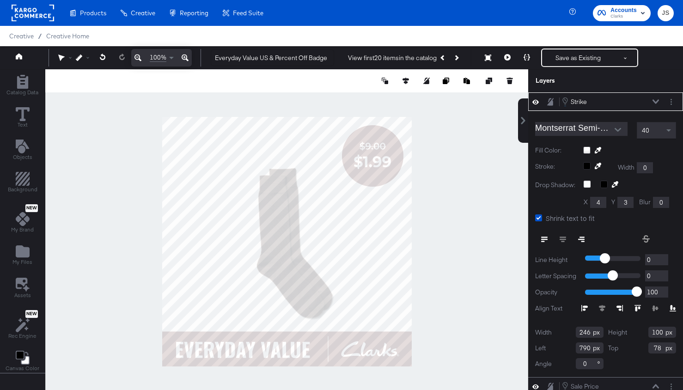
click at [483, 152] on div at bounding box center [286, 241] width 483 height 344
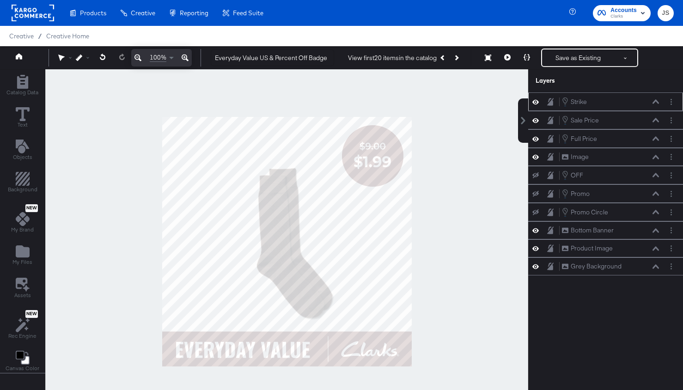
click at [641, 101] on icon at bounding box center [655, 101] width 6 height 5
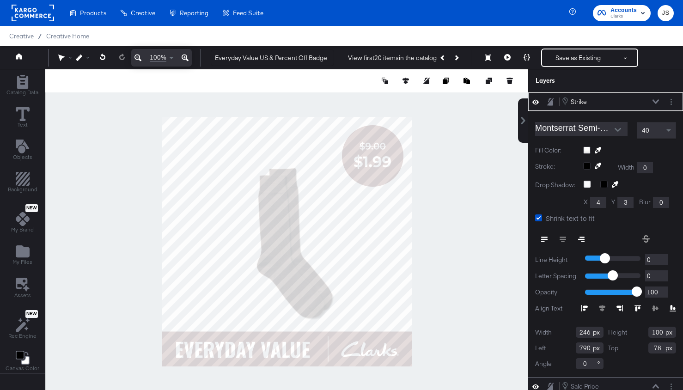
click at [641, 101] on icon at bounding box center [655, 101] width 6 height 5
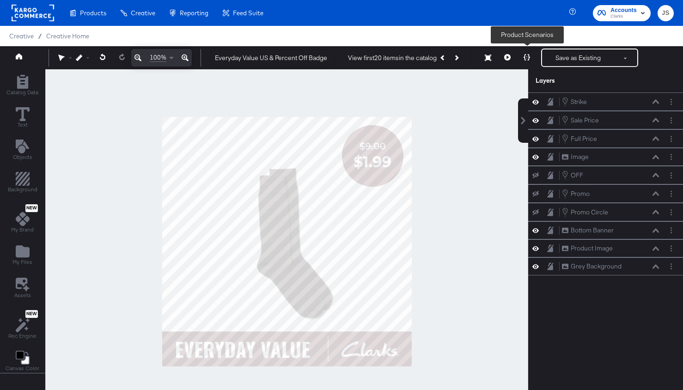
click at [507, 61] on button at bounding box center [506, 57] width 19 height 18
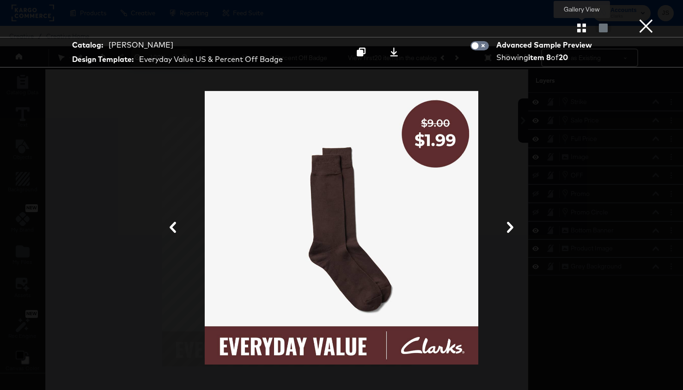
click at [583, 31] on icon "button" at bounding box center [581, 28] width 9 height 9
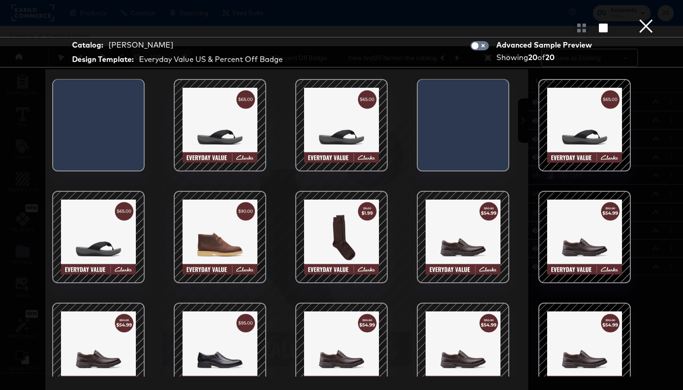
click at [213, 117] on div at bounding box center [220, 125] width 79 height 79
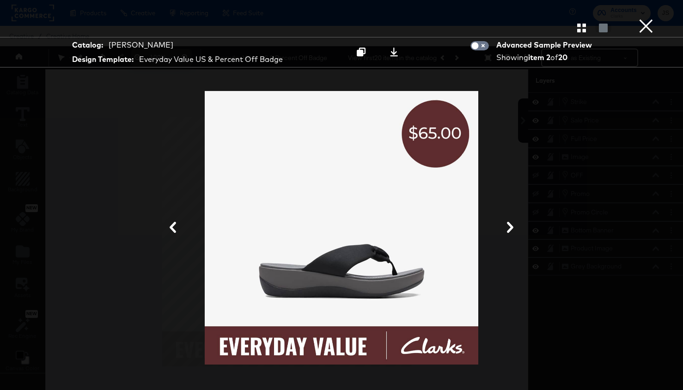
click at [641, 18] on button "×" at bounding box center [645, 9] width 18 height 18
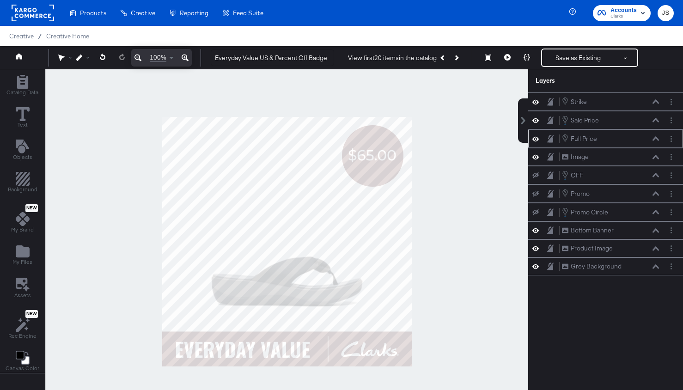
click at [641, 137] on icon at bounding box center [655, 138] width 6 height 5
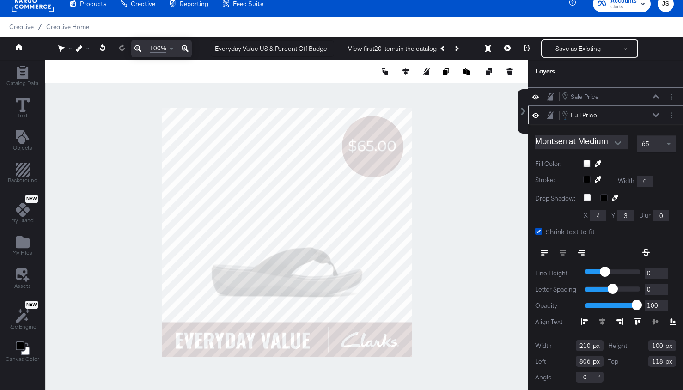
click at [622, 139] on button "Open" at bounding box center [617, 143] width 14 height 14
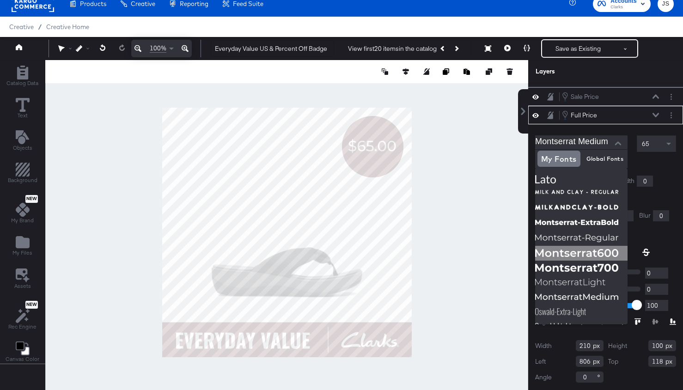
scroll to position [15, 0]
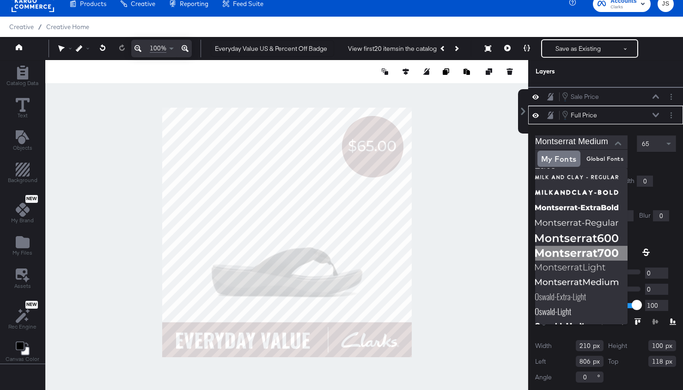
click at [566, 252] on img at bounding box center [581, 253] width 92 height 15
type input "[PERSON_NAME]"
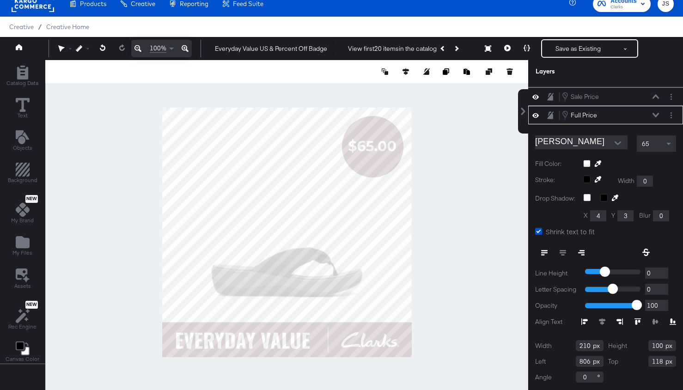
click at [471, 221] on div at bounding box center [286, 232] width 483 height 344
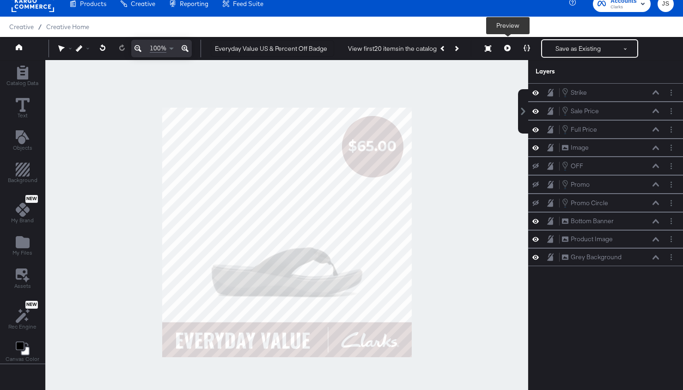
click at [504, 49] on button at bounding box center [506, 48] width 19 height 18
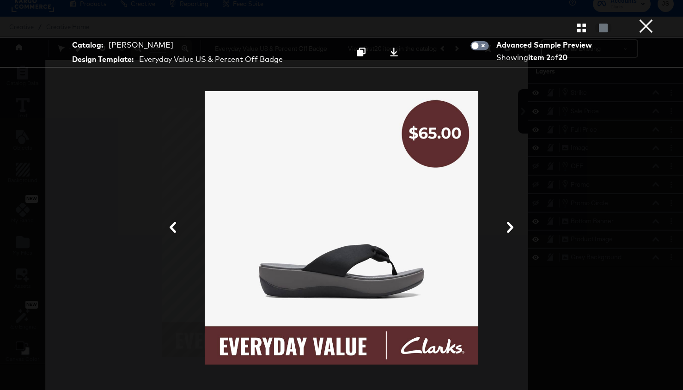
click at [582, 35] on div "Product View" at bounding box center [341, 27] width 683 height 18
click at [581, 32] on icon "button" at bounding box center [581, 28] width 9 height 9
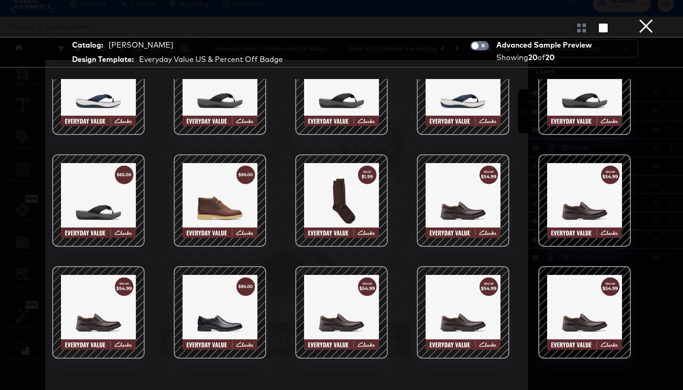
scroll to position [36, 0]
click at [114, 116] on div at bounding box center [98, 89] width 79 height 79
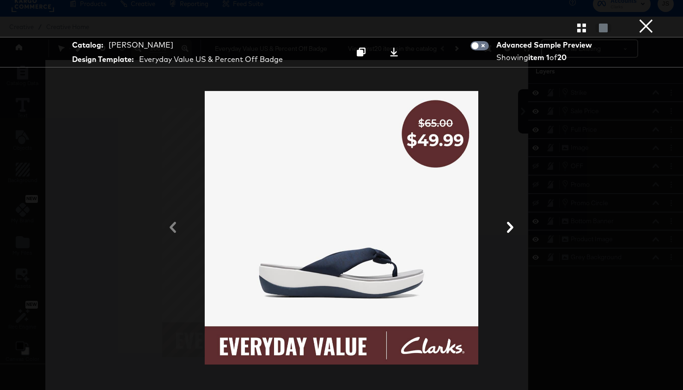
click at [502, 233] on button at bounding box center [510, 227] width 24 height 17
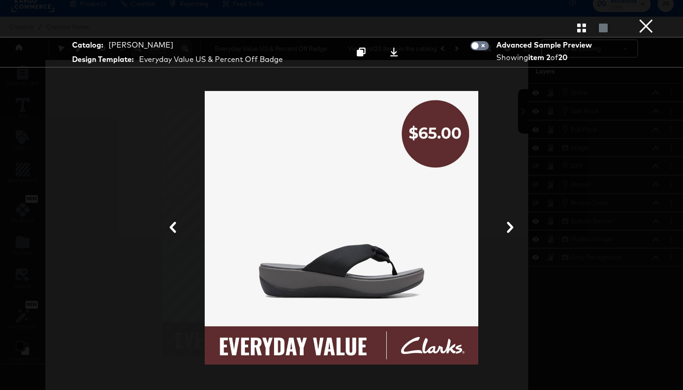
click at [506, 229] on icon at bounding box center [509, 227] width 11 height 11
click at [504, 229] on button at bounding box center [510, 227] width 24 height 17
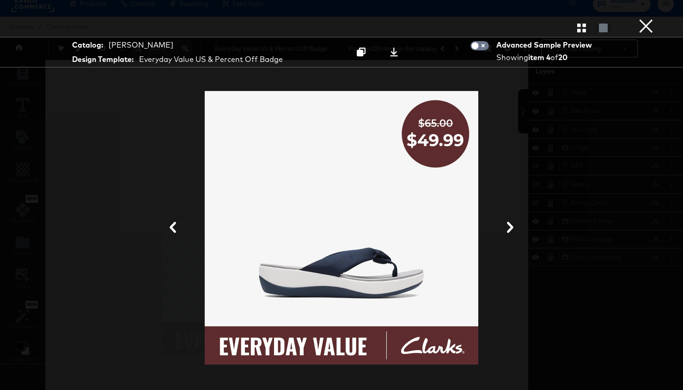
click at [507, 229] on icon at bounding box center [509, 227] width 11 height 11
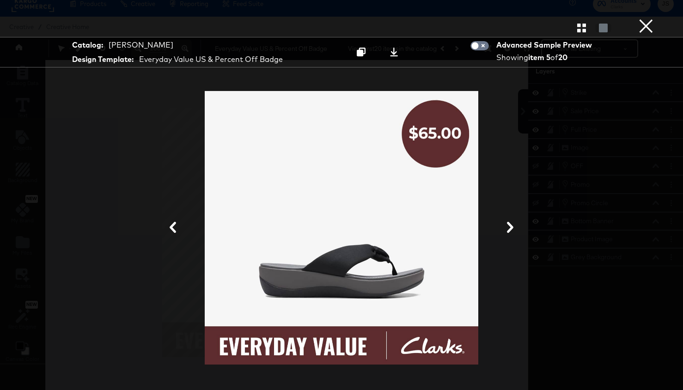
click at [634, 36] on div "Gallery View" at bounding box center [341, 27] width 683 height 18
click at [638, 18] on button "×" at bounding box center [645, 9] width 18 height 18
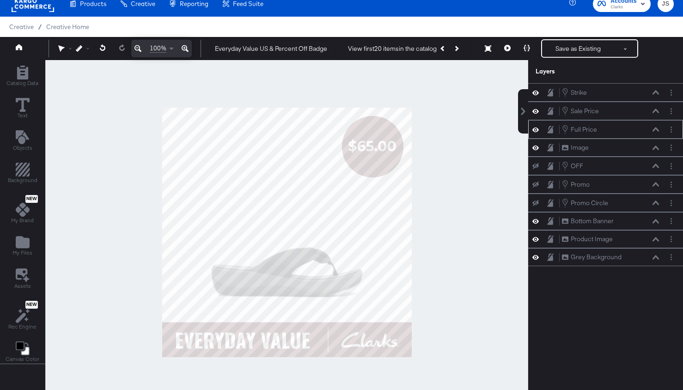
click at [641, 130] on icon at bounding box center [655, 129] width 6 height 4
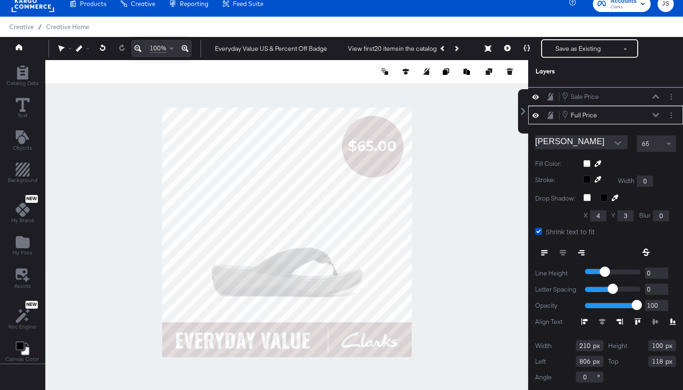
click at [641, 120] on div "Full Price Full Price" at bounding box center [605, 115] width 155 height 18
click at [508, 51] on icon at bounding box center [507, 48] width 6 height 6
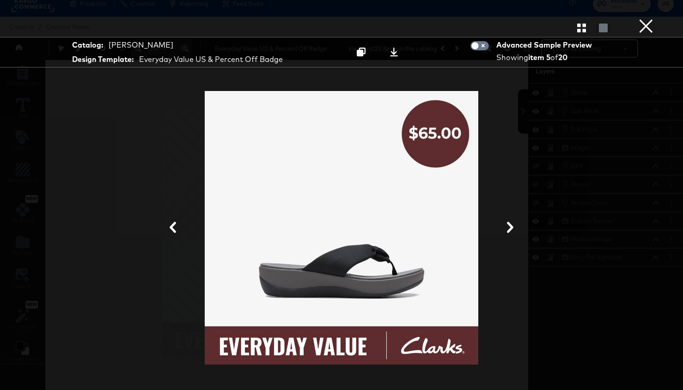
scroll to position [0, 0]
click at [174, 226] on icon at bounding box center [172, 227] width 11 height 11
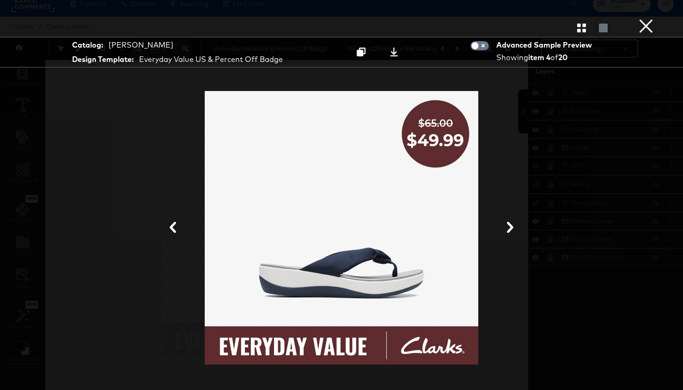
click at [174, 226] on icon at bounding box center [172, 227] width 11 height 11
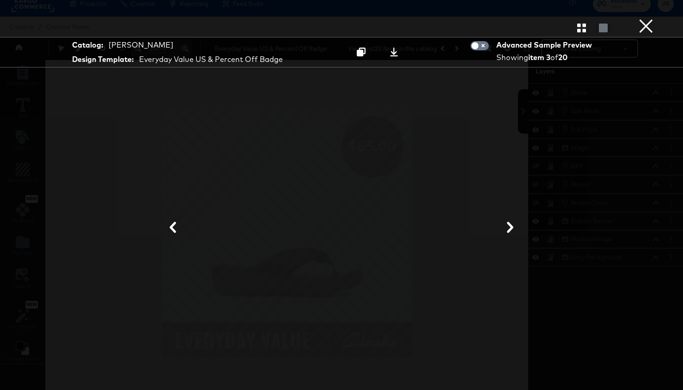
click at [496, 240] on div at bounding box center [341, 227] width 590 height 297
click at [503, 233] on button at bounding box center [510, 227] width 24 height 17
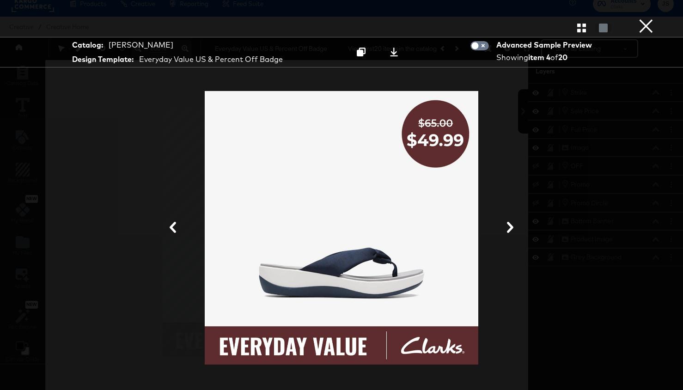
click at [641, 18] on button "×" at bounding box center [645, 9] width 18 height 18
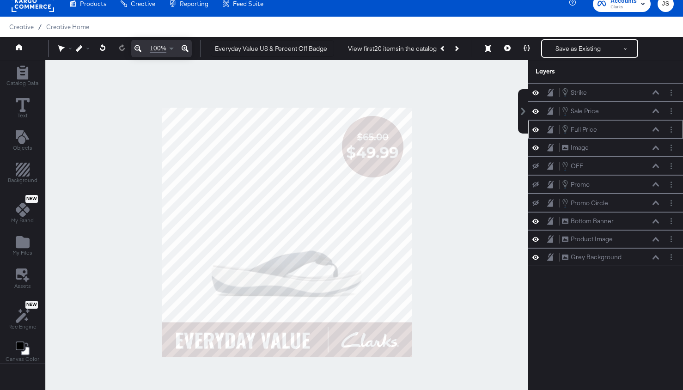
click at [641, 131] on button at bounding box center [655, 130] width 7 height 6
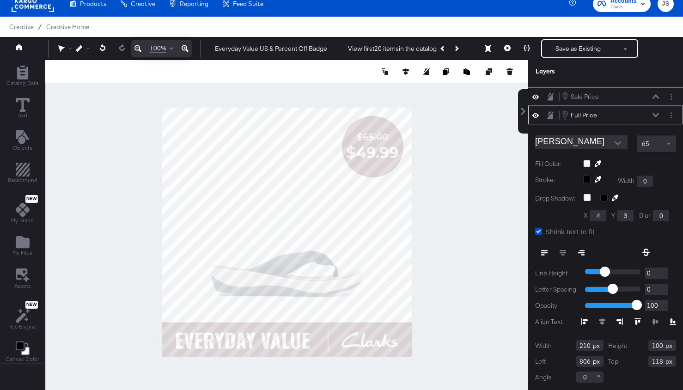
click at [492, 177] on div at bounding box center [286, 232] width 483 height 344
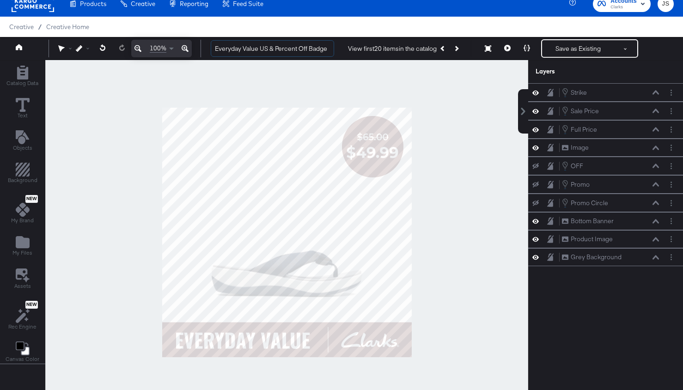
drag, startPoint x: 274, startPoint y: 49, endPoint x: 336, endPoint y: 49, distance: 61.9
click at [336, 49] on div "Everyday Value US & Percent Off Badge View first 20 items in the catalog Resize…" at bounding box center [438, 48] width 470 height 18
type input "Everyday Value US & Price Strike Badge"
click at [523, 50] on button at bounding box center [526, 48] width 19 height 18
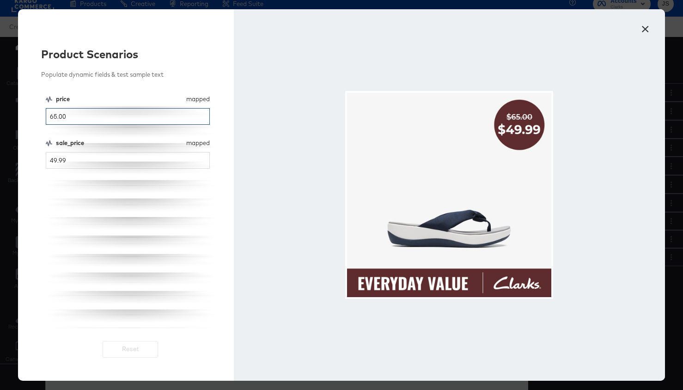
drag, startPoint x: 125, startPoint y: 120, endPoint x: 26, endPoint y: 115, distance: 98.5
click at [26, 115] on div "Product Scenarios Populate dynamic fields & test sample text price mapped price…" at bounding box center [126, 194] width 216 height 371
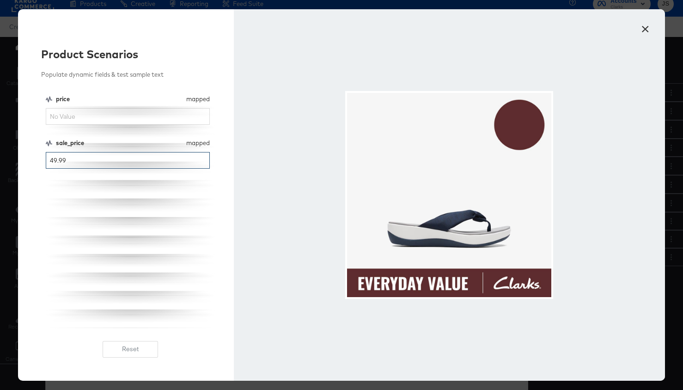
drag, startPoint x: 153, startPoint y: 163, endPoint x: 52, endPoint y: 160, distance: 101.6
click at [52, 160] on input "49.99" at bounding box center [128, 160] width 164 height 17
click at [80, 114] on input "price" at bounding box center [128, 116] width 164 height 17
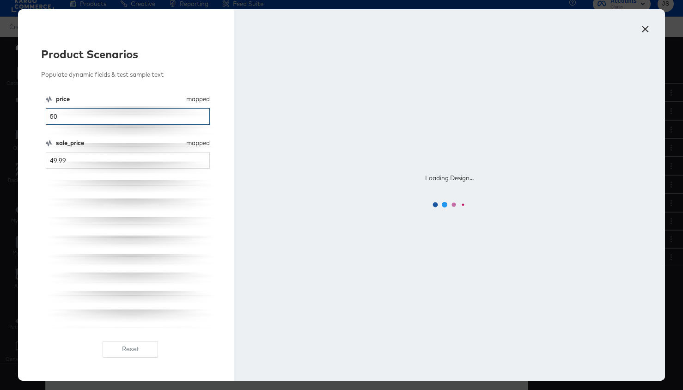
type input "50"
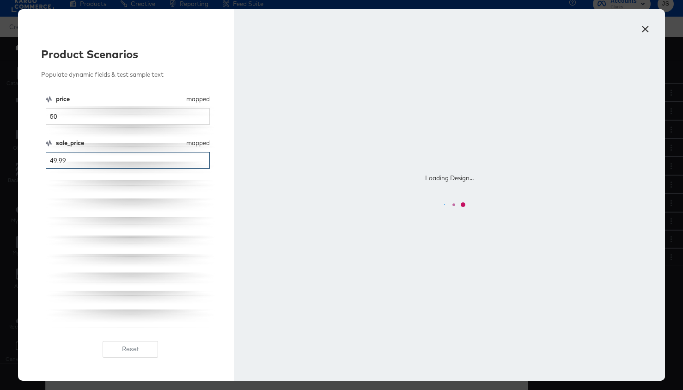
drag, startPoint x: 50, startPoint y: 164, endPoint x: 9, endPoint y: 164, distance: 41.1
click at [9, 164] on div "× Product Scenarios Populate dynamic fields & test sample text price mapped pri…" at bounding box center [341, 195] width 683 height 390
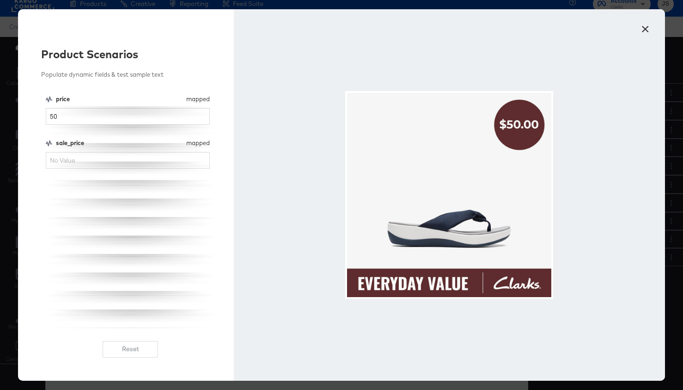
click at [321, 69] on div at bounding box center [449, 194] width 431 height 371
click at [641, 30] on button "×" at bounding box center [644, 26] width 17 height 17
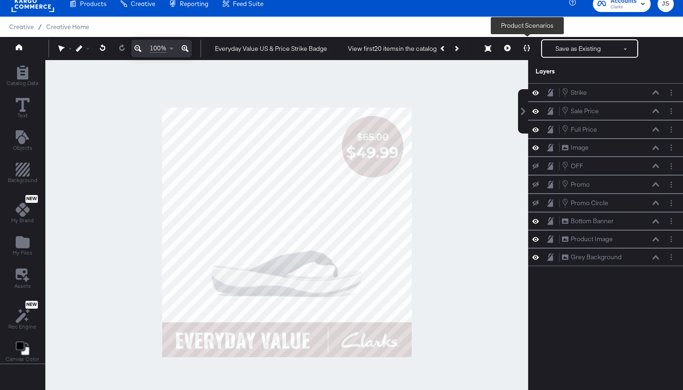
click at [528, 51] on button at bounding box center [526, 48] width 19 height 18
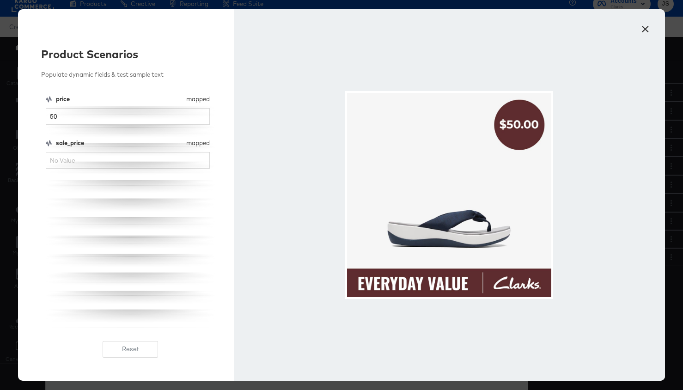
click at [640, 28] on button "×" at bounding box center [644, 26] width 17 height 17
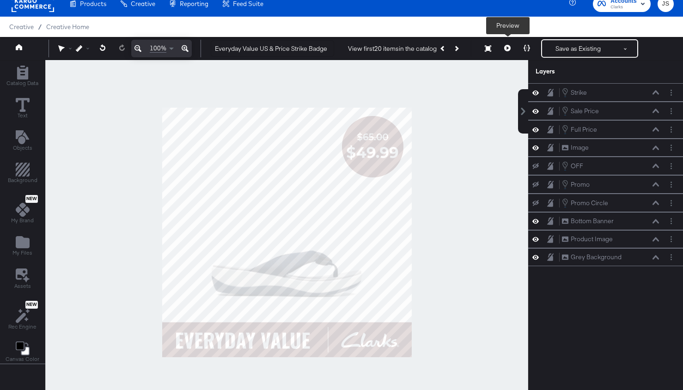
click at [505, 48] on icon at bounding box center [507, 48] width 6 height 6
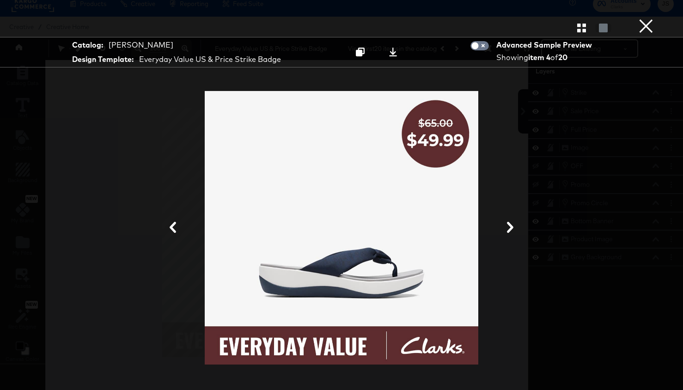
click at [582, 33] on div at bounding box center [341, 27] width 683 height 18
click at [583, 31] on icon "button" at bounding box center [581, 28] width 9 height 9
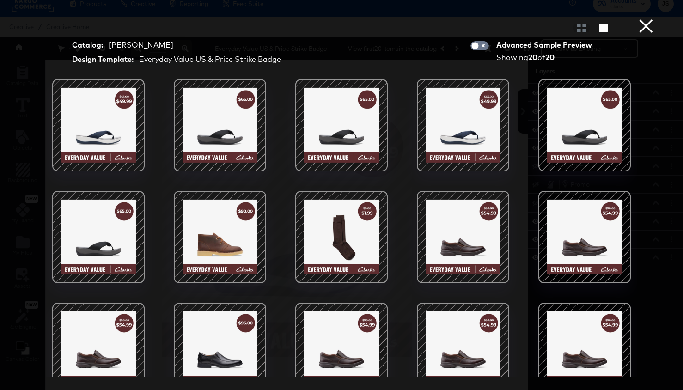
scroll to position [130, 0]
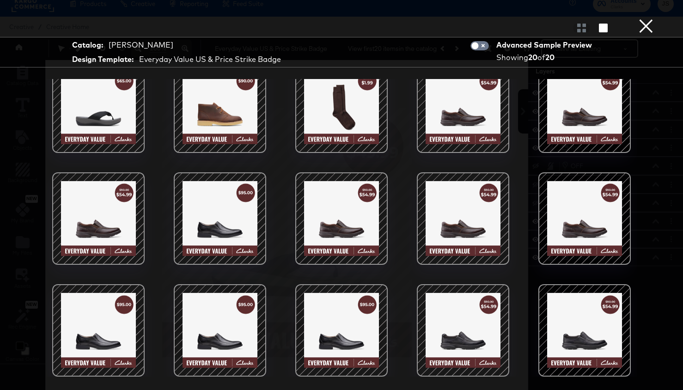
click at [118, 221] on div at bounding box center [98, 218] width 79 height 79
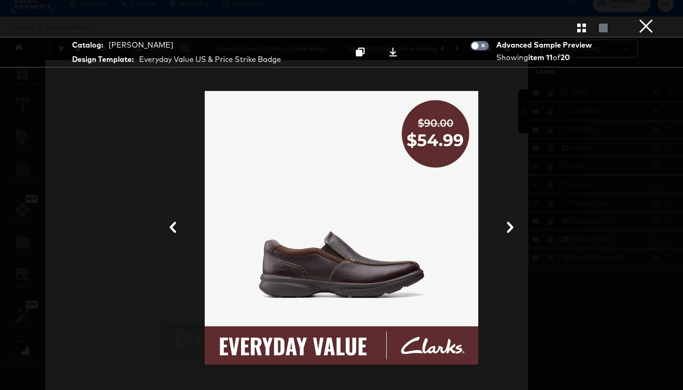
click at [641, 18] on button "×" at bounding box center [645, 9] width 18 height 18
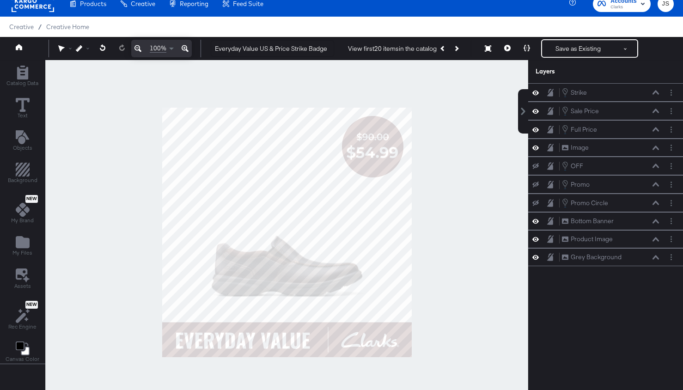
scroll to position [0, 0]
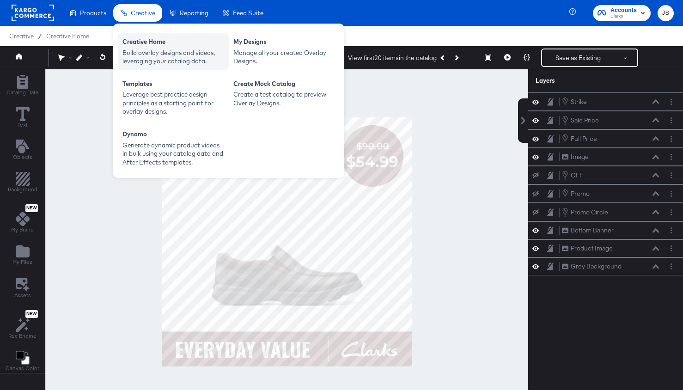
click at [144, 50] on div "Build overlay designs and videos, leveraging your catalog data." at bounding box center [173, 56] width 102 height 17
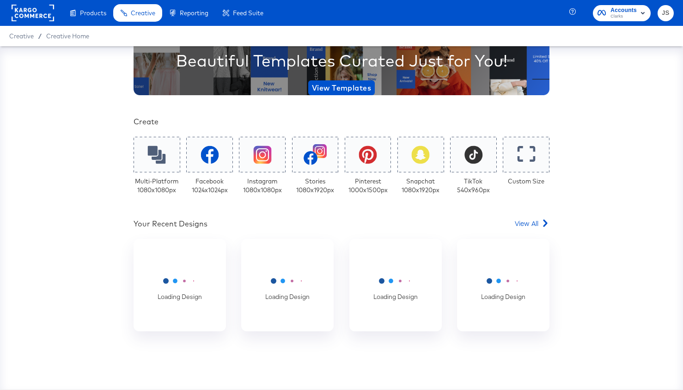
scroll to position [109, 0]
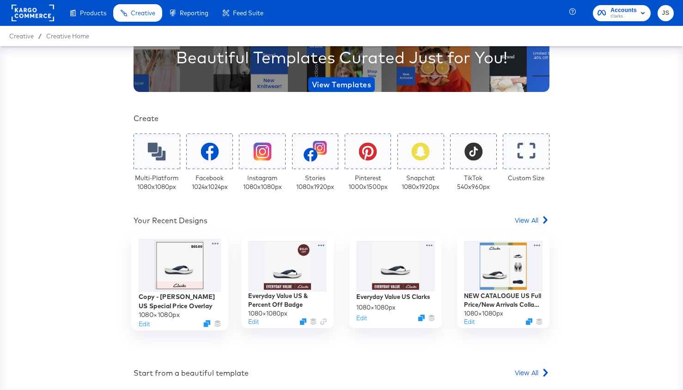
click at [165, 268] on div at bounding box center [180, 266] width 83 height 54
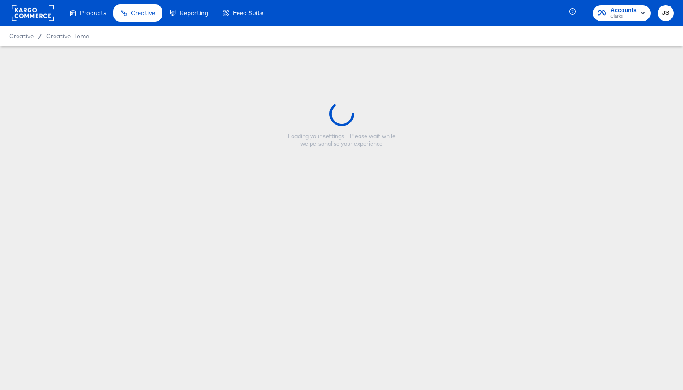
type input "Copy - Clarks US Special Price Overlay"
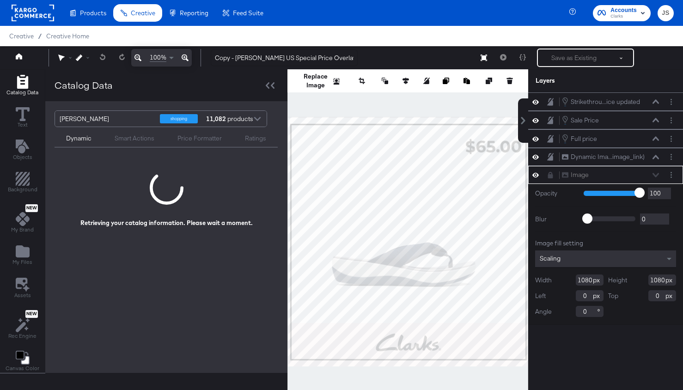
scroll to position [3, 0]
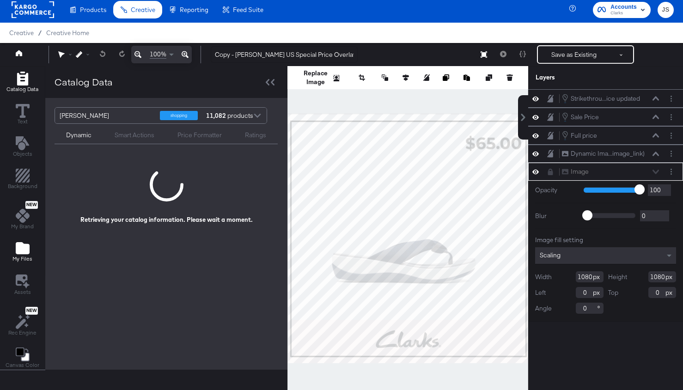
click at [25, 252] on icon "Add Files" at bounding box center [23, 248] width 14 height 12
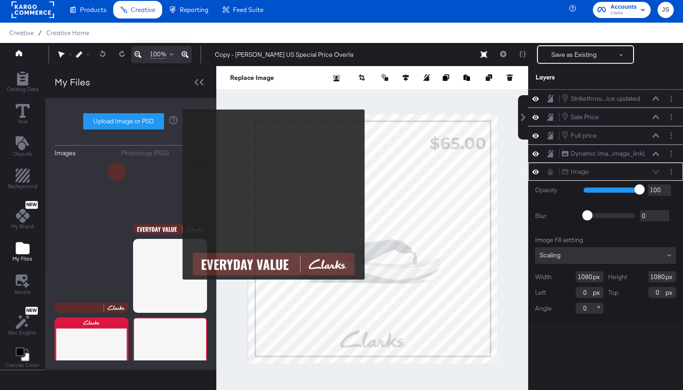
click at [176, 194] on img at bounding box center [170, 197] width 74 height 74
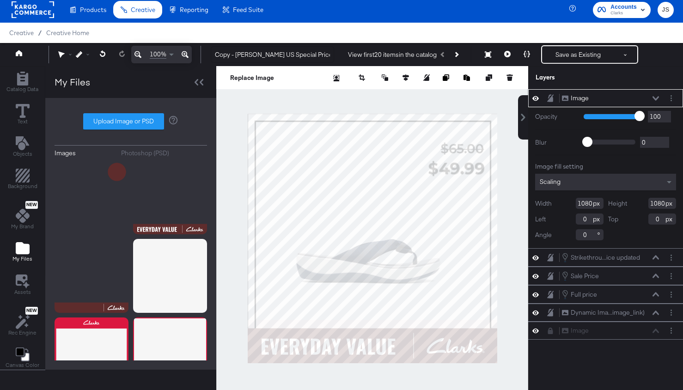
click at [641, 97] on icon at bounding box center [655, 98] width 6 height 4
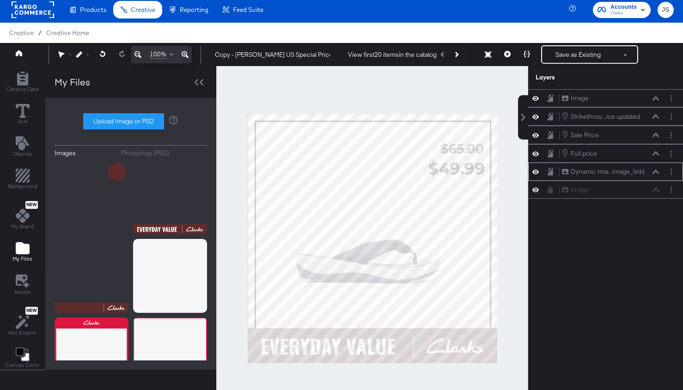
click at [532, 170] on button at bounding box center [535, 171] width 7 height 9
click at [532, 170] on button at bounding box center [535, 171] width 7 height 7
click at [534, 187] on icon at bounding box center [535, 190] width 6 height 8
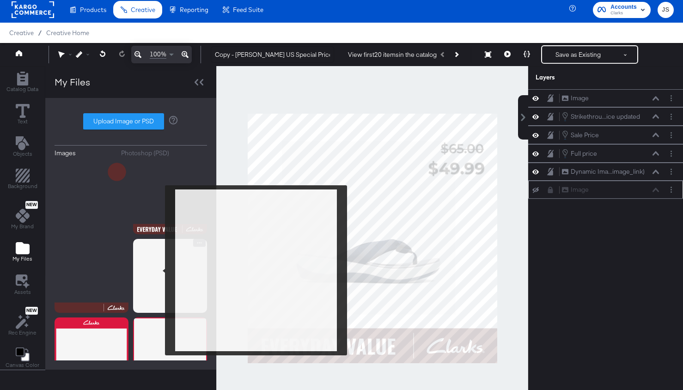
click at [159, 270] on img at bounding box center [170, 276] width 74 height 74
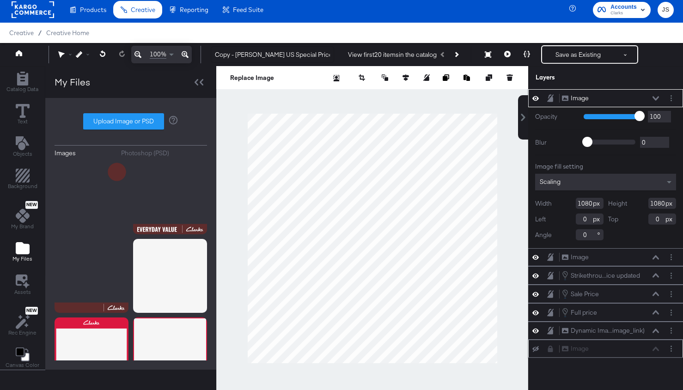
click at [641, 98] on icon at bounding box center [655, 98] width 6 height 4
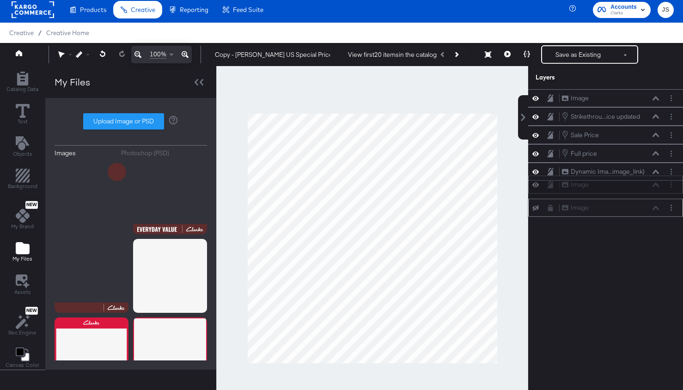
drag, startPoint x: 639, startPoint y: 97, endPoint x: 639, endPoint y: 187, distance: 90.0
click at [639, 188] on div "Image Image" at bounding box center [610, 185] width 98 height 10
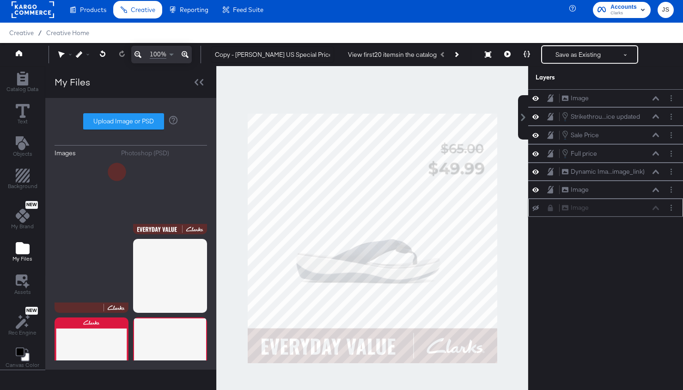
click at [538, 204] on button at bounding box center [535, 207] width 7 height 7
click at [538, 204] on button at bounding box center [535, 207] width 7 height 9
click at [641, 209] on button "Layer Options" at bounding box center [671, 208] width 10 height 10
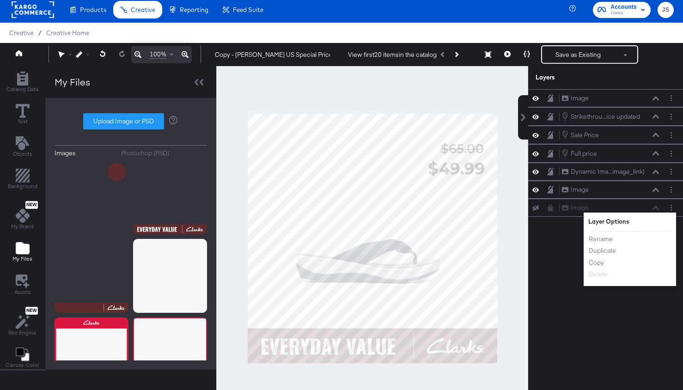
click at [598, 296] on div "Image Image Strikethrou...ice updated Strikethrough Price updated Sale Price Sa…" at bounding box center [605, 242] width 155 height 307
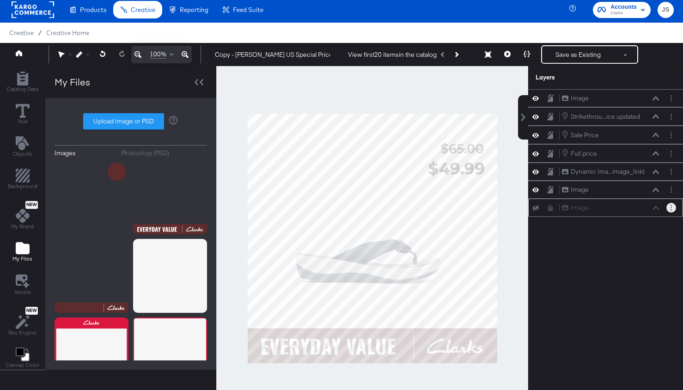
click at [641, 206] on icon "Layer Options" at bounding box center [670, 208] width 1 height 6
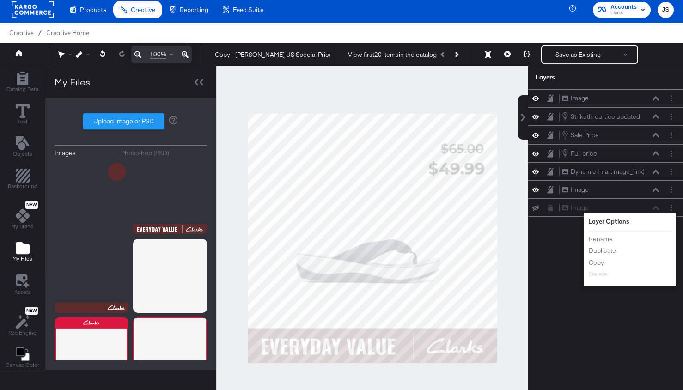
click at [560, 247] on div "Image Image Strikethrou...ice updated Strikethrough Price updated Sale Price Sa…" at bounding box center [605, 242] width 155 height 307
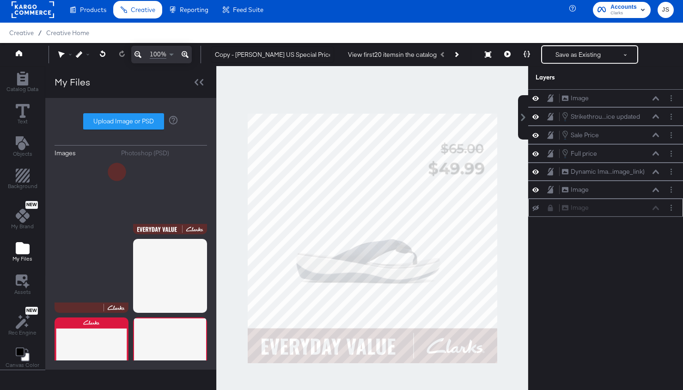
drag, startPoint x: 534, startPoint y: 209, endPoint x: 588, endPoint y: 209, distance: 54.5
click at [534, 209] on icon at bounding box center [535, 208] width 6 height 6
click at [641, 209] on icon "Layer Options" at bounding box center [670, 208] width 1 height 6
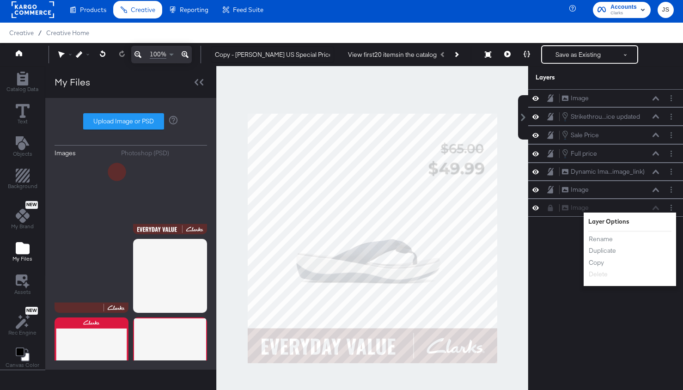
click at [558, 235] on div "Image Image Strikethrou...ice updated Strikethrough Price updated Sale Price Sa…" at bounding box center [605, 242] width 155 height 307
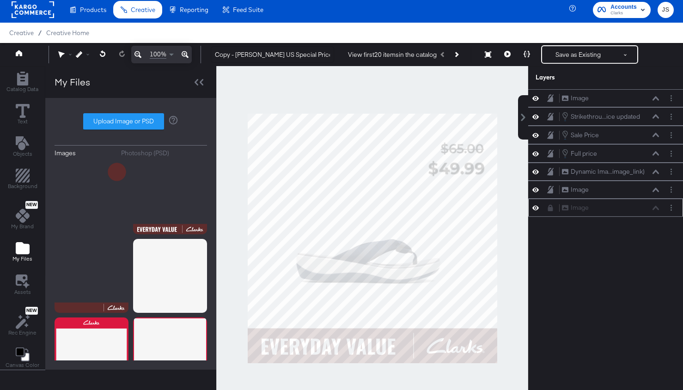
click at [536, 208] on icon at bounding box center [535, 208] width 6 height 8
click at [552, 209] on icon at bounding box center [550, 208] width 5 height 6
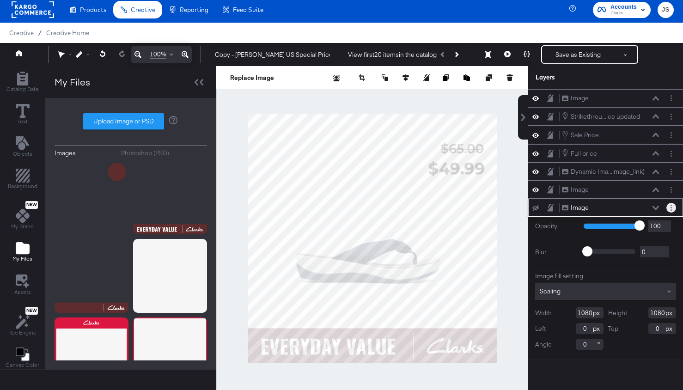
click at [641, 206] on button "Layer Options" at bounding box center [671, 208] width 10 height 10
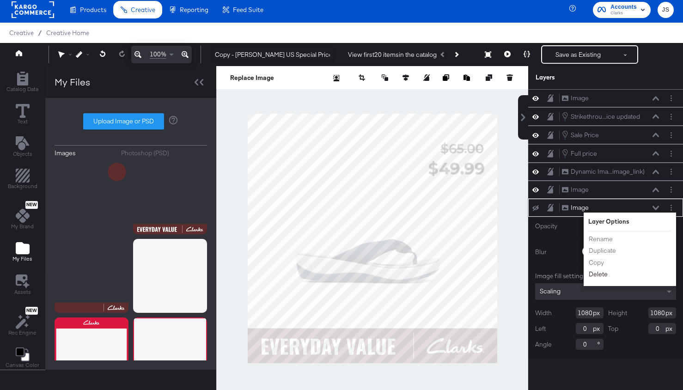
click at [601, 275] on button "Delete" at bounding box center [598, 274] width 20 height 10
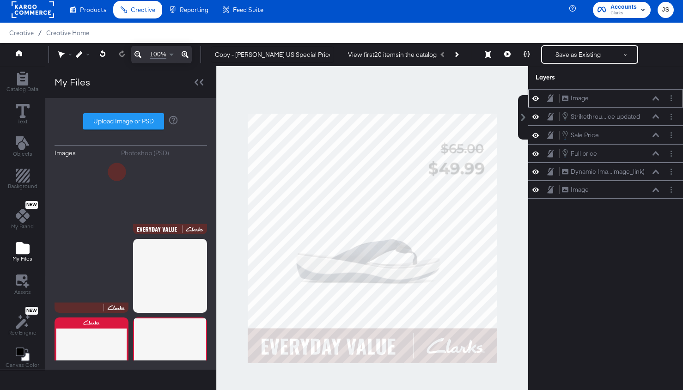
click at [536, 97] on icon at bounding box center [535, 98] width 6 height 5
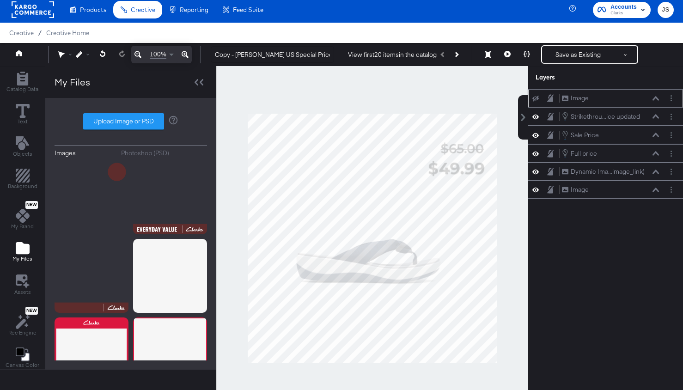
click at [536, 97] on icon at bounding box center [535, 99] width 6 height 6
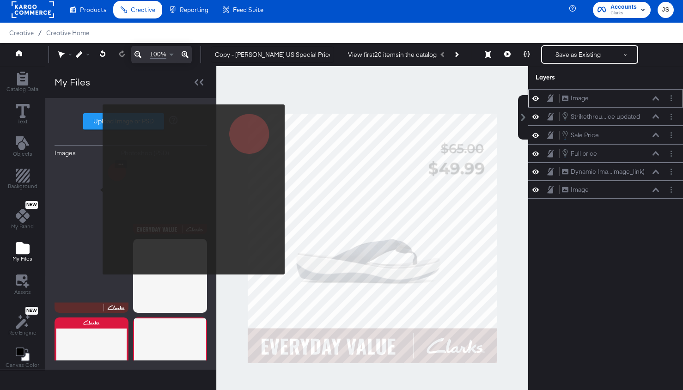
click at [97, 189] on img at bounding box center [91, 197] width 74 height 74
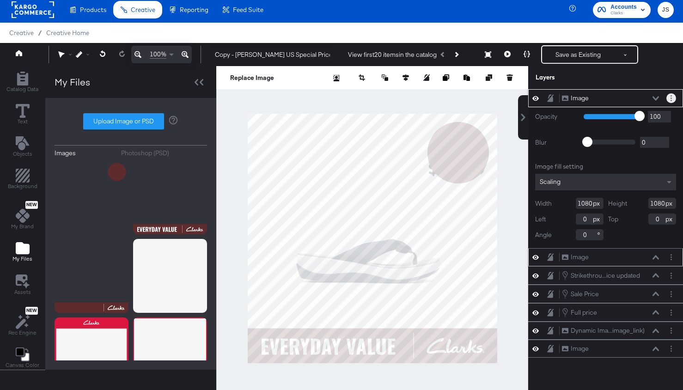
click at [641, 101] on button "Layer Options" at bounding box center [671, 98] width 10 height 10
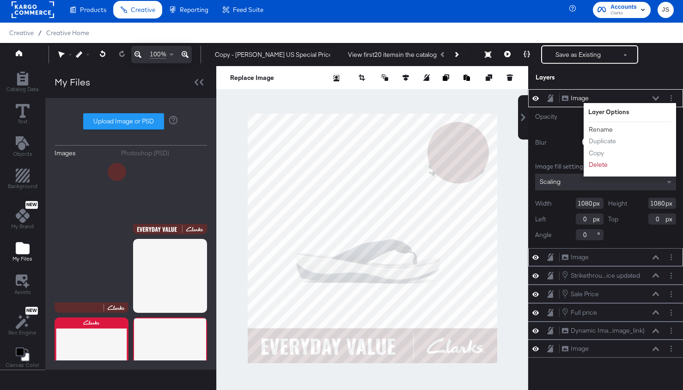
click at [611, 127] on button "Rename" at bounding box center [600, 130] width 25 height 10
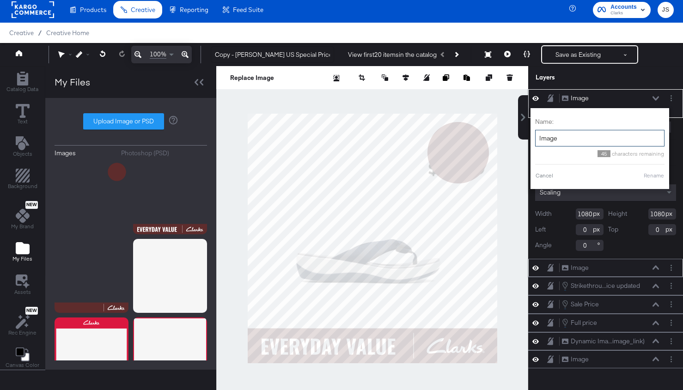
click at [591, 143] on input "Image" at bounding box center [599, 138] width 129 height 17
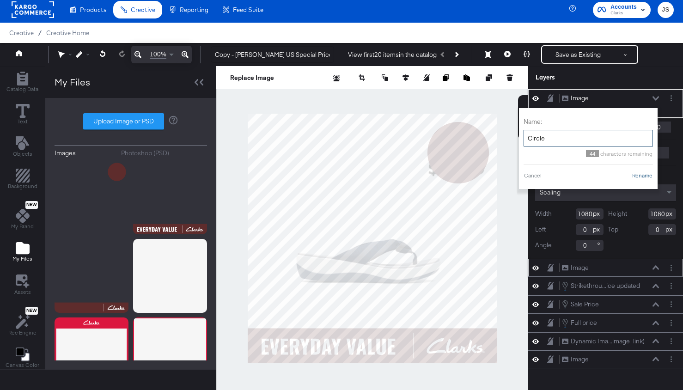
type input "Circle"
click at [641, 173] on button "Rename" at bounding box center [641, 175] width 21 height 8
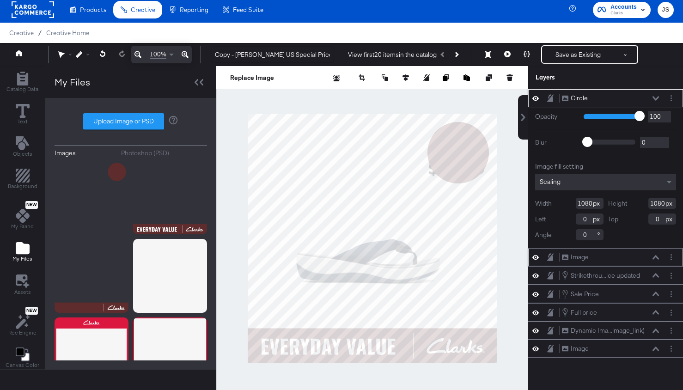
click at [641, 99] on icon at bounding box center [655, 98] width 6 height 4
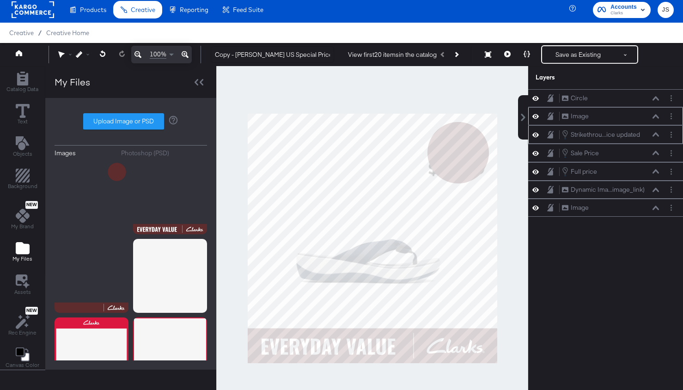
click at [641, 132] on div "Strikethrou...ice updated Strikethrough Price updated" at bounding box center [610, 134] width 98 height 10
drag, startPoint x: 644, startPoint y: 141, endPoint x: 643, endPoint y: 103, distance: 37.4
click at [641, 103] on div "Strikethrou...ice updated Strikethrough Price updated" at bounding box center [604, 101] width 155 height 18
drag, startPoint x: 632, startPoint y: 154, endPoint x: 632, endPoint y: 115, distance: 38.8
click at [632, 115] on div "Sale Price Sale Price" at bounding box center [610, 120] width 98 height 10
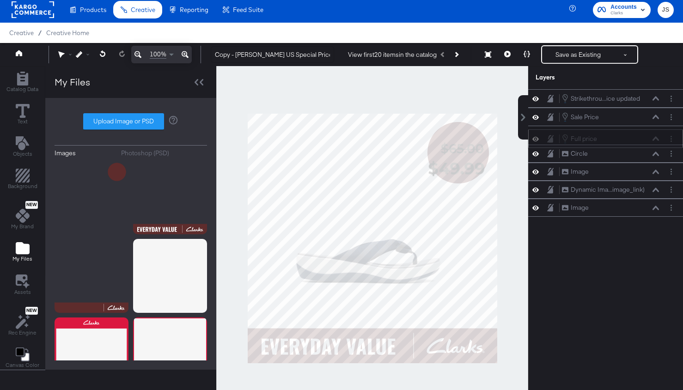
drag, startPoint x: 628, startPoint y: 170, endPoint x: 628, endPoint y: 134, distance: 35.6
click at [628, 134] on div "Full price Full price" at bounding box center [610, 138] width 98 height 10
click at [641, 100] on icon at bounding box center [655, 98] width 6 height 5
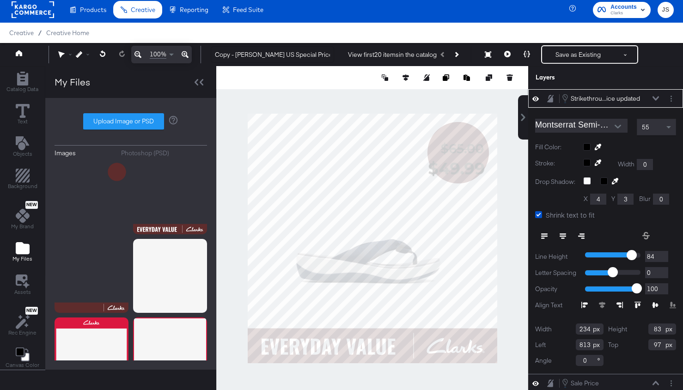
click at [585, 147] on div at bounding box center [629, 146] width 93 height 7
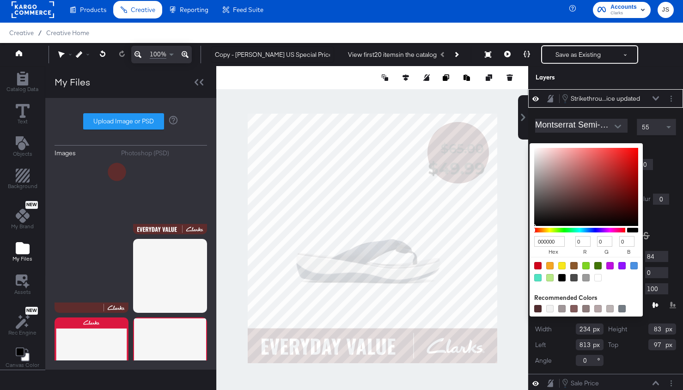
type input "C98787"
type input "201"
type input "135"
type input "C99A9A"
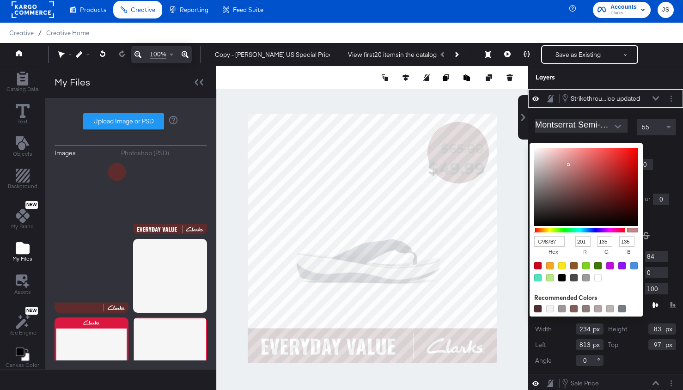
type input "154"
type input "E3E3E3"
type input "227"
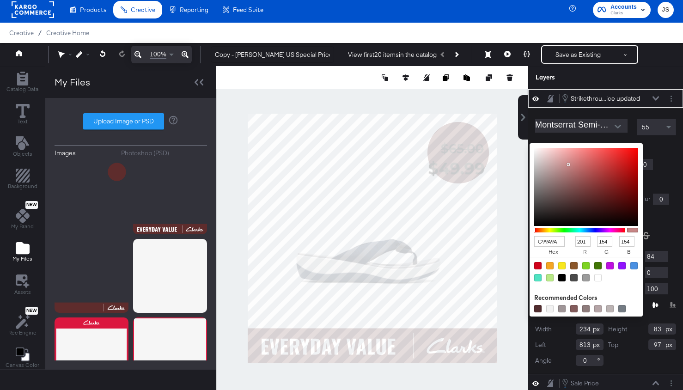
type input "227"
type input "FFFFFF"
type input "255"
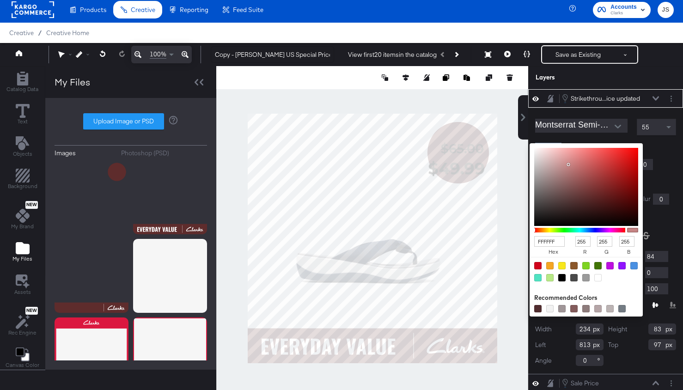
drag, startPoint x: 568, startPoint y: 164, endPoint x: 518, endPoint y: 144, distance: 54.0
click at [518, 144] on div "Strikethrou...ice updated Strikethrough Price updated Montserrat Semi-Bold 55 F…" at bounding box center [599, 242] width 166 height 307
click at [641, 100] on icon at bounding box center [655, 98] width 6 height 4
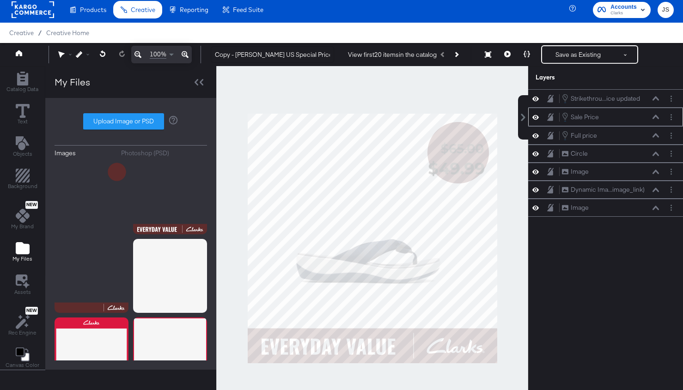
click at [641, 118] on icon at bounding box center [655, 117] width 6 height 5
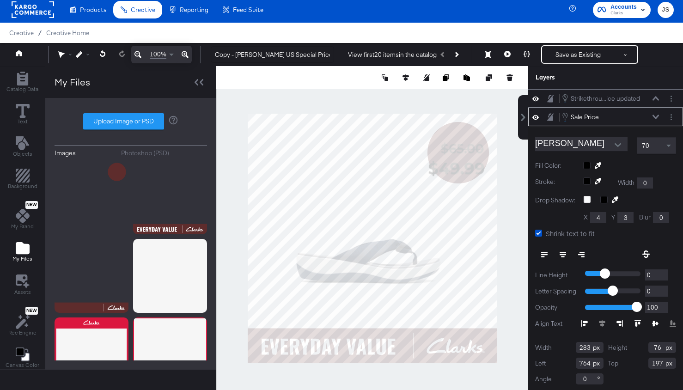
scroll to position [5, 0]
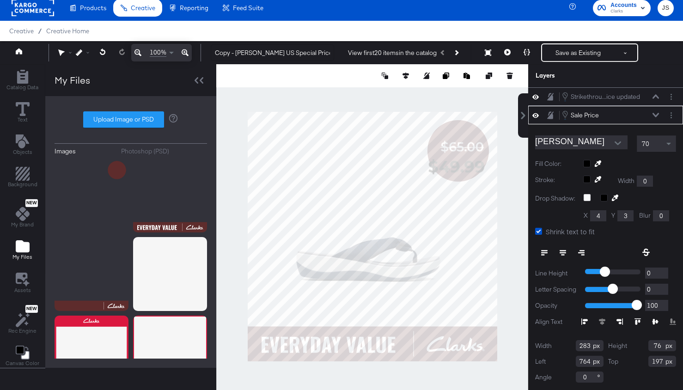
click at [586, 160] on div at bounding box center [629, 163] width 93 height 7
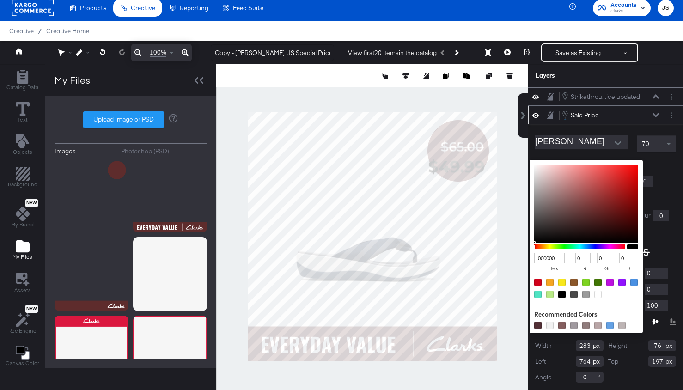
type input "A26262"
type input "162"
type input "98"
type input "C89D9D"
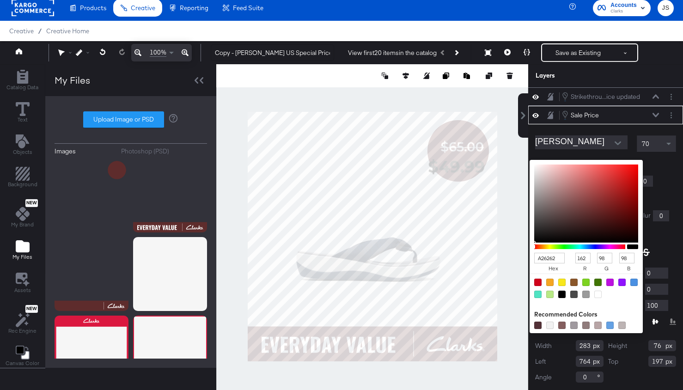
type input "200"
type input "157"
type input "FFFFFF"
type input "255"
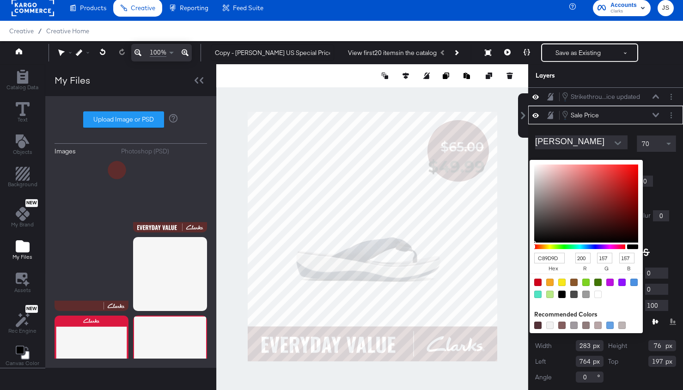
type input "255"
drag, startPoint x: 562, startPoint y: 186, endPoint x: 517, endPoint y: 153, distance: 55.6
click at [528, 153] on div "Strikethrou...ice updated Strikethrough Price updated Sale Price Sale Price Mon…" at bounding box center [605, 240] width 155 height 307
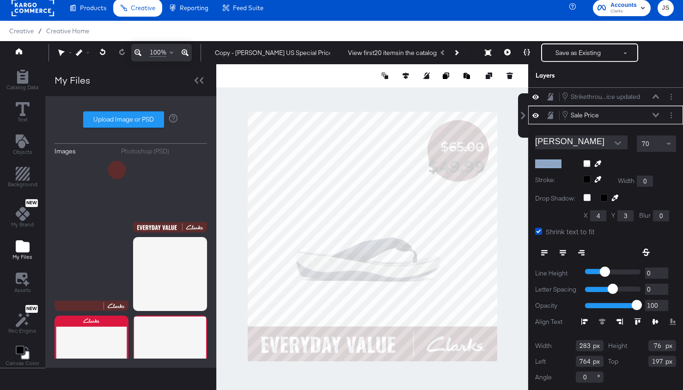
click at [641, 115] on icon at bounding box center [655, 115] width 6 height 4
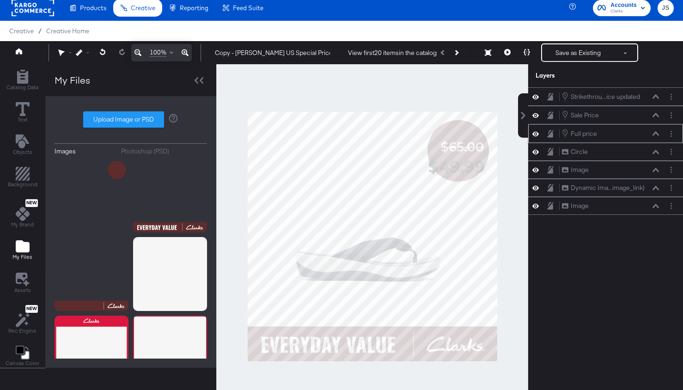
click at [641, 137] on div "Full price Full price" at bounding box center [610, 133] width 98 height 10
click at [641, 134] on icon at bounding box center [655, 133] width 6 height 4
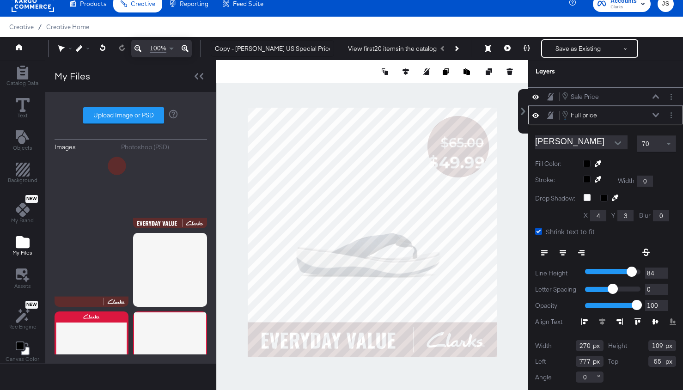
click at [586, 164] on div at bounding box center [629, 163] width 93 height 7
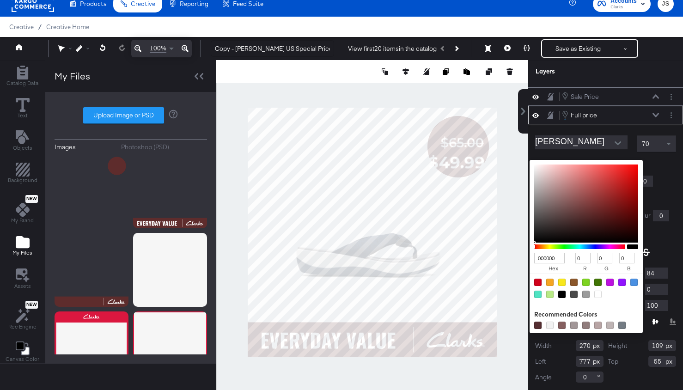
type input "BC8686"
type input "188"
type input "134"
type input "BC8787"
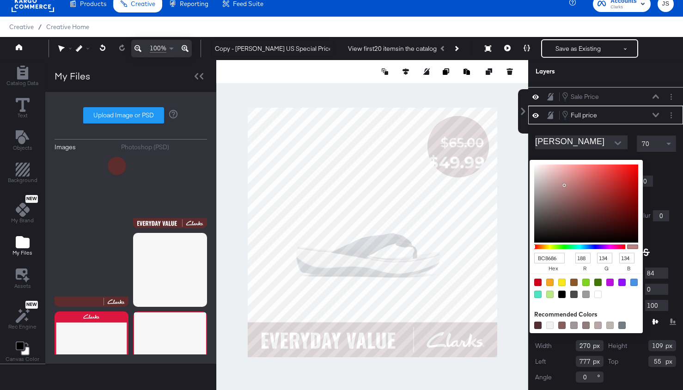
type input "135"
type input "C2A0A0"
type input "194"
type input "160"
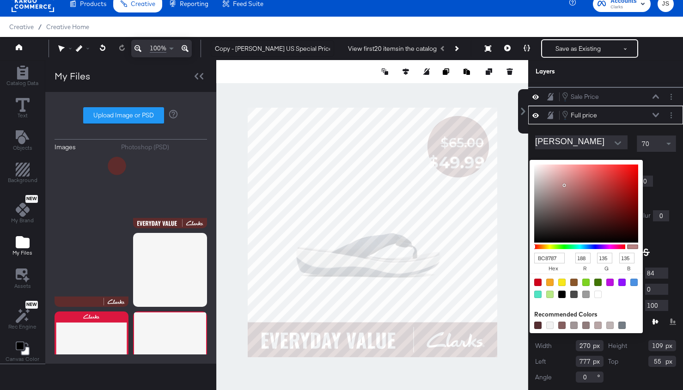
type input "160"
type input "FFFFFF"
type input "255"
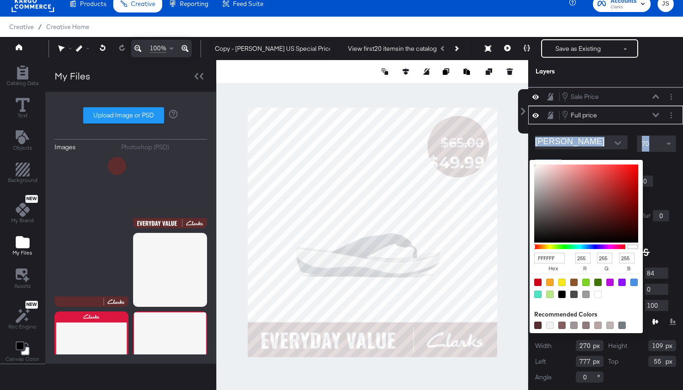
drag, startPoint x: 563, startPoint y: 185, endPoint x: 526, endPoint y: 149, distance: 51.9
click at [528, 149] on div "Strikethrou...ice updated Strikethrough Price updated Sale Price Sale Price Ful…" at bounding box center [605, 236] width 155 height 307
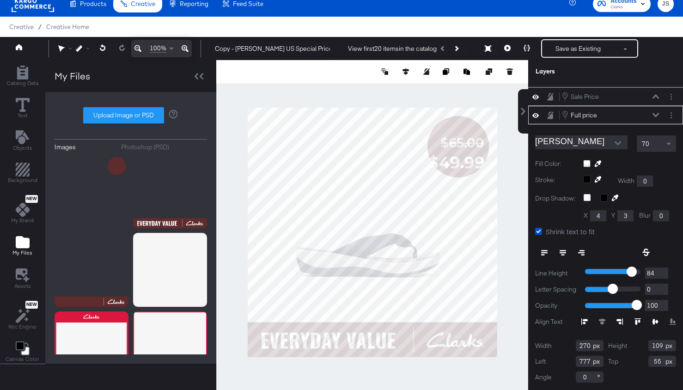
click at [641, 118] on div "Full price Full price" at bounding box center [610, 115] width 98 height 10
click at [641, 114] on icon at bounding box center [655, 115] width 6 height 4
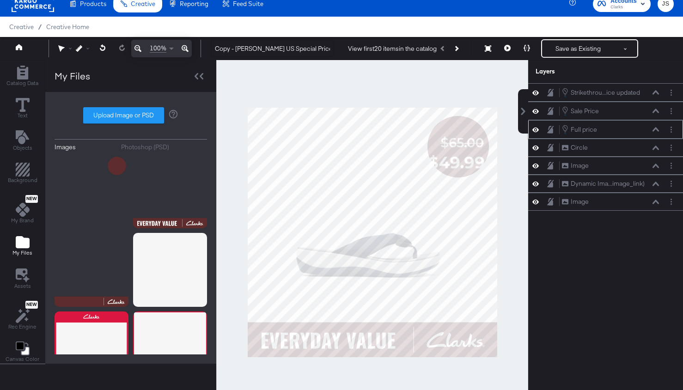
scroll to position [0, 0]
click at [641, 91] on icon at bounding box center [655, 92] width 6 height 5
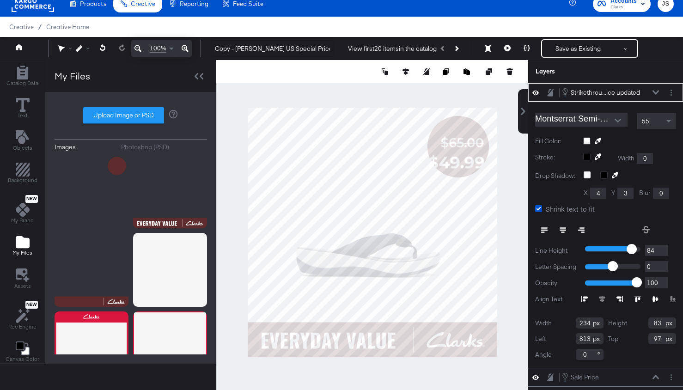
click at [641, 91] on icon at bounding box center [655, 92] width 6 height 5
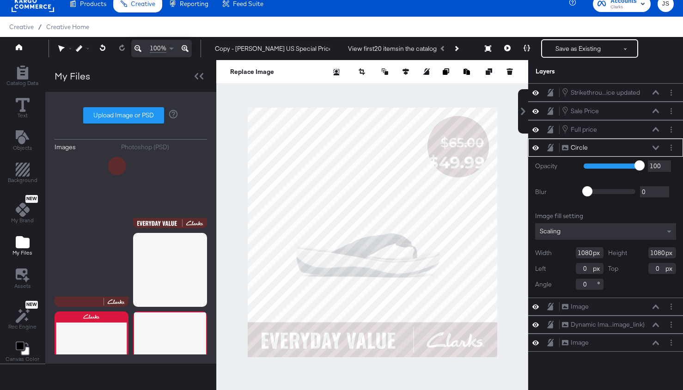
click at [641, 146] on icon at bounding box center [655, 147] width 6 height 4
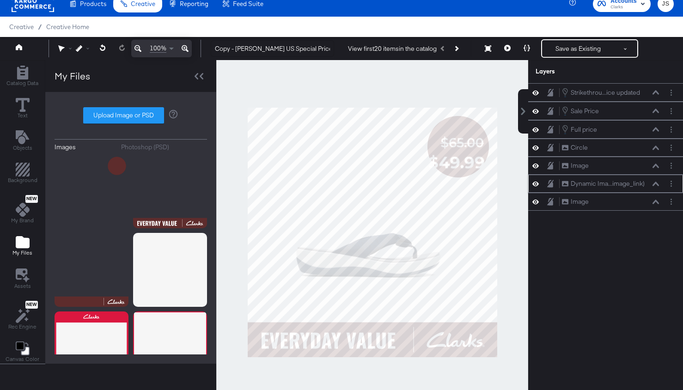
click at [641, 180] on div "Dynamic Ima...image_link) Dynamic Image (image_link)" at bounding box center [610, 184] width 98 height 10
click at [641, 184] on icon at bounding box center [655, 183] width 6 height 5
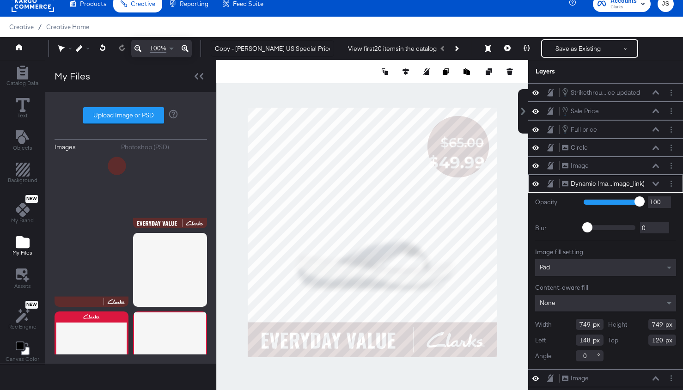
type input "825"
type input "847"
type input "848"
type input "127"
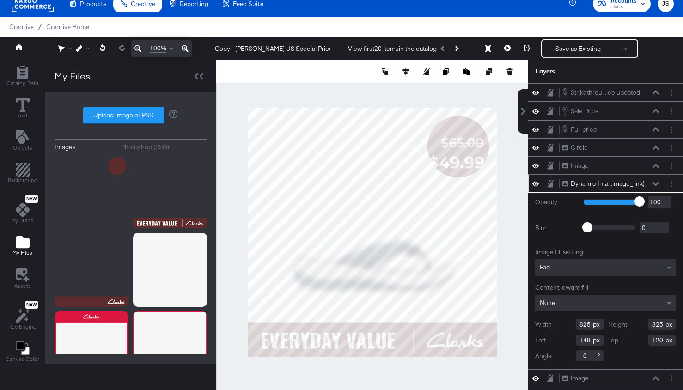
type input "97"
click at [406, 75] on button at bounding box center [405, 71] width 9 height 9
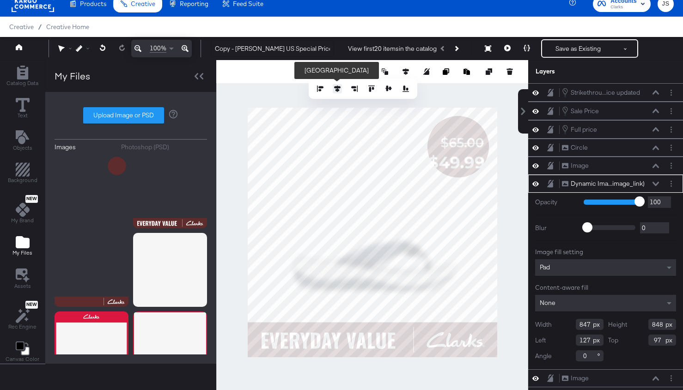
click at [338, 89] on icon at bounding box center [337, 88] width 6 height 6
type input "116"
click at [504, 85] on div at bounding box center [372, 232] width 312 height 344
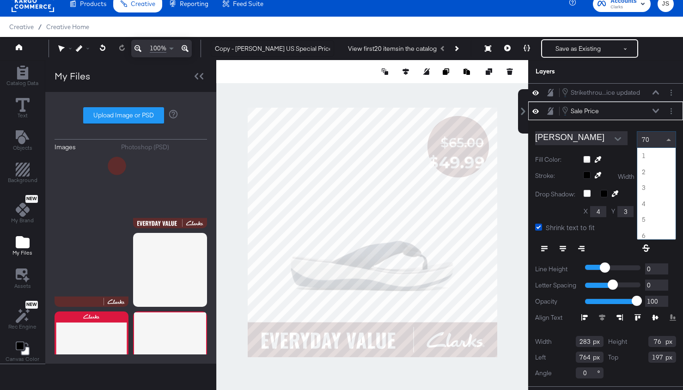
click at [641, 140] on span at bounding box center [670, 140] width 12 height 16
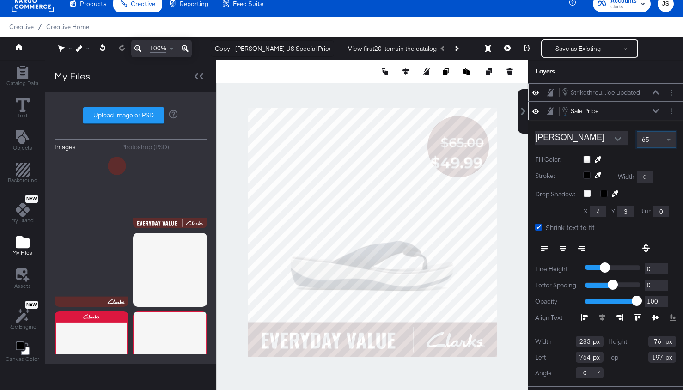
click at [535, 96] on button at bounding box center [535, 92] width 7 height 9
click at [641, 140] on div "65" at bounding box center [656, 140] width 38 height 16
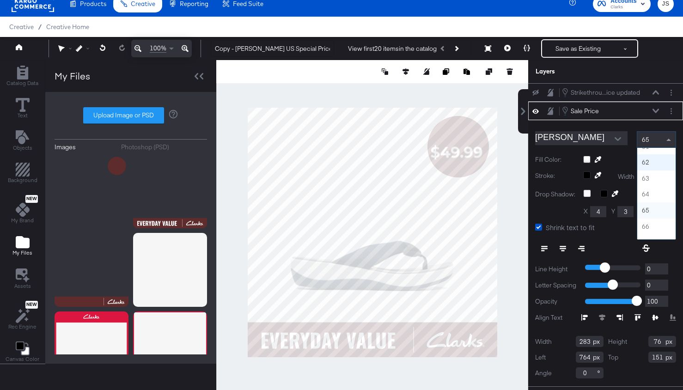
scroll to position [945, 0]
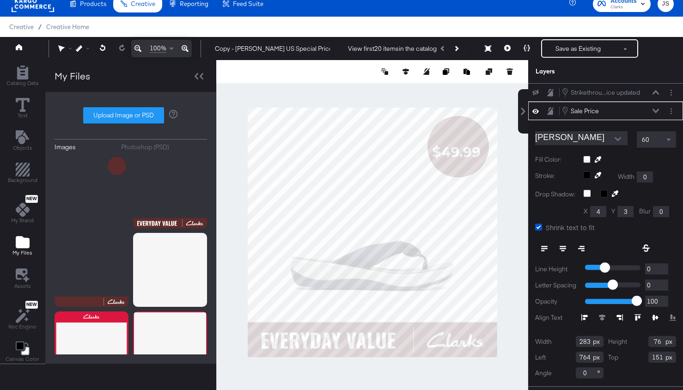
type input "149"
click at [538, 93] on icon at bounding box center [535, 93] width 6 height 6
click at [641, 90] on button at bounding box center [655, 93] width 7 height 6
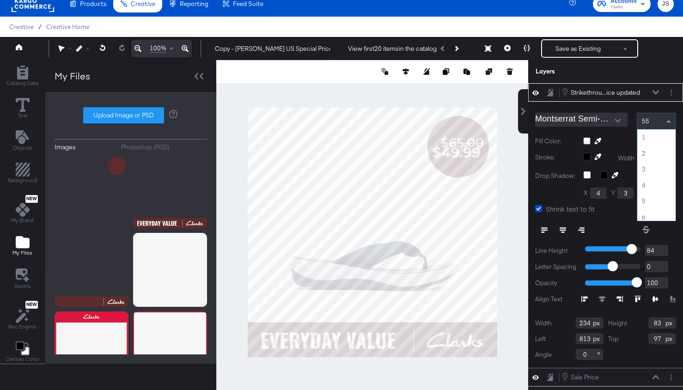
click at [641, 115] on div "55" at bounding box center [656, 121] width 38 height 16
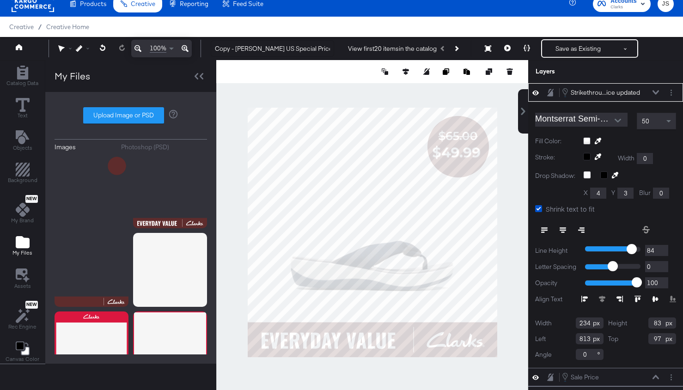
type input "789"
type input "79"
type input "790"
click at [507, 149] on div at bounding box center [372, 232] width 312 height 344
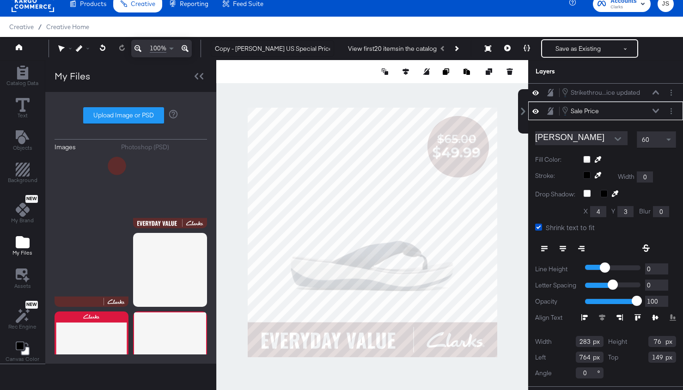
click at [641, 106] on div "Sale Price Sale Price" at bounding box center [610, 111] width 98 height 10
click at [641, 111] on icon at bounding box center [655, 111] width 6 height 4
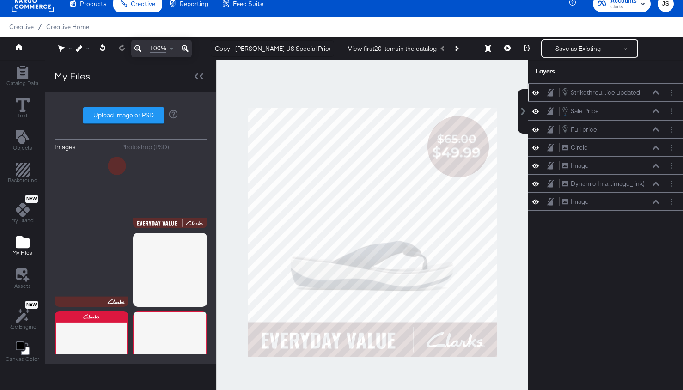
click at [641, 96] on div "Strikethrou...ice updated Strikethrough Price updated" at bounding box center [610, 92] width 98 height 10
click at [641, 91] on icon at bounding box center [655, 92] width 6 height 4
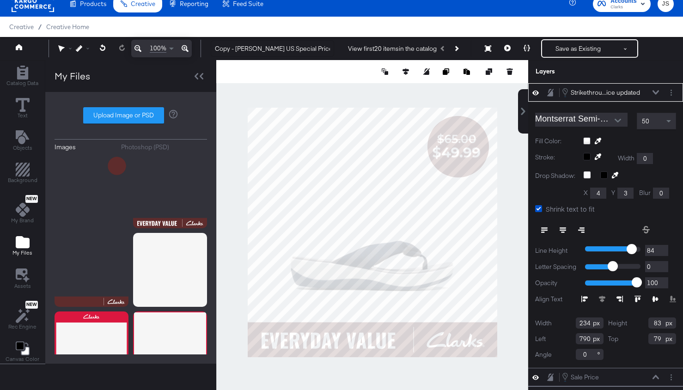
click at [641, 121] on div "50" at bounding box center [656, 121] width 38 height 16
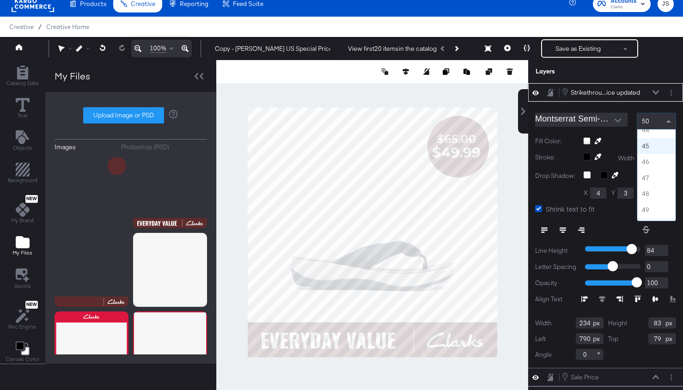
scroll to position [693, 0]
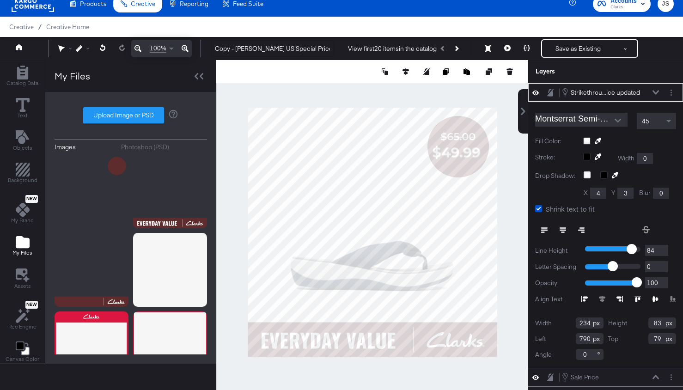
type input "796"
type input "66"
click at [514, 154] on div at bounding box center [372, 232] width 312 height 344
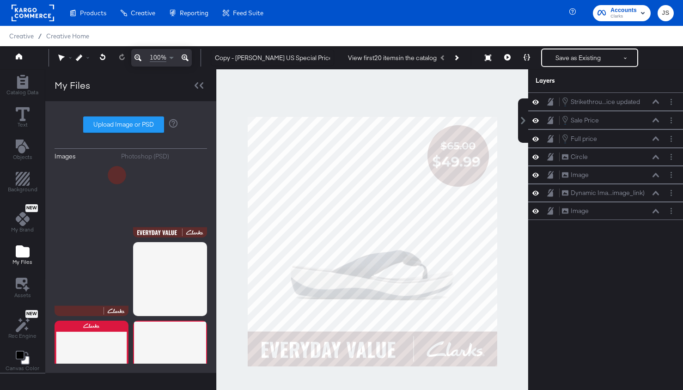
scroll to position [9, 0]
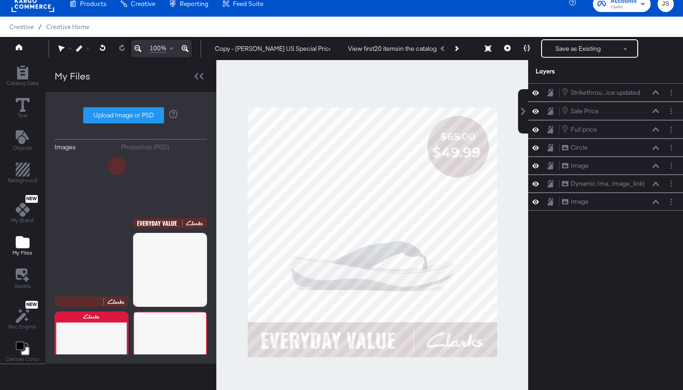
click at [506, 49] on icon at bounding box center [507, 48] width 6 height 6
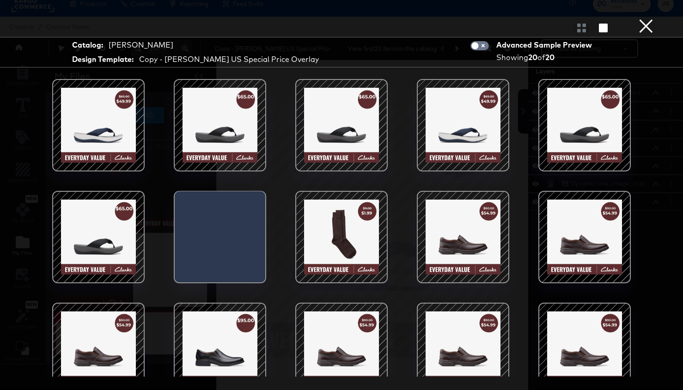
click at [591, 130] on div at bounding box center [584, 125] width 79 height 79
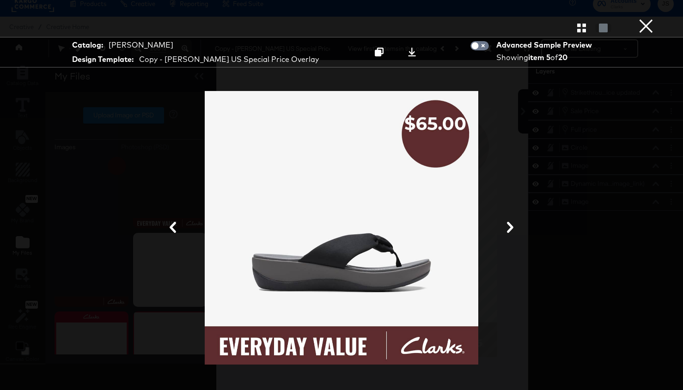
click at [635, 31] on div at bounding box center [341, 27] width 683 height 18
click at [645, 18] on button "×" at bounding box center [645, 9] width 18 height 18
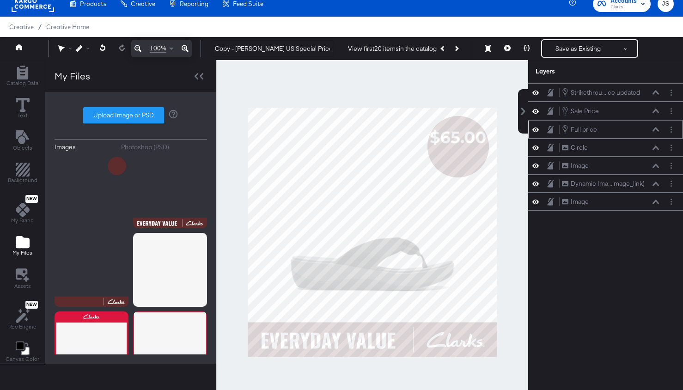
click at [656, 128] on icon at bounding box center [655, 129] width 6 height 4
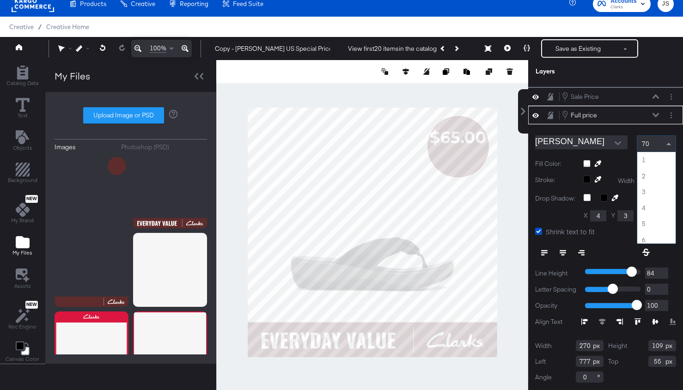
click at [668, 144] on span at bounding box center [668, 144] width 5 height 2
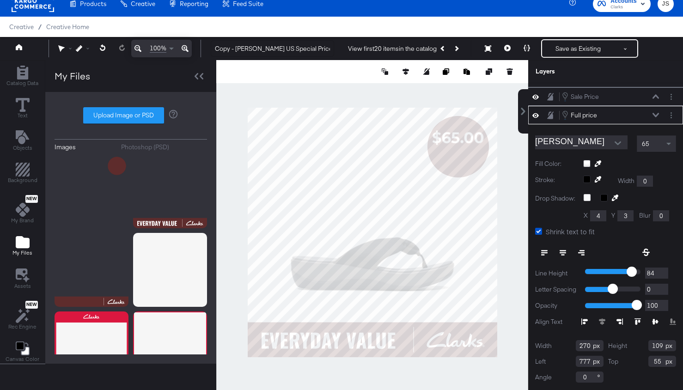
type input "69"
type input "97"
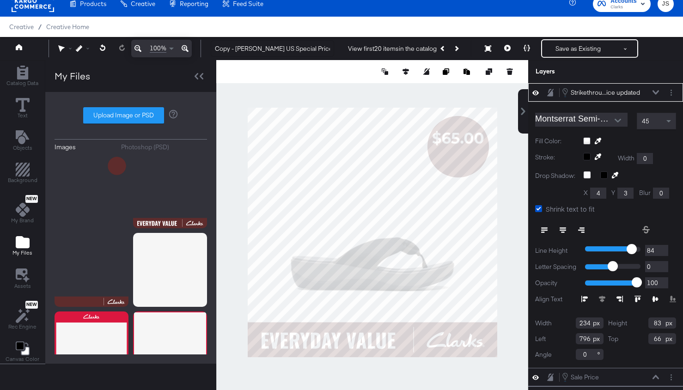
type input "789"
type input "90"
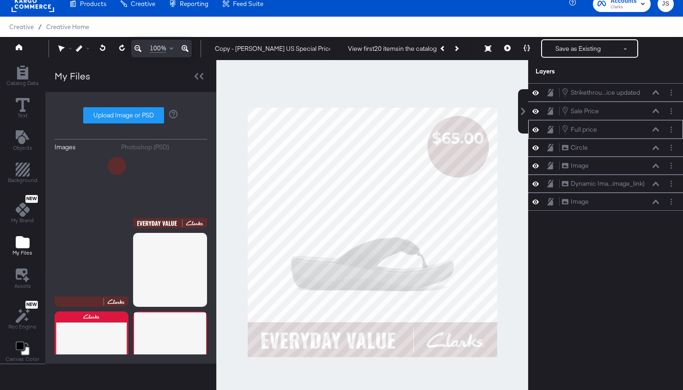
click at [654, 127] on icon at bounding box center [655, 129] width 6 height 5
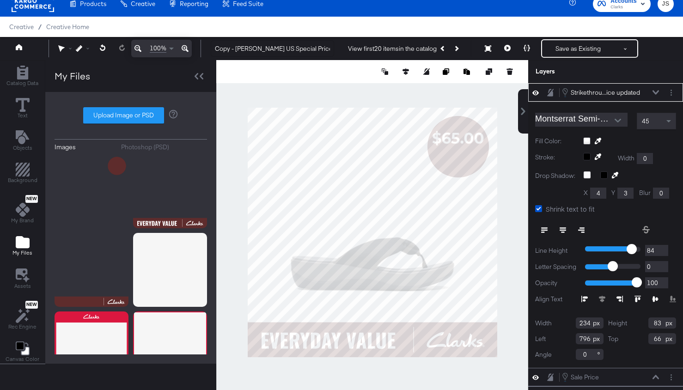
type input "789"
type input "106"
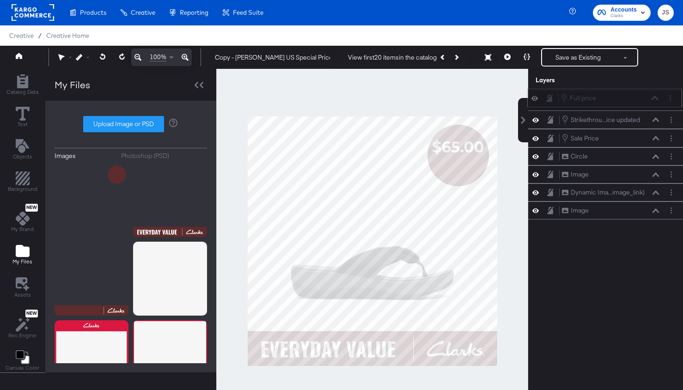
drag, startPoint x: 640, startPoint y: 127, endPoint x: 639, endPoint y: 93, distance: 34.6
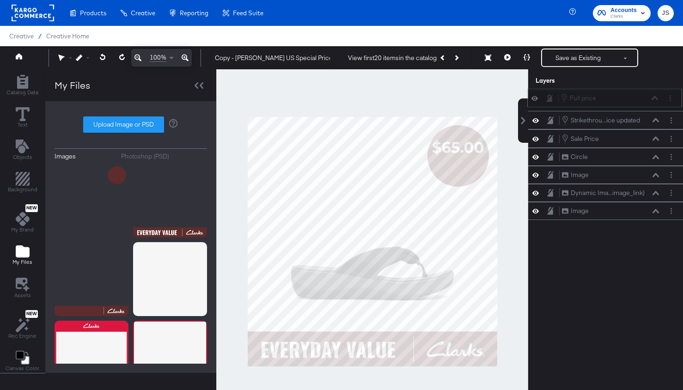
click at [639, 93] on div "Full price Full price" at bounding box center [609, 98] width 98 height 10
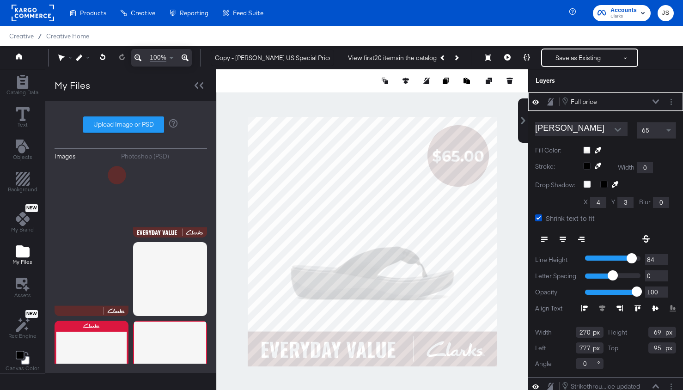
type input "135"
click at [523, 152] on div at bounding box center [372, 241] width 312 height 344
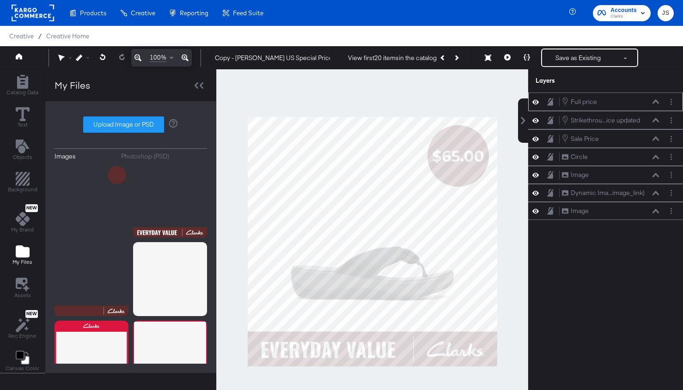
click at [653, 100] on icon at bounding box center [655, 101] width 6 height 5
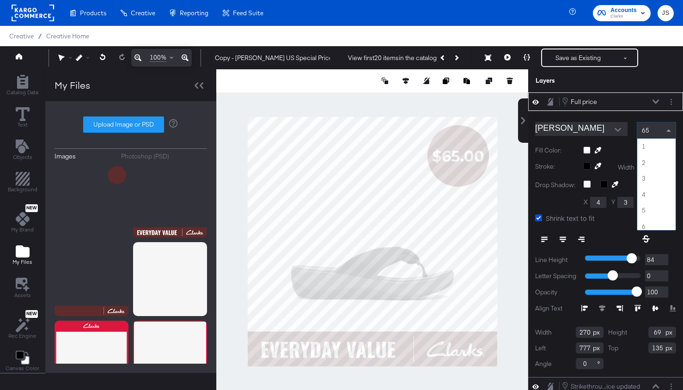
click at [664, 131] on span at bounding box center [670, 130] width 12 height 16
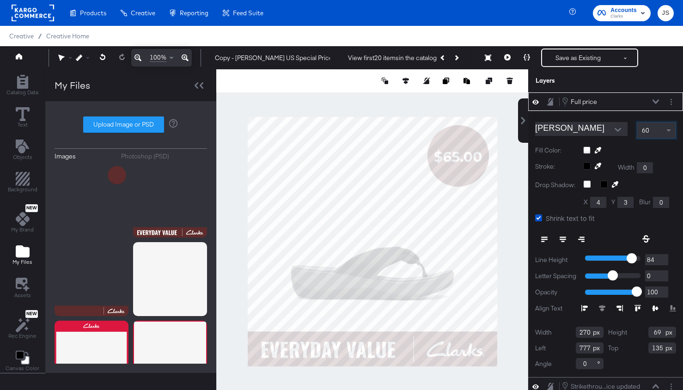
click at [505, 206] on div at bounding box center [372, 241] width 312 height 344
type input "127"
click at [507, 160] on div at bounding box center [372, 241] width 312 height 344
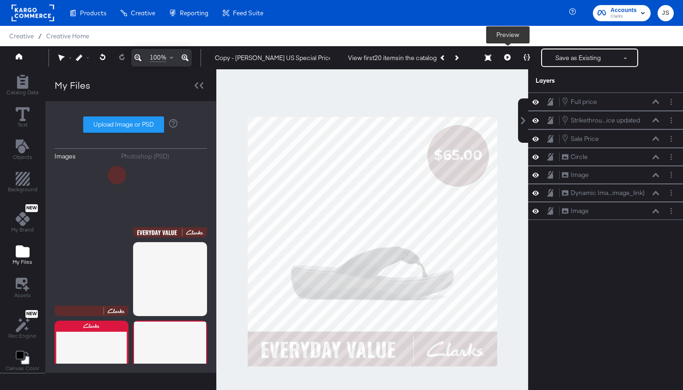
click at [512, 60] on button at bounding box center [506, 57] width 19 height 18
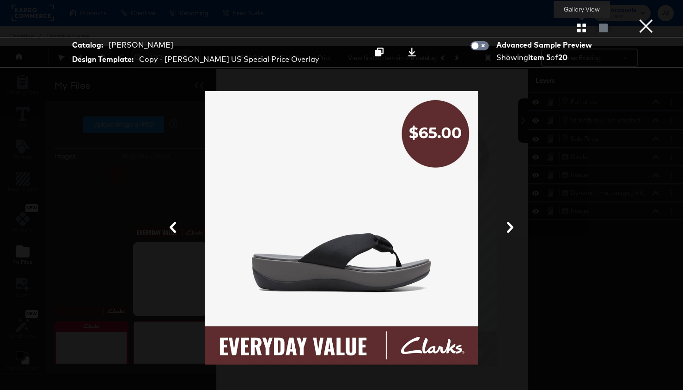
click at [581, 30] on icon "button" at bounding box center [581, 28] width 9 height 9
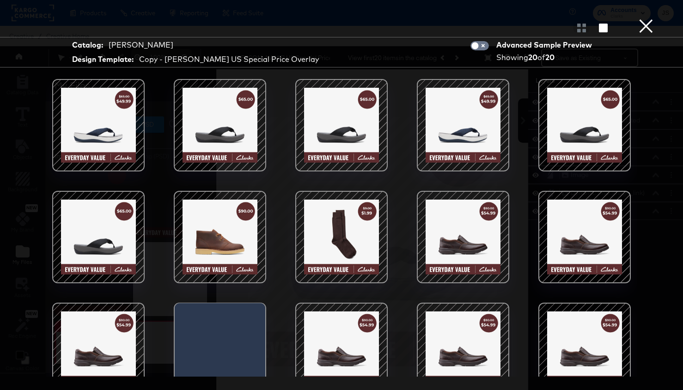
click at [105, 133] on div at bounding box center [98, 125] width 79 height 79
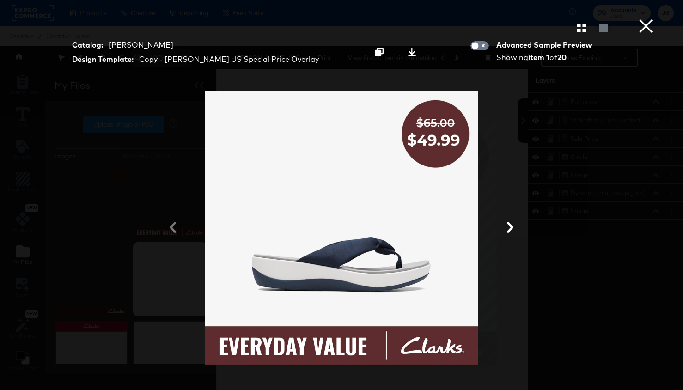
click at [638, 18] on button "×" at bounding box center [645, 9] width 18 height 18
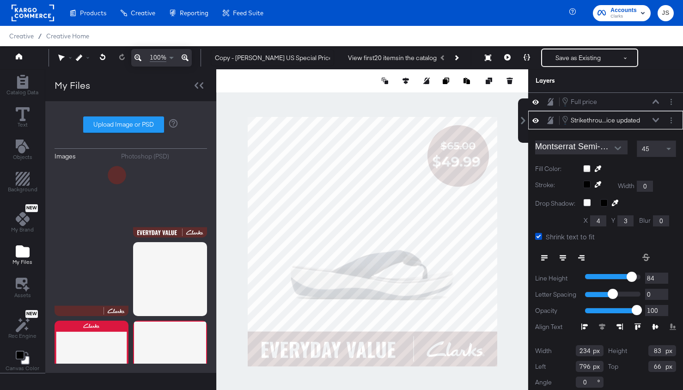
scroll to position [5, 0]
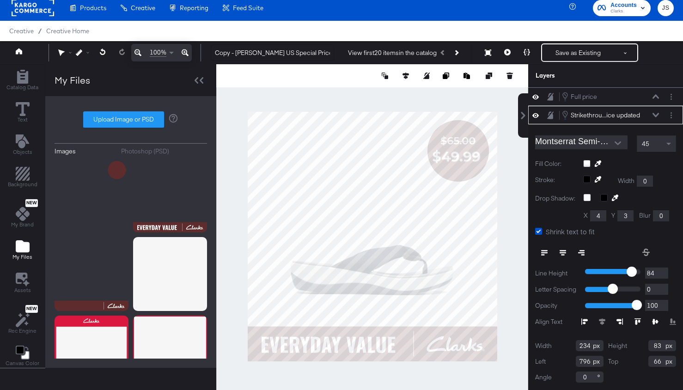
type input "52"
type input "94"
type input "796"
type input "95"
click at [507, 155] on div at bounding box center [372, 236] width 312 height 344
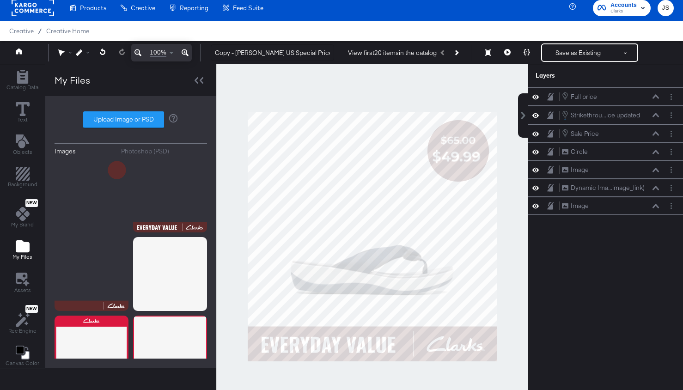
scroll to position [9, 0]
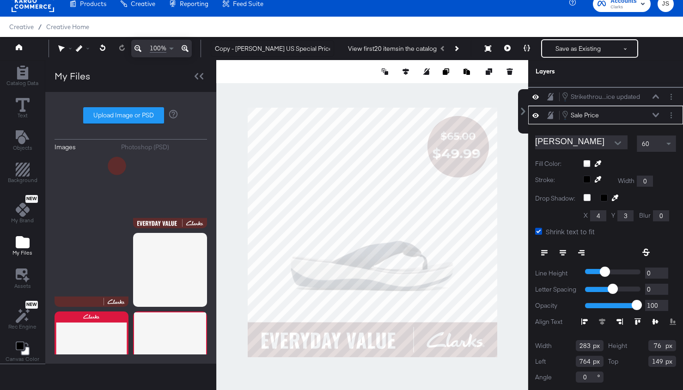
type input "54"
type input "173"
type input "216"
type input "805"
type input "163"
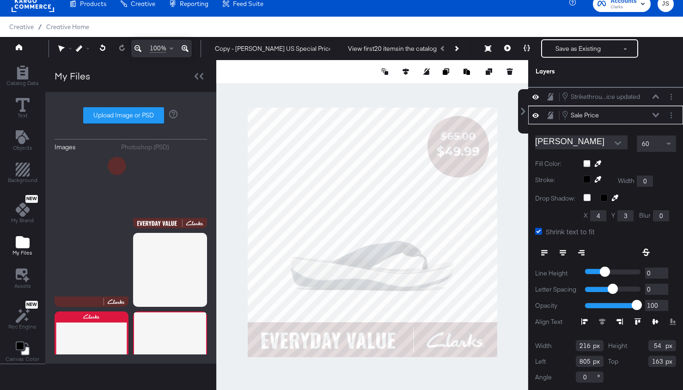
type input "206"
type input "64"
type input "796"
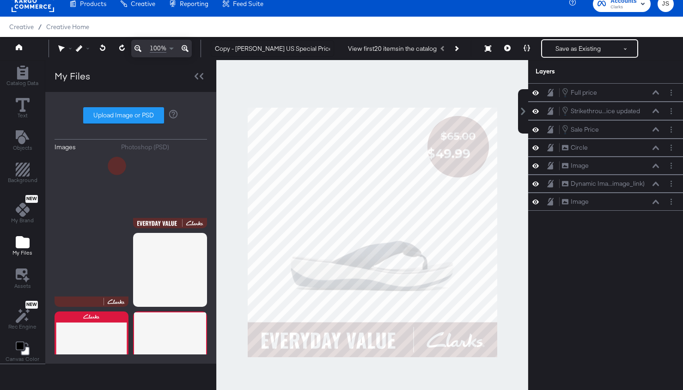
scroll to position [14, 0]
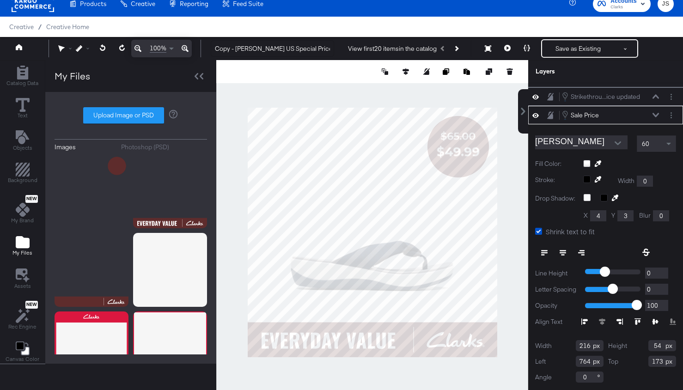
type input "805"
type input "165"
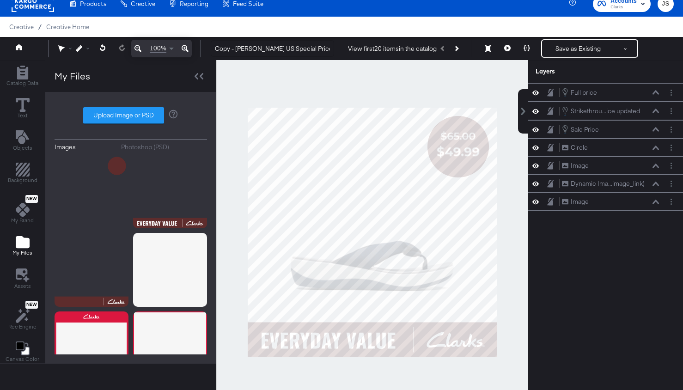
scroll to position [0, 0]
click at [501, 144] on div at bounding box center [372, 232] width 312 height 344
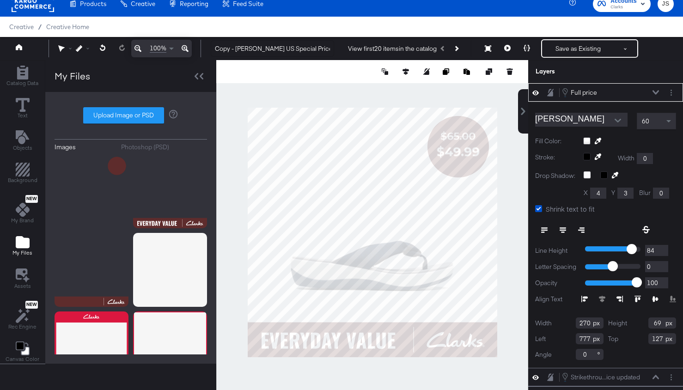
click at [496, 134] on div at bounding box center [372, 232] width 312 height 344
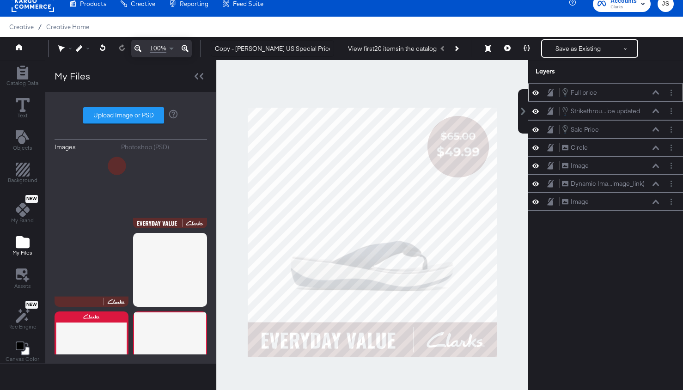
click at [654, 93] on icon at bounding box center [655, 92] width 6 height 5
click at [510, 191] on div at bounding box center [372, 232] width 312 height 344
click at [499, 151] on div at bounding box center [372, 232] width 312 height 344
click at [657, 94] on icon at bounding box center [655, 92] width 6 height 4
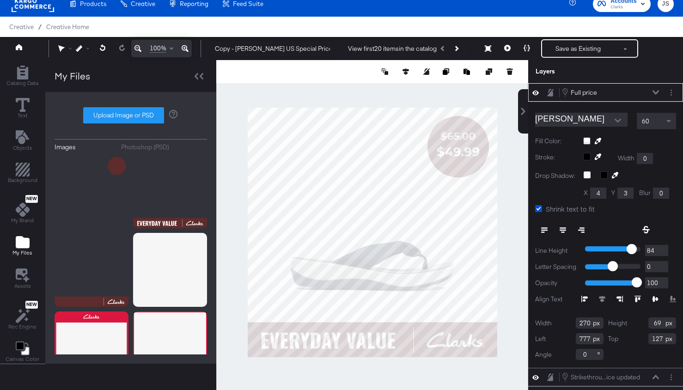
click at [657, 94] on icon at bounding box center [655, 92] width 6 height 5
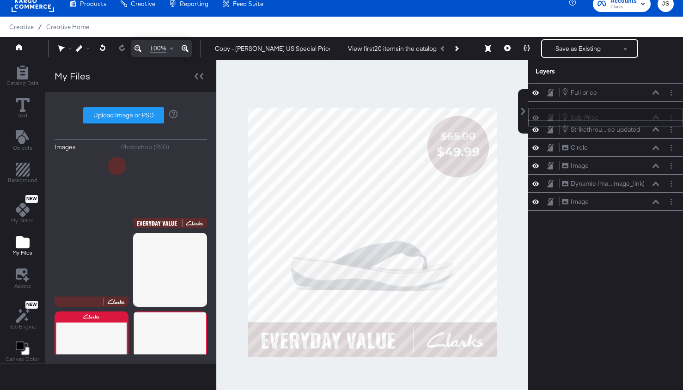
drag, startPoint x: 640, startPoint y: 129, endPoint x: 641, endPoint y: 113, distance: 15.7
click at [641, 113] on div "Sale Price Sale Price" at bounding box center [610, 117] width 98 height 10
click at [656, 111] on icon at bounding box center [655, 111] width 6 height 5
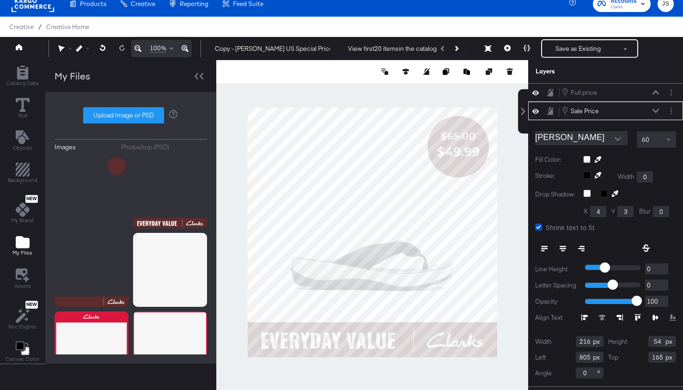
click at [664, 139] on span at bounding box center [670, 140] width 12 height 16
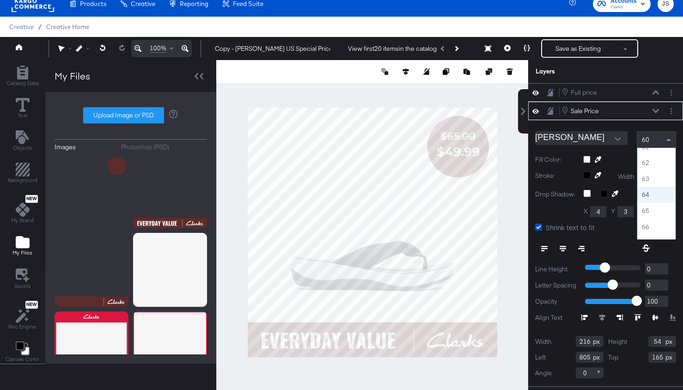
scroll to position [968, 0]
click at [654, 92] on icon at bounding box center [655, 92] width 6 height 5
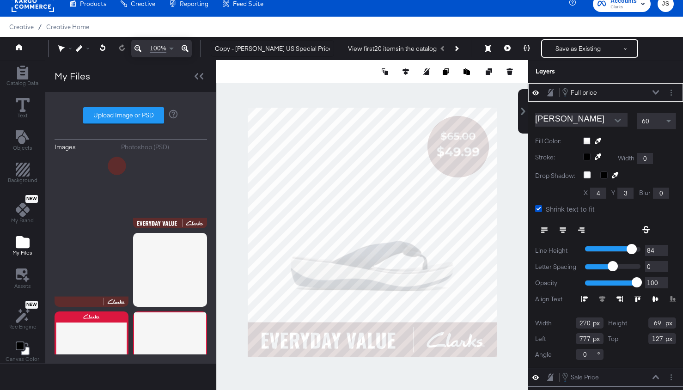
click at [654, 92] on icon at bounding box center [655, 92] width 6 height 4
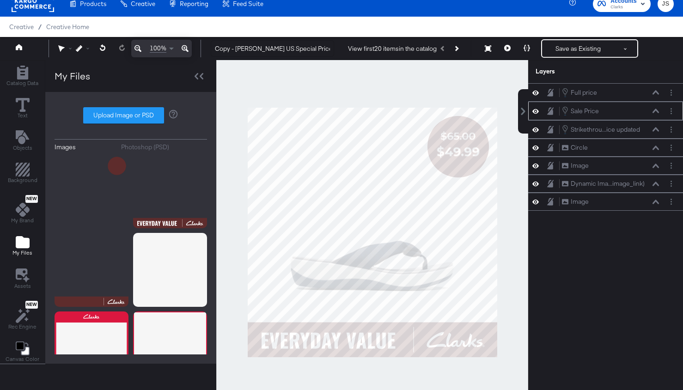
click at [656, 112] on icon at bounding box center [655, 111] width 6 height 5
click at [501, 186] on div at bounding box center [372, 232] width 312 height 344
click at [507, 52] on button at bounding box center [506, 48] width 19 height 18
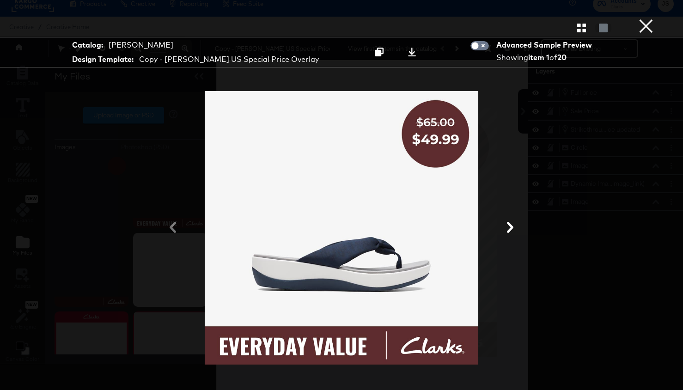
click at [644, 18] on button "×" at bounding box center [645, 9] width 18 height 18
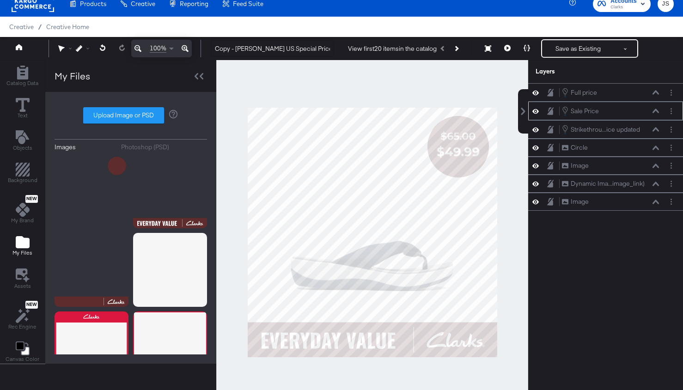
click at [658, 110] on icon at bounding box center [655, 111] width 6 height 5
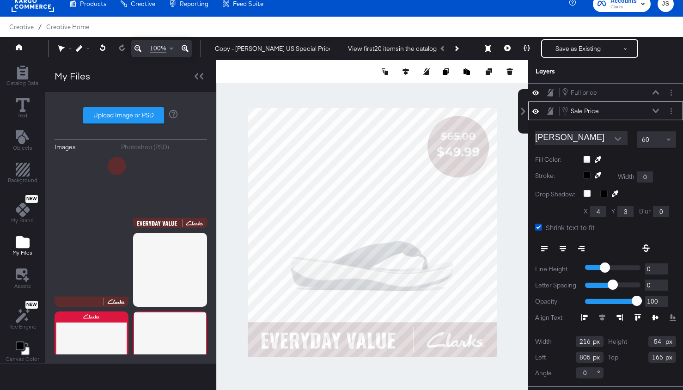
click at [658, 110] on icon at bounding box center [655, 111] width 6 height 5
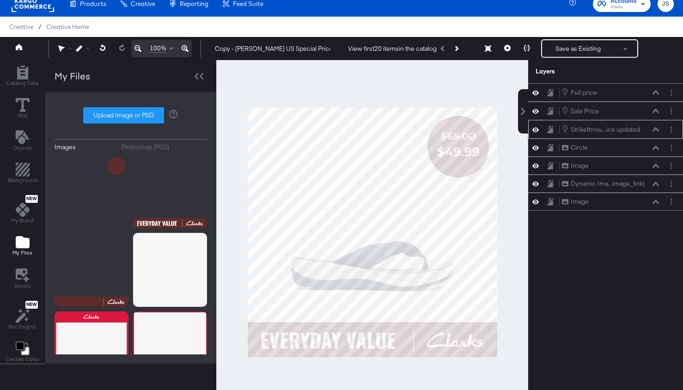
click at [655, 128] on icon at bounding box center [655, 129] width 6 height 4
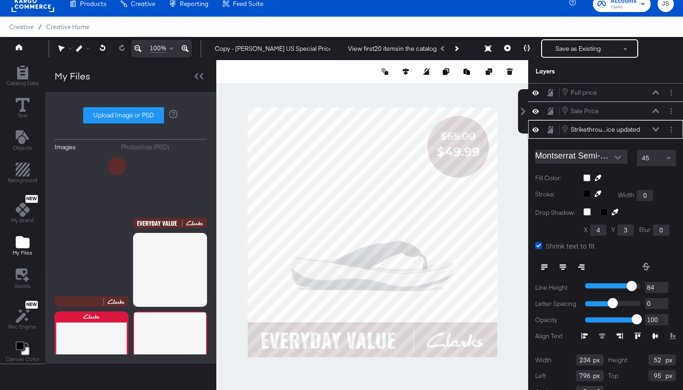
scroll to position [14, 0]
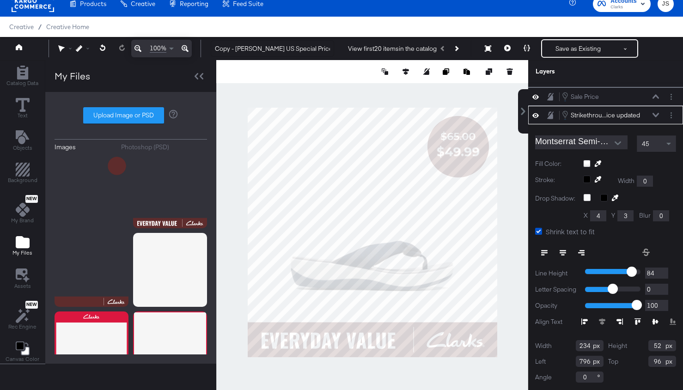
type input "97"
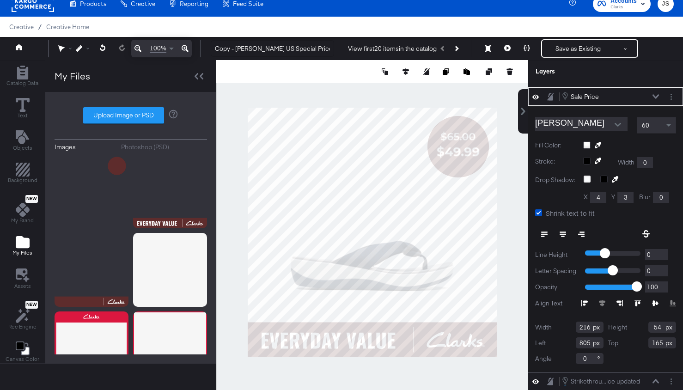
click at [656, 94] on button at bounding box center [655, 97] width 7 height 6
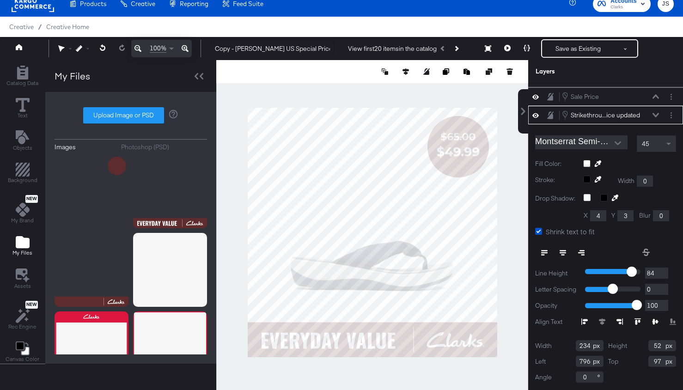
scroll to position [0, 0]
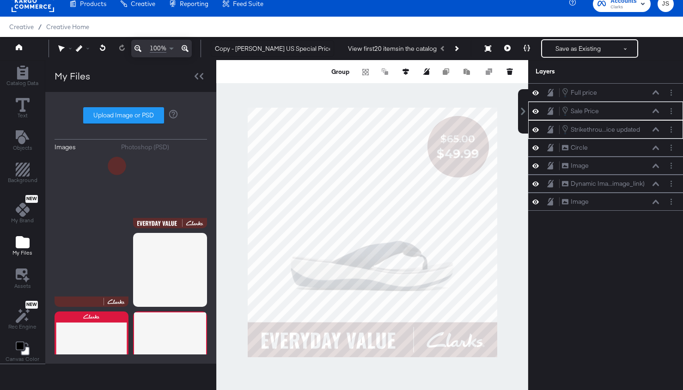
click at [502, 155] on div at bounding box center [372, 232] width 312 height 344
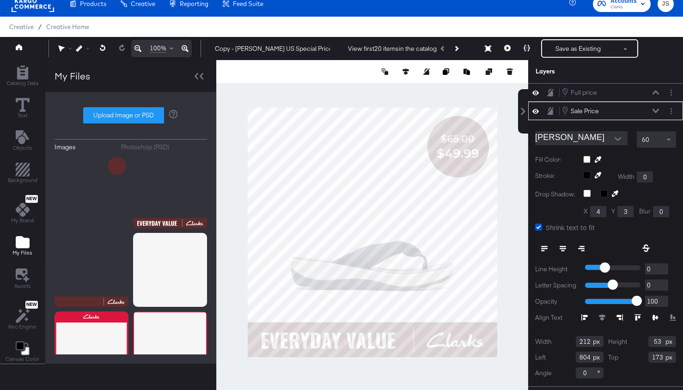
type input "172"
click at [513, 147] on div at bounding box center [372, 232] width 312 height 344
type input "170"
click at [508, 151] on div at bounding box center [372, 232] width 312 height 344
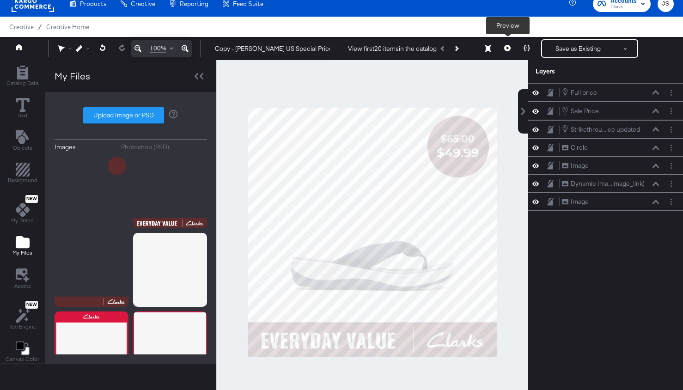
click at [510, 49] on icon at bounding box center [507, 48] width 6 height 6
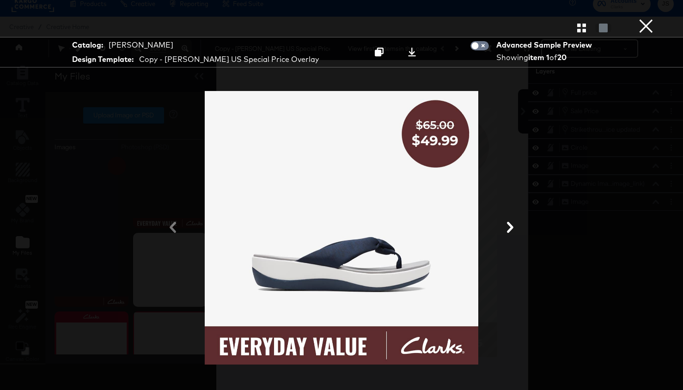
click at [587, 33] on div "Gallery View" at bounding box center [341, 27] width 683 height 18
click at [582, 31] on icon "button" at bounding box center [581, 28] width 9 height 9
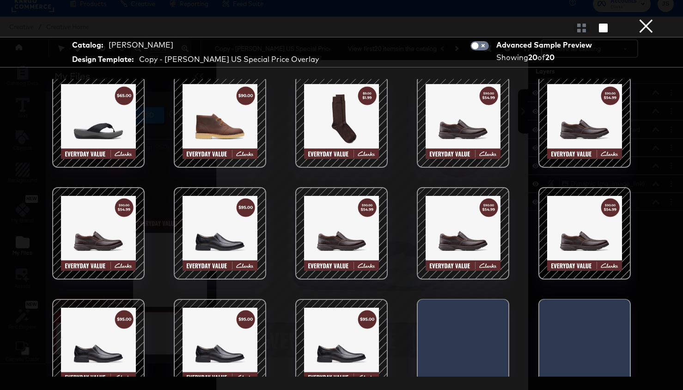
scroll to position [130, 0]
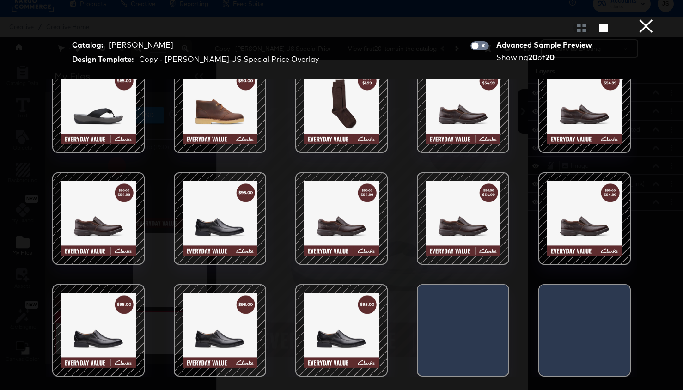
click at [344, 234] on div at bounding box center [341, 218] width 79 height 79
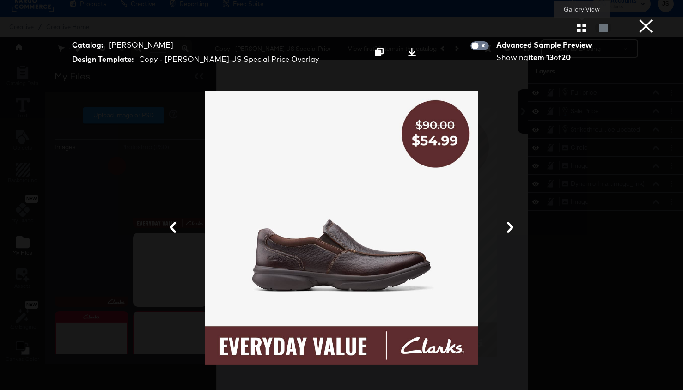
click at [584, 31] on icon "button" at bounding box center [581, 28] width 9 height 9
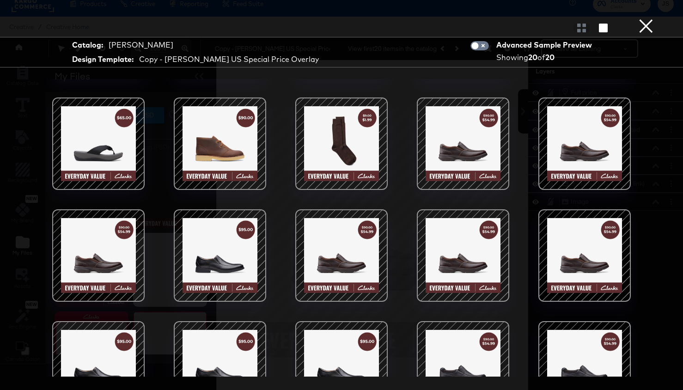
scroll to position [96, 0]
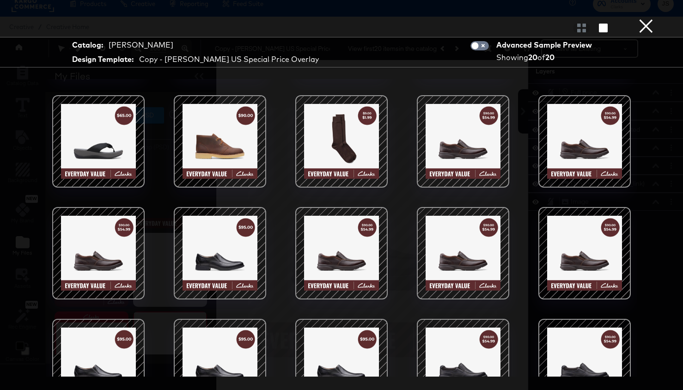
click at [136, 237] on div at bounding box center [98, 253] width 79 height 79
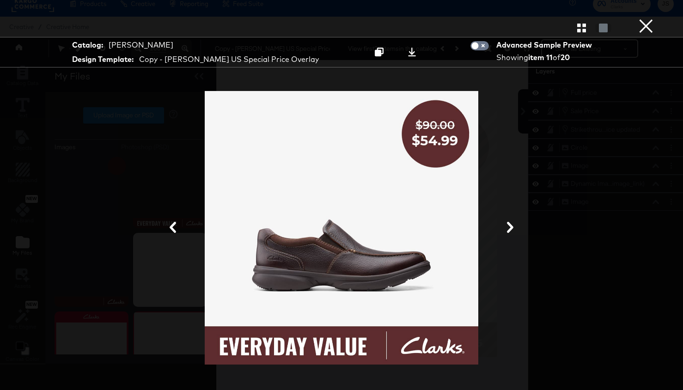
click at [647, 18] on button "×" at bounding box center [645, 9] width 18 height 18
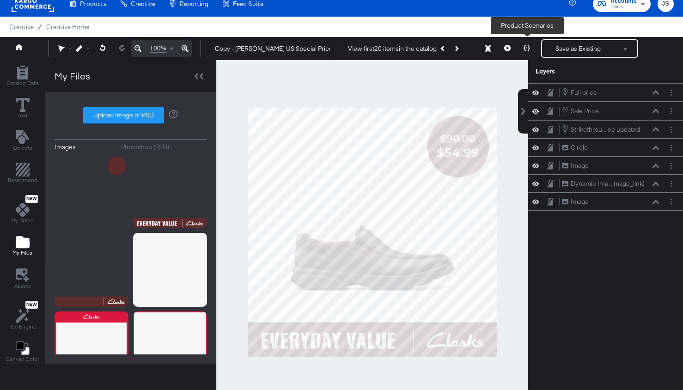
click at [524, 49] on icon at bounding box center [526, 48] width 6 height 6
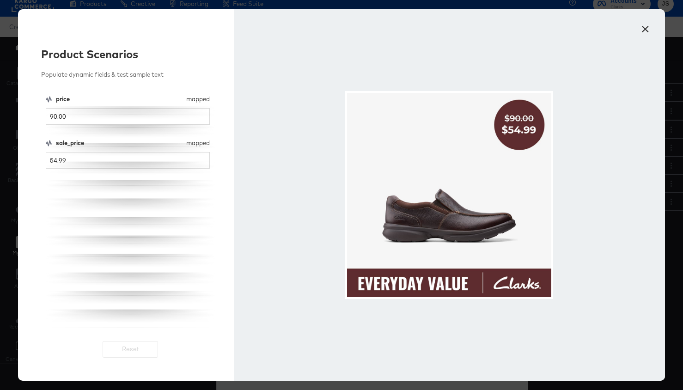
click at [652, 29] on button "×" at bounding box center [644, 26] width 17 height 17
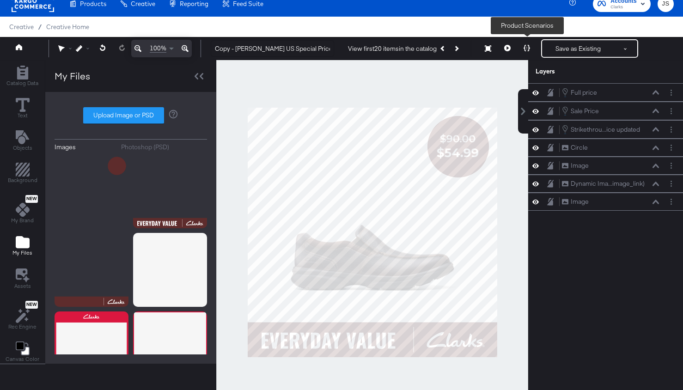
click at [508, 48] on icon at bounding box center [507, 48] width 6 height 6
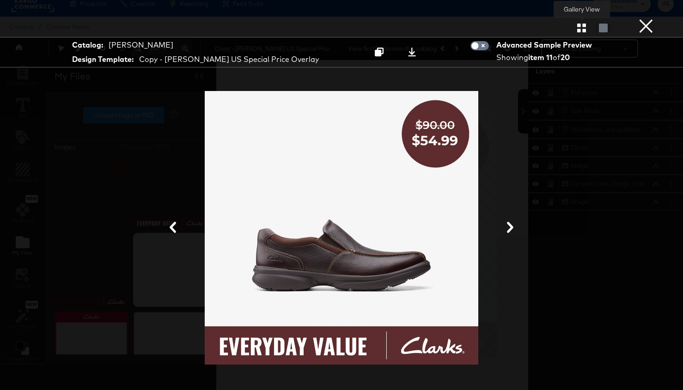
click at [577, 28] on icon "button" at bounding box center [581, 28] width 9 height 9
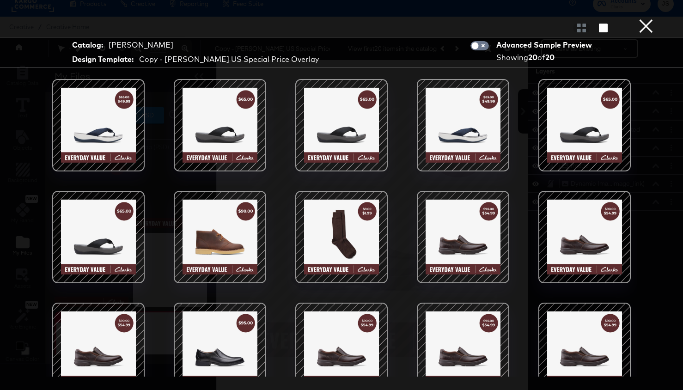
click at [379, 120] on div at bounding box center [341, 125] width 79 height 79
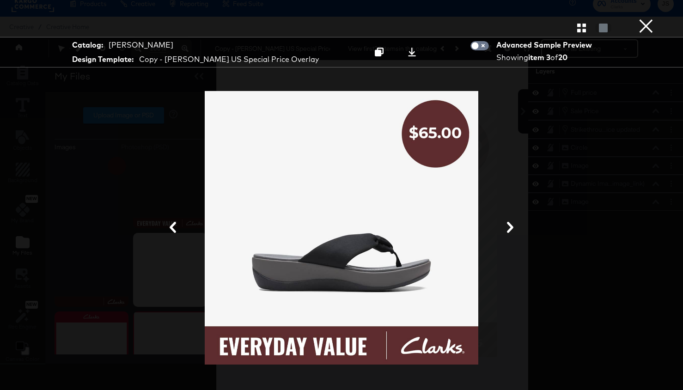
click at [643, 18] on button "×" at bounding box center [645, 9] width 18 height 18
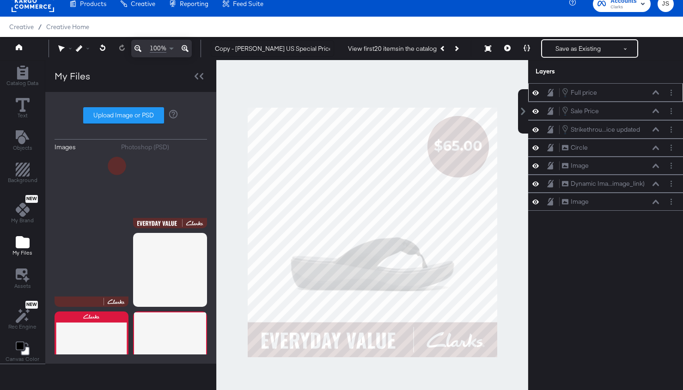
click at [656, 96] on div "Full price Full price" at bounding box center [610, 92] width 98 height 10
click at [654, 93] on icon at bounding box center [655, 92] width 6 height 5
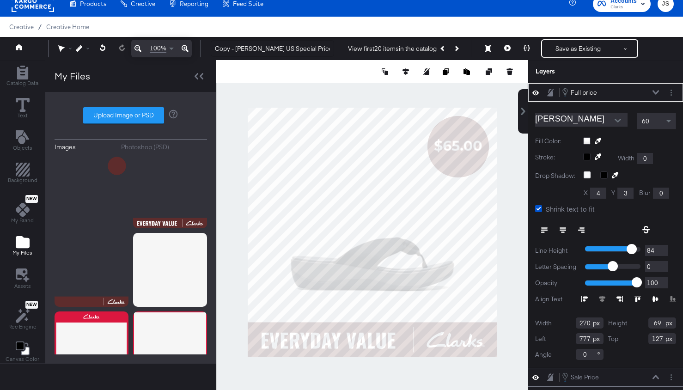
click at [660, 124] on div "60" at bounding box center [656, 121] width 38 height 16
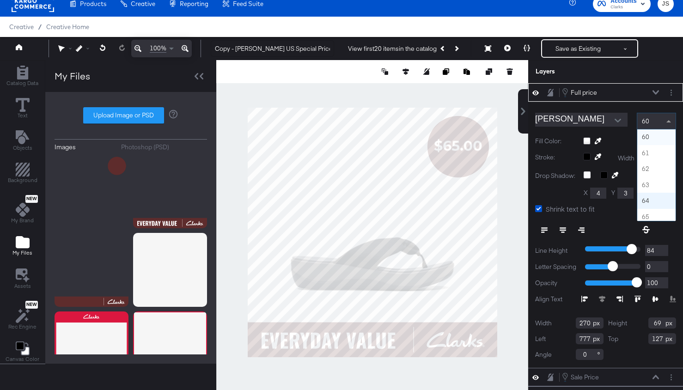
scroll to position [959, 0]
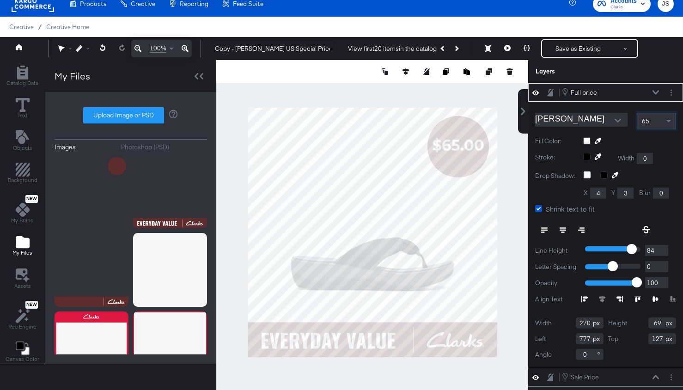
click at [524, 83] on div "Catalog Data Text Objects Background New My Brand My Files Assets New Rec Engin…" at bounding box center [341, 71] width 683 height 23
click at [515, 165] on div at bounding box center [372, 232] width 312 height 344
type input "775"
type input "135"
click at [505, 145] on div at bounding box center [372, 232] width 312 height 344
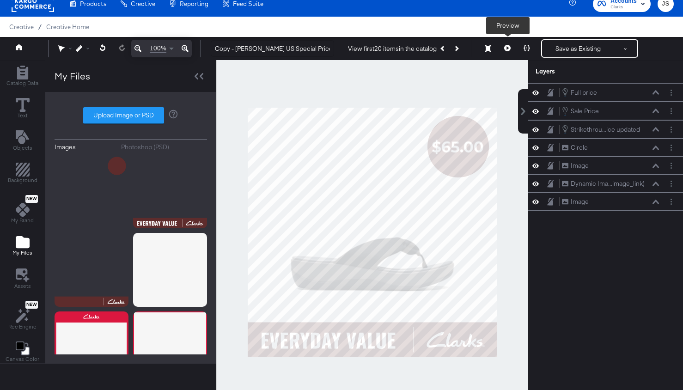
click at [507, 46] on icon at bounding box center [507, 48] width 6 height 6
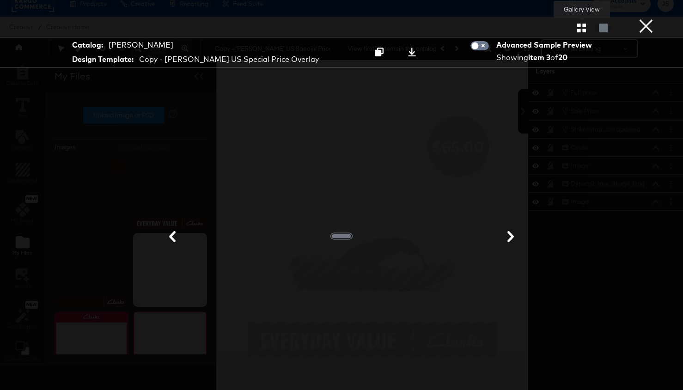
click at [580, 29] on icon "button" at bounding box center [581, 28] width 9 height 9
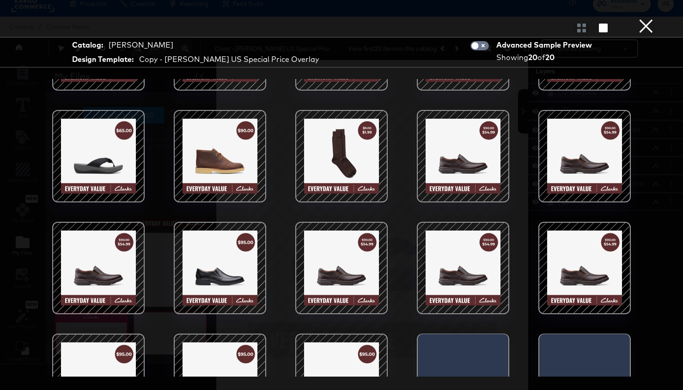
scroll to position [85, 0]
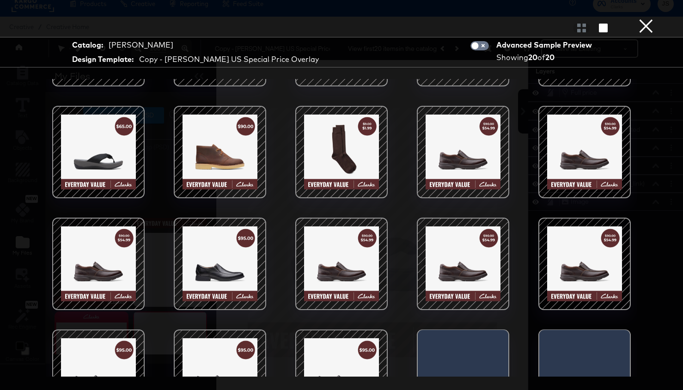
click at [112, 258] on div at bounding box center [98, 263] width 79 height 79
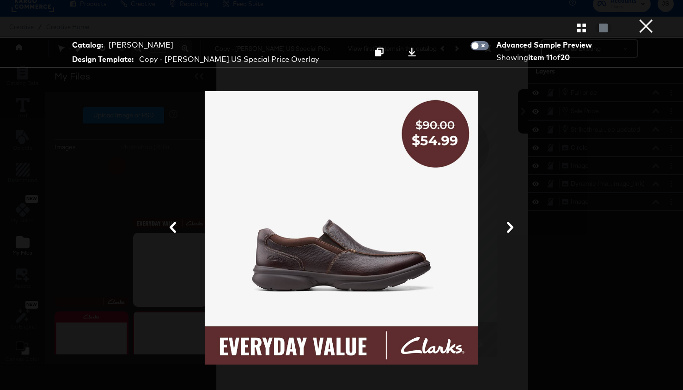
click at [646, 18] on button "×" at bounding box center [645, 9] width 18 height 18
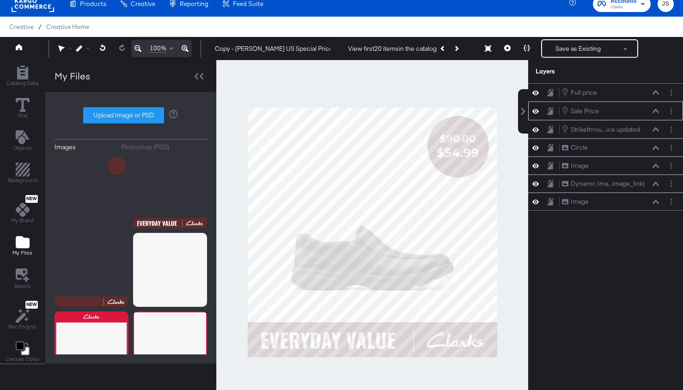
click at [654, 108] on div "Sale Price Sale Price" at bounding box center [610, 111] width 98 height 10
click at [654, 109] on icon at bounding box center [655, 111] width 6 height 5
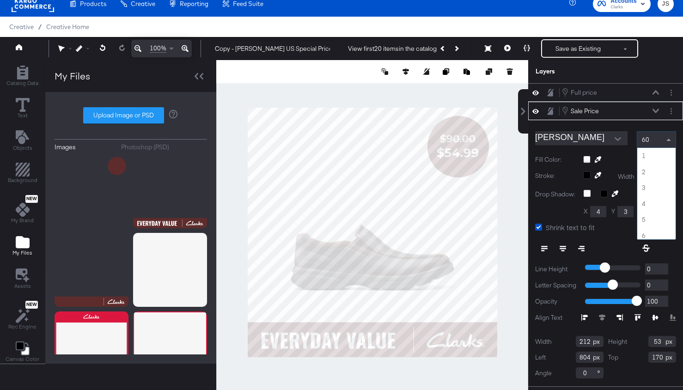
click at [666, 139] on span at bounding box center [668, 140] width 5 height 2
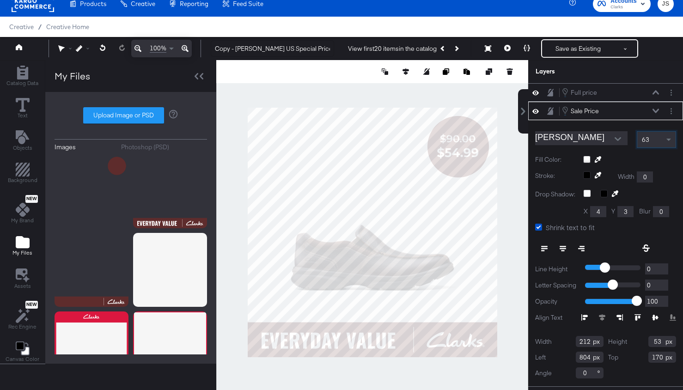
click at [520, 83] on div "Catalog Data Text Objects Background New My Brand My Files Assets New Rec Engin…" at bounding box center [341, 71] width 683 height 23
click at [520, 201] on div at bounding box center [372, 232] width 312 height 344
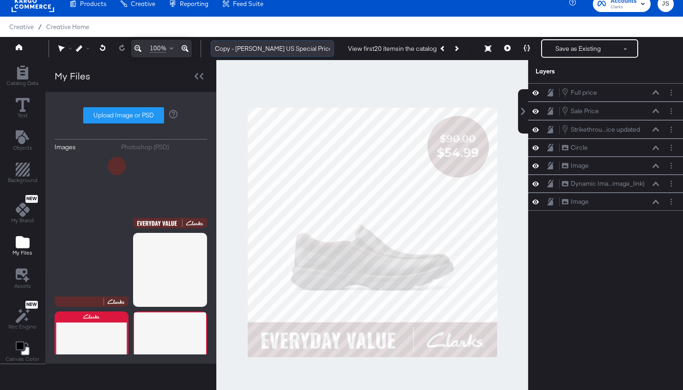
click at [289, 40] on input "Copy - [PERSON_NAME] US Special Price Overlay" at bounding box center [272, 48] width 123 height 17
click at [289, 40] on input "Copy - Clarks US Special Price Overlay" at bounding box center [272, 48] width 123 height 17
click at [289, 41] on input "Copy - Clarks US Special Price Overlay" at bounding box center [272, 48] width 123 height 17
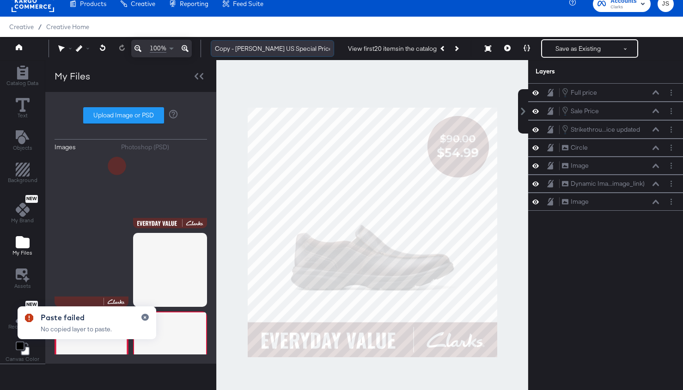
click at [277, 52] on input "Copy - Clarks US Special Price Overlay" at bounding box center [272, 48] width 123 height 17
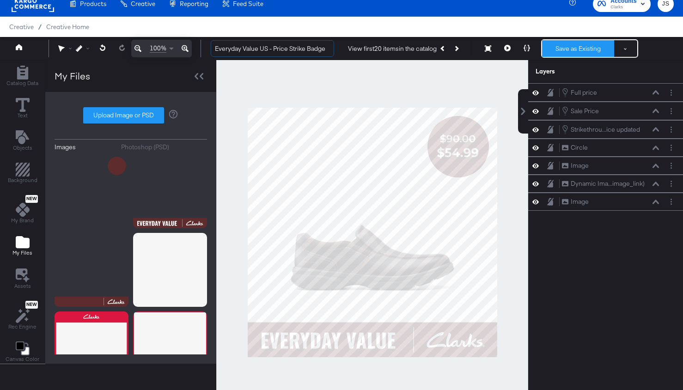
type input "Everyday Value US - Price Strike Badge"
click at [597, 50] on button "Save as Existing" at bounding box center [578, 48] width 72 height 17
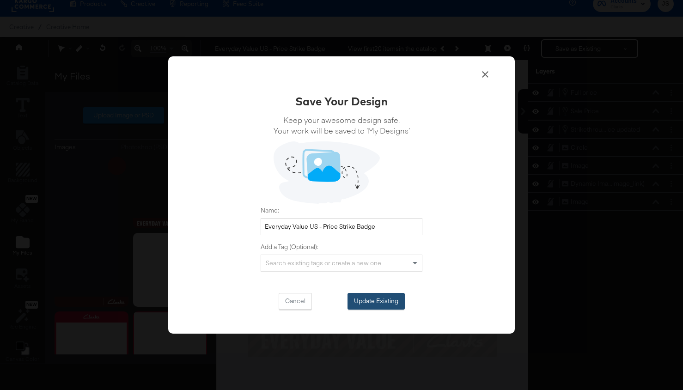
click at [394, 300] on button "Update Existing" at bounding box center [375, 301] width 57 height 17
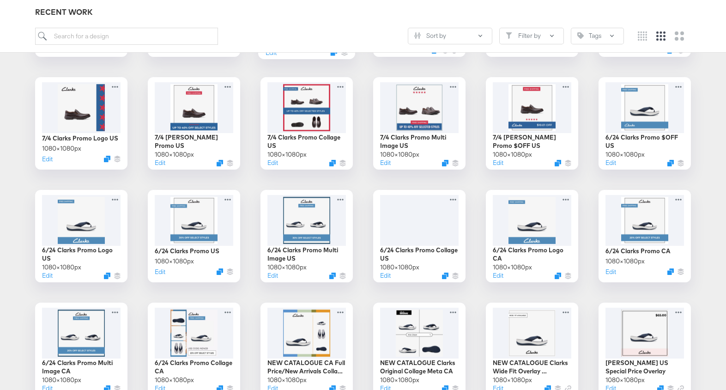
scroll to position [917, 0]
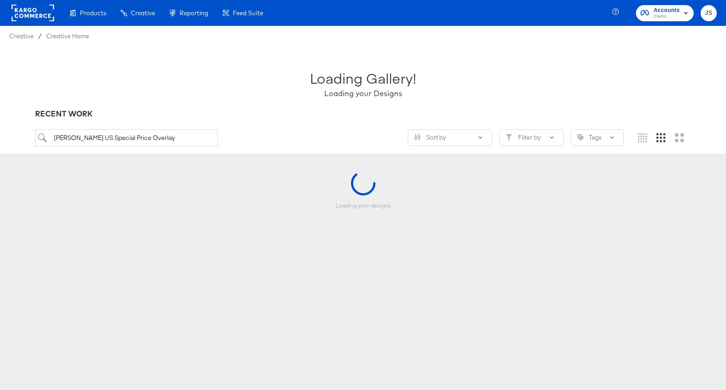
scroll to position [24, 0]
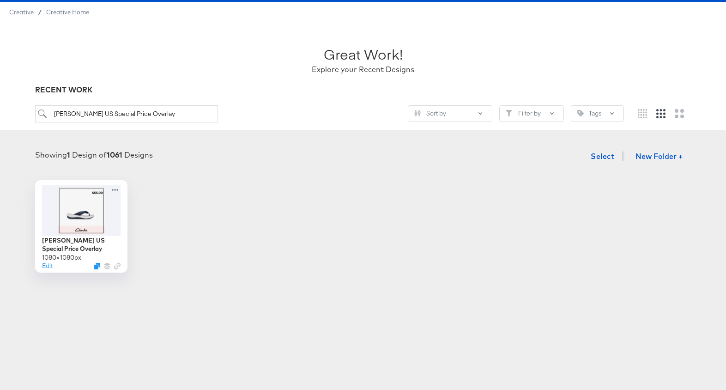
click at [90, 44] on div "Great Work! Explore your Recent Designs" at bounding box center [363, 56] width 656 height 58
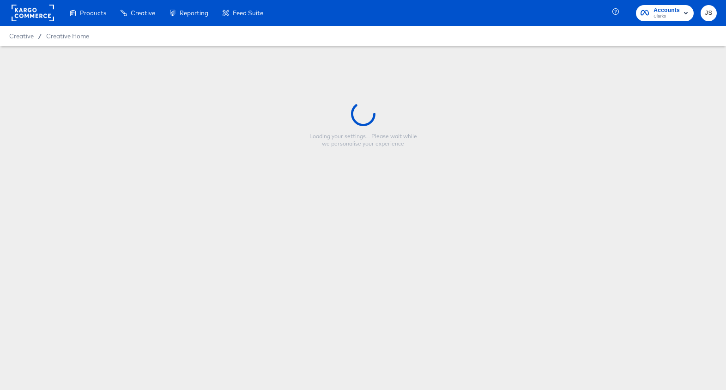
type input "Everyday Value US - Price Strike Badge"
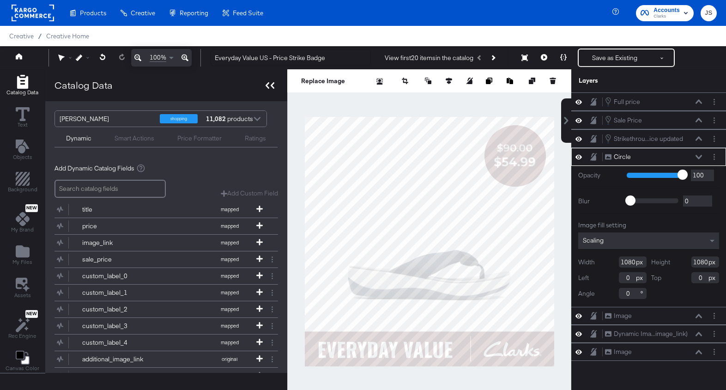
click at [265, 89] on div at bounding box center [270, 85] width 16 height 13
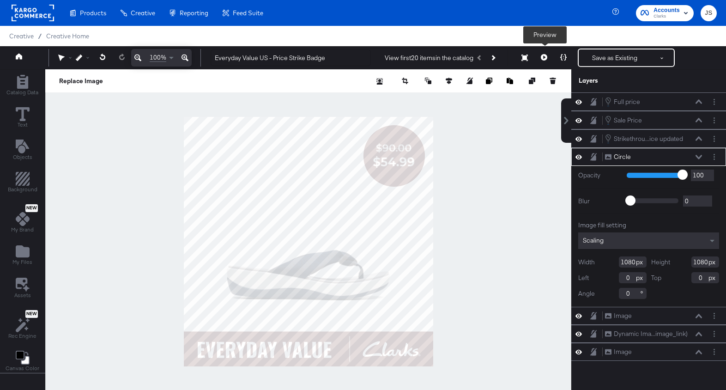
click at [537, 61] on button at bounding box center [543, 57] width 19 height 18
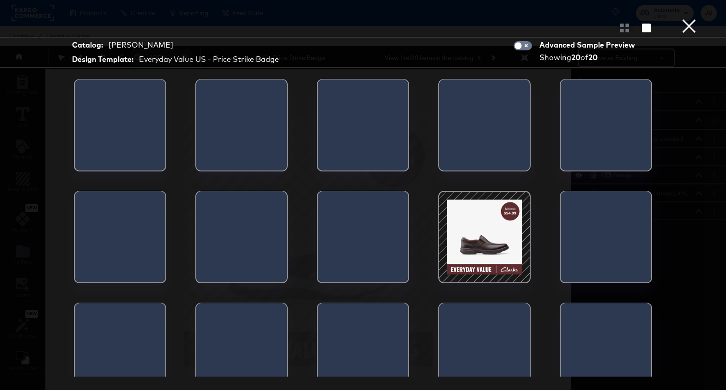
click at [695, 18] on button "×" at bounding box center [689, 9] width 18 height 18
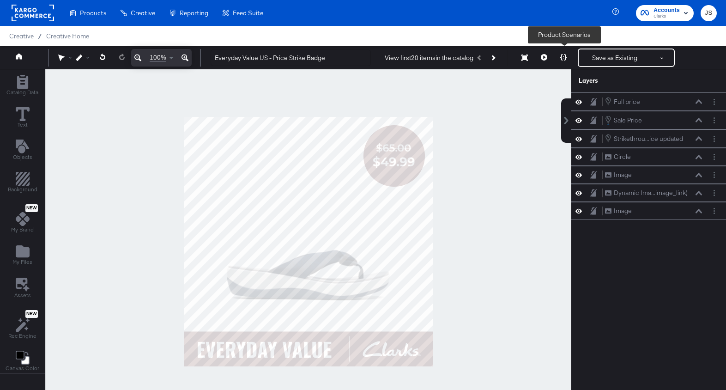
click at [571, 55] on button at bounding box center [563, 57] width 19 height 18
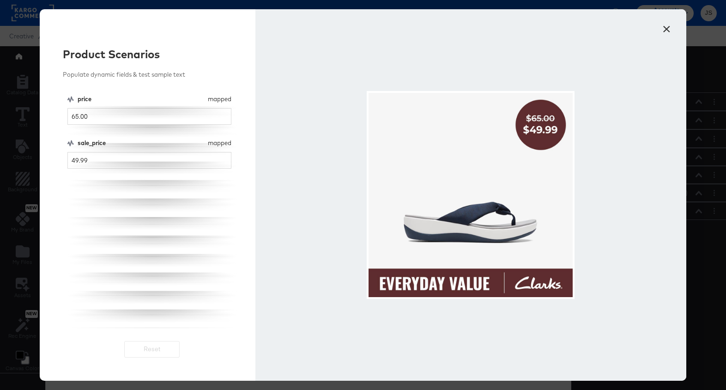
click at [665, 27] on button "×" at bounding box center [666, 26] width 17 height 17
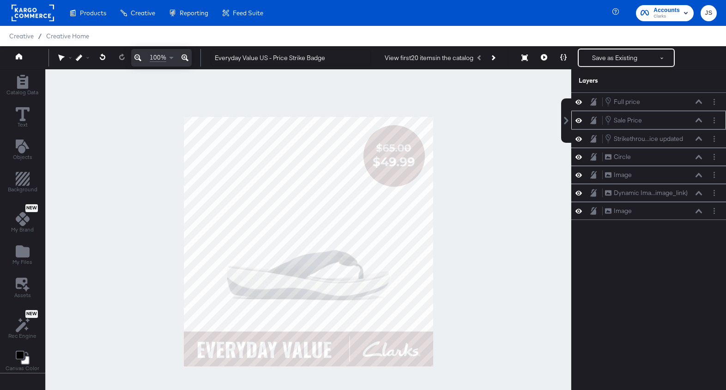
click at [698, 119] on icon at bounding box center [698, 120] width 6 height 5
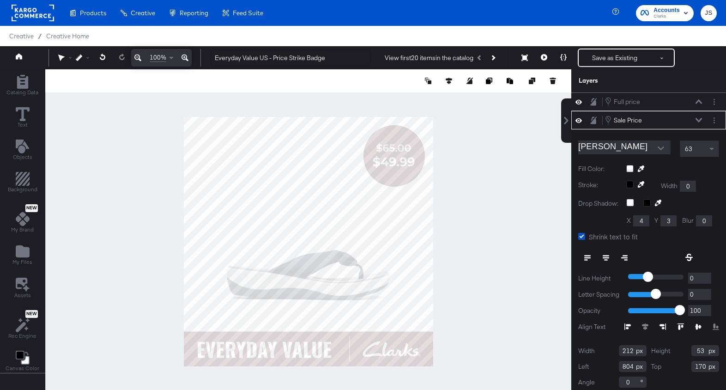
scroll to position [5, 0]
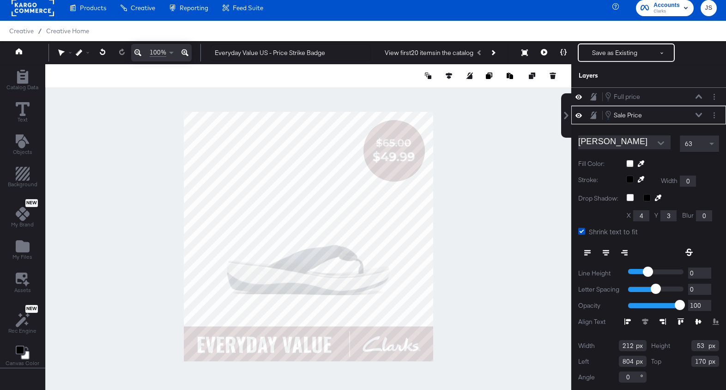
click at [604, 253] on icon at bounding box center [606, 252] width 6 height 6
click at [696, 94] on button at bounding box center [698, 97] width 7 height 6
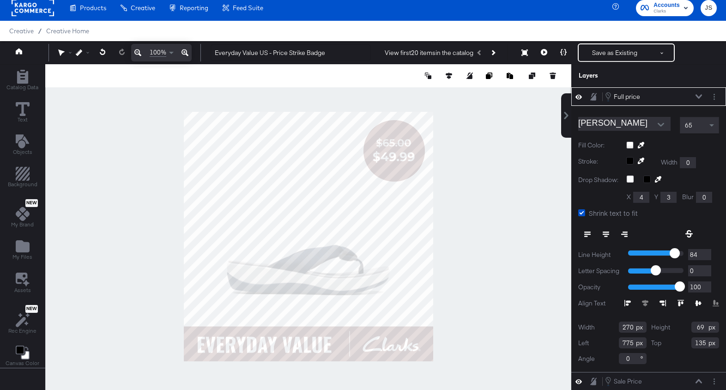
click at [607, 233] on icon at bounding box center [606, 234] width 6 height 6
click at [697, 93] on div "Full price Full price" at bounding box center [653, 96] width 98 height 10
click at [698, 97] on icon at bounding box center [698, 96] width 6 height 4
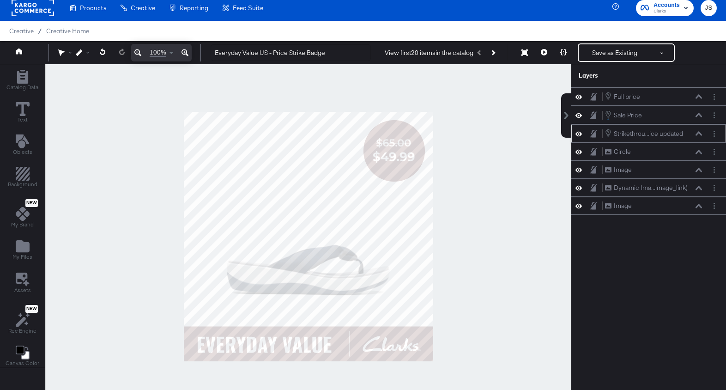
click at [696, 129] on div "Strikethrou...ice updated Strikethrough Price updated" at bounding box center [653, 133] width 98 height 10
click at [697, 132] on icon at bounding box center [698, 133] width 6 height 5
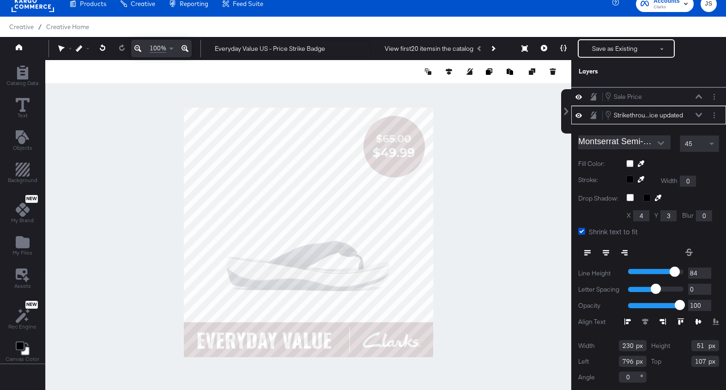
click at [604, 254] on icon at bounding box center [606, 252] width 6 height 6
click at [528, 225] on div at bounding box center [308, 232] width 526 height 344
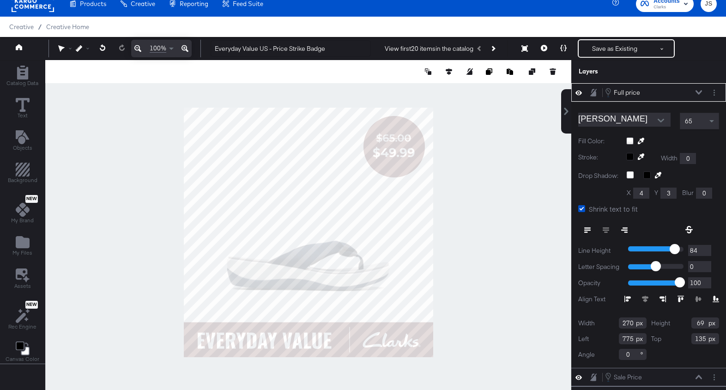
scroll to position [14, 0]
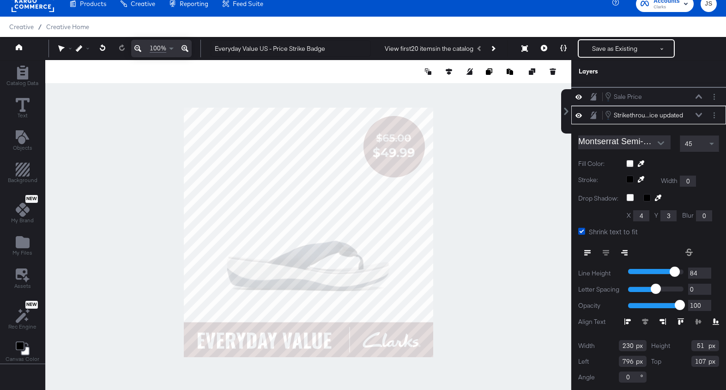
type input "797"
click at [494, 121] on div at bounding box center [308, 232] width 526 height 344
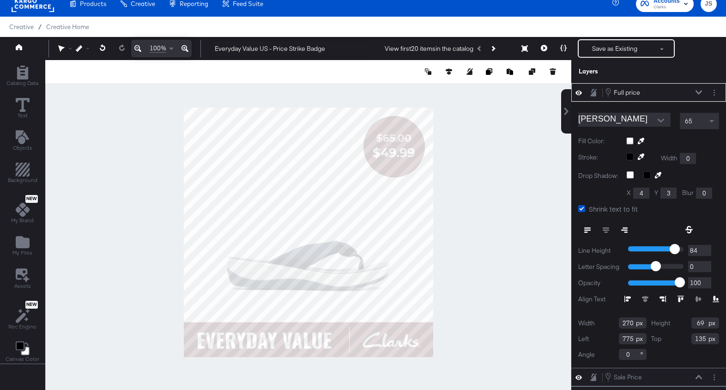
click at [475, 131] on div at bounding box center [308, 232] width 526 height 344
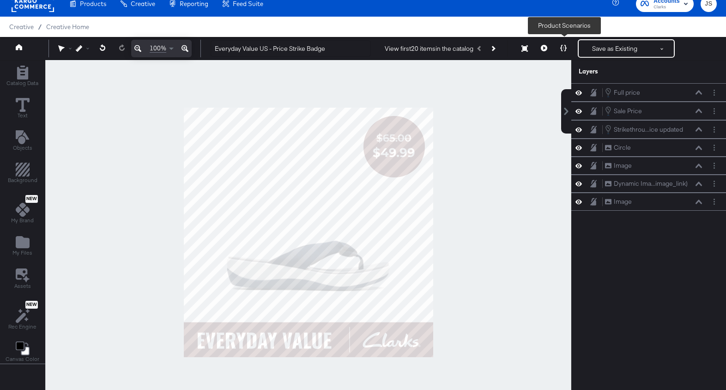
click at [566, 48] on icon at bounding box center [563, 48] width 6 height 6
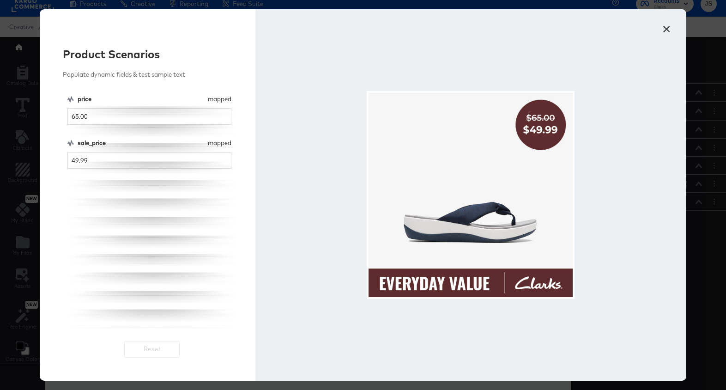
click at [666, 29] on button "×" at bounding box center [666, 26] width 17 height 17
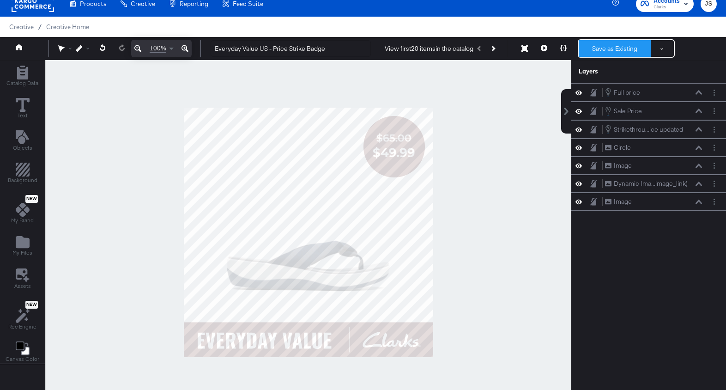
click at [629, 50] on button "Save as Existing" at bounding box center [615, 48] width 72 height 17
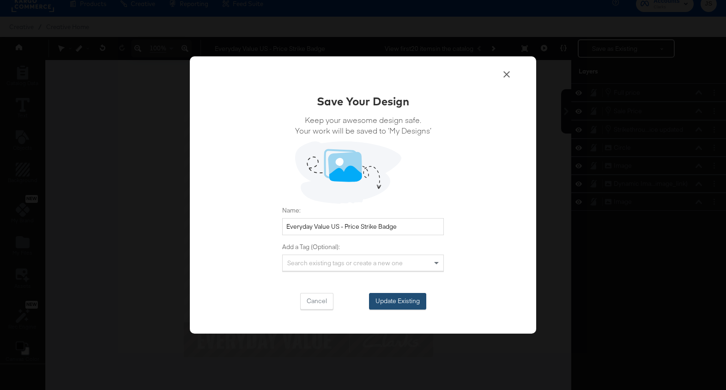
click at [412, 299] on button "Update Existing" at bounding box center [397, 301] width 57 height 17
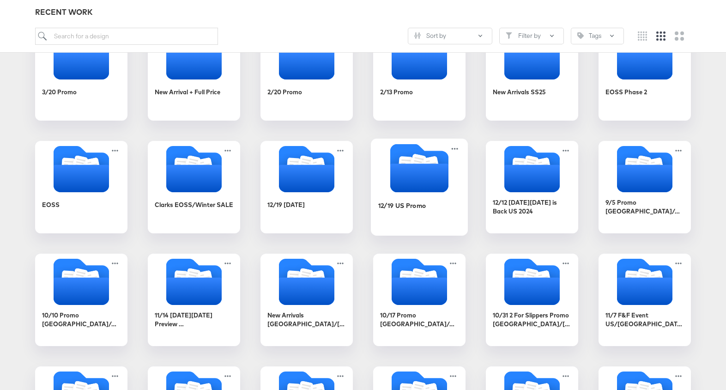
scroll to position [586, 0]
